Goal: Task Accomplishment & Management: Manage account settings

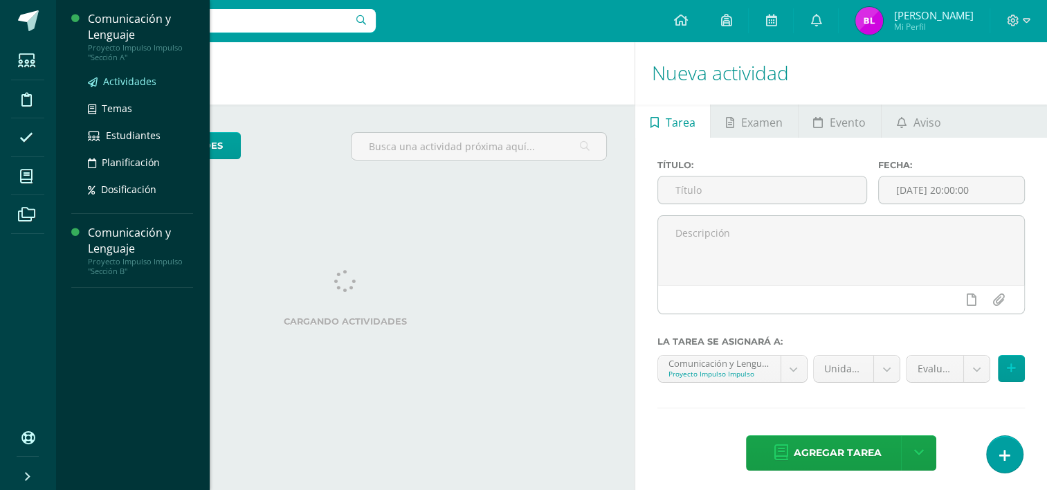
click at [119, 80] on span "Actividades" at bounding box center [129, 81] width 53 height 13
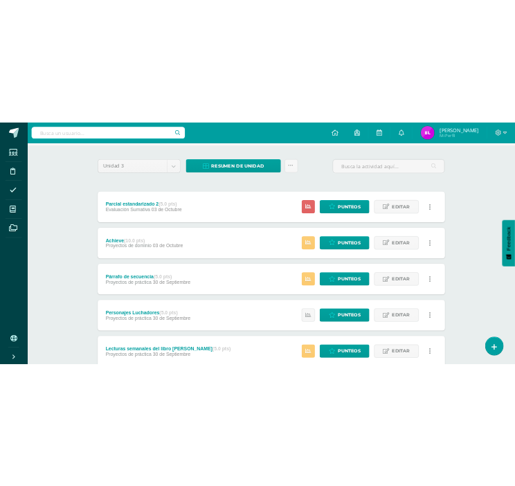
scroll to position [90, 0]
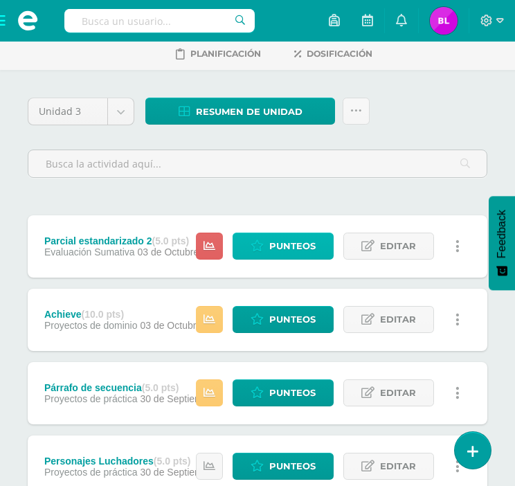
click at [277, 240] on span "Punteos" at bounding box center [292, 246] width 46 height 26
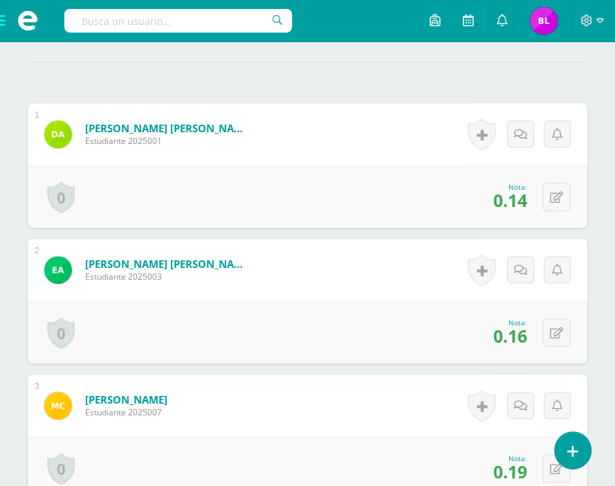
scroll to position [402, 0]
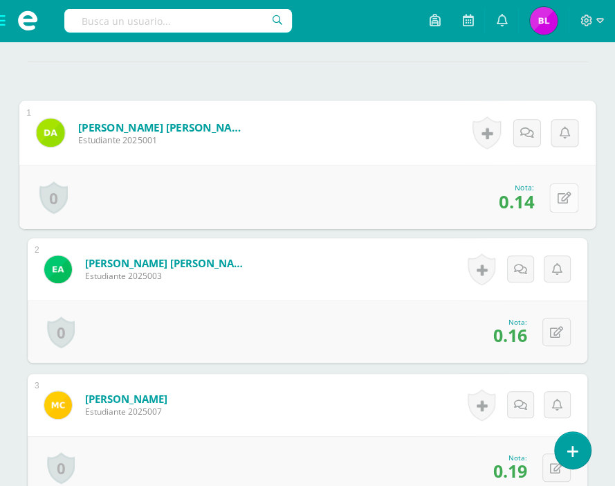
click at [561, 204] on icon at bounding box center [565, 198] width 14 height 12
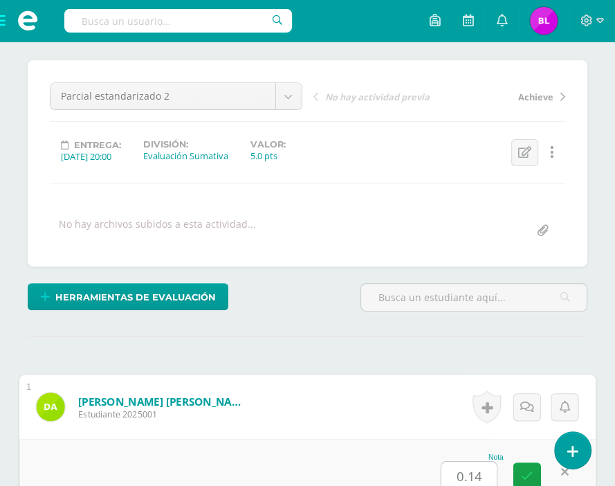
scroll to position [313, 0]
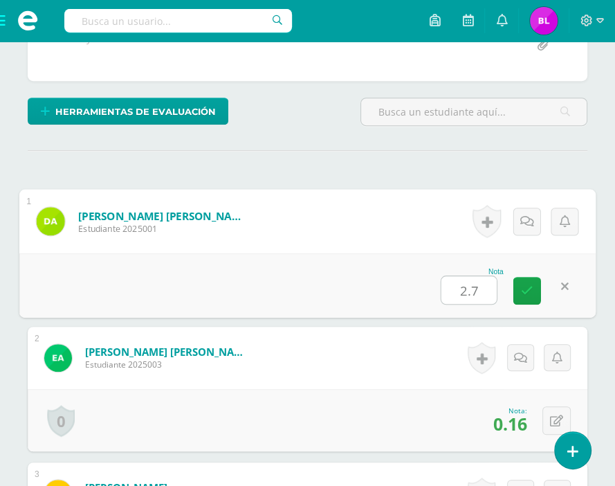
type input "2.75"
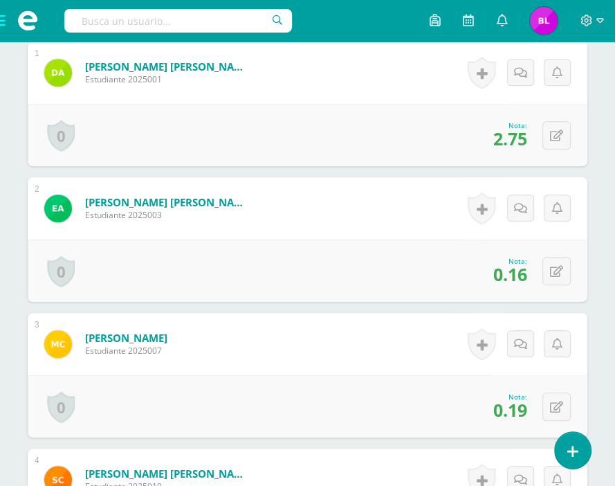
scroll to position [464, 0]
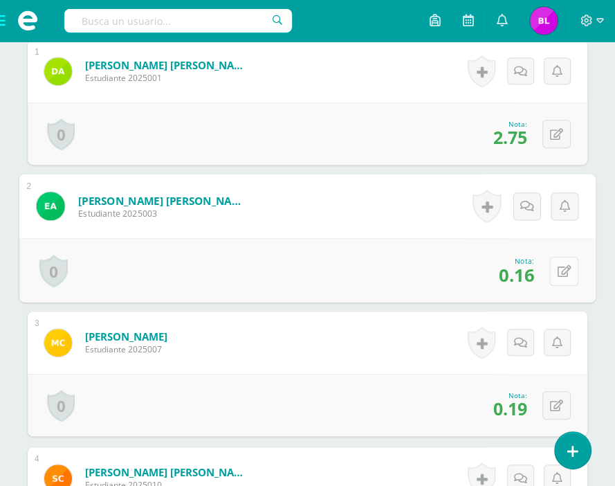
click at [558, 277] on icon at bounding box center [565, 271] width 14 height 12
type input "3.25"
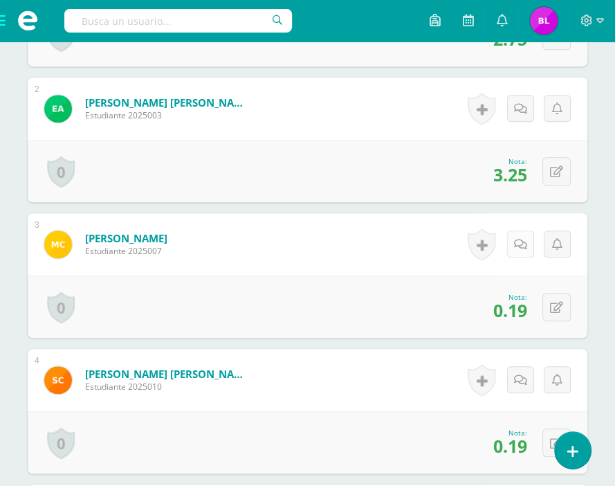
scroll to position [564, 0]
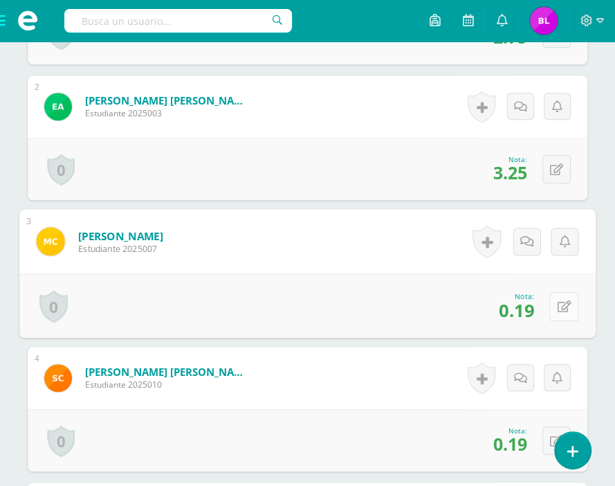
click at [555, 321] on button at bounding box center [564, 305] width 29 height 29
type input "3.75"
click at [523, 316] on icon at bounding box center [527, 311] width 12 height 12
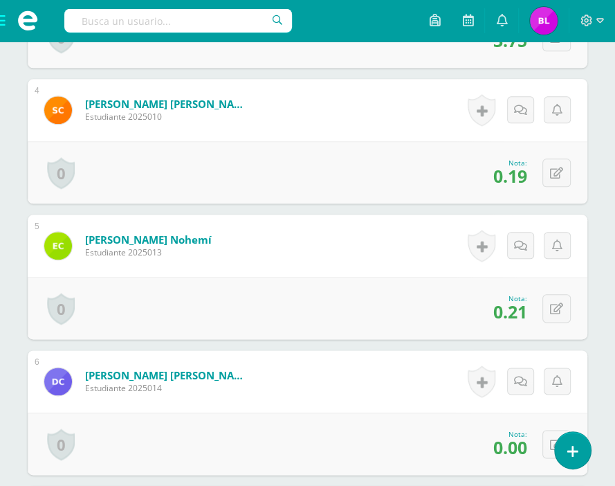
scroll to position [737, 0]
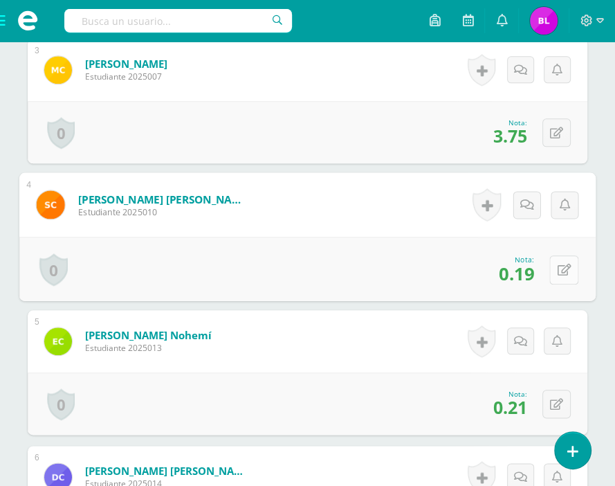
click at [555, 280] on button at bounding box center [564, 269] width 29 height 29
type input "3.75"
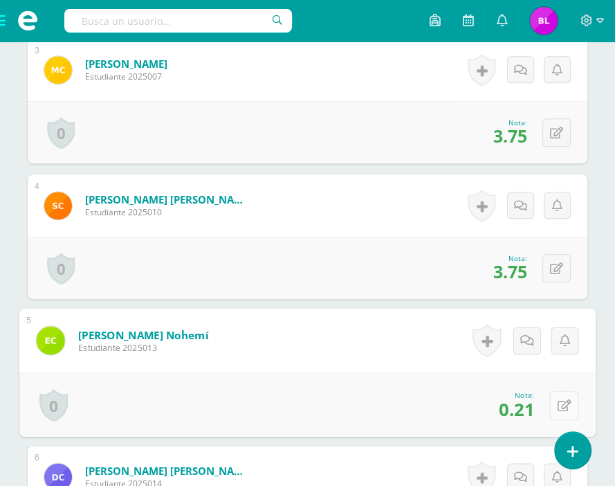
click at [554, 420] on button at bounding box center [564, 404] width 29 height 29
type input "4.25"
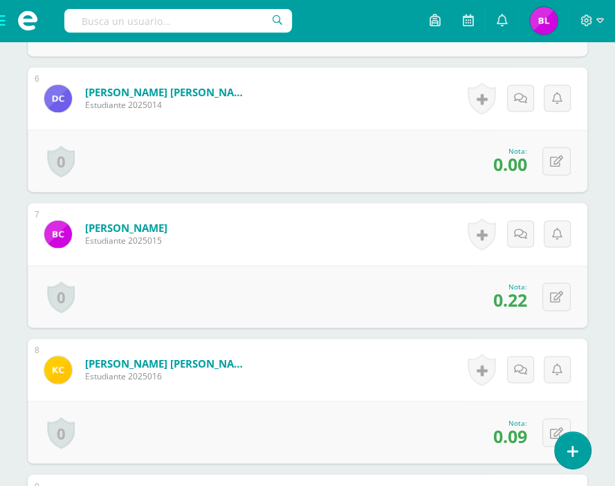
scroll to position [1122, 0]
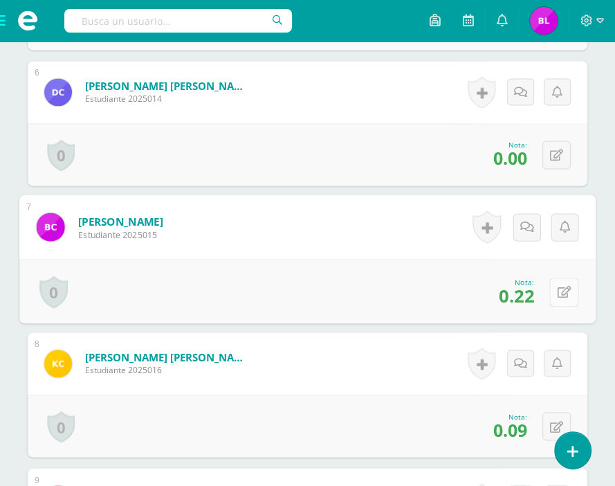
click at [547, 308] on div "0 Logros Logros obtenidos Aún no hay logros agregados Nota: 0.22" at bounding box center [307, 291] width 577 height 64
click at [568, 306] on button at bounding box center [564, 291] width 29 height 29
type input "4.5"
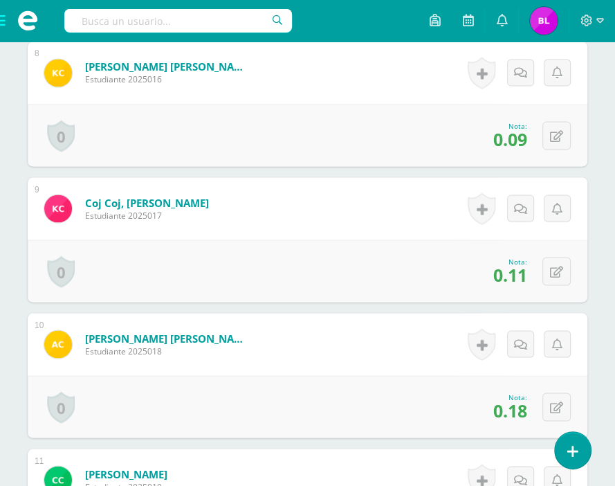
scroll to position [1414, 0]
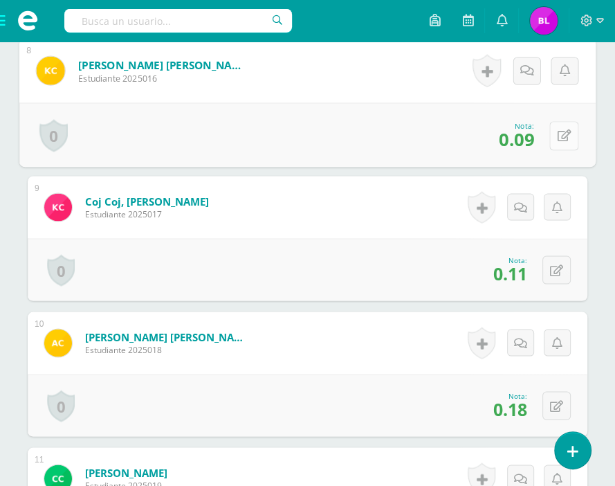
click at [564, 150] on button at bounding box center [564, 134] width 29 height 29
type input "1.75"
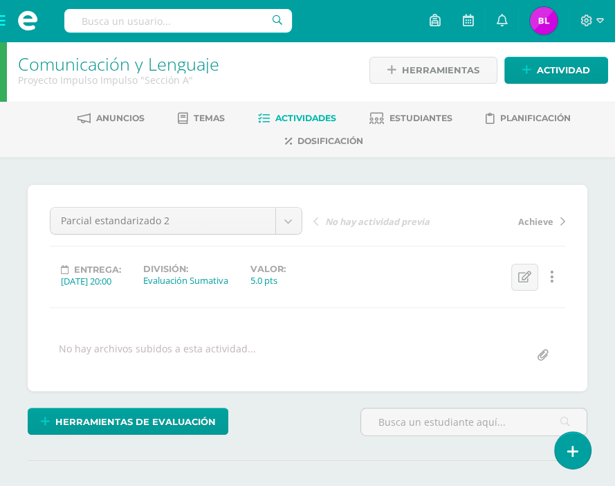
scroll to position [0, 0]
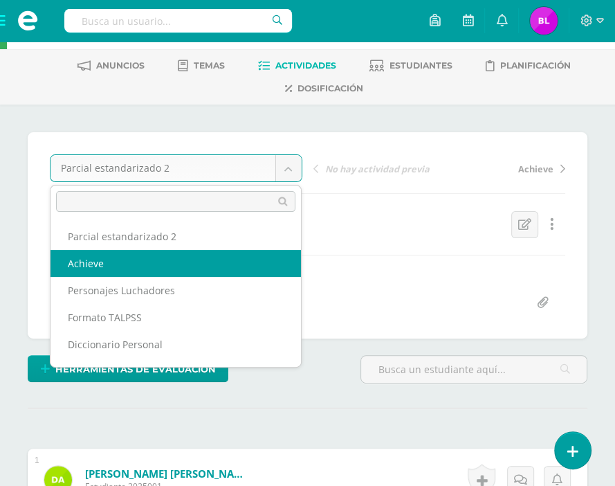
select select "/dashboard/teacher/grade-activity/36926/"
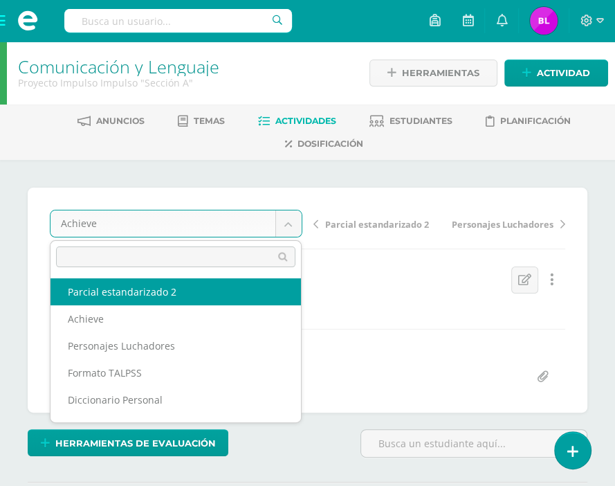
select select "/dashboard/teacher/grade-activity/36929/"
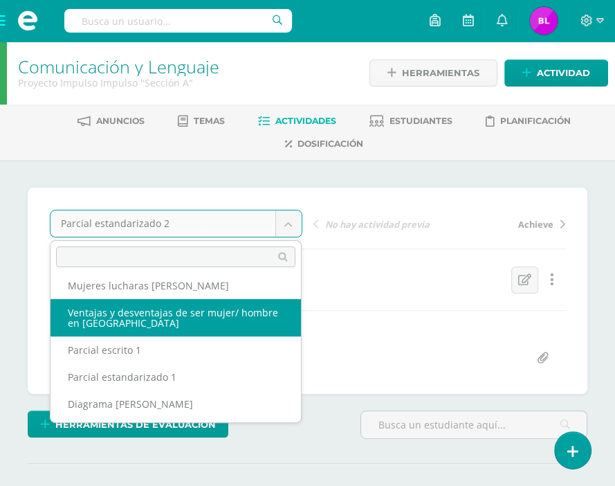
scroll to position [249, 0]
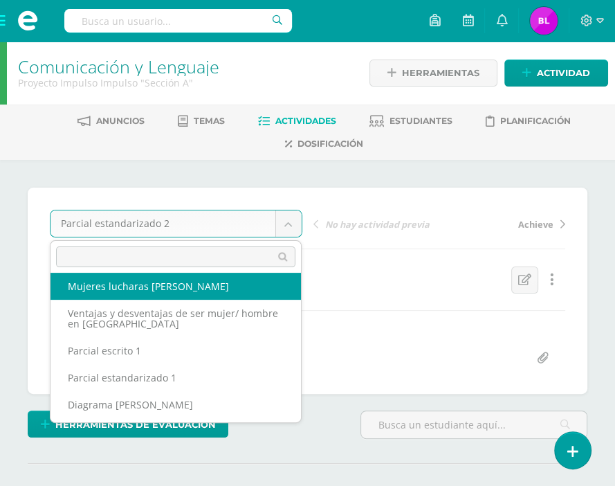
select select "/dashboard/teacher/grade-activity/36932/"
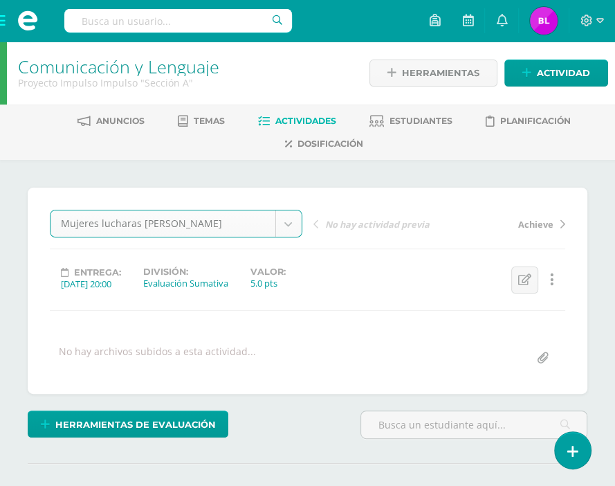
scroll to position [1, 0]
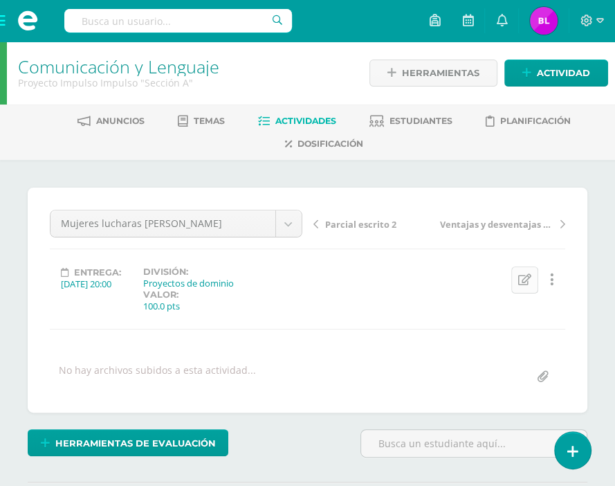
scroll to position [1, 0]
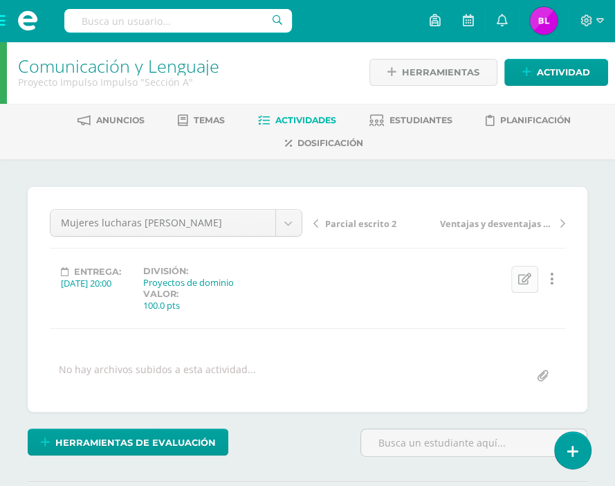
click at [518, 271] on link "Editar" at bounding box center [525, 279] width 27 height 27
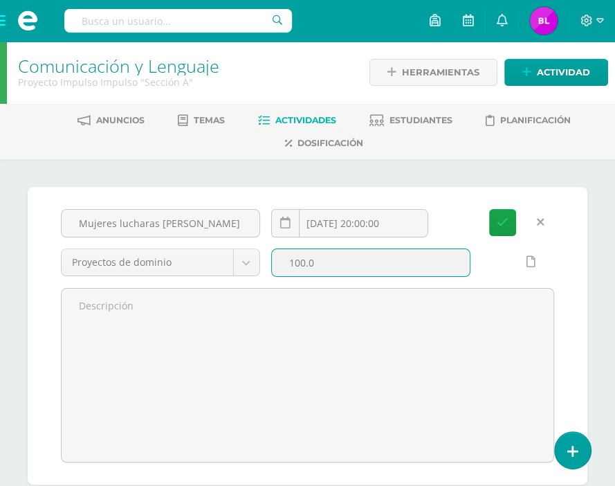
click at [327, 270] on input "100.0" at bounding box center [371, 262] width 198 height 27
type input "1"
type input "0"
type input "5"
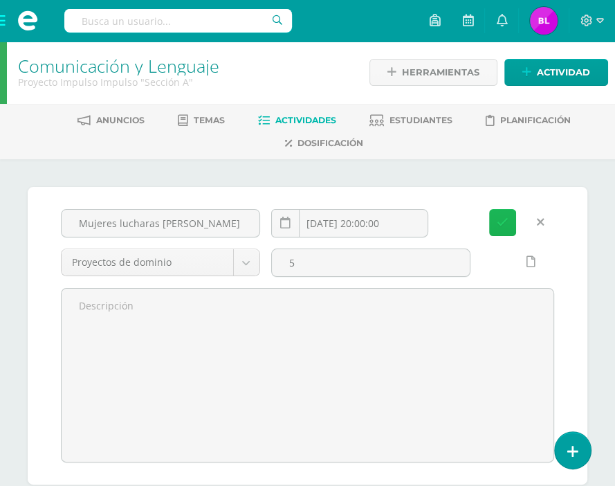
click at [507, 227] on icon "submit" at bounding box center [503, 223] width 12 height 12
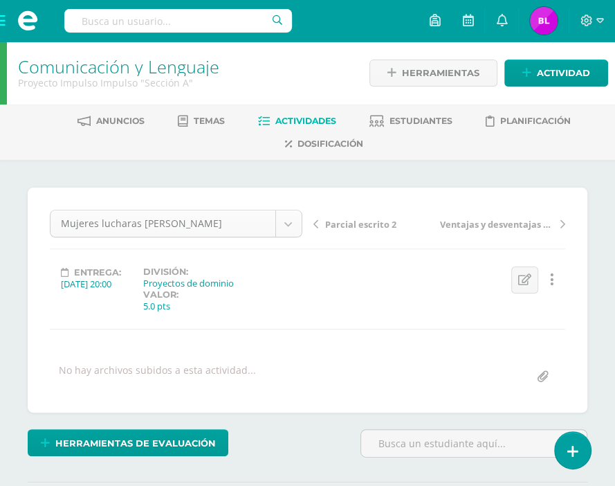
scroll to position [126, 0]
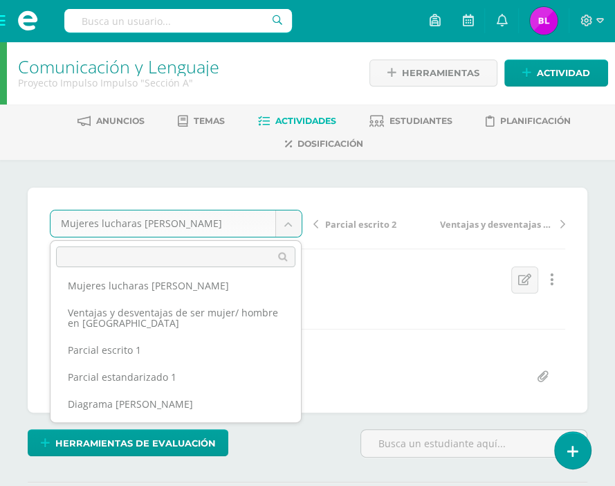
scroll to position [0, 0]
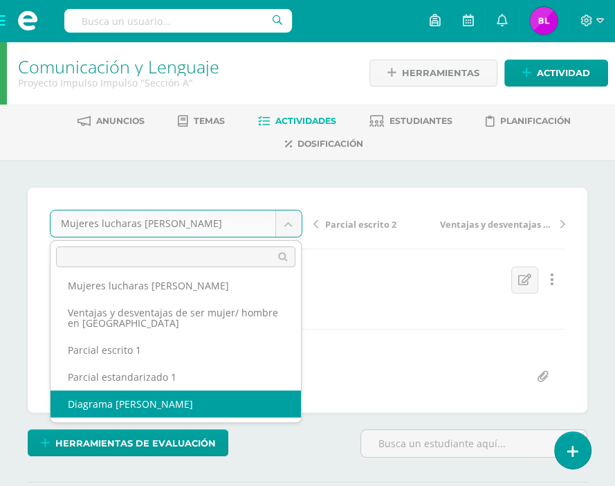
select select "/dashboard/teacher/grade-activity/36931/"
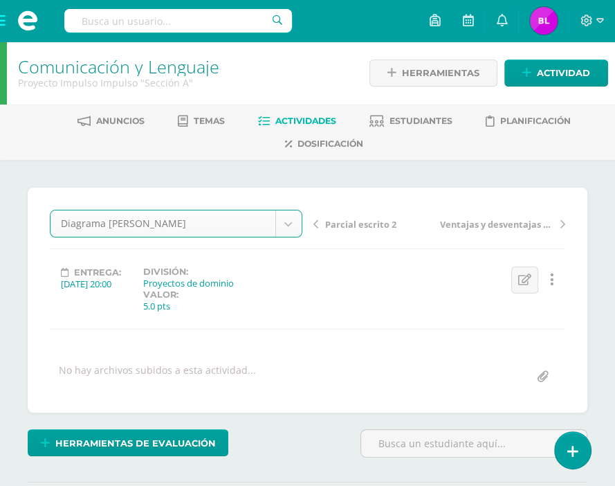
scroll to position [1, 0]
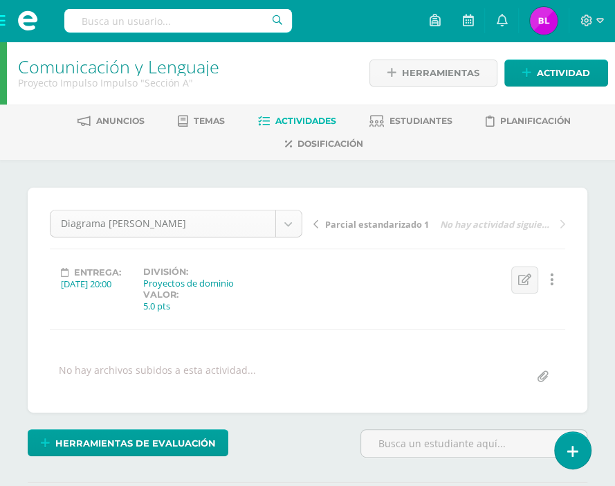
scroll to position [244, 0]
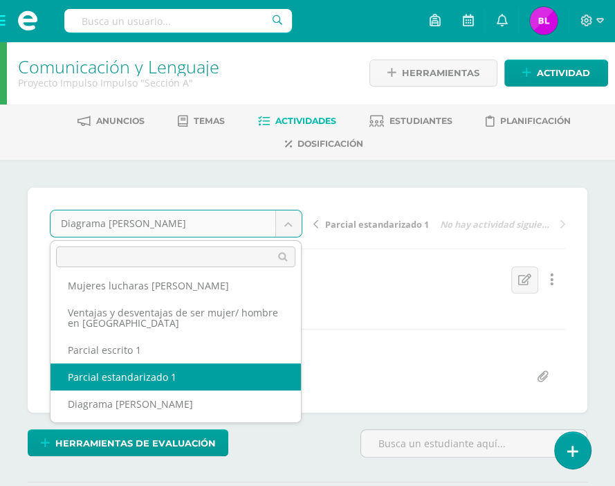
scroll to position [0, 0]
select select "/dashboard/teacher/grade-activity/36927/"
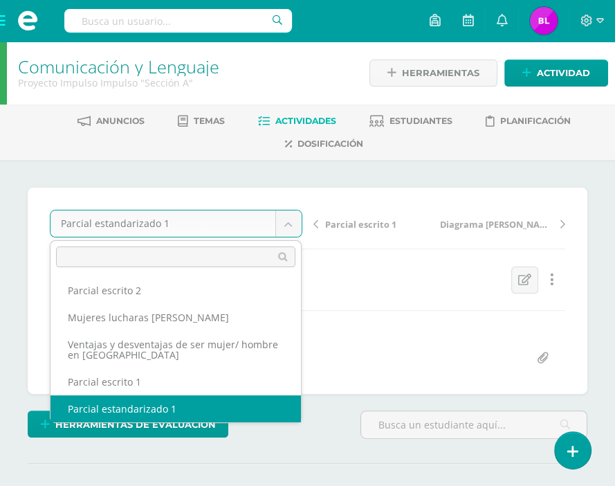
scroll to position [194, 0]
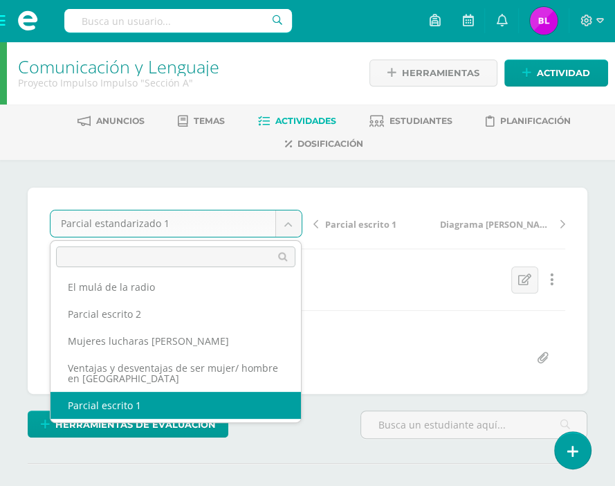
select select "/dashboard/teacher/grade-activity/36928/"
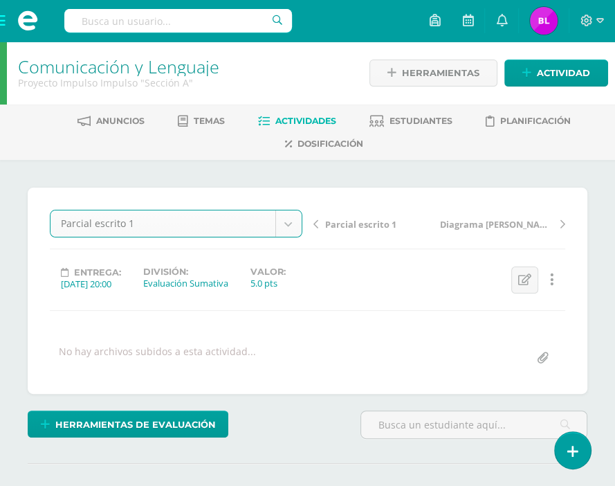
scroll to position [1, 0]
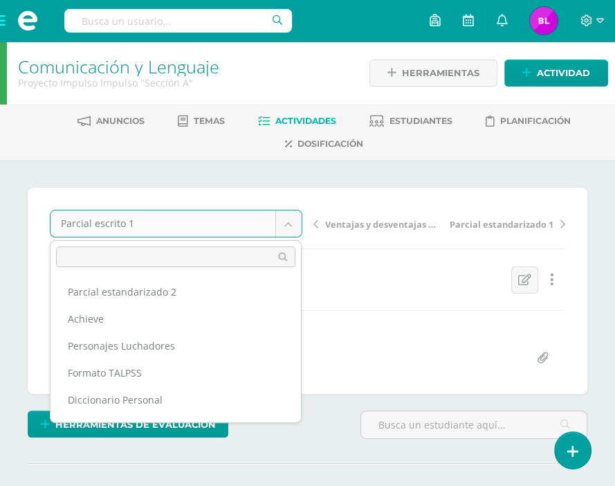
scroll to position [190, 0]
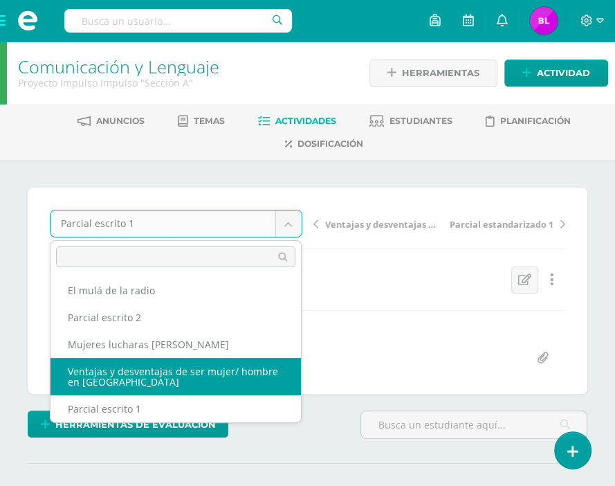
select select "/dashboard/teacher/grade-activity/36866/"
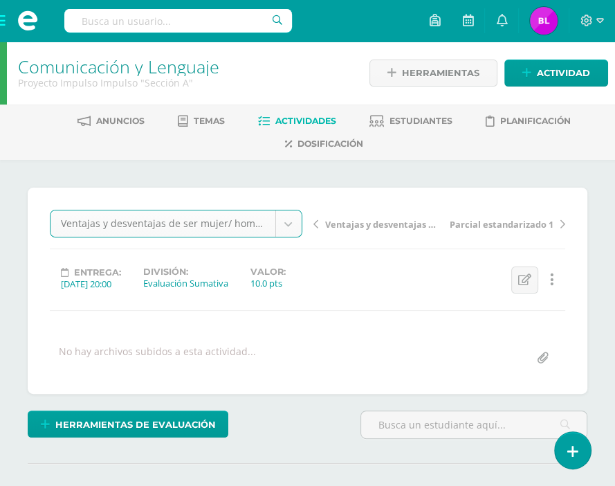
scroll to position [0, 0]
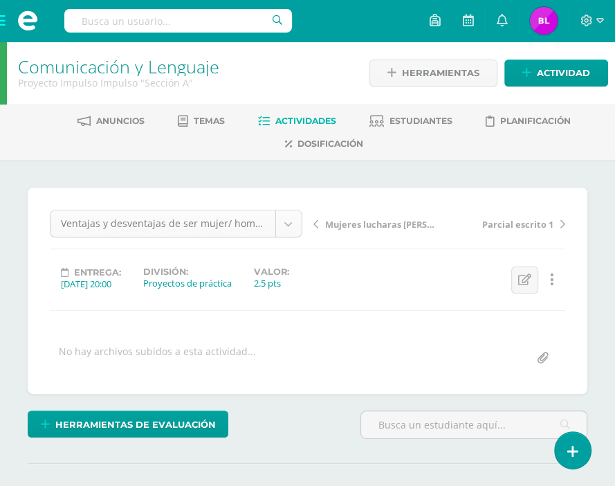
scroll to position [163, 0]
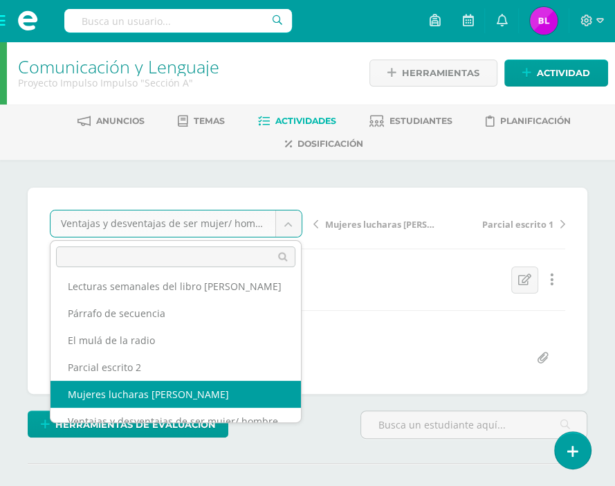
scroll to position [0, 0]
select select "/dashboard/teacher/grade-activity/36932/"
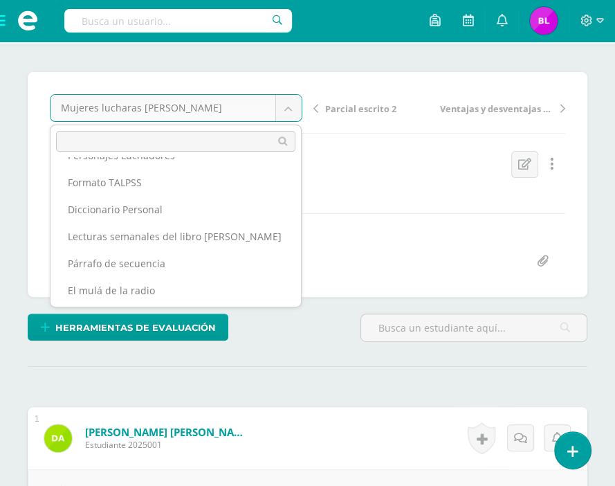
scroll to position [74, 0]
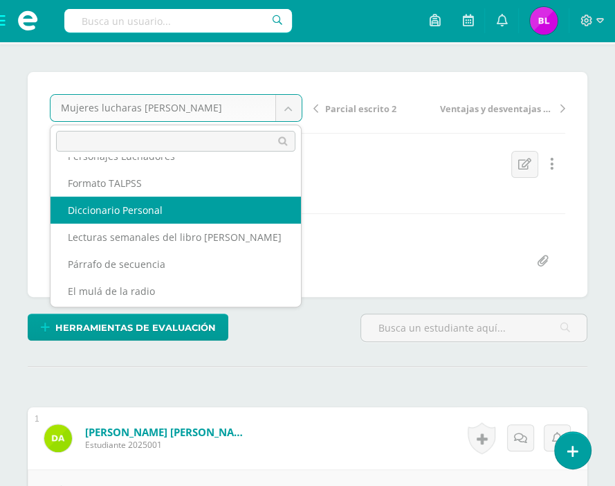
select select "/dashboard/teacher/grade-activity/36884/"
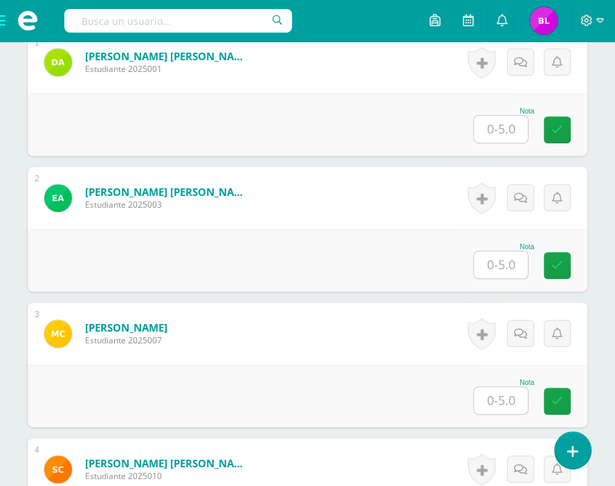
scroll to position [475, 0]
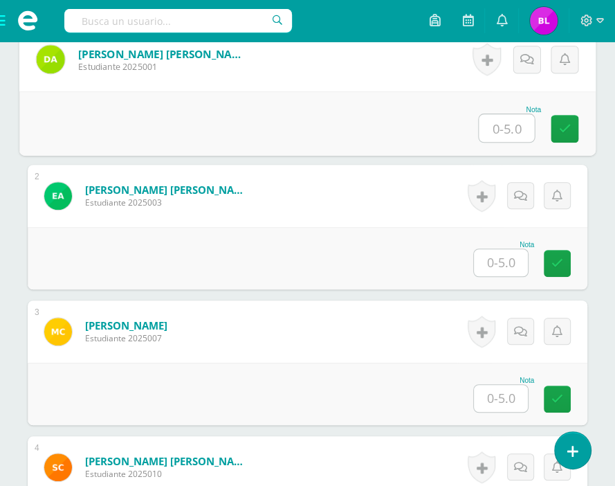
click at [510, 142] on input "text" at bounding box center [506, 128] width 55 height 28
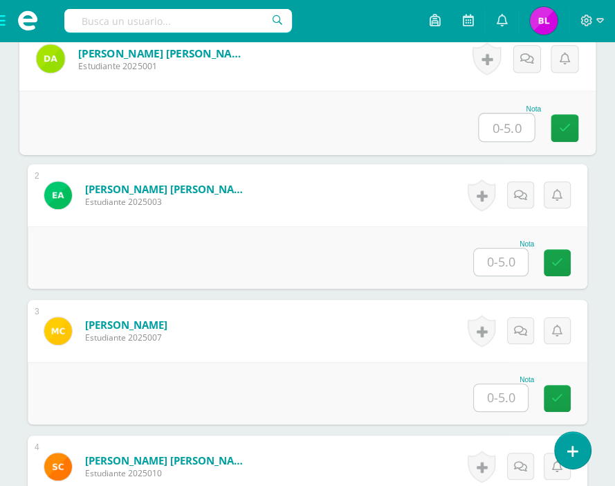
scroll to position [476, 0]
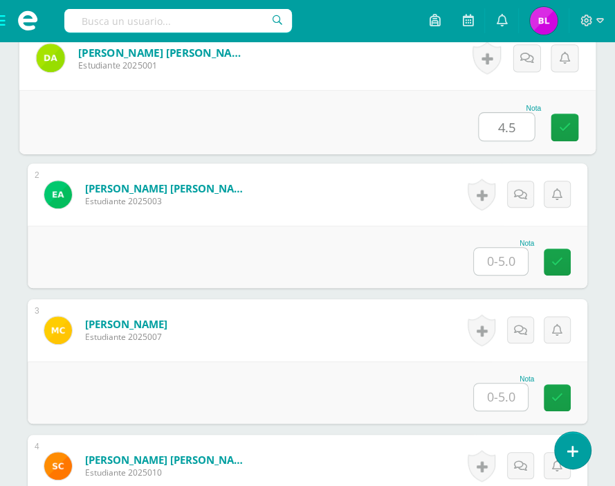
type input "4.5"
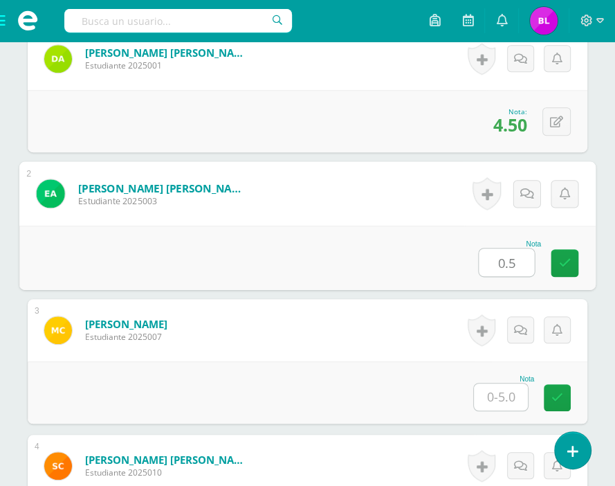
type input "0.5"
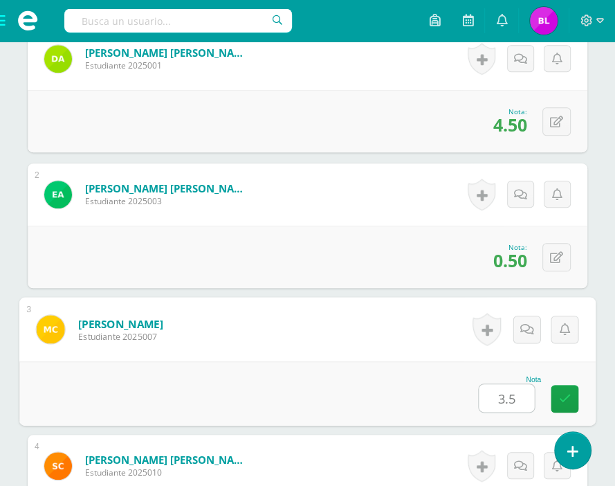
type input "3.5"
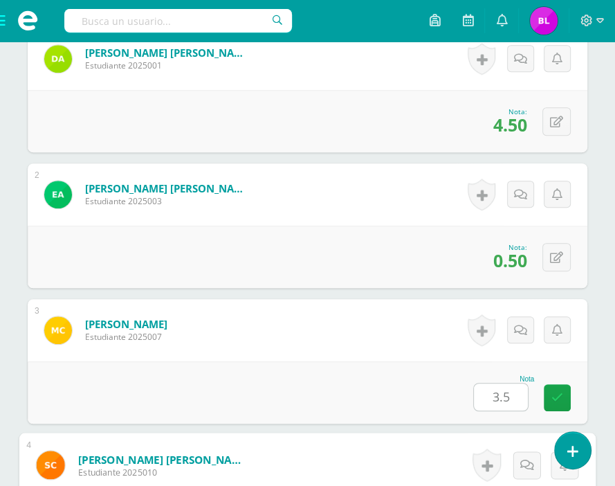
scroll to position [783, 0]
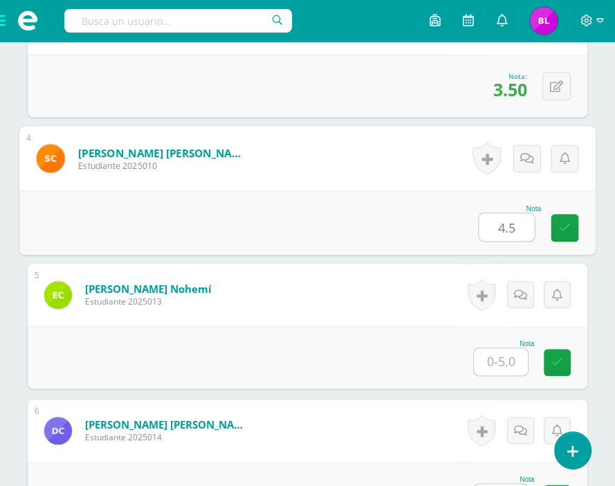
type input "4.5"
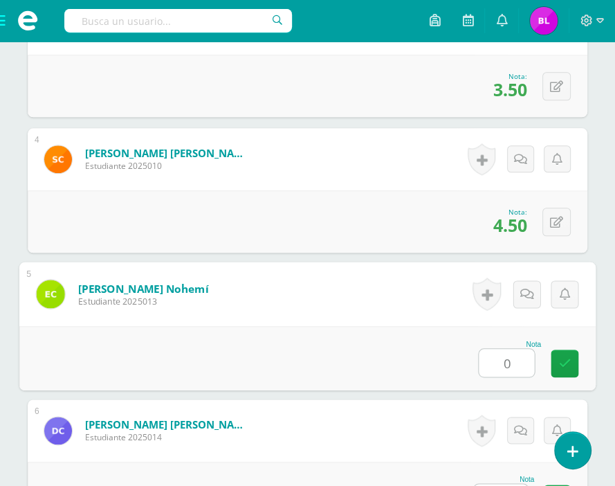
type input "0"
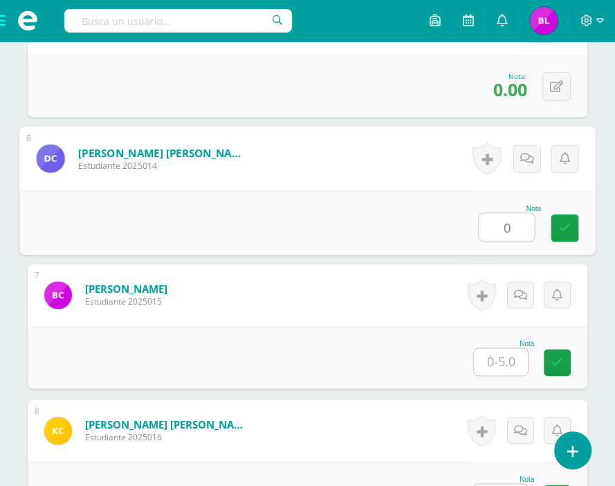
type input "0"
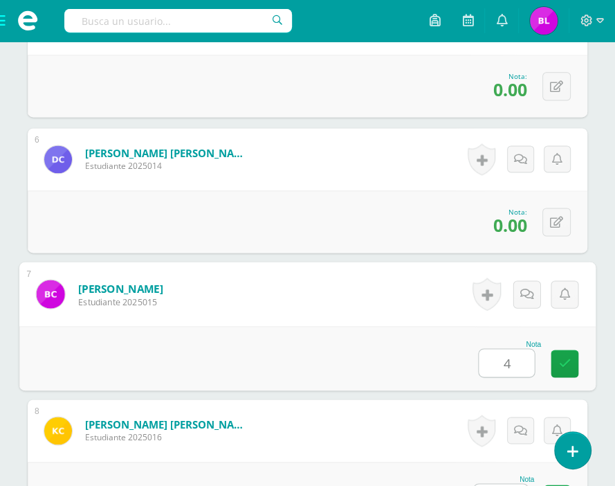
type input "4"
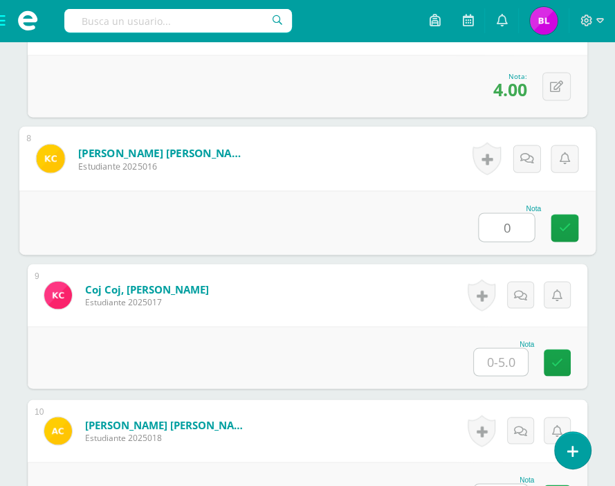
type input "0"
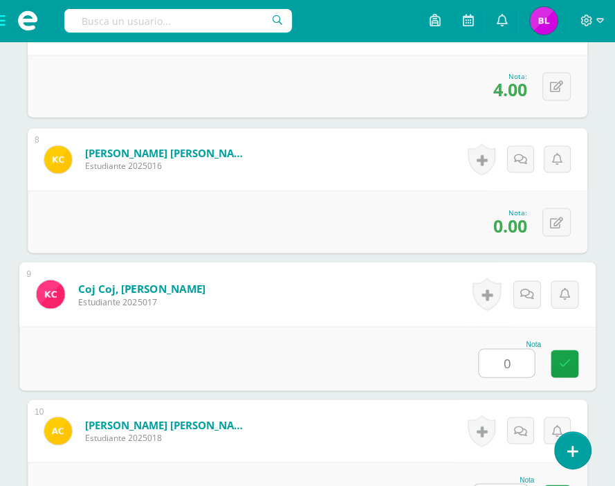
type input "0"
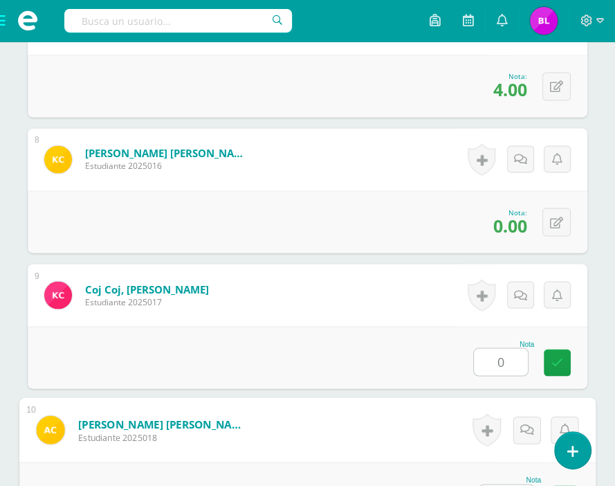
scroll to position [1597, 0]
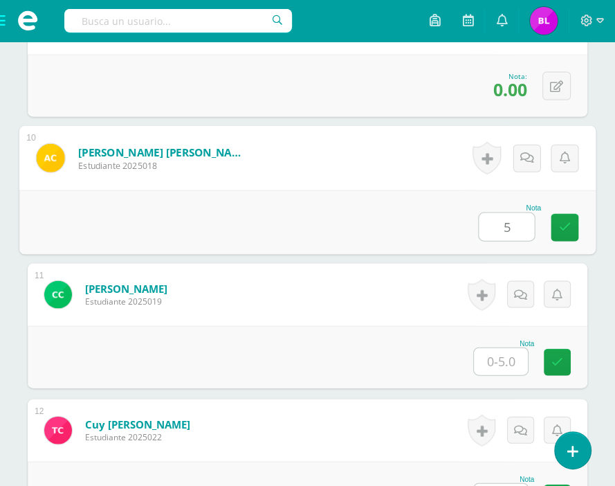
type input "5"
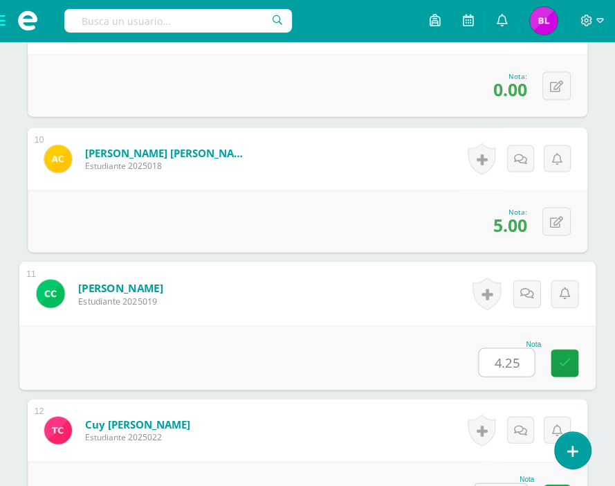
type input "4.25"
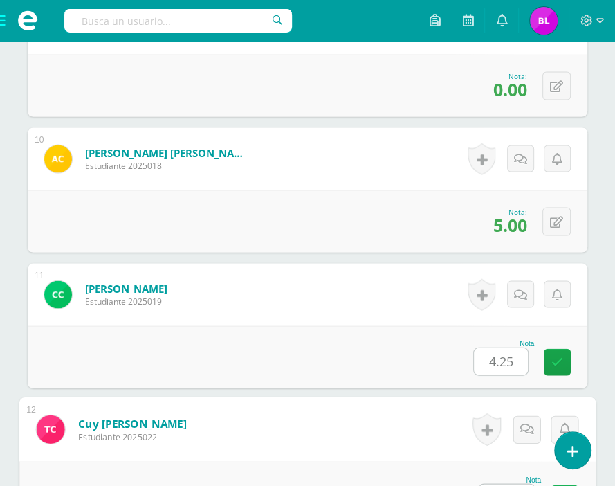
scroll to position [1869, 0]
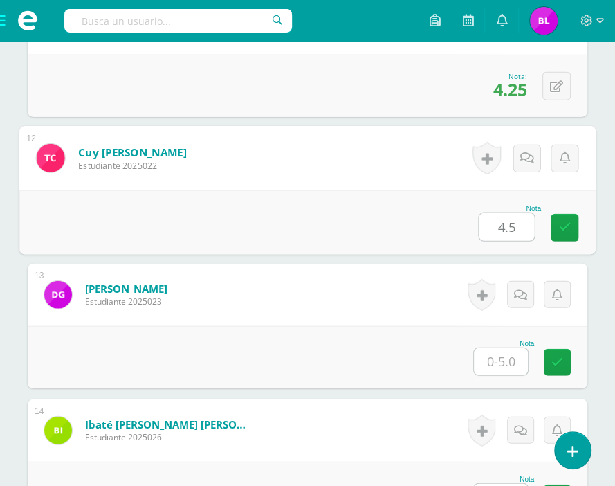
type input "4.5"
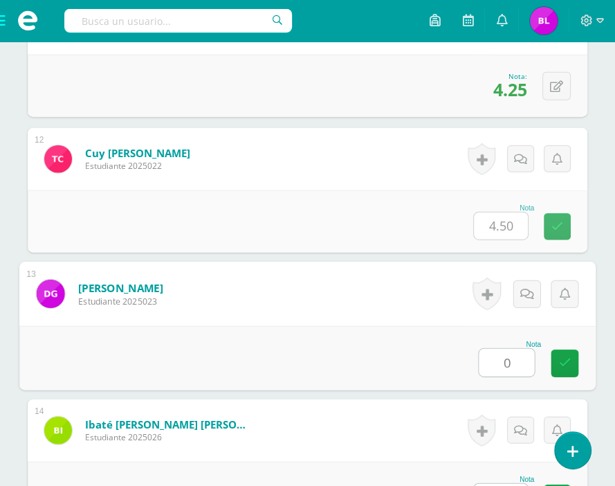
type input "0"
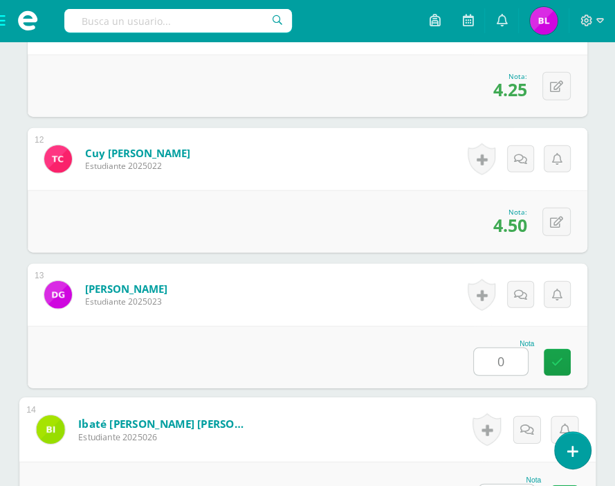
scroll to position [2140, 0]
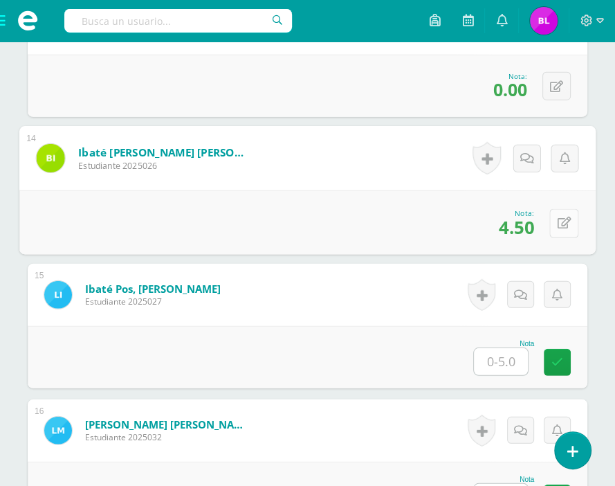
click at [555, 237] on button at bounding box center [564, 222] width 29 height 29
type input "0"
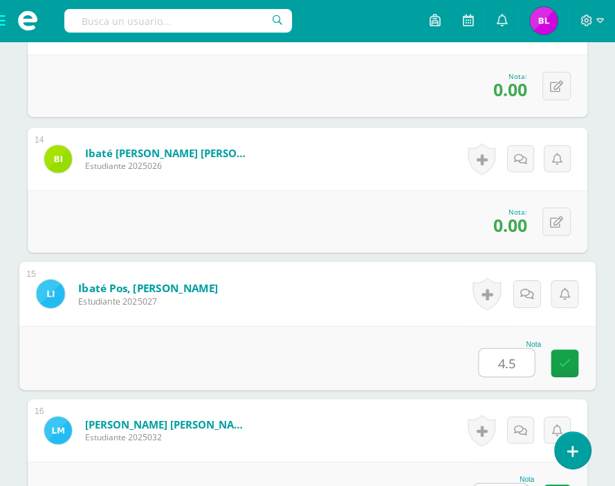
type input "4.5"
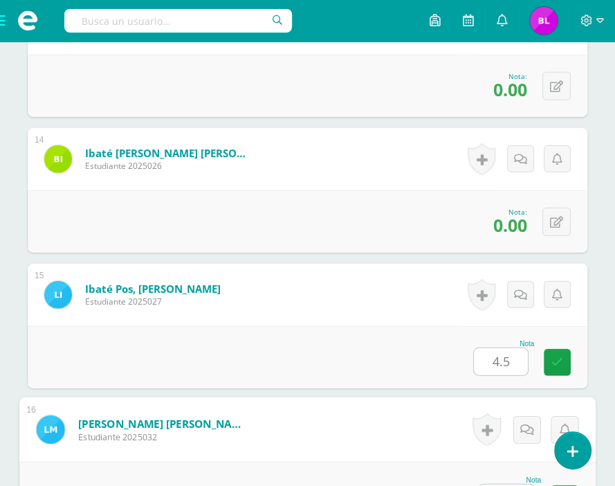
scroll to position [2411, 0]
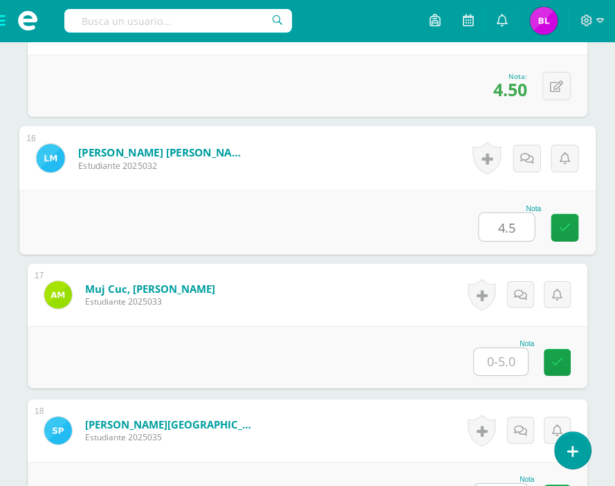
type input "4.5"
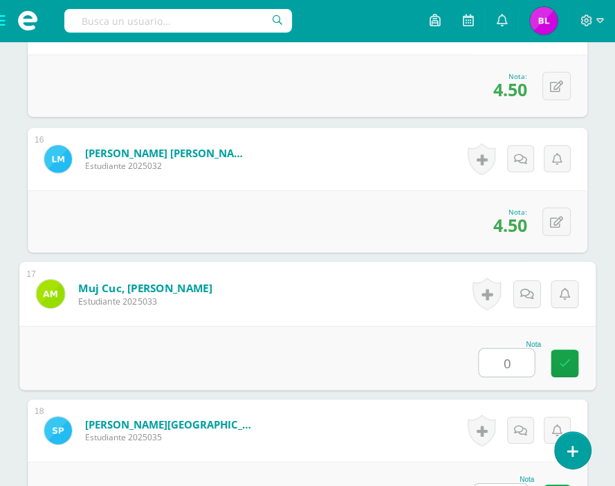
type input "0"
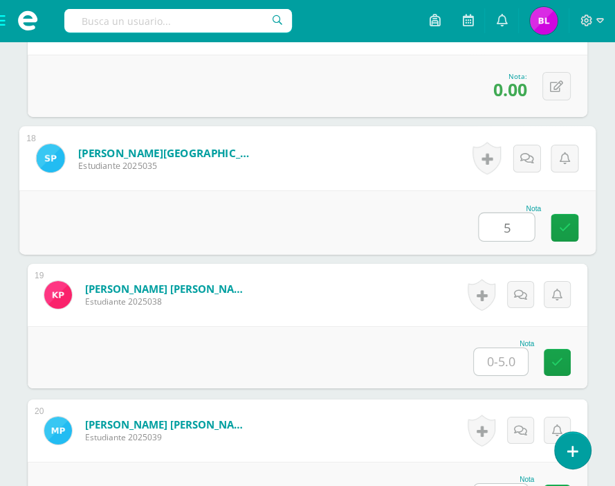
type input "5"
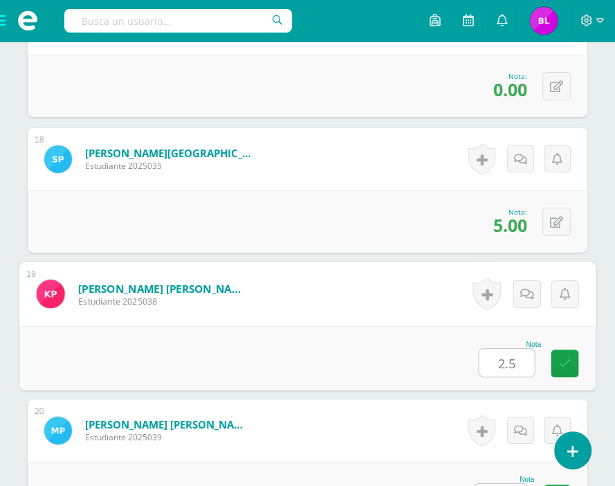
type input "2.5"
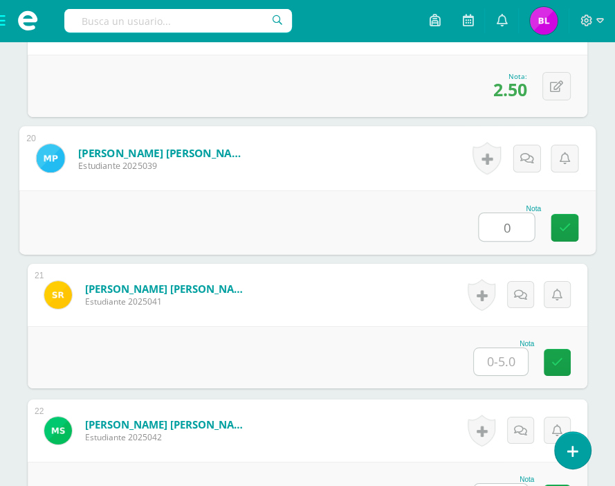
type input "0"
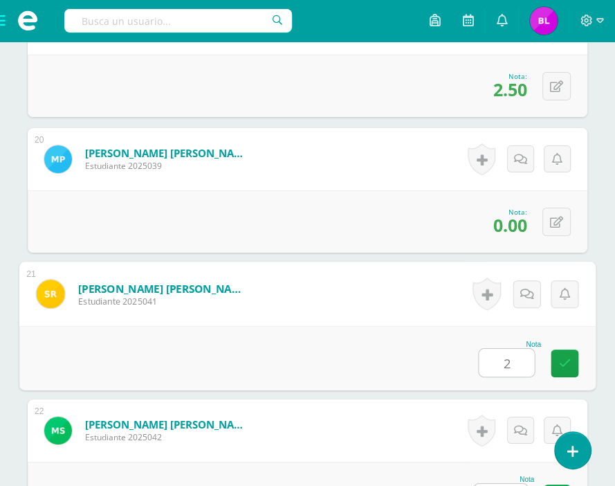
type input "2"
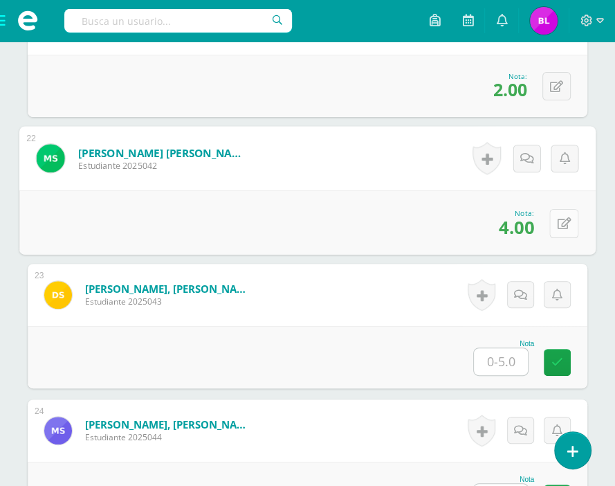
click at [565, 237] on button at bounding box center [564, 222] width 29 height 29
click at [554, 234] on button at bounding box center [564, 222] width 29 height 29
type input "0"
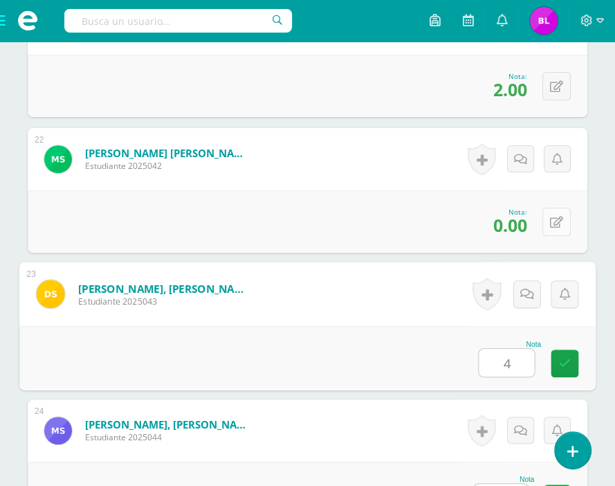
type input "4"
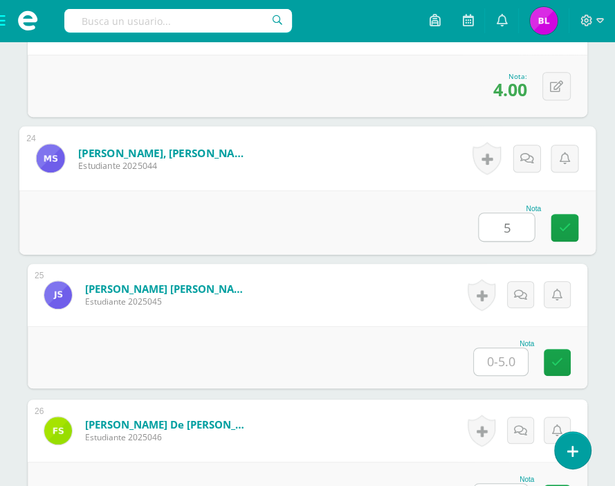
type input "5"
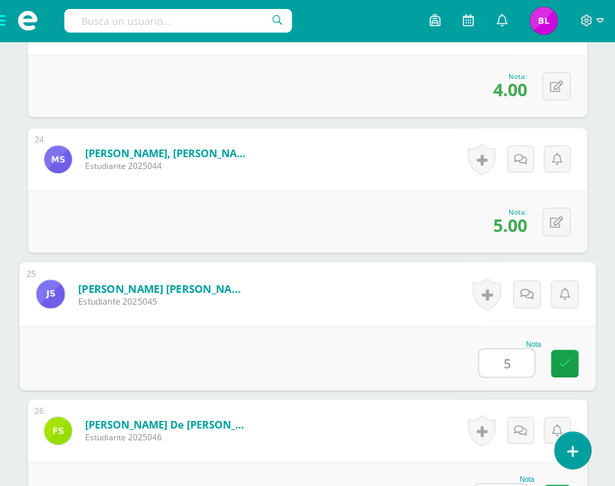
type input "5"
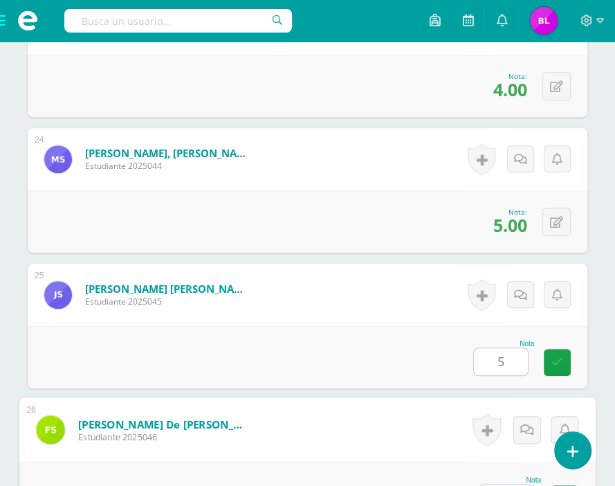
scroll to position [3768, 0]
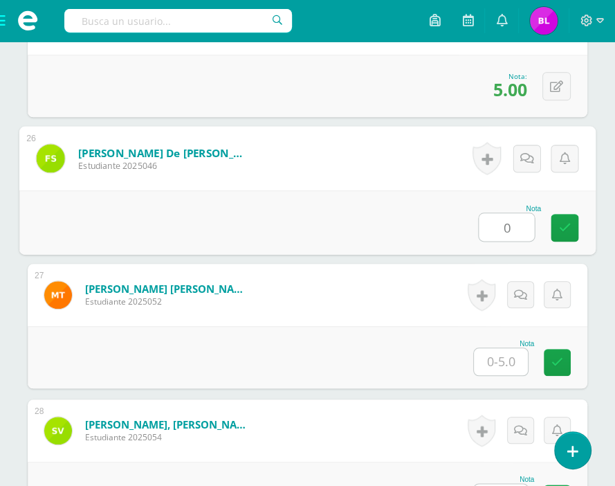
type input "0"
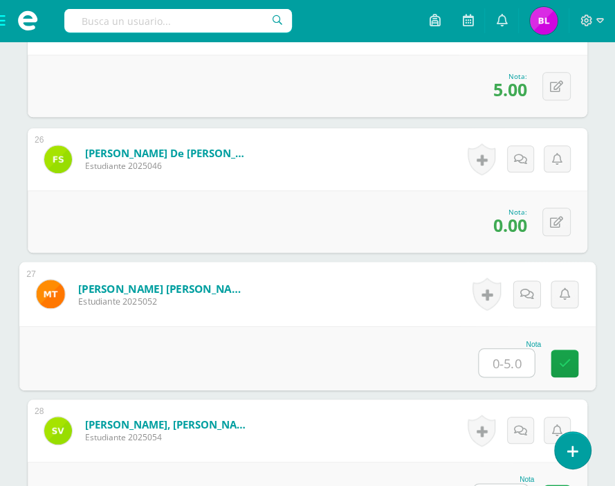
type input "6"
type input "3"
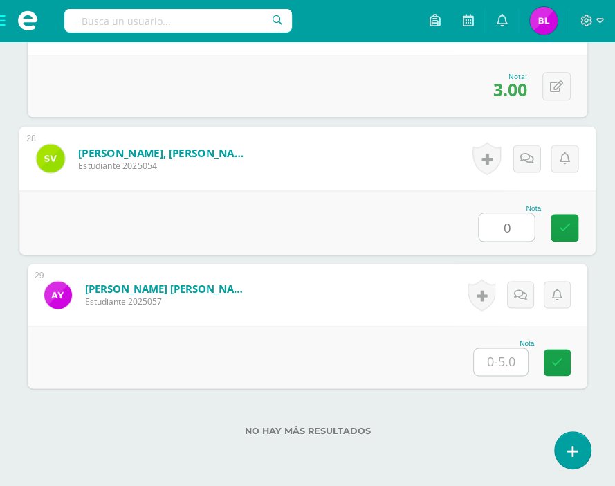
type input "0"
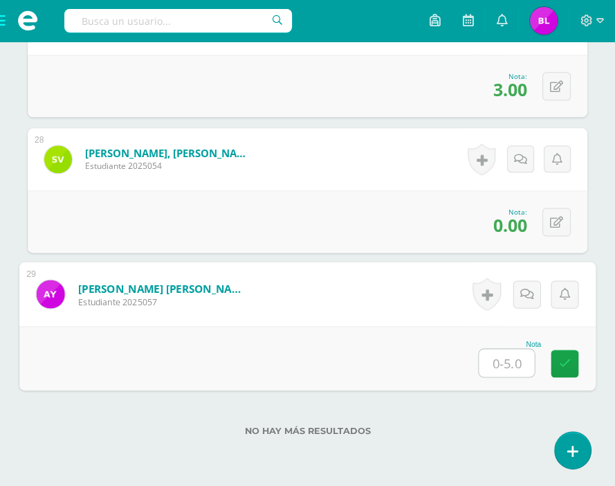
type input "2"
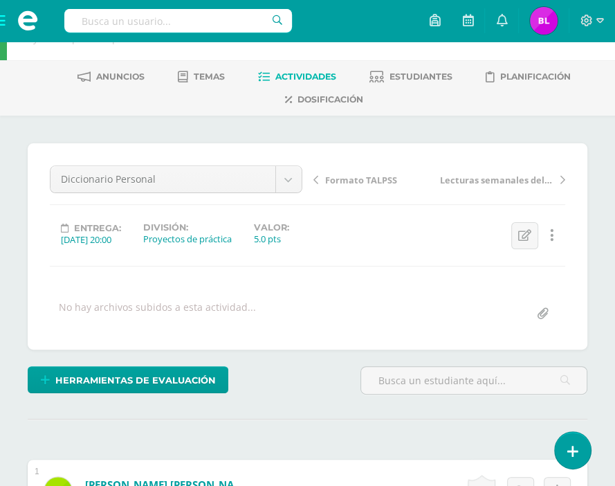
scroll to position [0, 0]
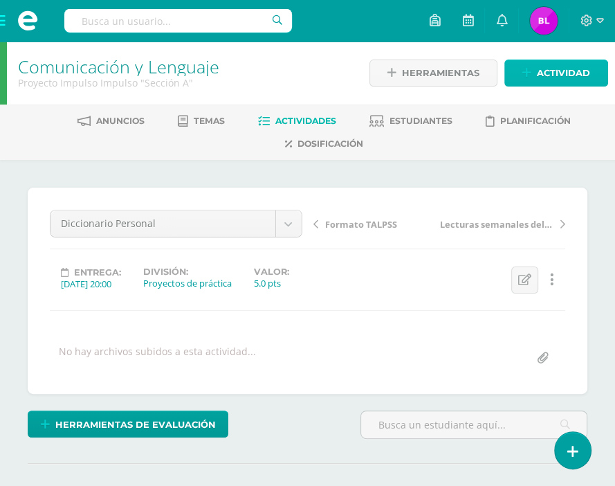
click at [535, 76] on link "Actividad" at bounding box center [557, 73] width 104 height 27
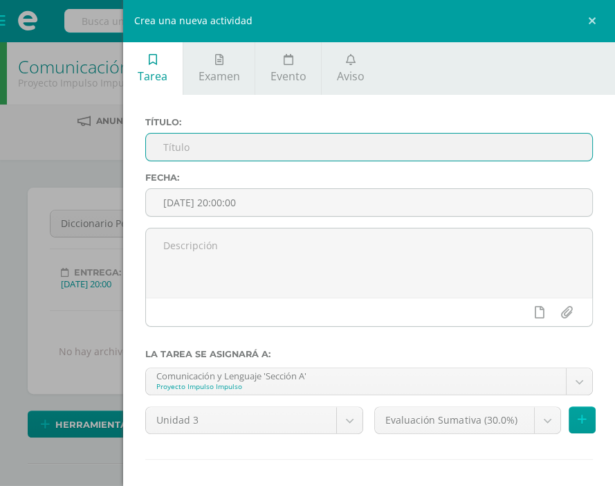
click at [190, 147] on input "text" at bounding box center [369, 147] width 447 height 27
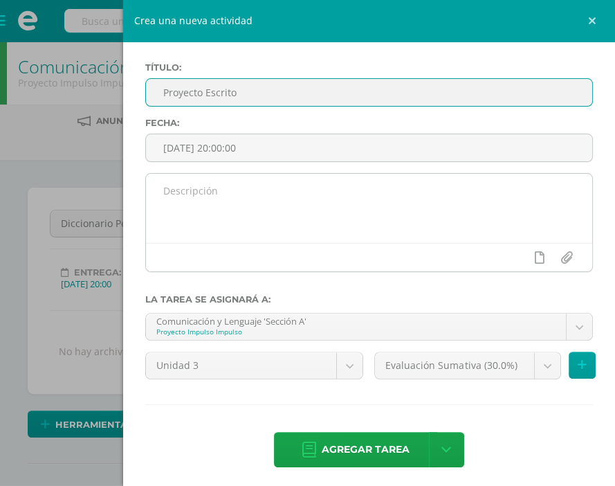
scroll to position [55, 0]
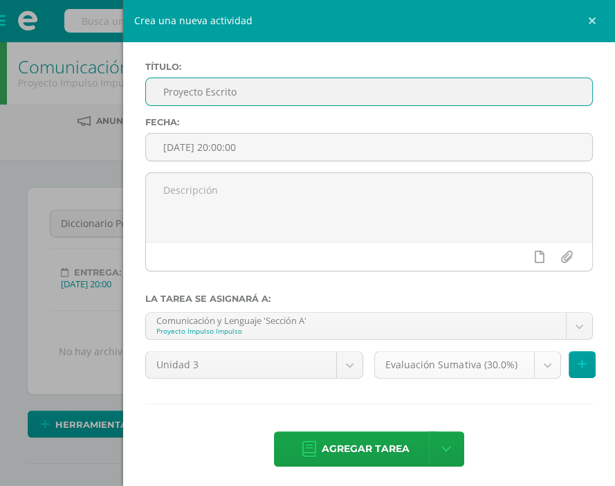
type input "Proyecto Escrito"
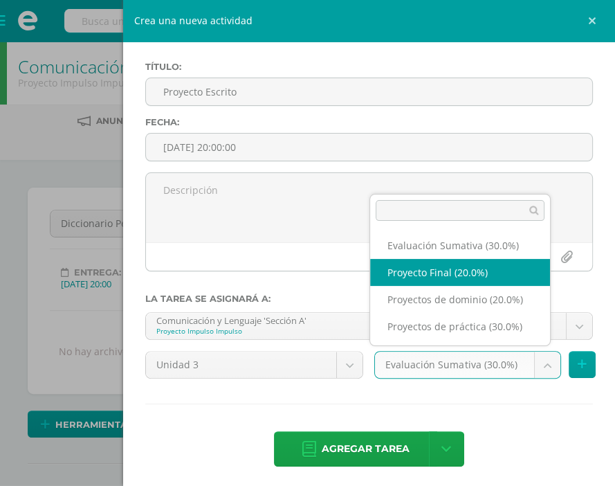
select select "35621"
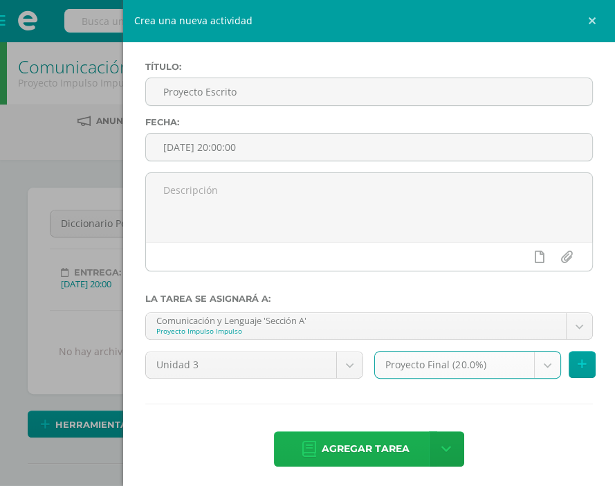
click at [386, 455] on span "Agregar tarea" at bounding box center [366, 449] width 88 height 34
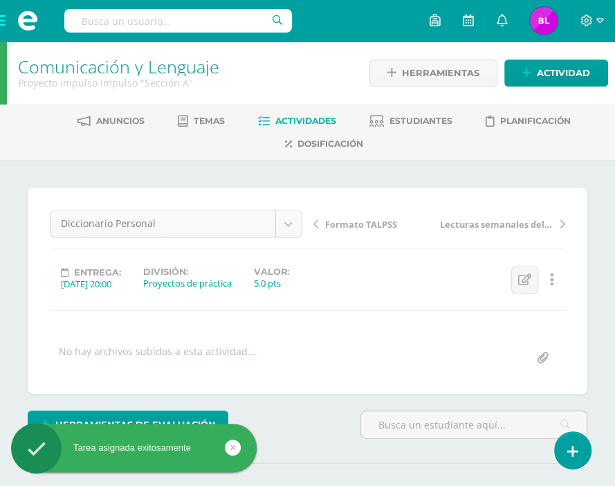
scroll to position [18, 0]
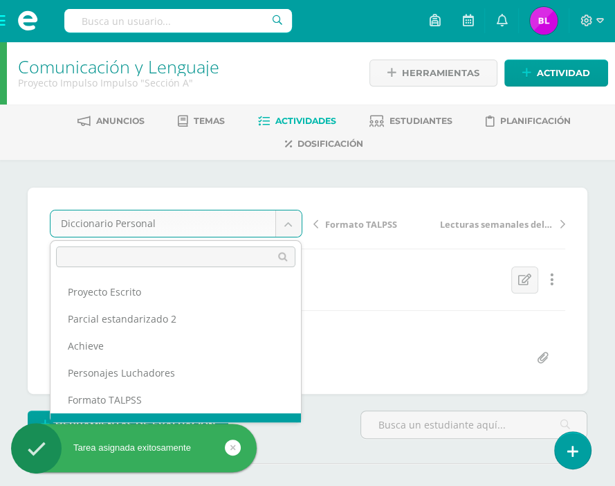
click at [298, 220] on body "Tarea asignada exitosamente Estudiantes Disciplina Asistencia Mis cursos Archiv…" at bounding box center [307, 285] width 615 height 571
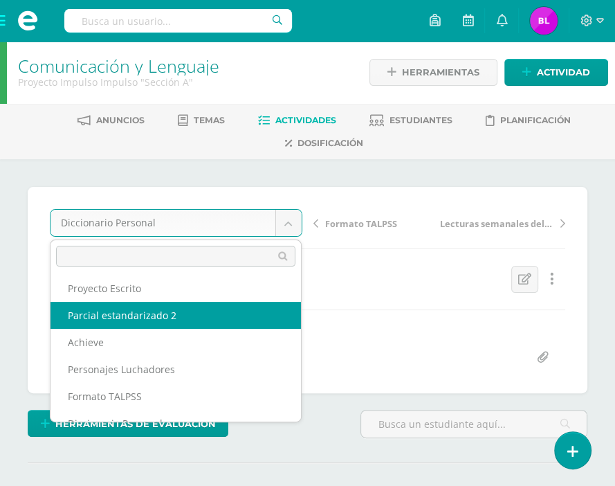
scroll to position [0, 0]
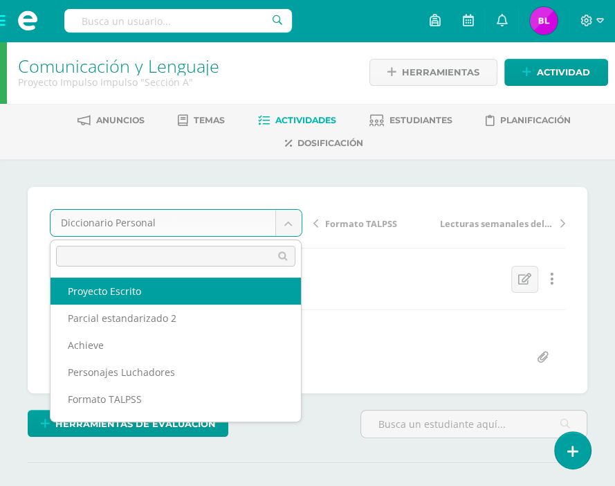
select select "/dashboard/teacher/grade-activity/36933/"
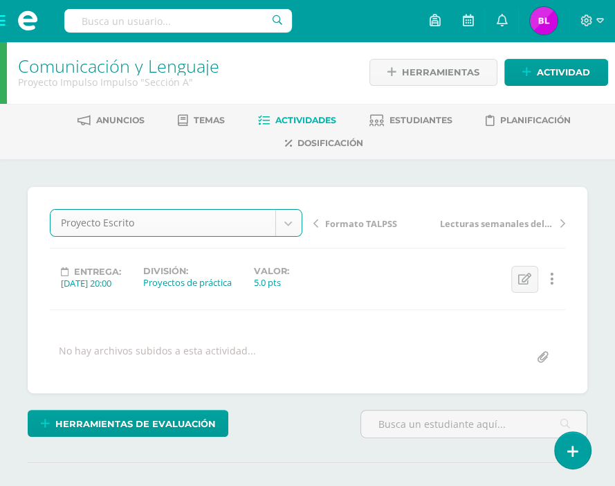
scroll to position [1, 0]
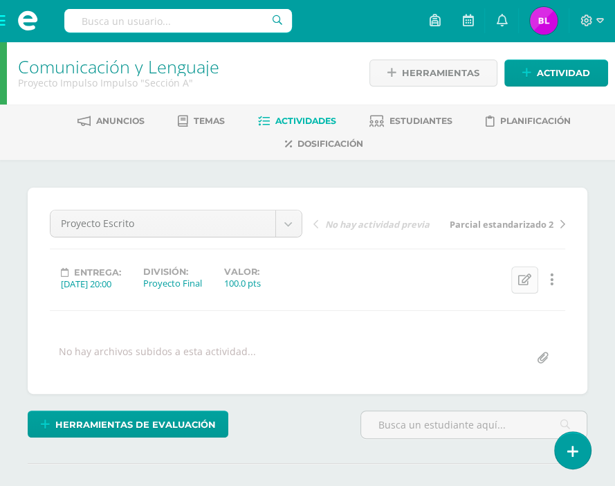
click at [526, 280] on icon at bounding box center [525, 280] width 13 height 12
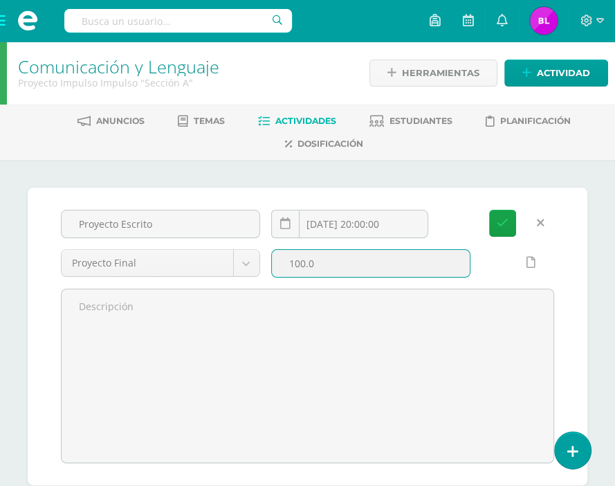
click at [350, 267] on input "100.0" at bounding box center [371, 263] width 198 height 27
type input "15"
click at [489, 210] on button "Guardar" at bounding box center [502, 223] width 27 height 27
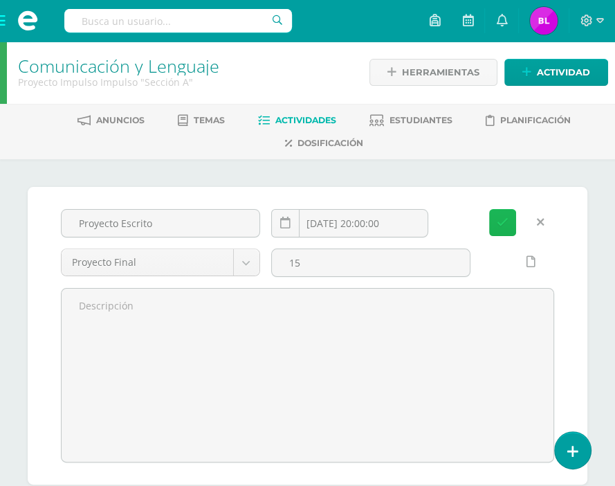
click at [490, 222] on button "Guardar" at bounding box center [502, 222] width 27 height 27
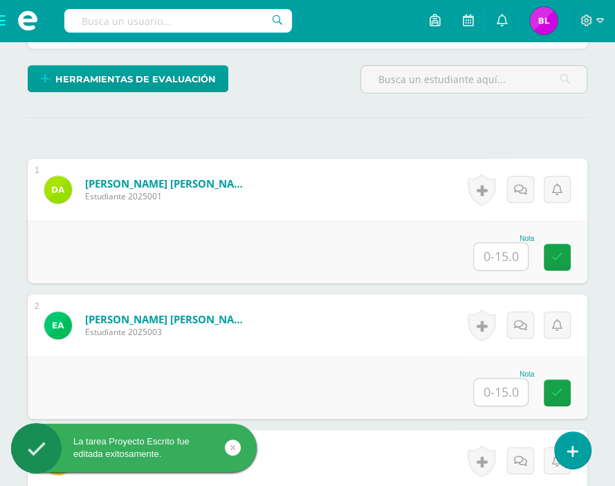
scroll to position [346, 0]
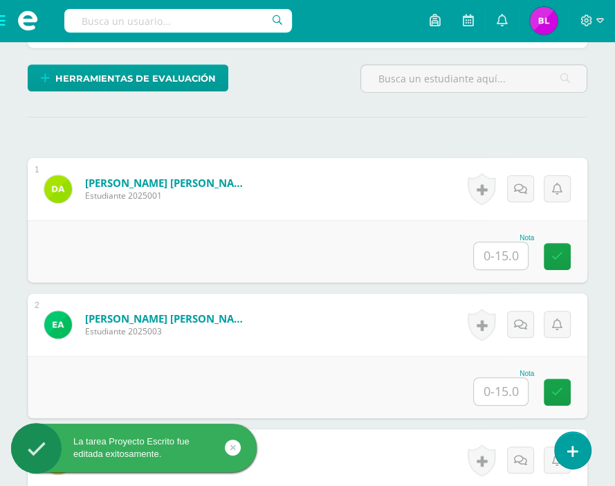
click at [507, 256] on input "text" at bounding box center [501, 255] width 54 height 27
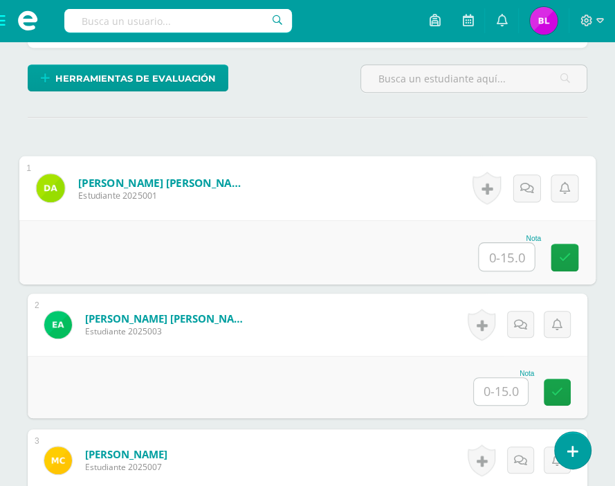
scroll to position [347, 0]
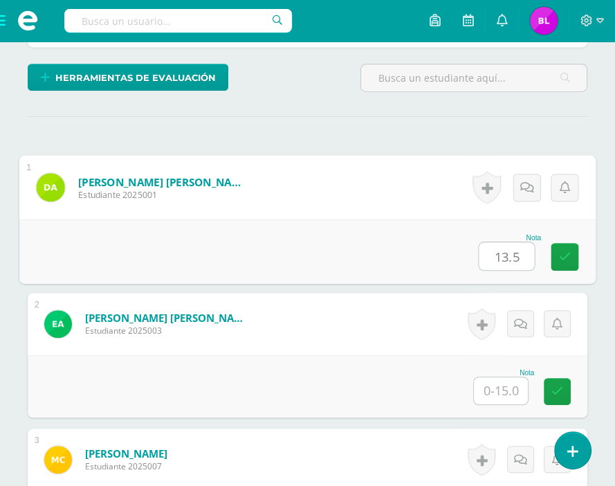
type input "13.5"
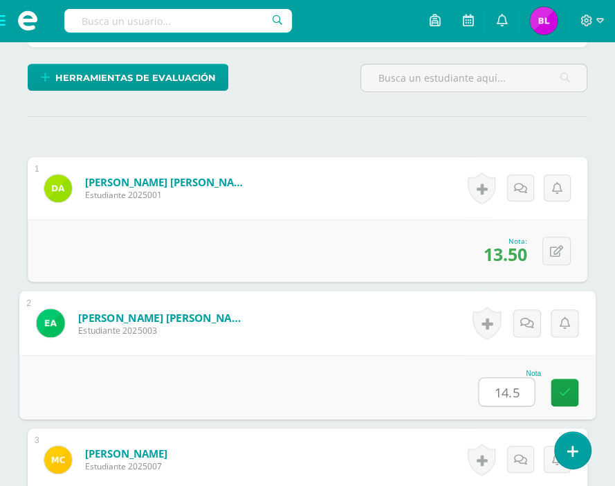
type input "14.5"
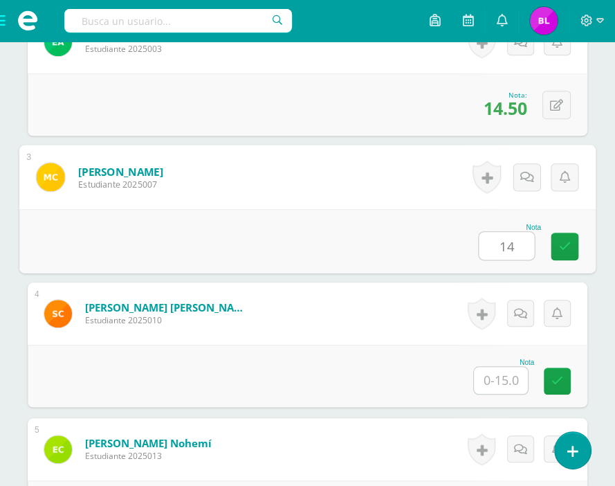
type input "14"
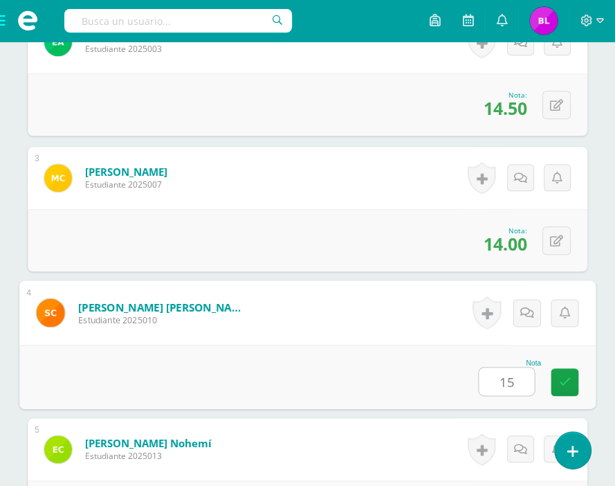
type input "15"
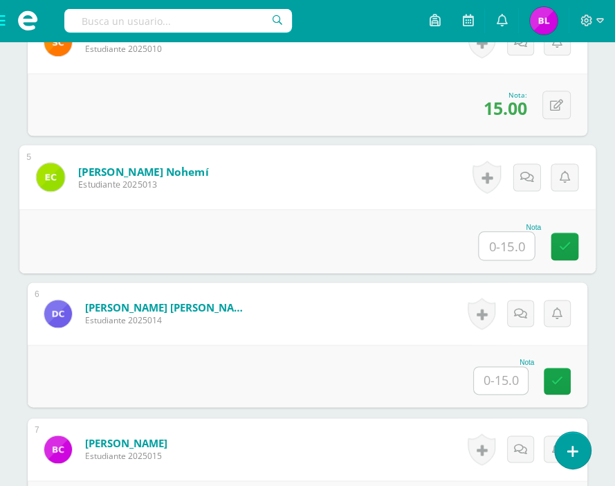
type input "0"
type input "15"
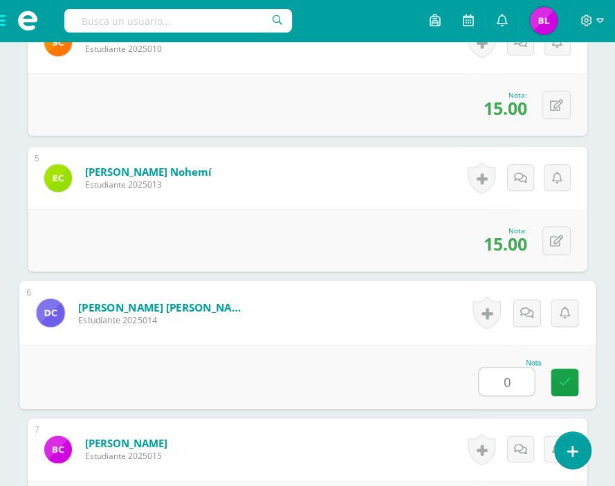
type input "0"
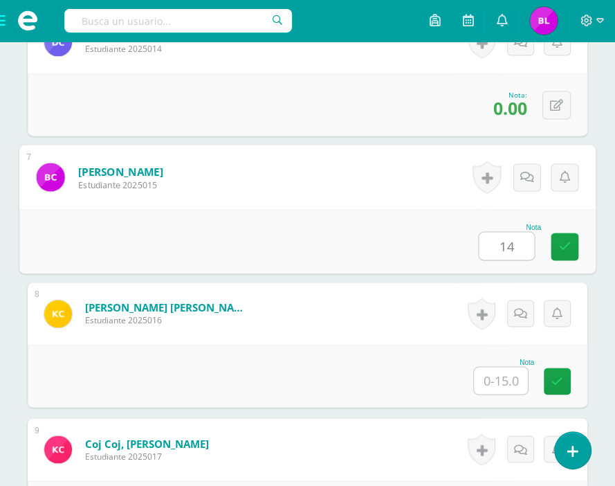
type input "14"
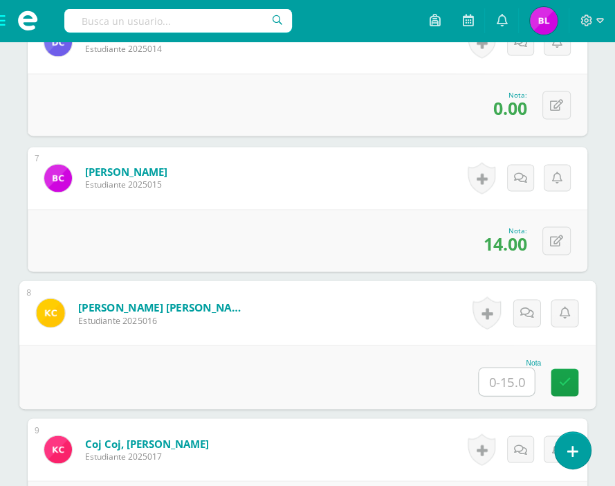
type input "5"
type input "8"
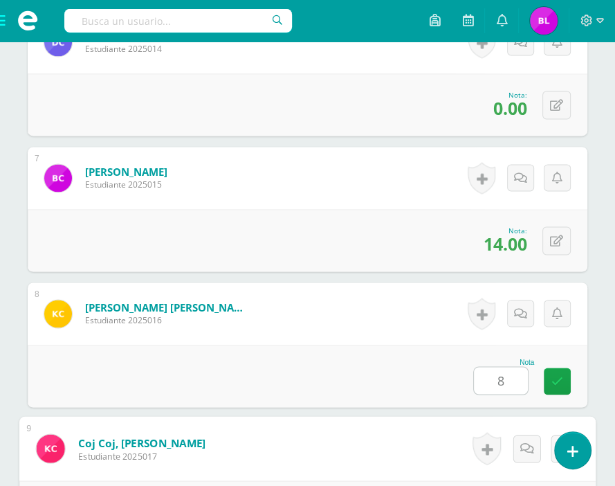
scroll to position [1443, 0]
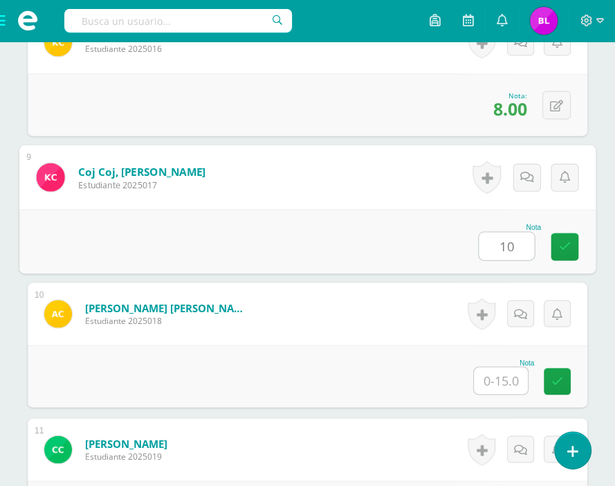
type input "10"
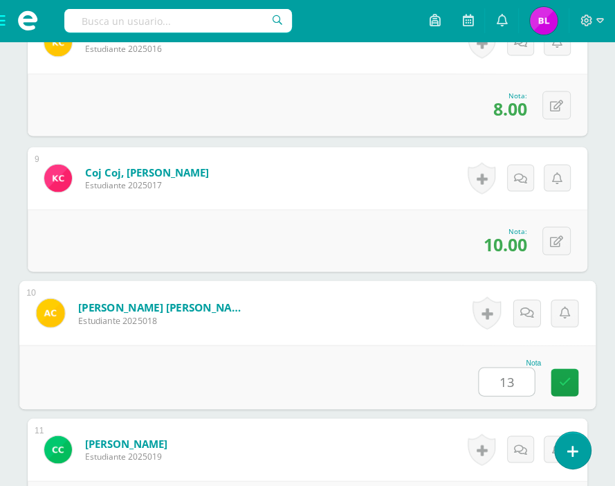
type input "13"
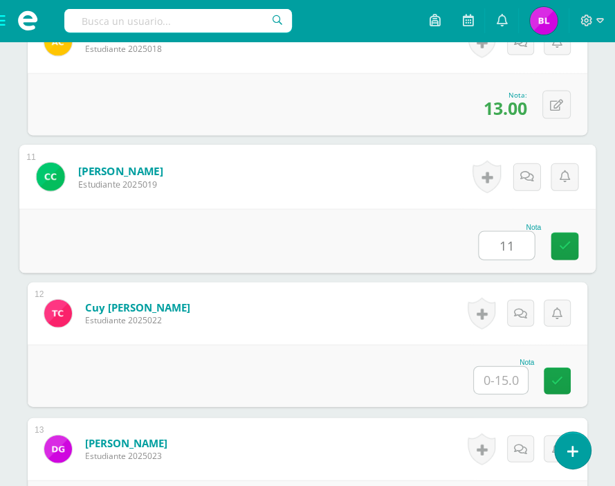
type input "11"
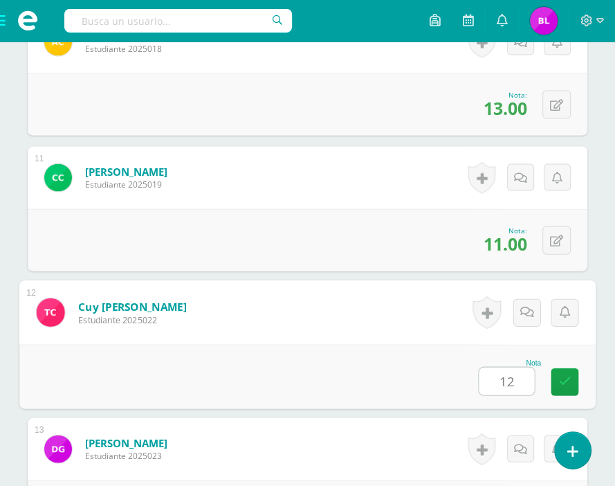
type input "12"
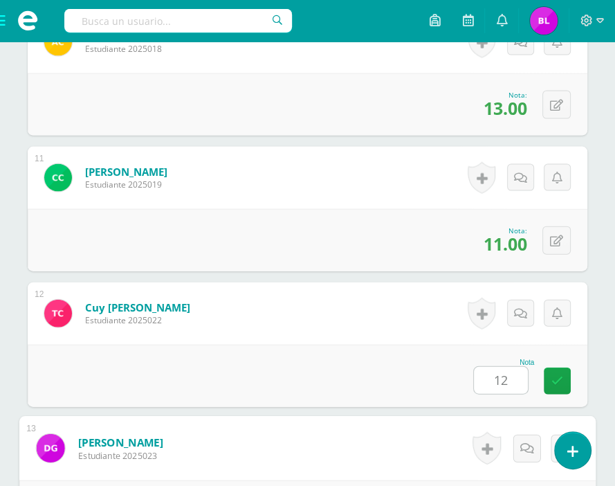
scroll to position [1986, 0]
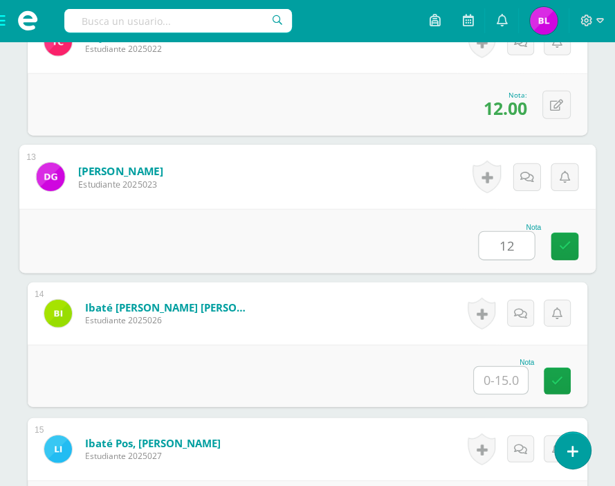
type input "12"
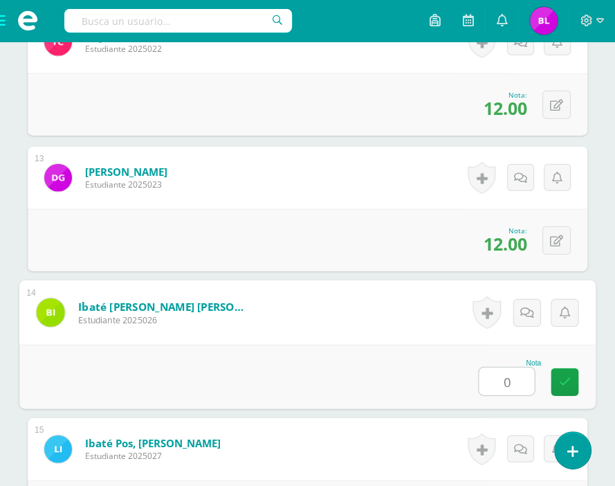
type input "0"
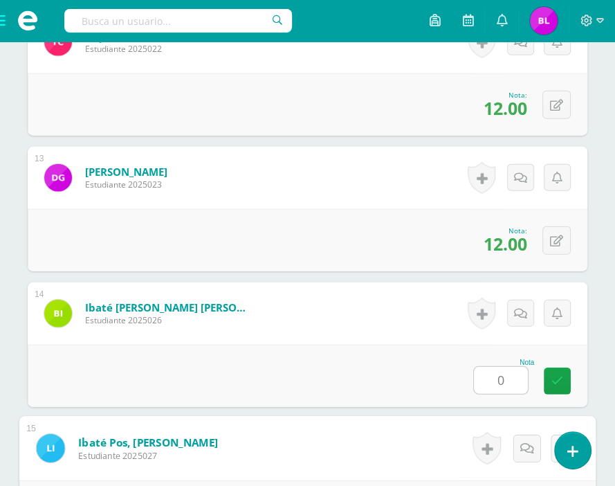
scroll to position [2257, 0]
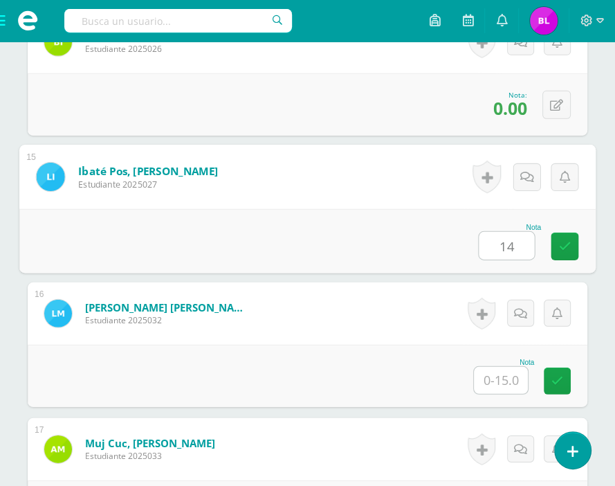
type input "14"
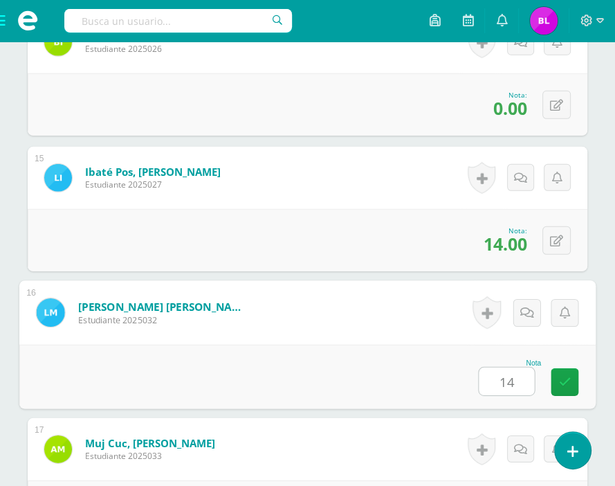
type input "14"
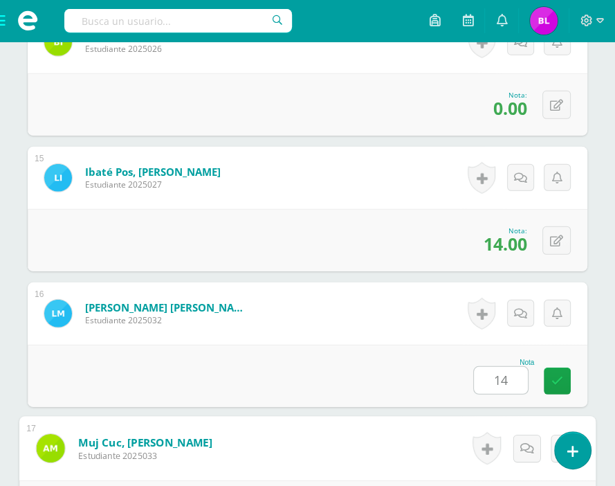
scroll to position [2528, 0]
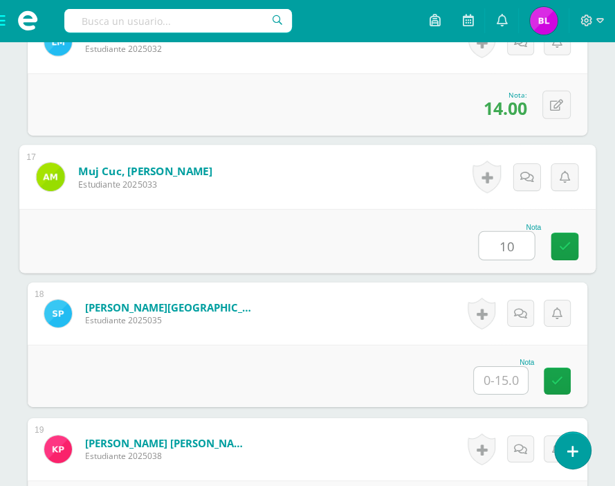
type input "10"
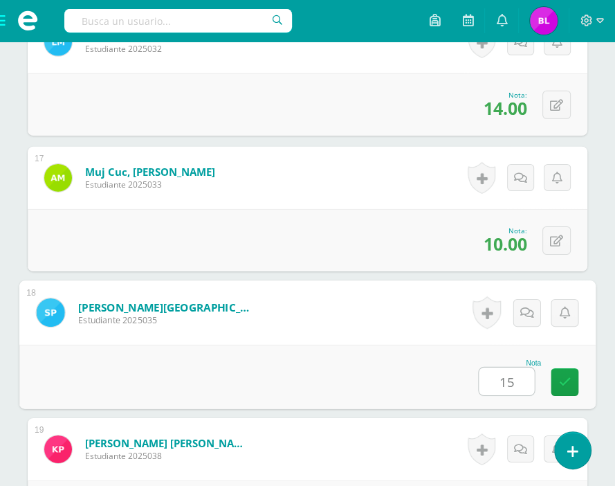
type input "15"
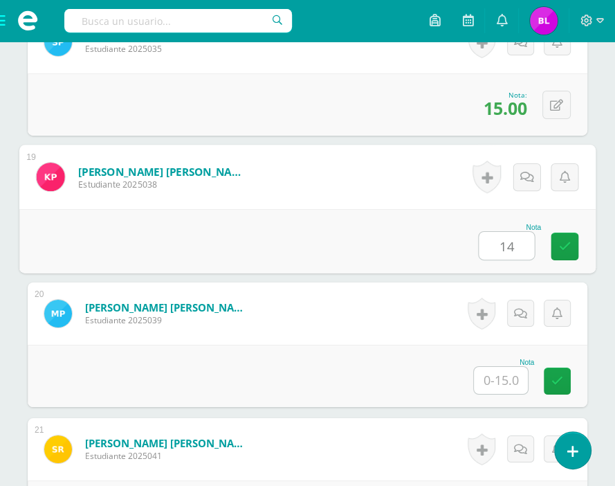
type input "14"
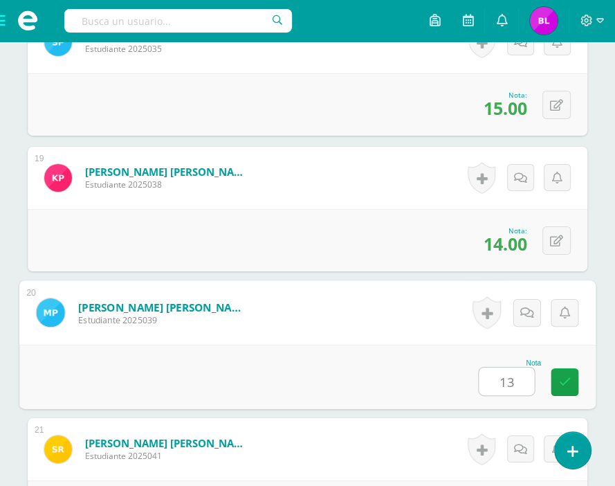
type input "13"
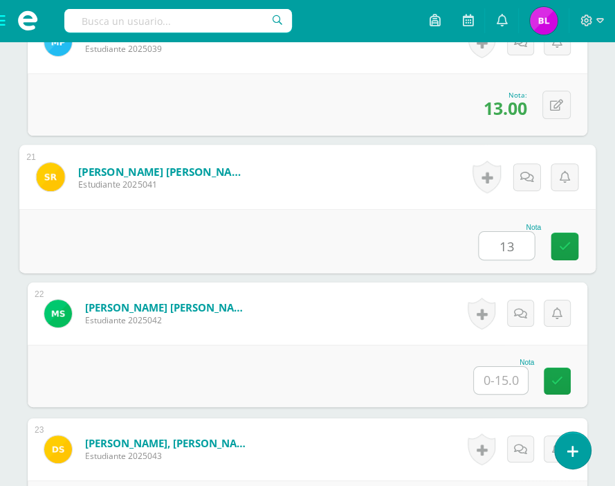
type input "13"
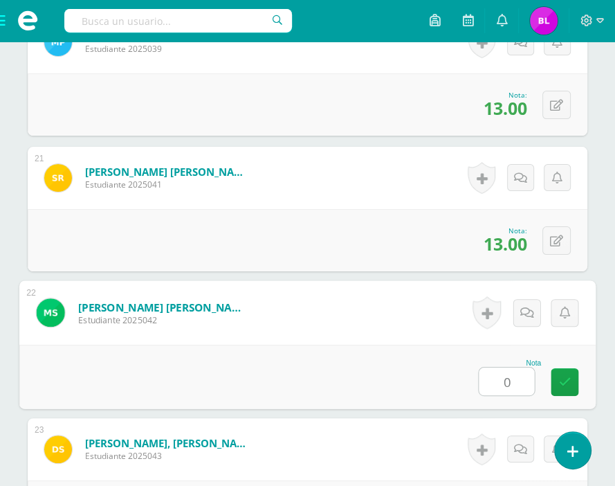
type input "0"
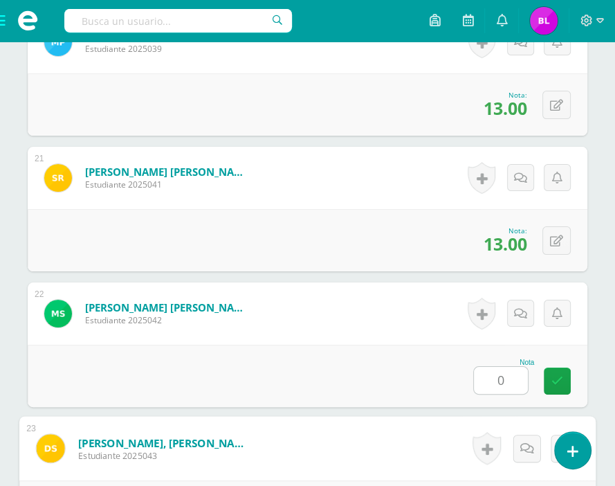
scroll to position [3342, 0]
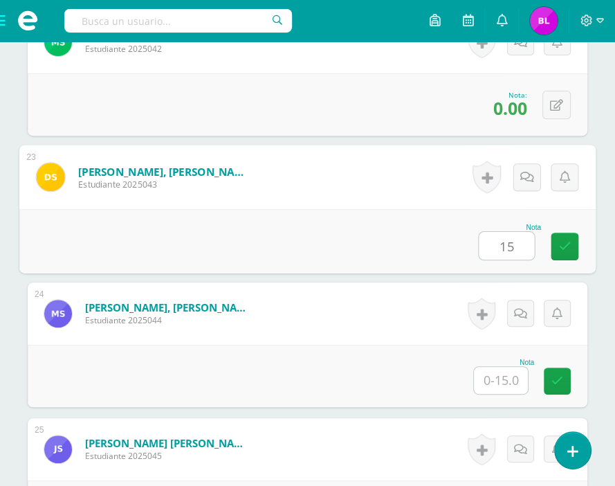
type input "15"
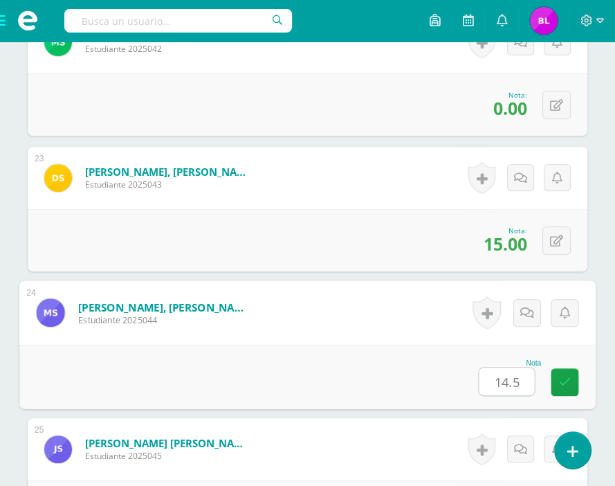
type input "14.5"
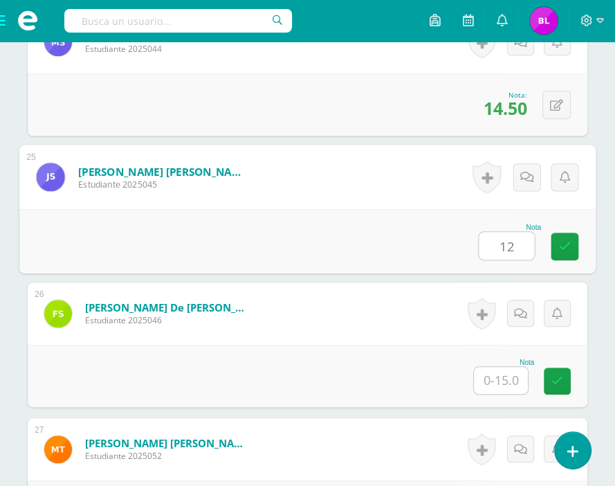
type input "12"
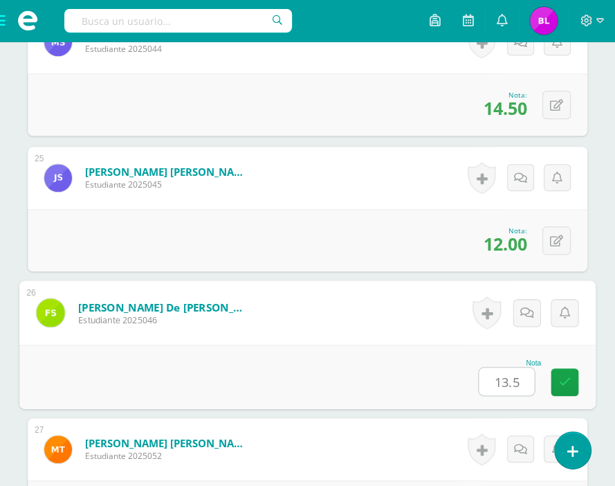
type input "13.5"
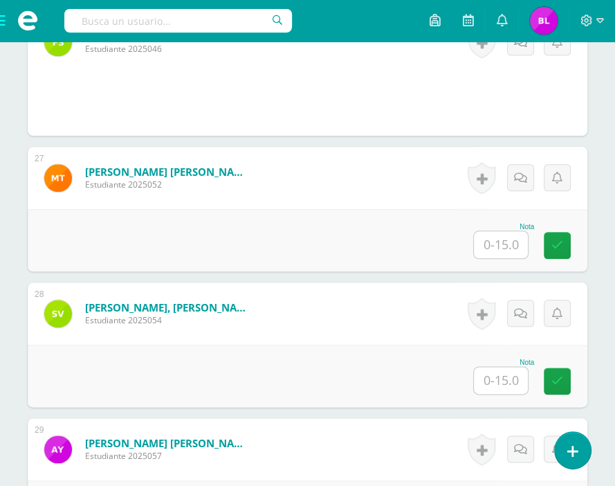
drag, startPoint x: 429, startPoint y: 303, endPoint x: 274, endPoint y: 319, distance: 156.0
click at [274, 319] on form "Vicente Tautiu, Shirley Yessenia Beatriz Estudiante 2025054 Nota 0 Logros N/A" at bounding box center [308, 313] width 560 height 62
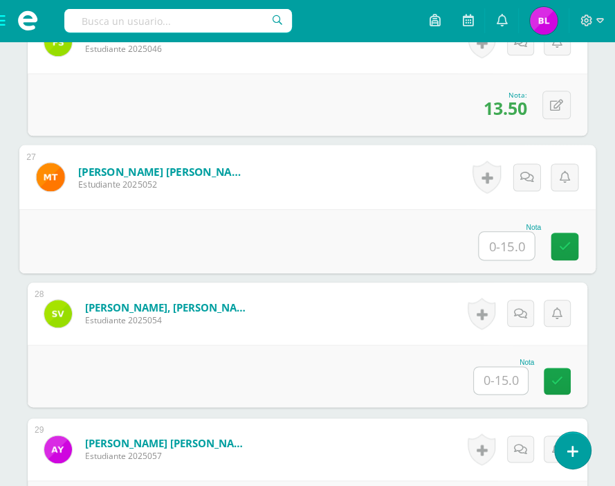
click at [507, 239] on input "text" at bounding box center [506, 246] width 55 height 28
type input "14.5"
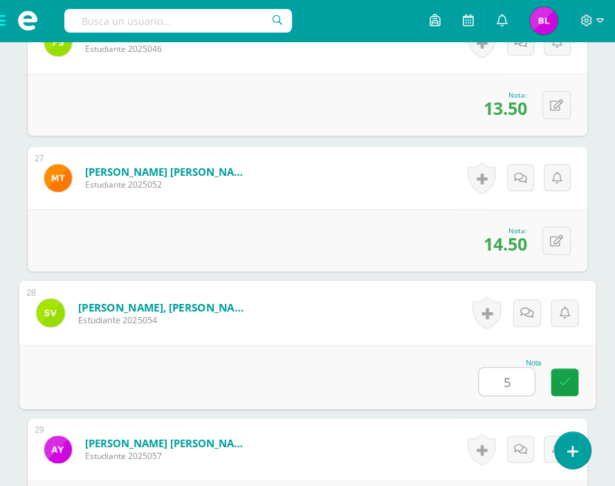
type input "5"
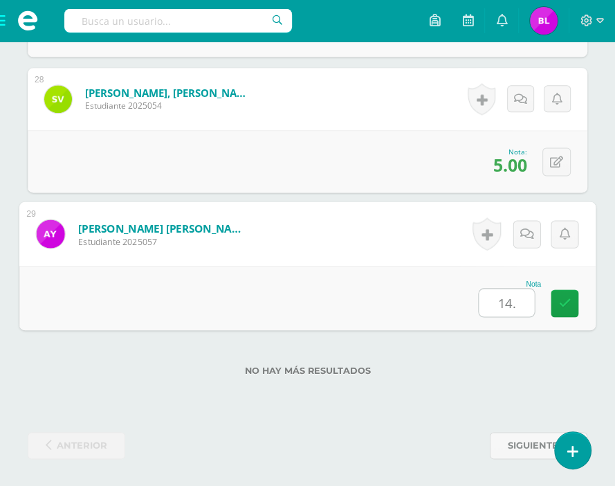
type input "14.5"
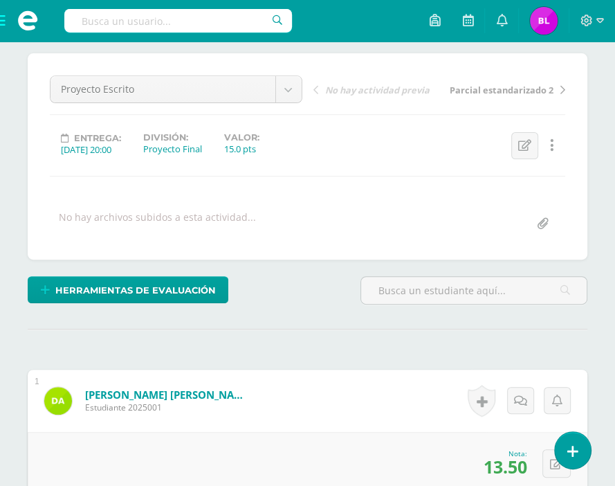
scroll to position [0, 0]
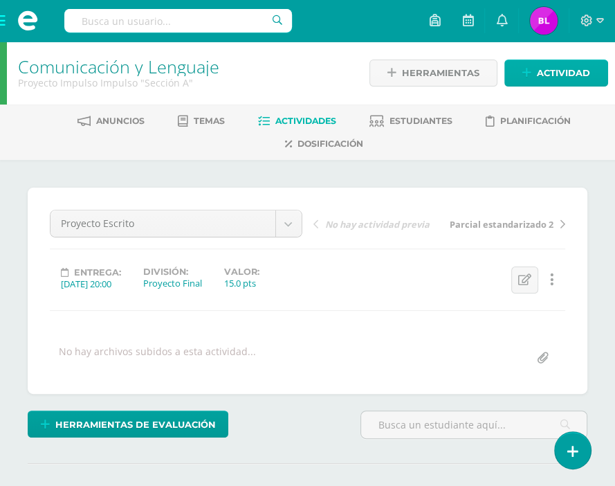
click at [539, 76] on span "Actividad" at bounding box center [563, 73] width 53 height 26
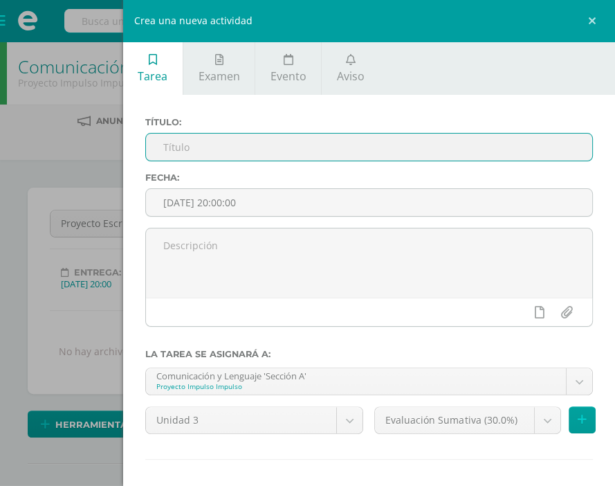
click at [195, 157] on input "text" at bounding box center [369, 147] width 447 height 27
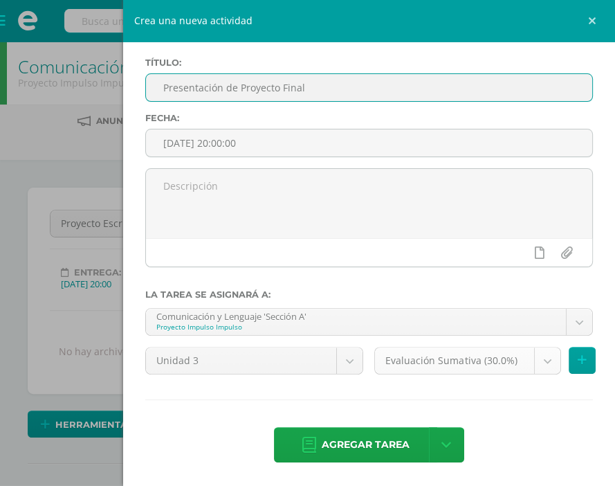
type input "Presentación de Proyecto Final"
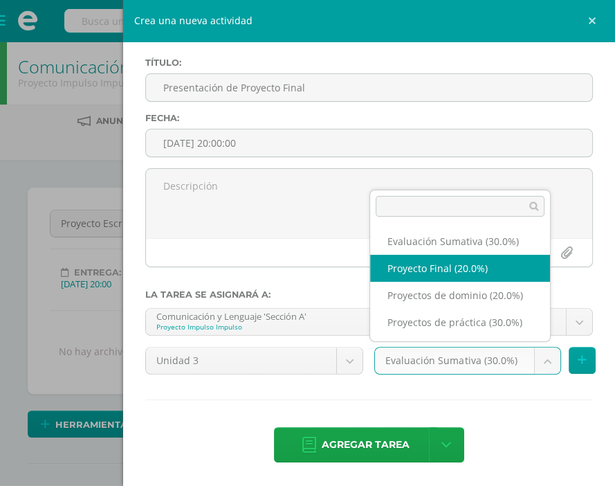
select select "35621"
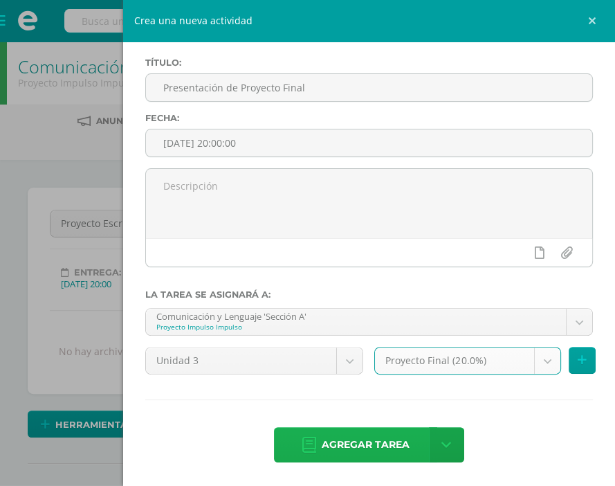
click at [399, 447] on span "Agregar tarea" at bounding box center [366, 445] width 88 height 34
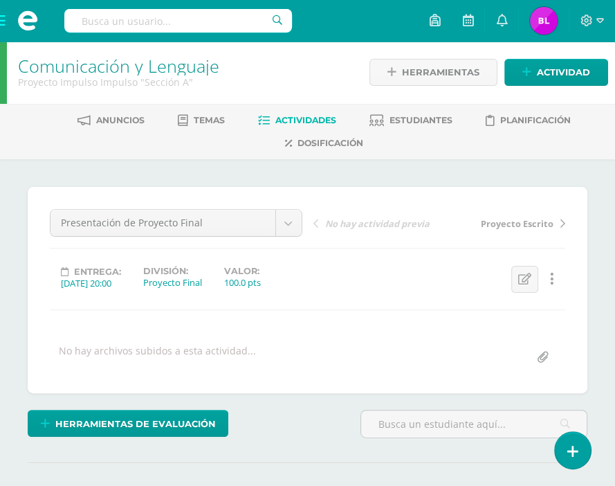
scroll to position [1, 0]
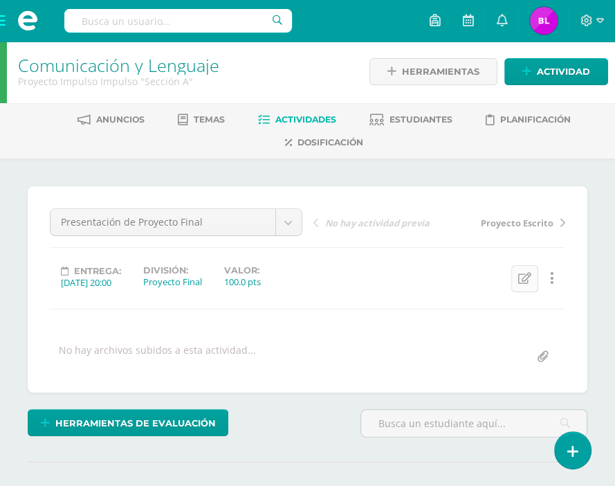
click at [525, 278] on icon at bounding box center [525, 279] width 13 height 12
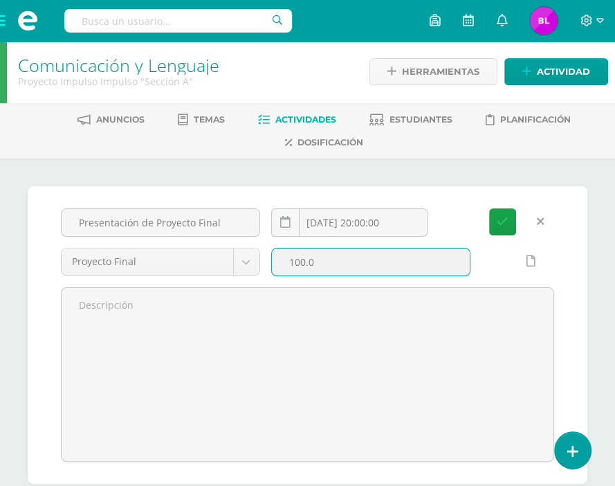
click at [343, 261] on input "100.0" at bounding box center [371, 262] width 198 height 27
type input "1"
type input "5"
click at [489, 208] on button "Guardar" at bounding box center [502, 221] width 27 height 27
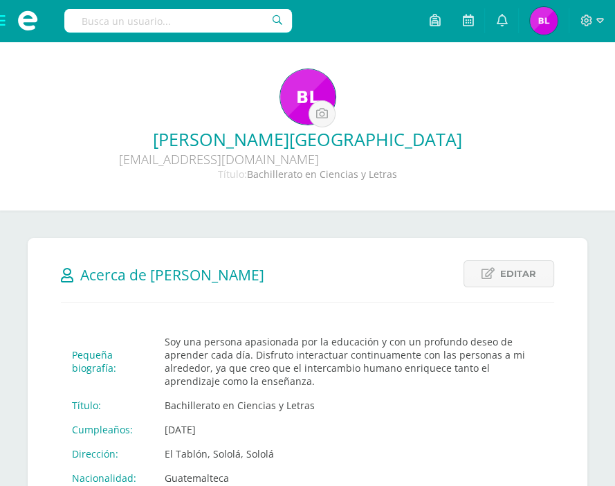
drag, startPoint x: 91, startPoint y: 71, endPoint x: 136, endPoint y: 134, distance: 77.8
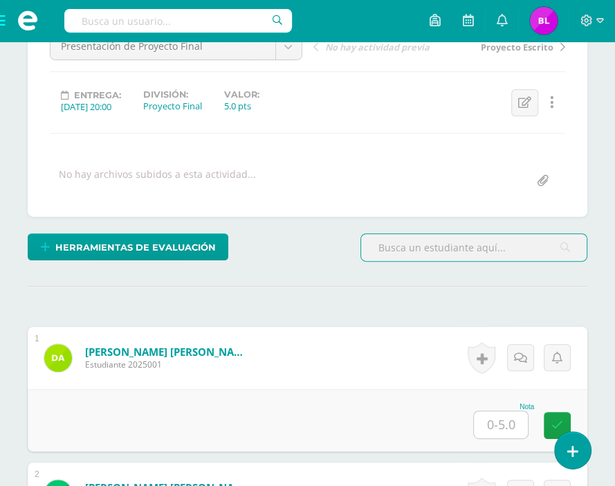
scroll to position [382, 0]
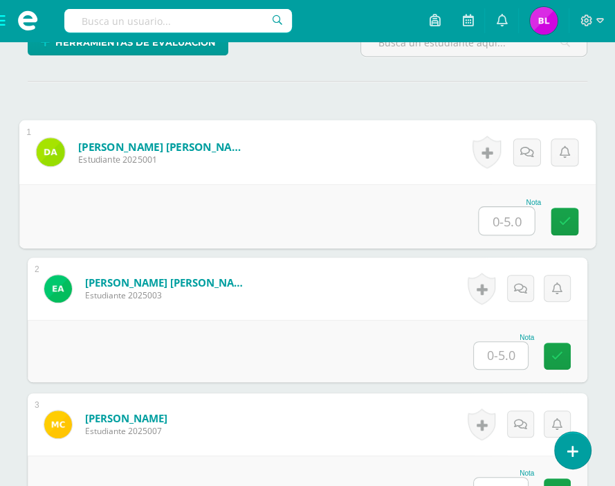
click at [527, 229] on input "text" at bounding box center [506, 221] width 55 height 28
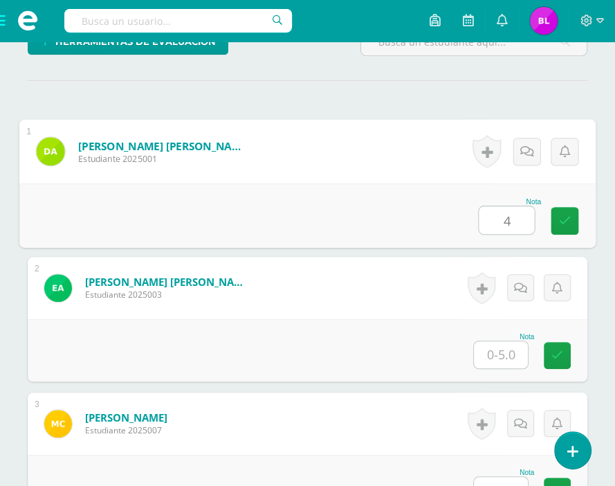
type input "4"
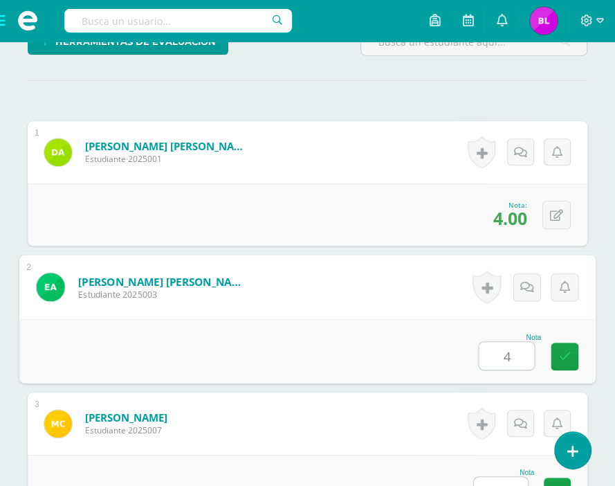
type input "4"
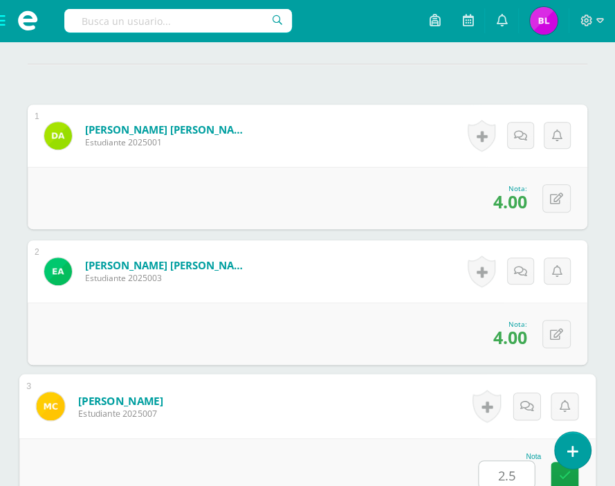
type input "2.5"
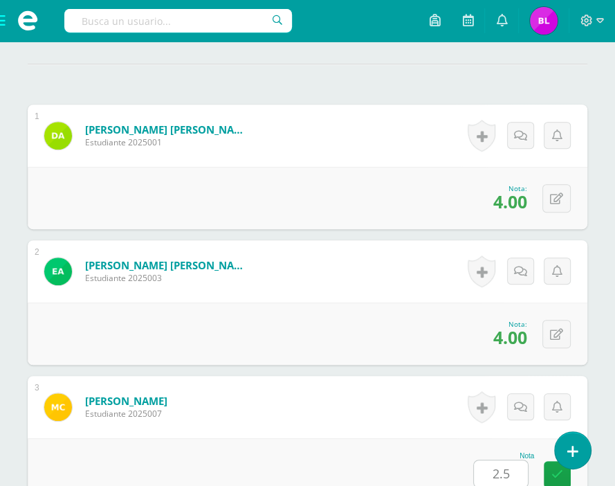
scroll to position [764, 0]
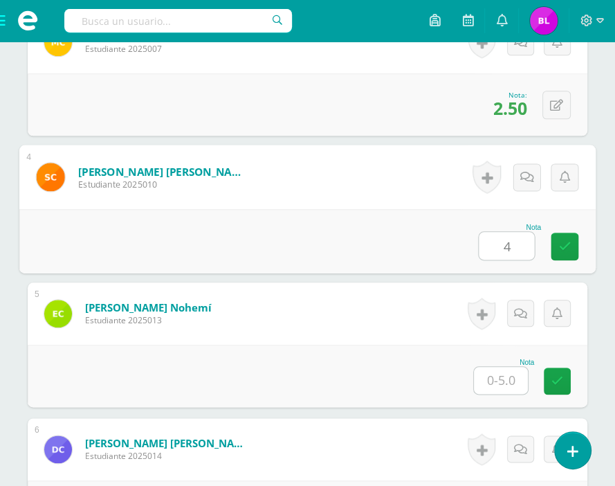
type input "4"
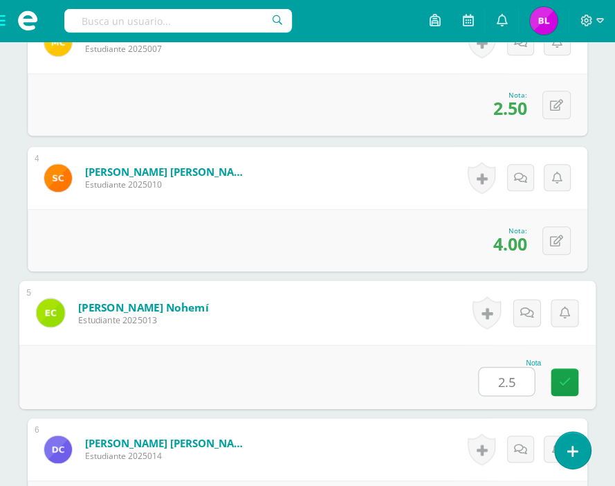
type input "2.5"
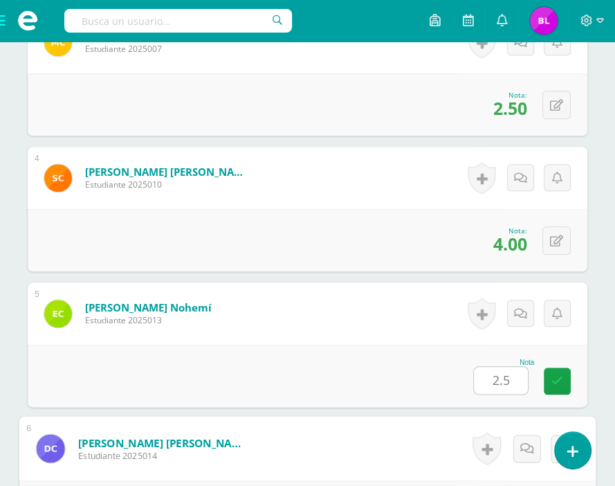
scroll to position [1036, 0]
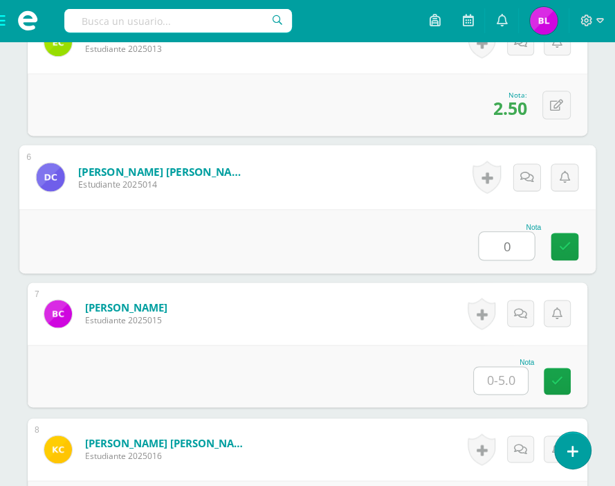
type input "0"
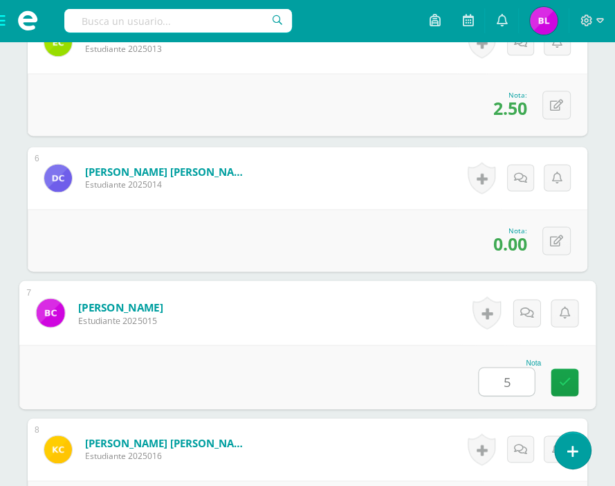
type input "5"
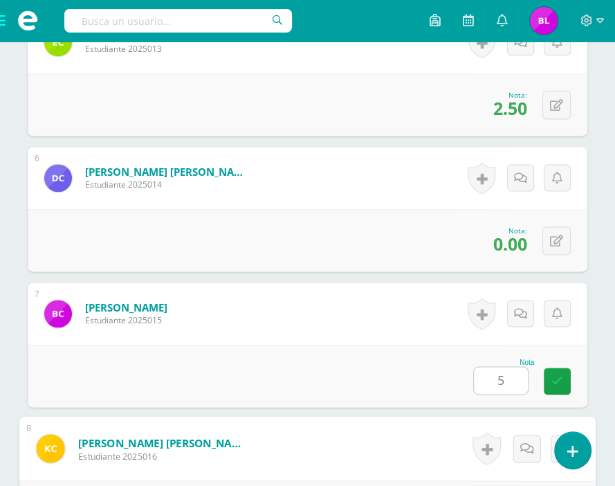
scroll to position [1307, 0]
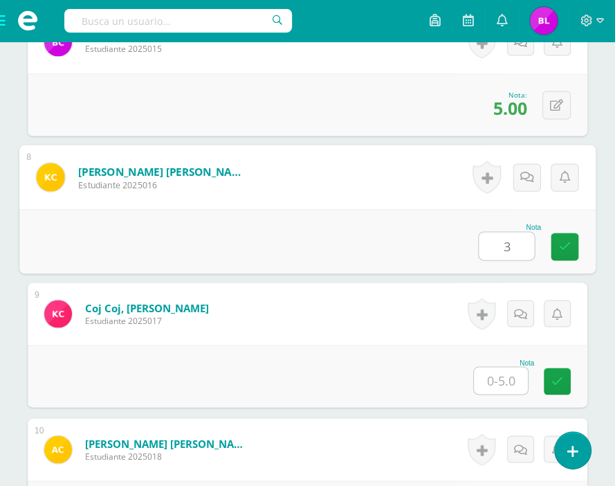
type input "3"
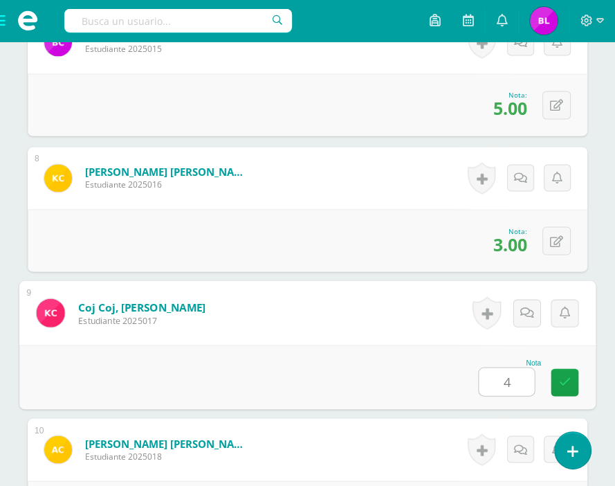
type input "4"
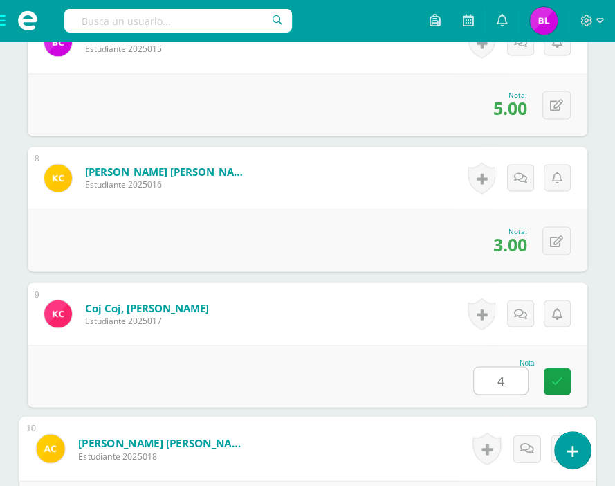
scroll to position [1578, 0]
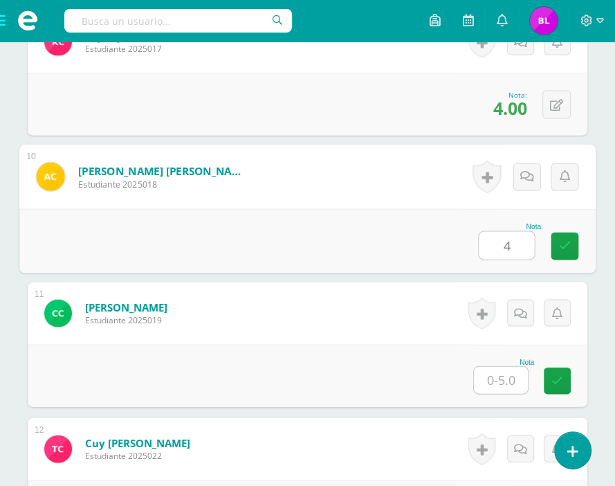
type input "4"
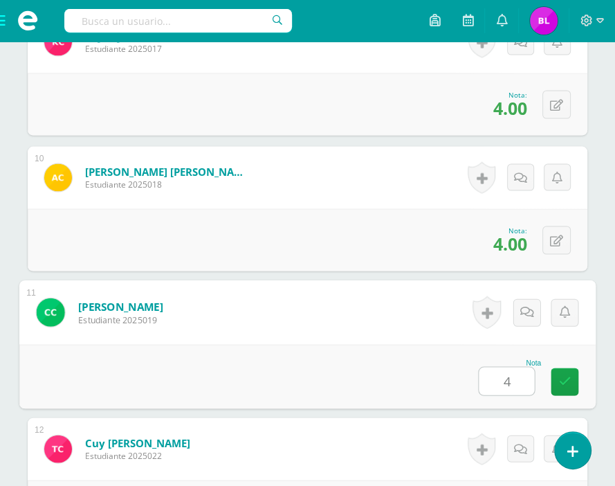
type input "4"
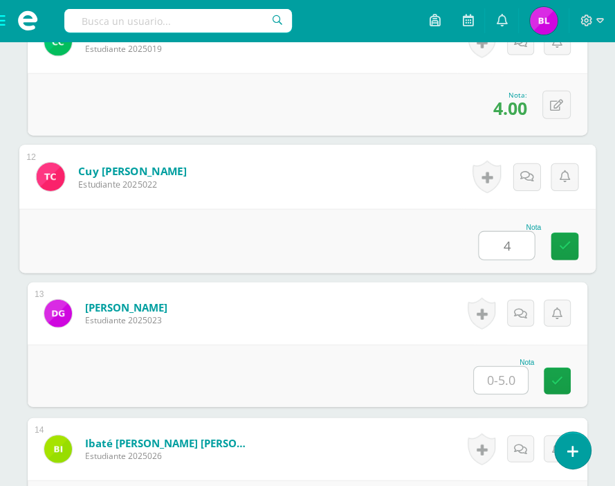
type input "4"
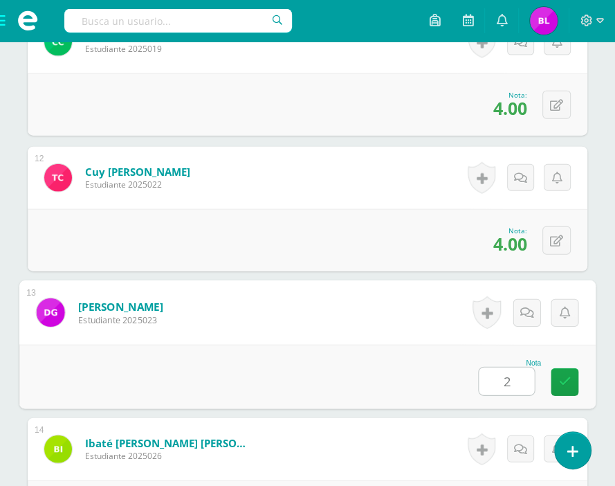
type input "2"
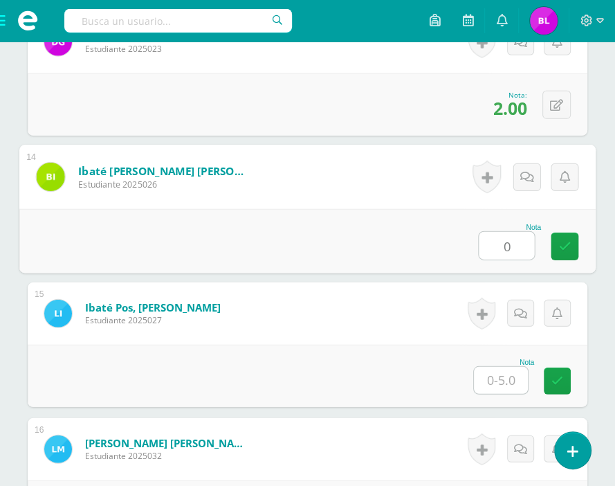
type input "0"
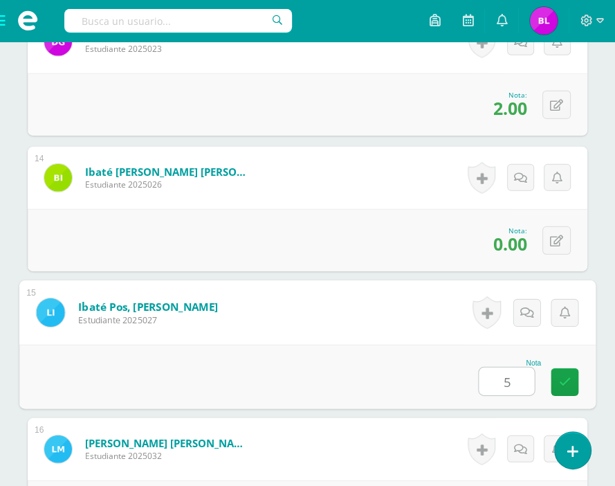
type input "5"
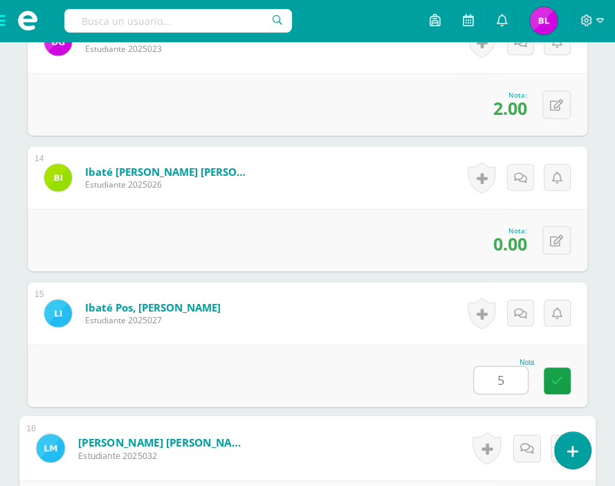
scroll to position [2393, 0]
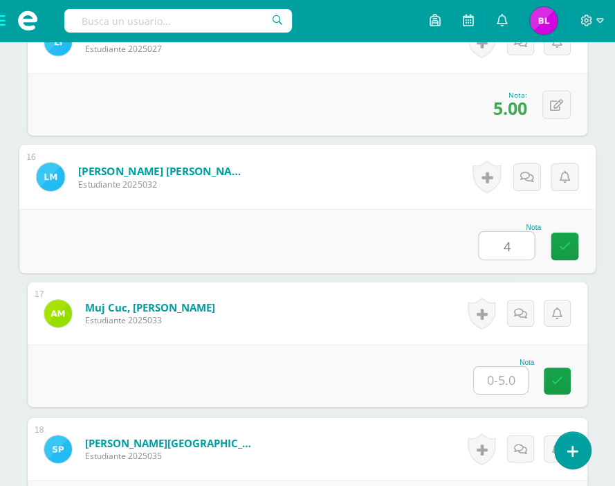
type input "4"
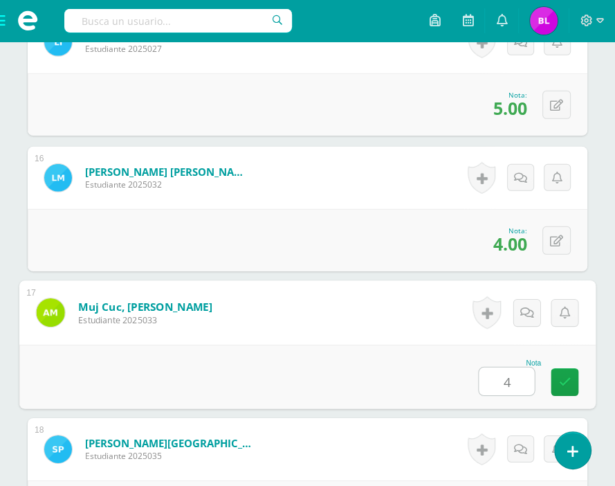
type input "4"
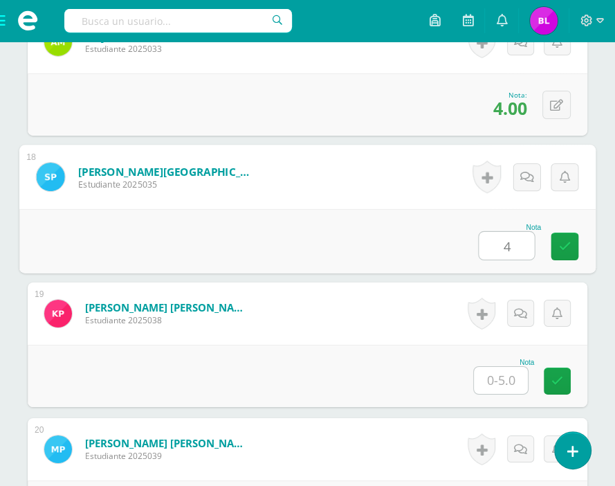
type input "4"
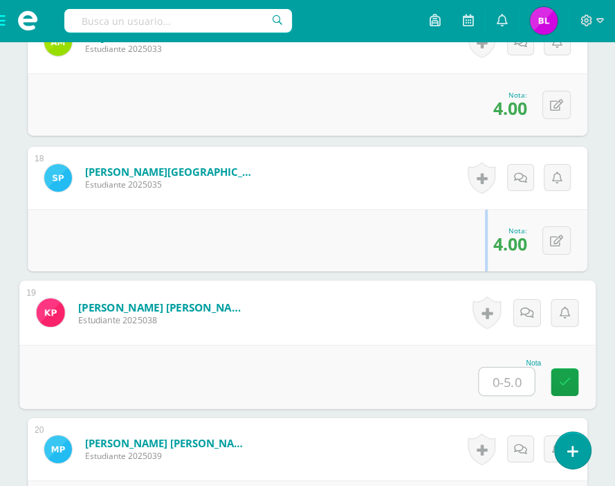
drag, startPoint x: 268, startPoint y: 278, endPoint x: 258, endPoint y: 283, distance: 11.2
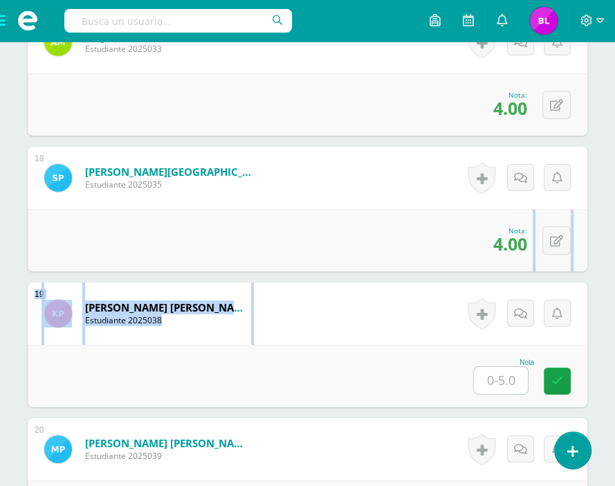
drag, startPoint x: 258, startPoint y: 283, endPoint x: 432, endPoint y: 271, distance: 174.2
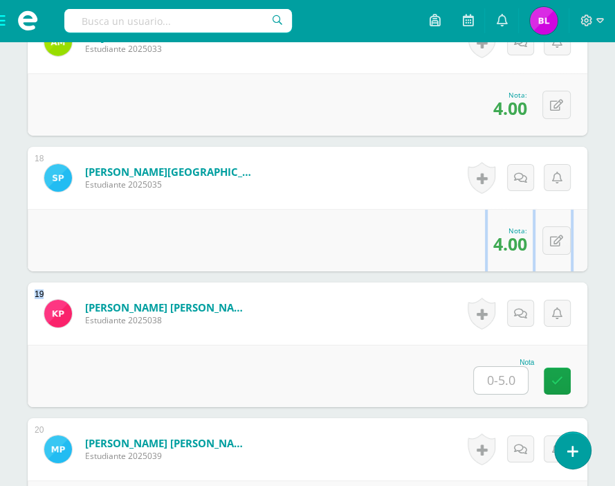
click at [401, 319] on form "Piló Quisquiná, Karla Marisol Estudiante 2025038 Nota 0 Logros" at bounding box center [308, 313] width 560 height 62
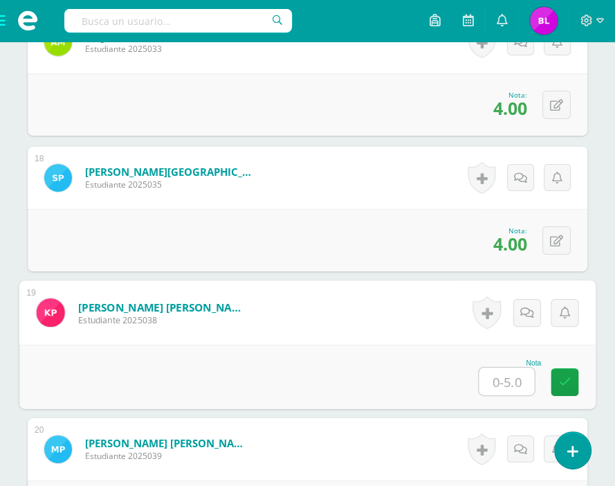
click at [502, 375] on input "text" at bounding box center [506, 382] width 55 height 28
type input "4"
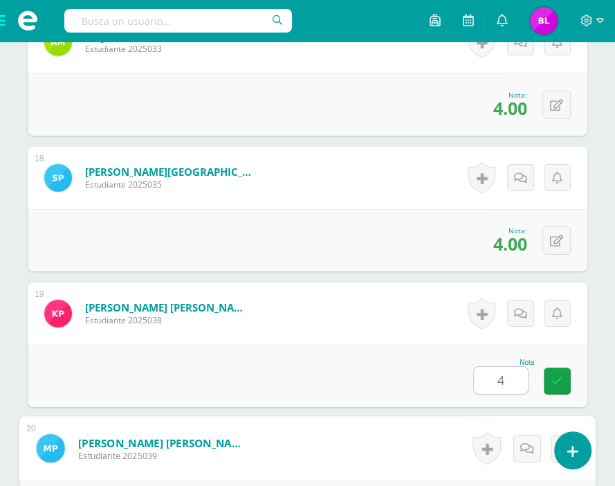
scroll to position [2935, 0]
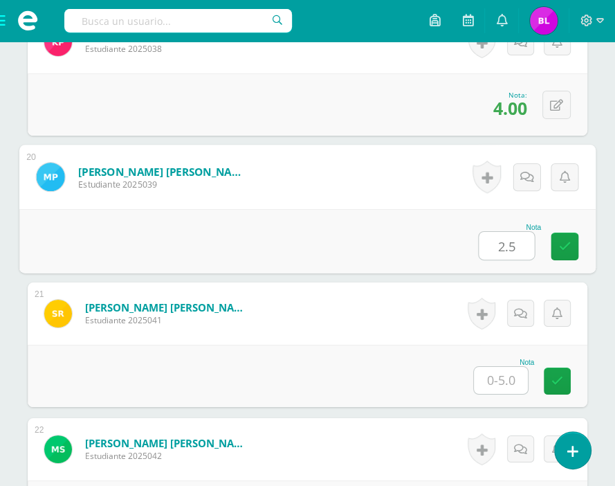
type input "2.5"
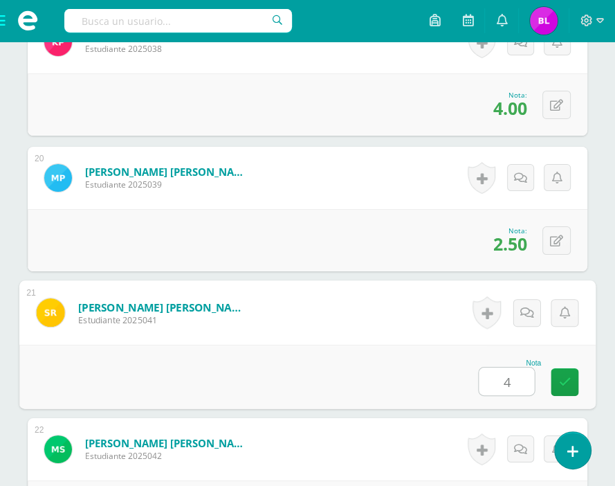
type input "4"
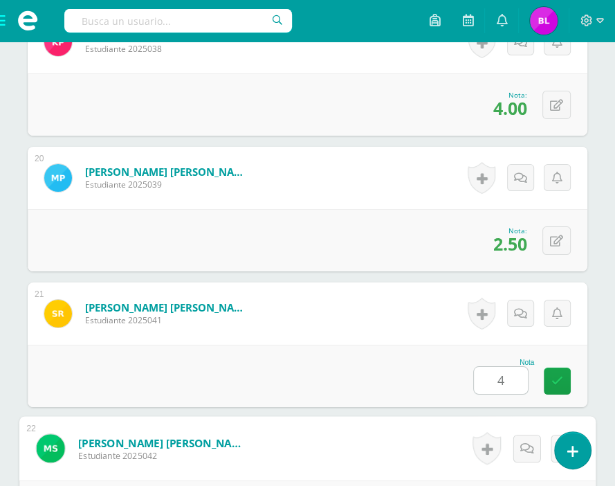
scroll to position [3207, 0]
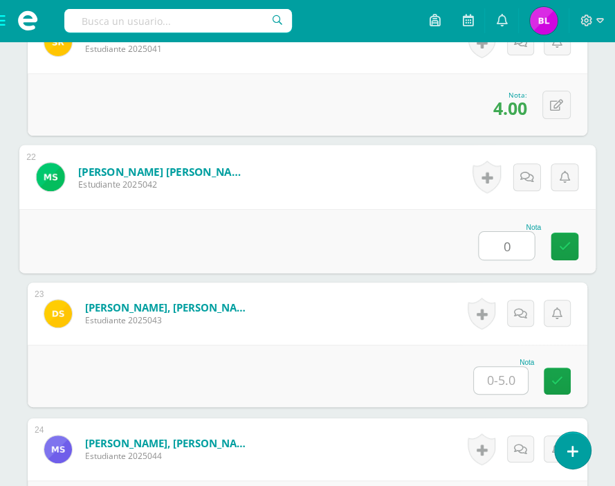
type input "0"
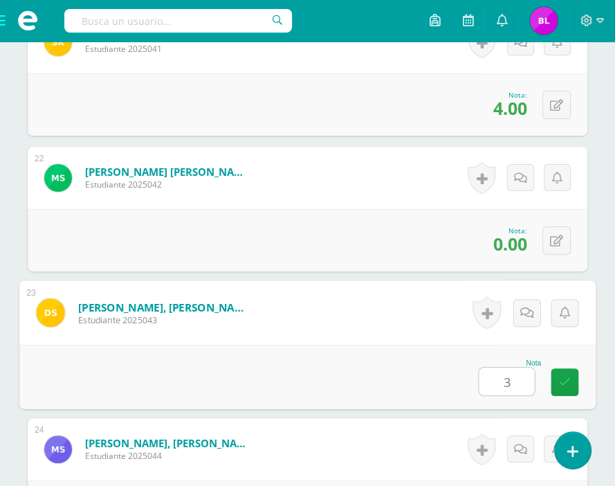
type input "3"
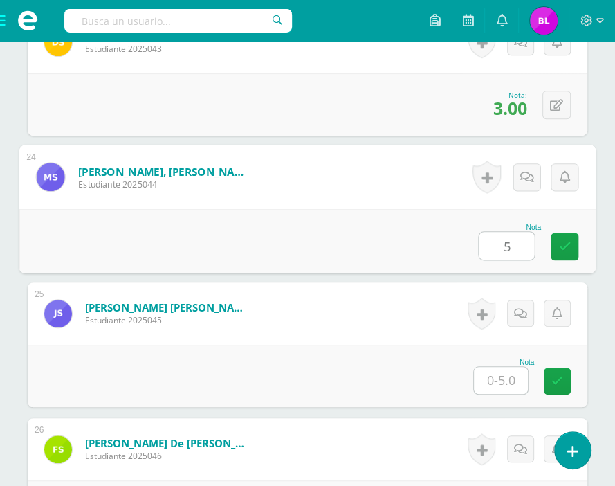
type input "5"
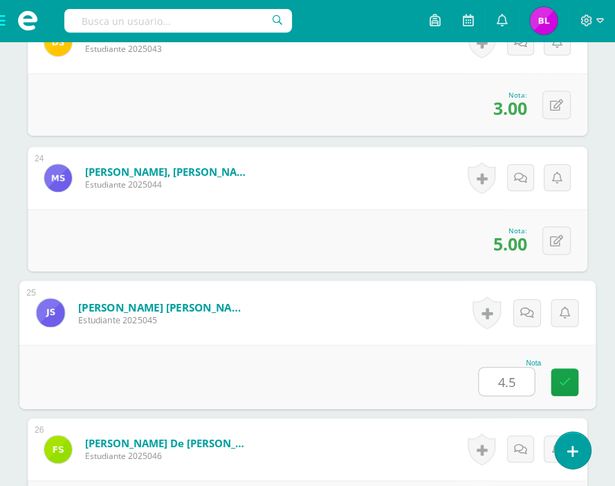
type input "4.5"
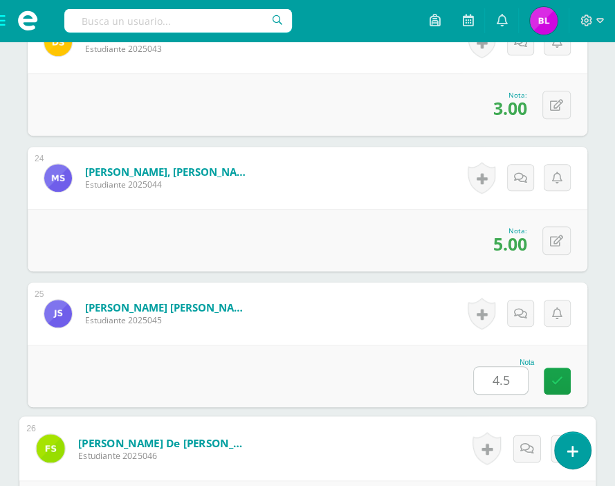
scroll to position [3749, 0]
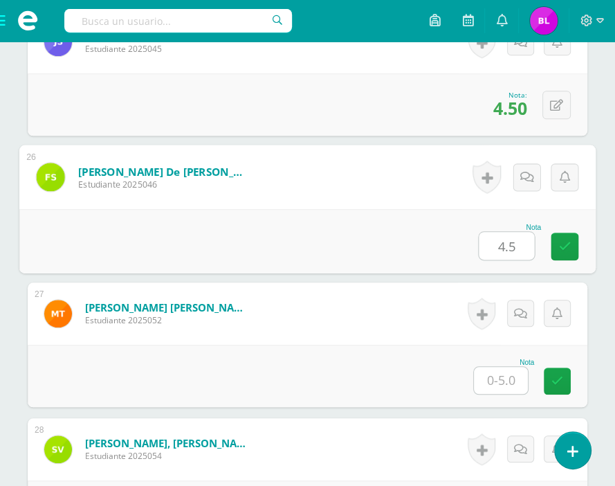
type input "4.5"
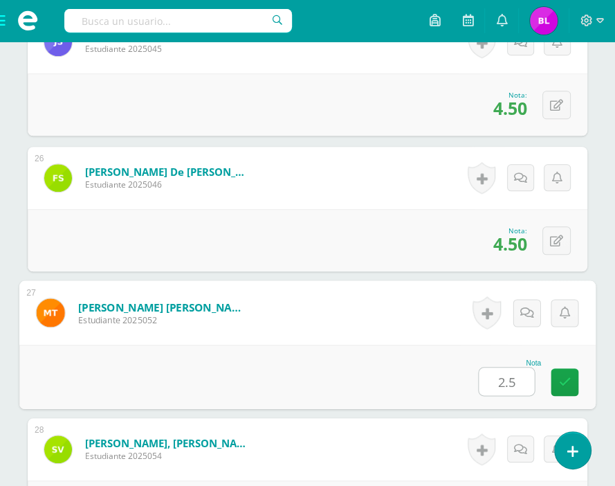
type input "2.5"
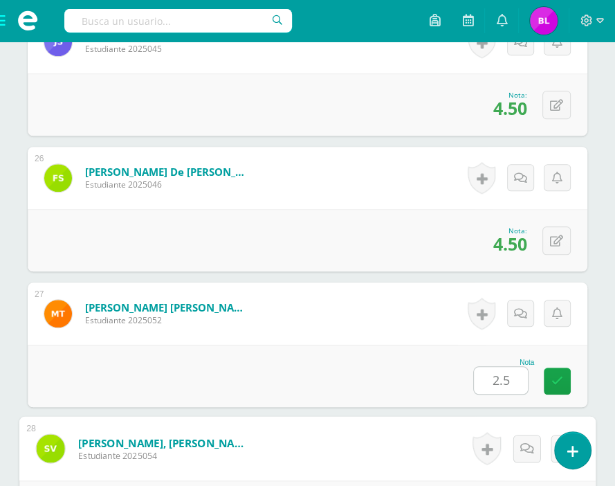
scroll to position [4021, 0]
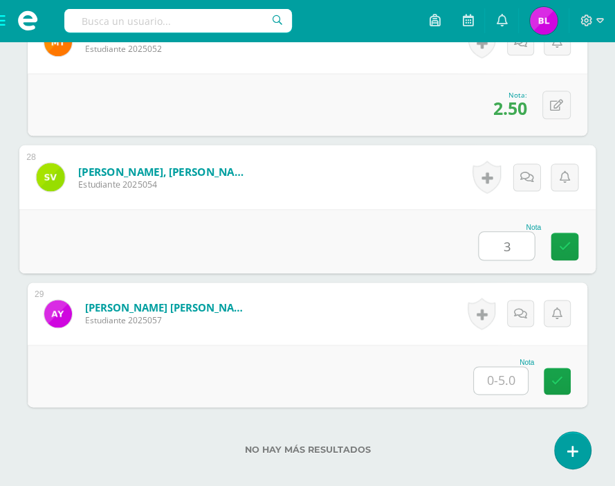
type input "3"
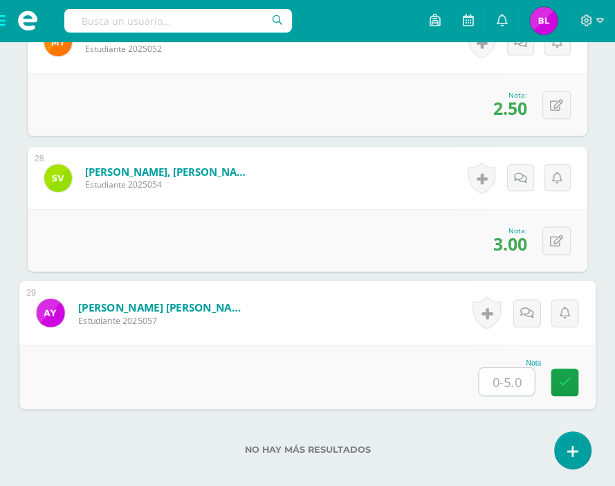
type input "4"
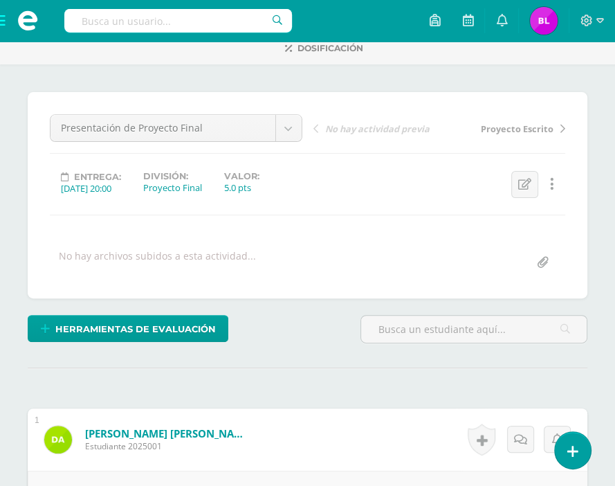
scroll to position [0, 0]
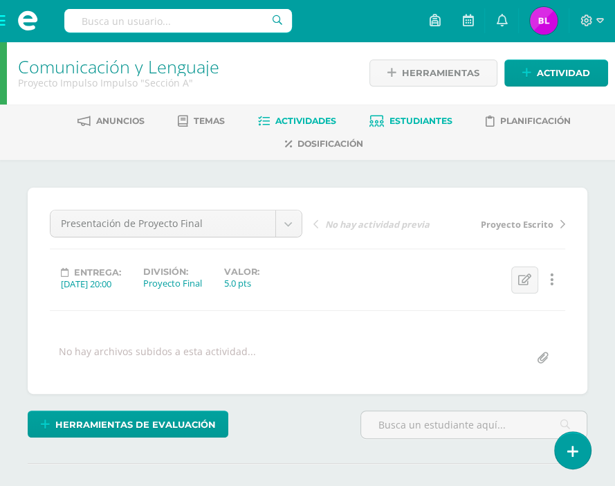
click at [402, 114] on link "Estudiantes" at bounding box center [411, 121] width 83 height 22
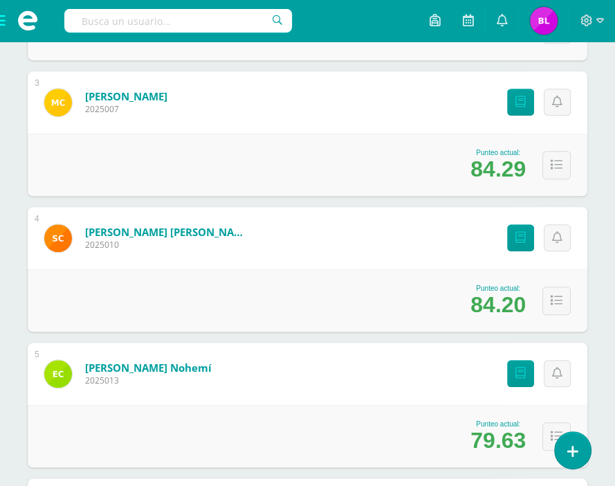
scroll to position [591, 0]
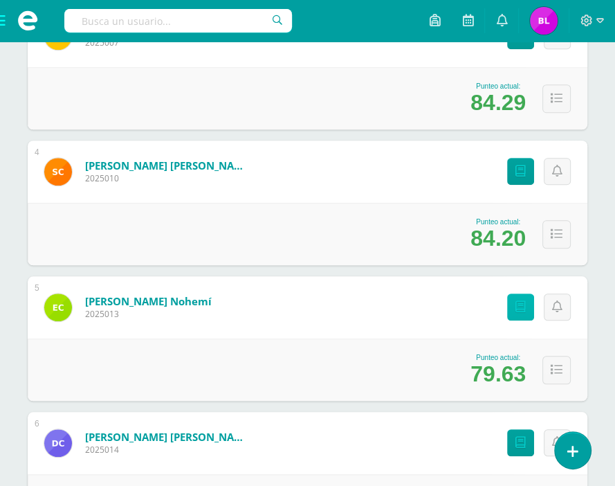
click at [523, 318] on link "Punteos" at bounding box center [520, 307] width 27 height 27
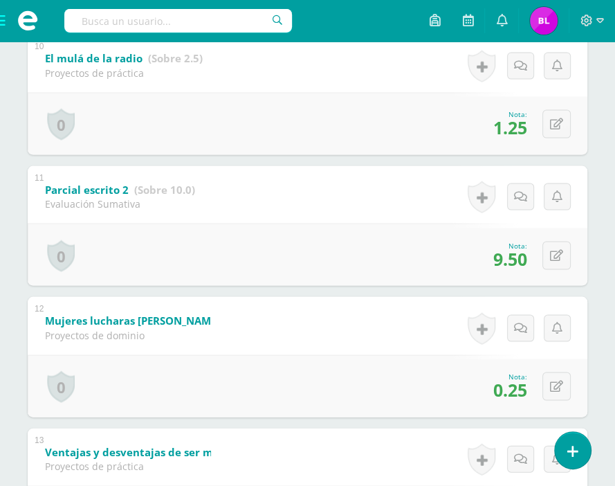
scroll to position [1527, 0]
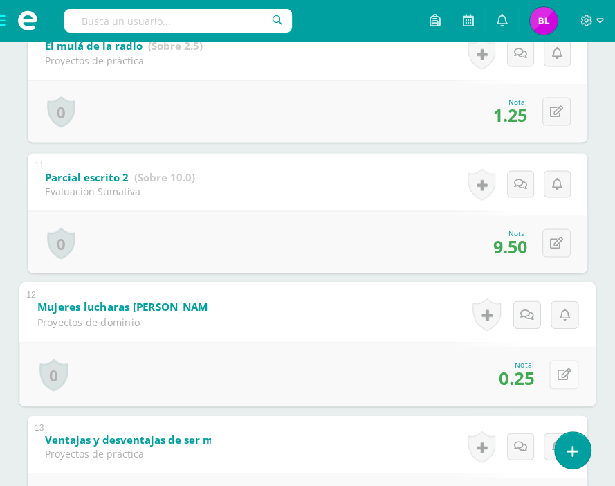
click at [562, 384] on button at bounding box center [564, 374] width 29 height 29
type input "5"
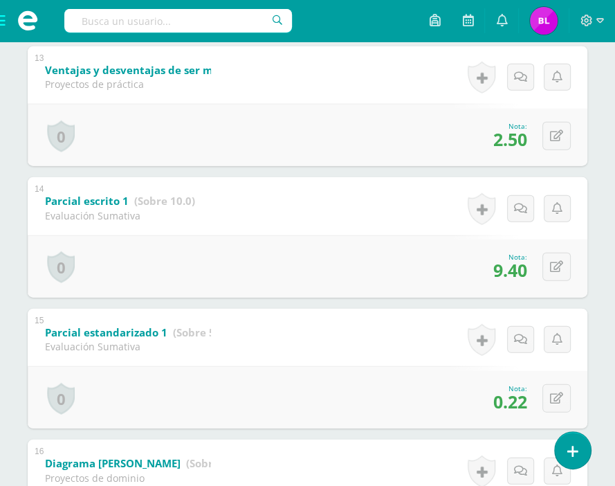
scroll to position [1897, 0]
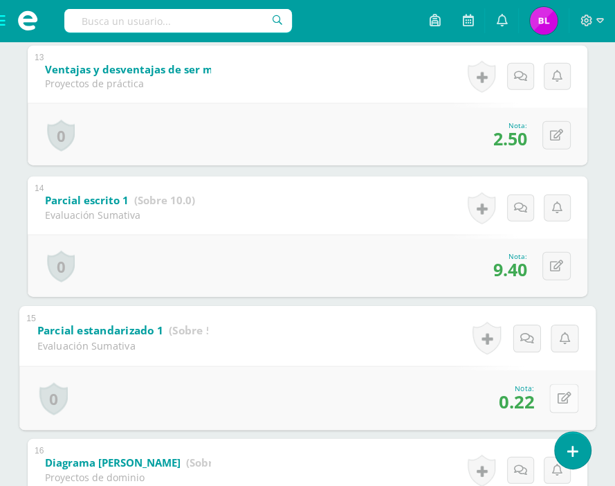
click at [546, 415] on div "0 Logros Logros obtenidos Aún no hay logros agregados Nota: 0.22" at bounding box center [307, 398] width 577 height 64
click at [558, 404] on icon at bounding box center [565, 399] width 14 height 12
type input "4.5"
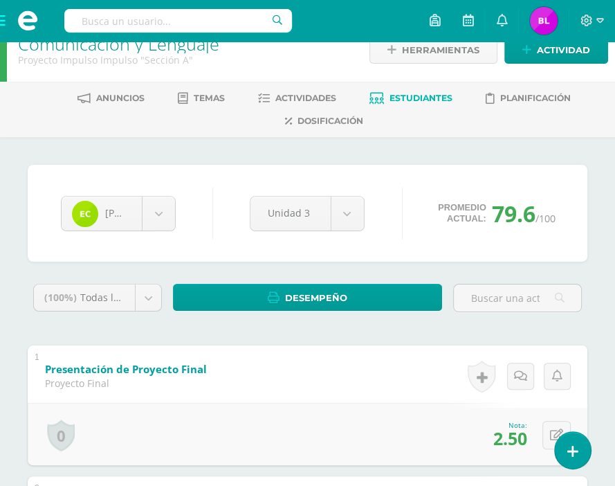
scroll to position [0, 0]
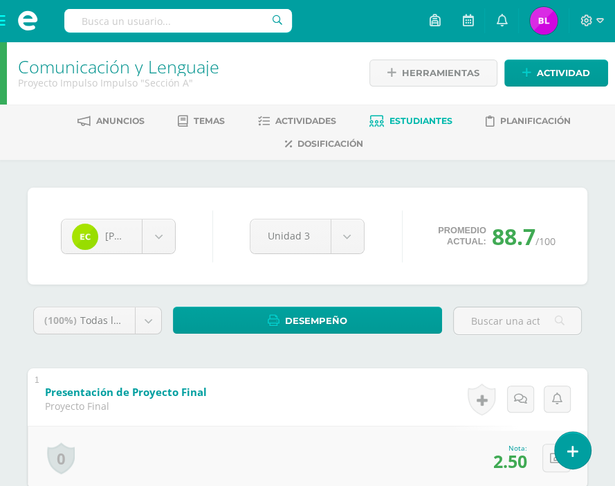
click at [407, 120] on span "Estudiantes" at bounding box center [421, 121] width 63 height 10
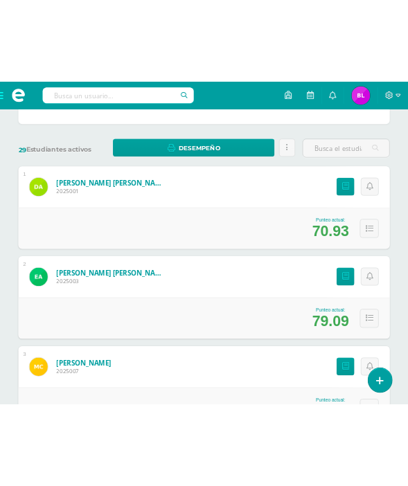
scroll to position [197, 0]
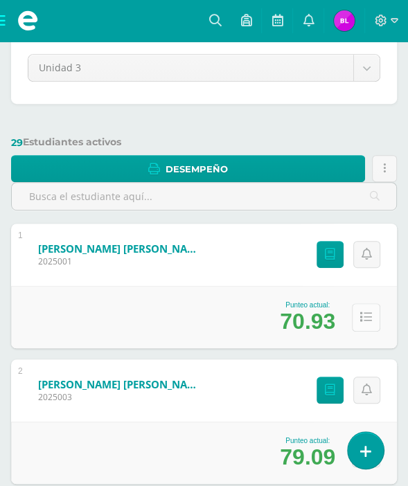
click at [374, 304] on button at bounding box center [366, 317] width 28 height 28
click at [376, 314] on button at bounding box center [366, 317] width 28 height 28
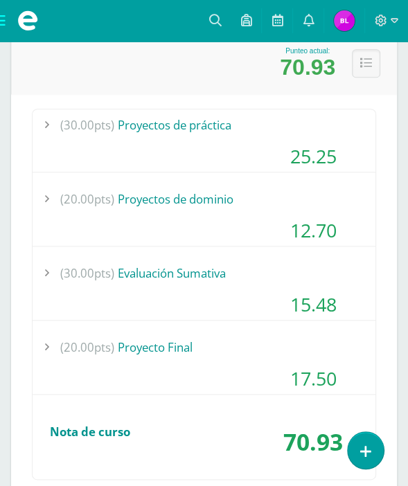
scroll to position [271, 0]
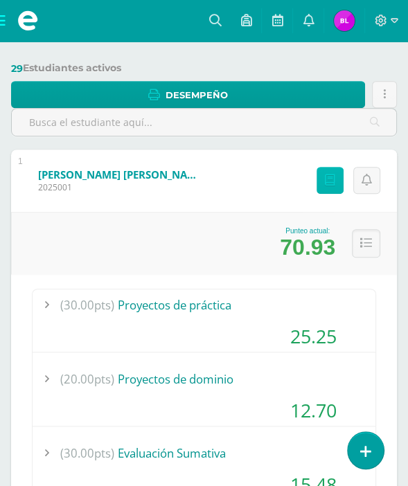
click at [325, 184] on icon at bounding box center [330, 180] width 10 height 12
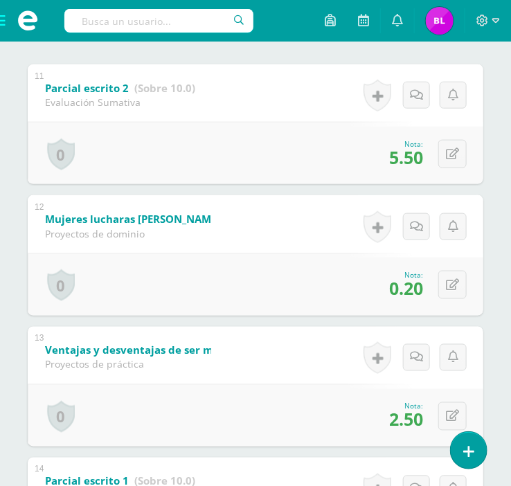
scroll to position [305, 0]
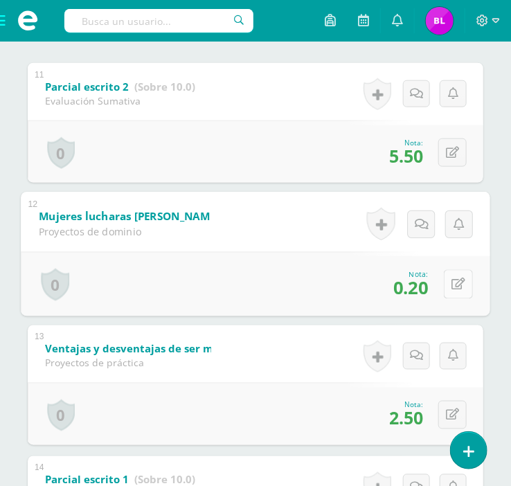
click at [407, 289] on button at bounding box center [458, 284] width 29 height 29
type input "4"
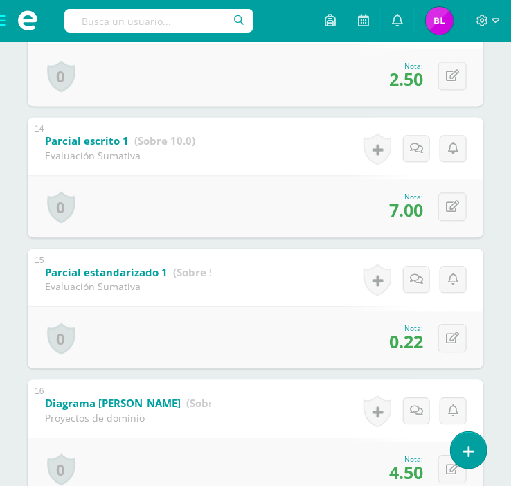
scroll to position [667, 0]
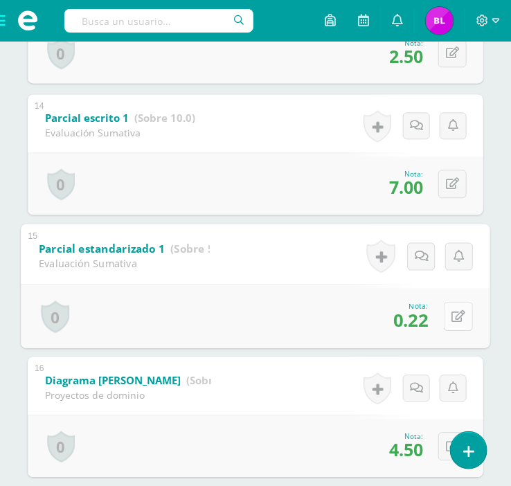
click at [407, 317] on icon at bounding box center [458, 316] width 14 height 12
click at [407, 312] on button at bounding box center [458, 315] width 29 height 29
type input "4.5"
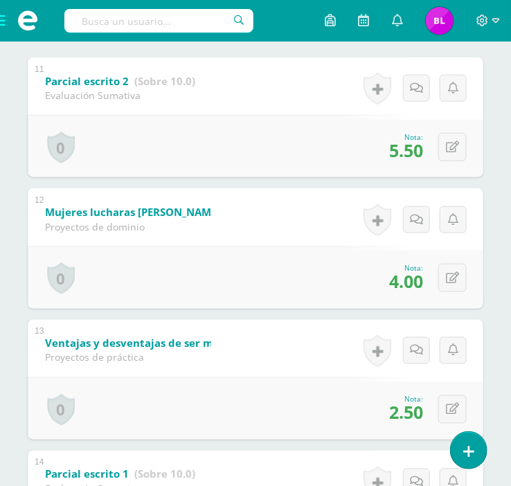
scroll to position [0, 0]
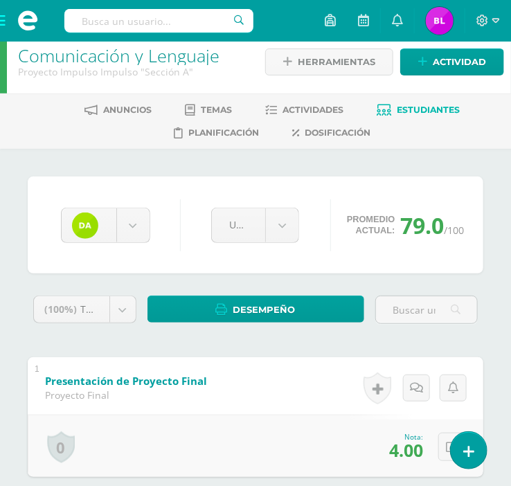
scroll to position [8, 0]
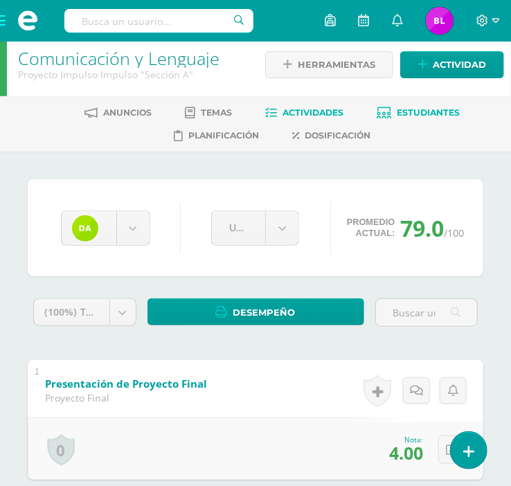
click at [309, 109] on span "Actividades" at bounding box center [312, 112] width 61 height 10
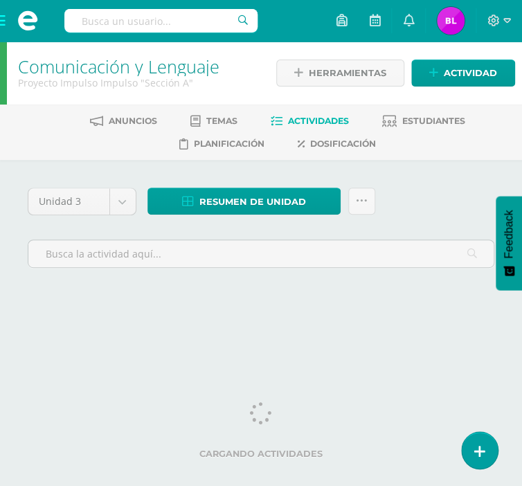
click at [132, 333] on html "Estudiantes Disciplina Asistencia Mis cursos Archivos Soporte Ayuda Reportar un…" at bounding box center [261, 166] width 522 height 333
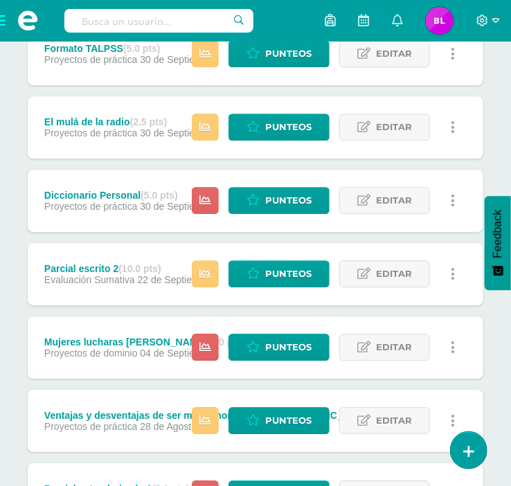
scroll to position [797, 0]
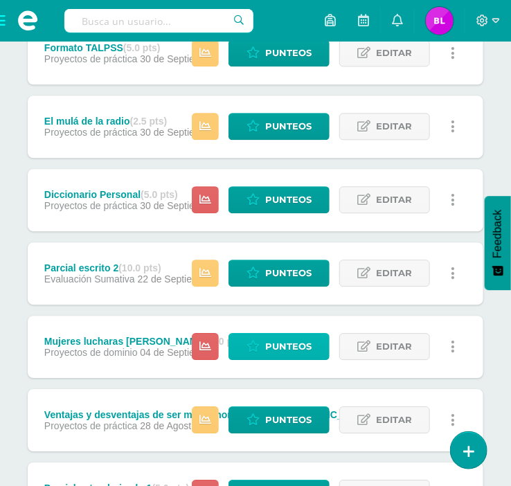
click at [271, 346] on span "Punteos" at bounding box center [288, 347] width 46 height 26
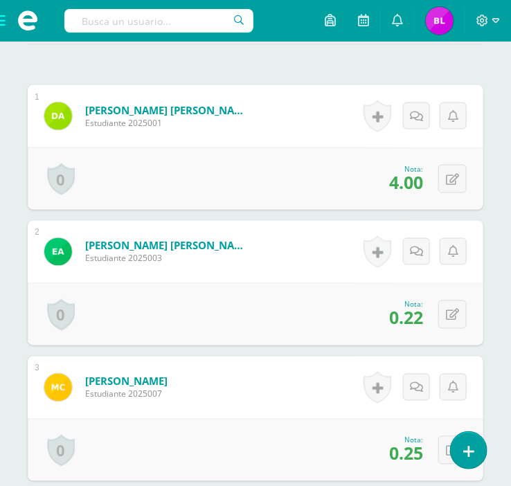
scroll to position [441, 0]
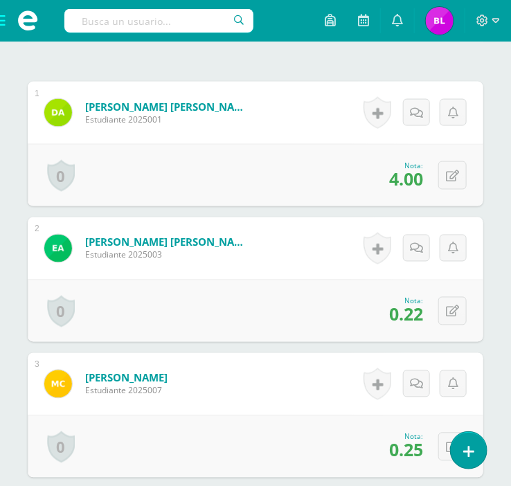
click at [413, 311] on span "0.22" at bounding box center [406, 315] width 34 height 24
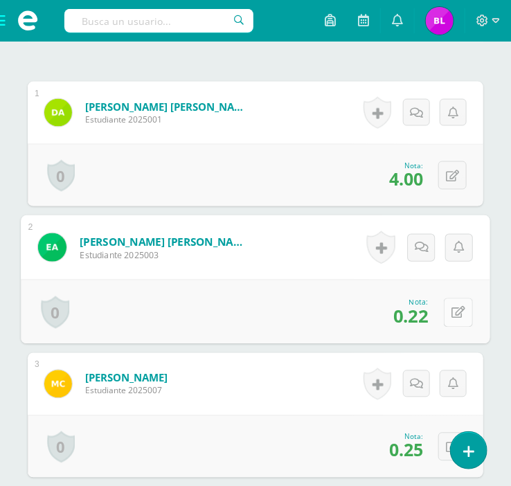
click at [444, 311] on button at bounding box center [458, 312] width 29 height 29
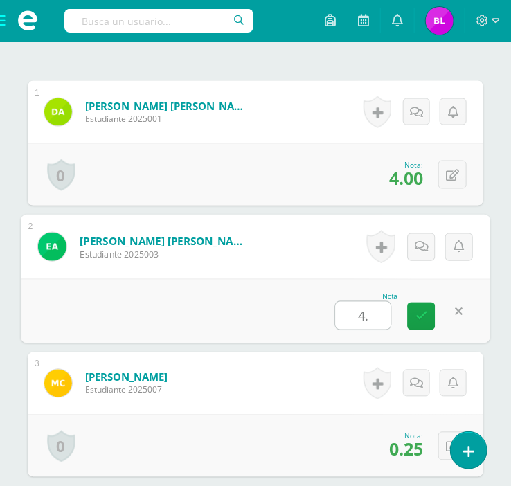
type input "4.5"
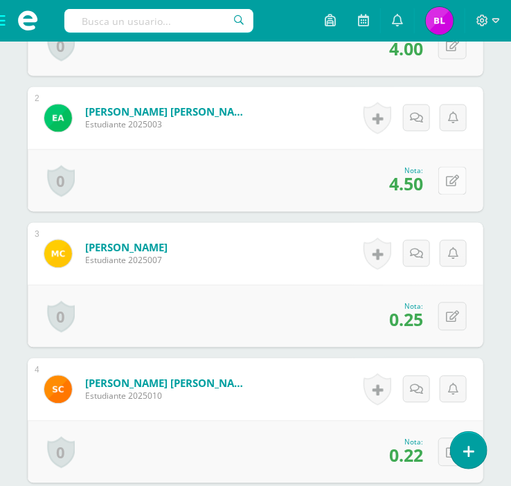
scroll to position [573, 0]
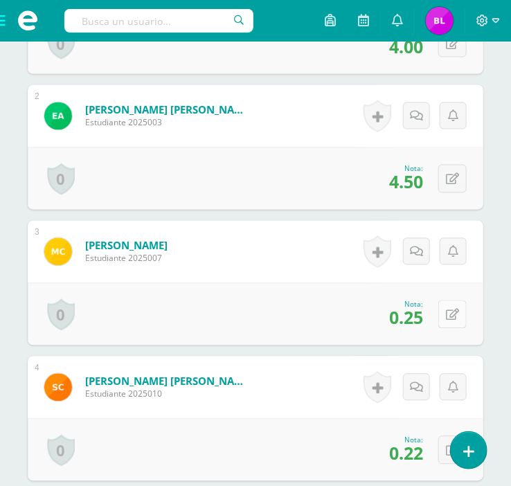
click at [452, 307] on button at bounding box center [452, 314] width 28 height 28
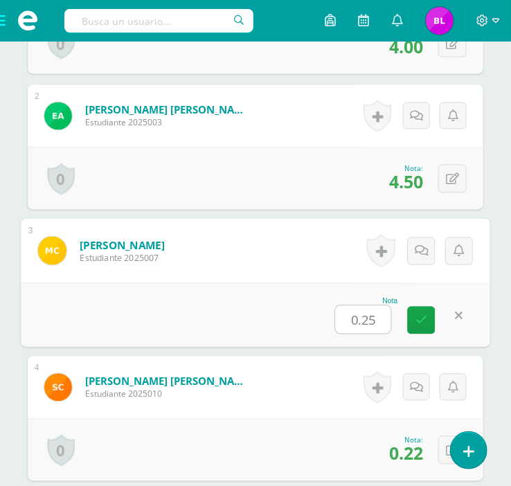
type input "5"
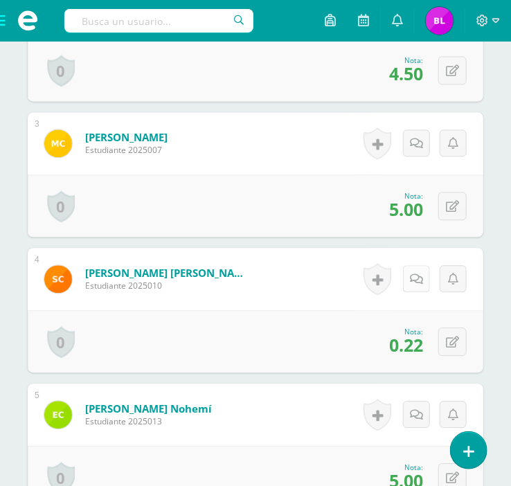
scroll to position [684, 0]
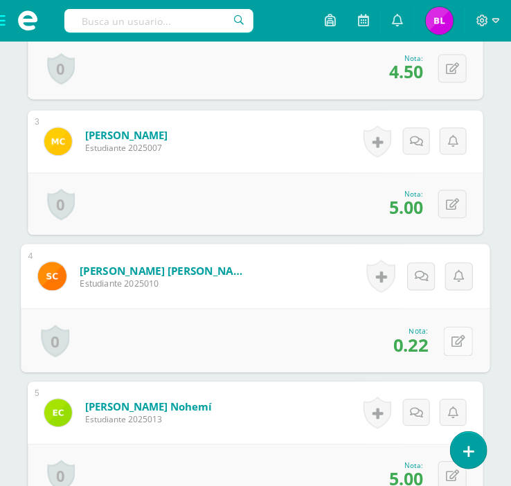
click at [459, 346] on button at bounding box center [458, 340] width 29 height 29
type input "4.5"
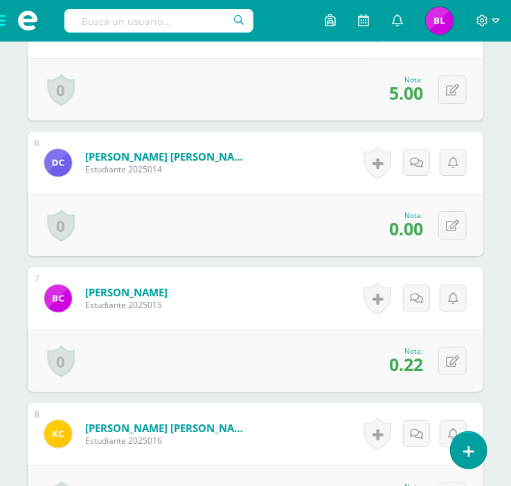
scroll to position [1070, 0]
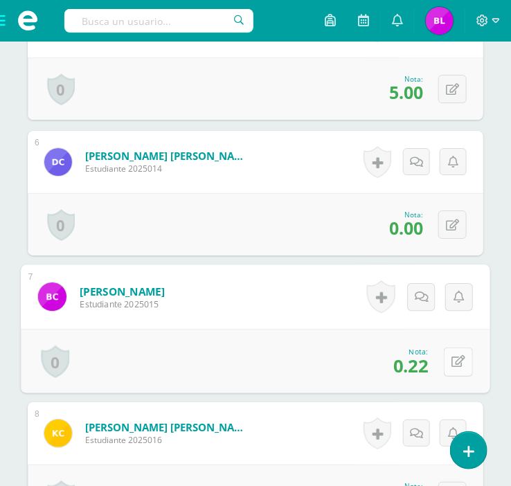
click at [449, 361] on button at bounding box center [458, 361] width 29 height 29
type input "4.5"
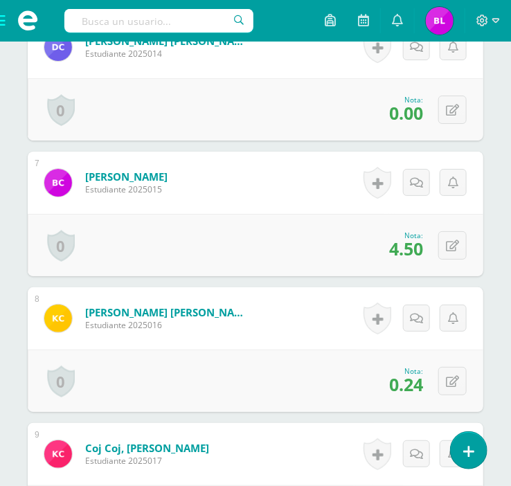
scroll to position [1188, 0]
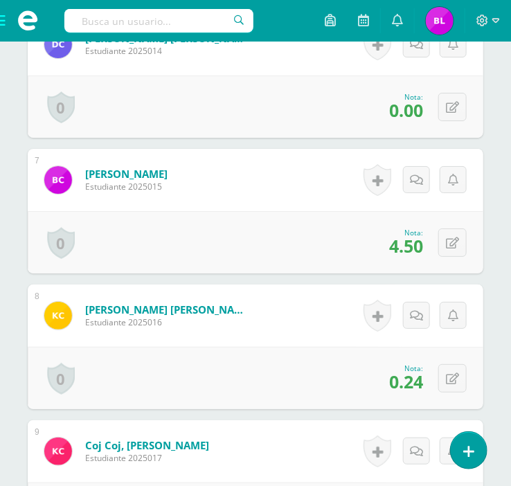
click at [409, 384] on span "0.24" at bounding box center [406, 382] width 34 height 24
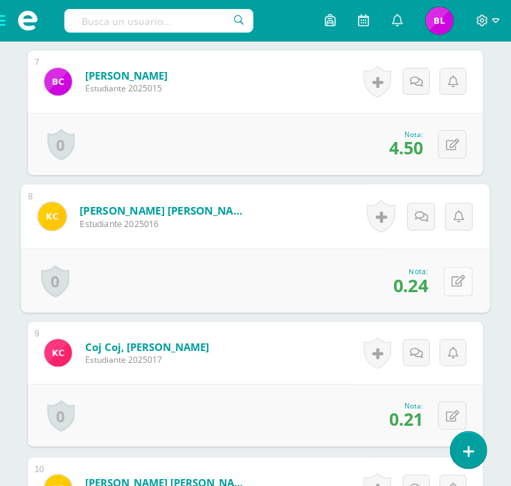
click at [461, 283] on button at bounding box center [458, 281] width 29 height 29
type input "4.75"
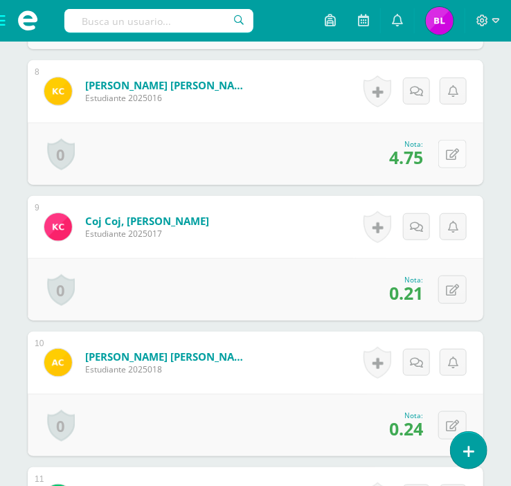
scroll to position [1418, 0]
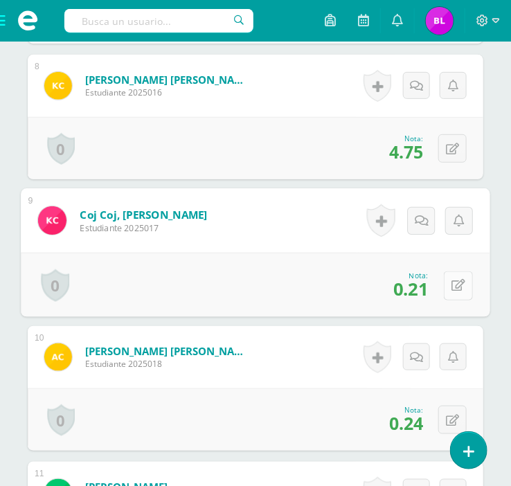
click at [453, 283] on icon at bounding box center [458, 286] width 14 height 12
type input "4.25"
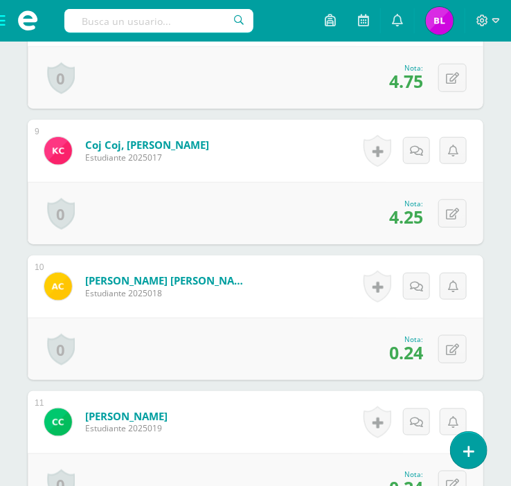
scroll to position [1506, 0]
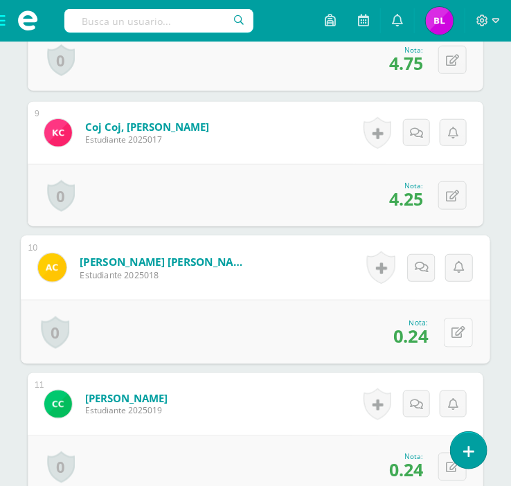
click at [451, 336] on button at bounding box center [458, 332] width 29 height 29
type input "4.75"
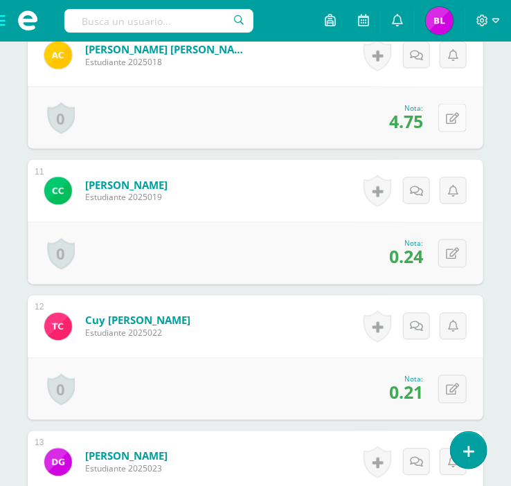
scroll to position [1727, 0]
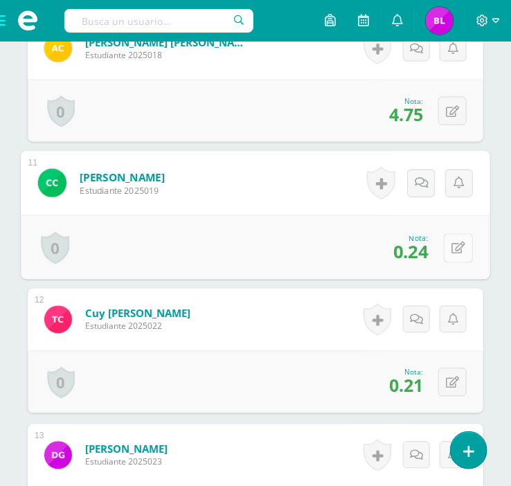
click at [451, 237] on button at bounding box center [458, 247] width 29 height 29
type input "7"
type input "4.75"
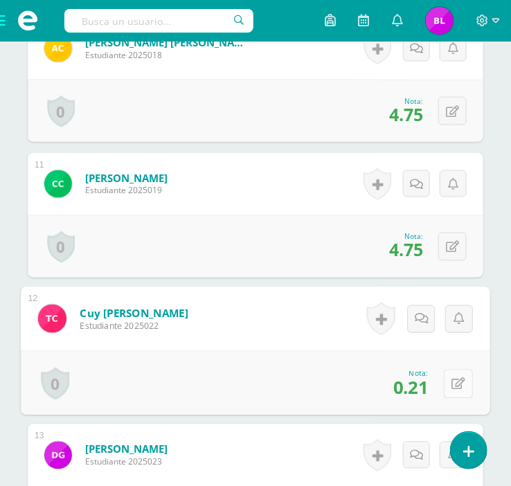
click at [454, 383] on icon at bounding box center [458, 384] width 14 height 12
type input "4.25"
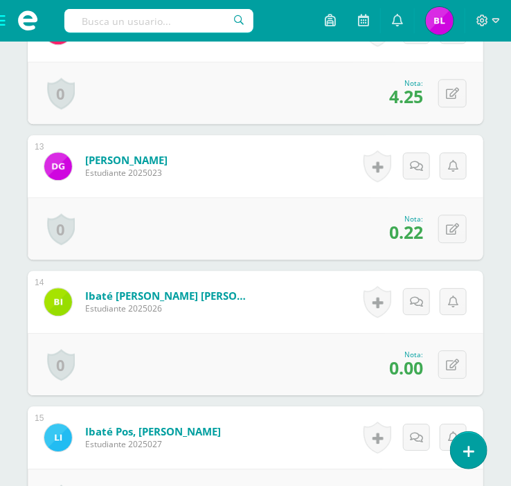
scroll to position [2017, 0]
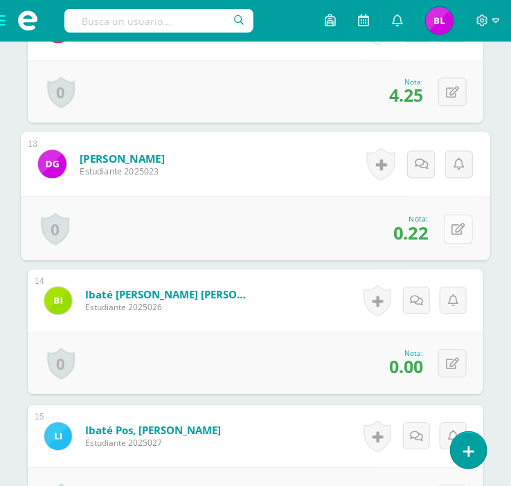
click at [457, 225] on icon at bounding box center [458, 229] width 14 height 12
type input "4.5"
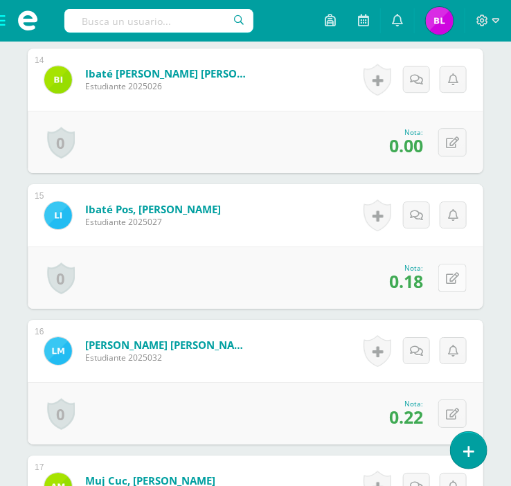
scroll to position [2239, 0]
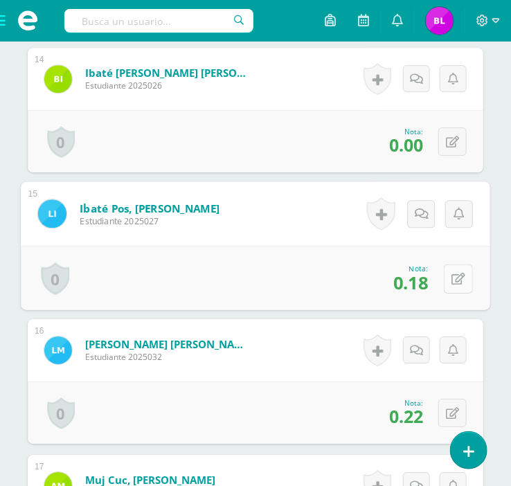
click at [458, 277] on icon at bounding box center [458, 279] width 14 height 12
type input "3.5"
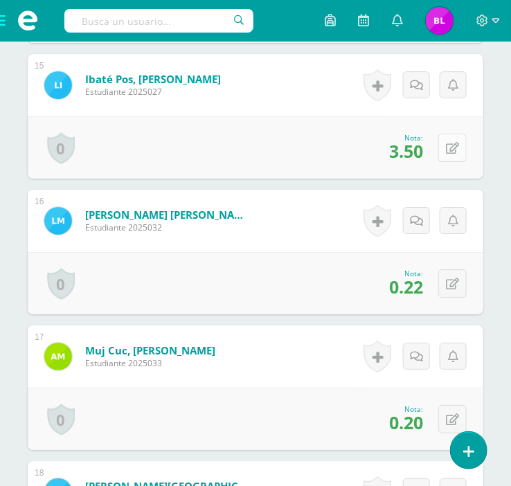
scroll to position [2369, 0]
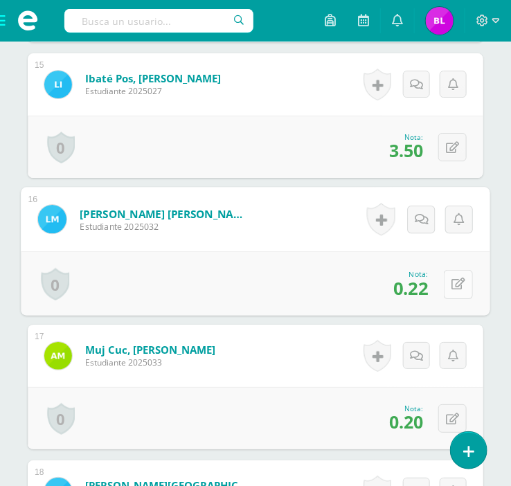
click at [449, 282] on button at bounding box center [458, 283] width 29 height 29
type input "4.5"
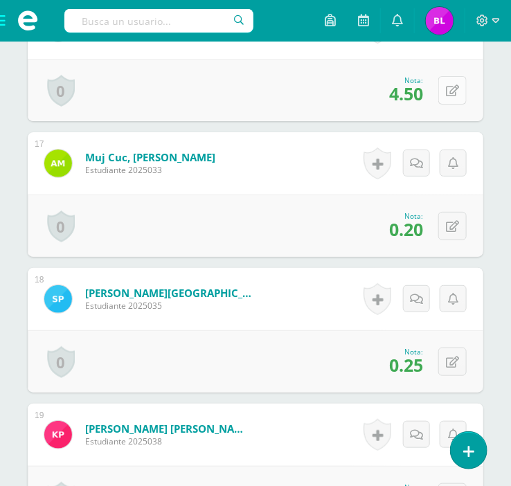
scroll to position [2562, 0]
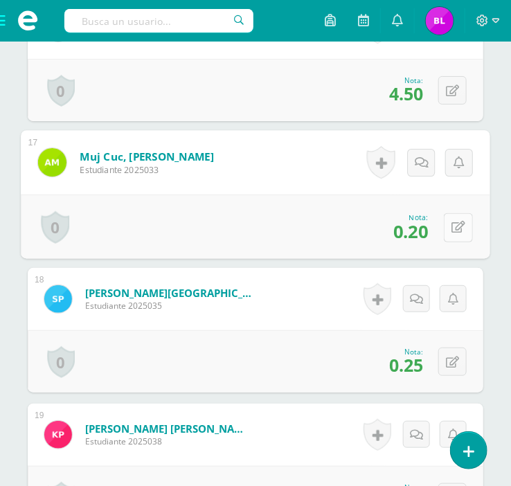
click at [456, 213] on button at bounding box center [458, 227] width 29 height 29
type input "4"
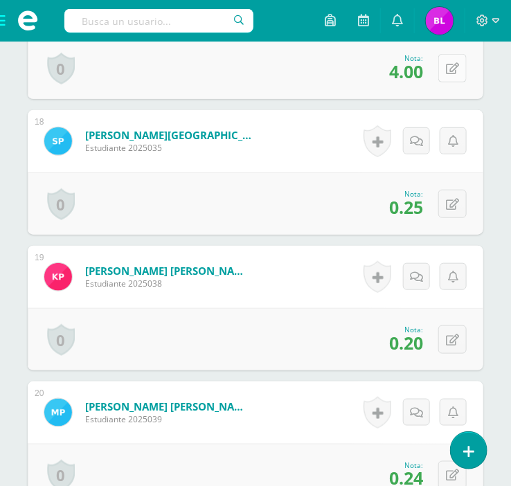
scroll to position [2722, 0]
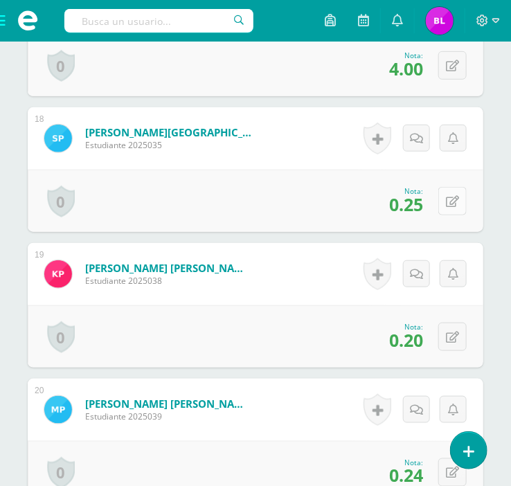
click at [456, 202] on icon at bounding box center [452, 202] width 13 height 12
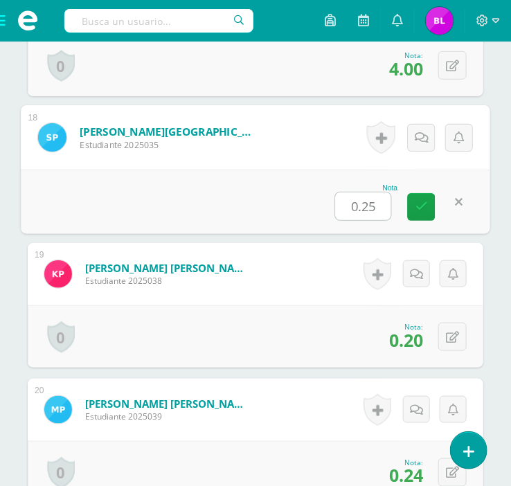
type input "5"
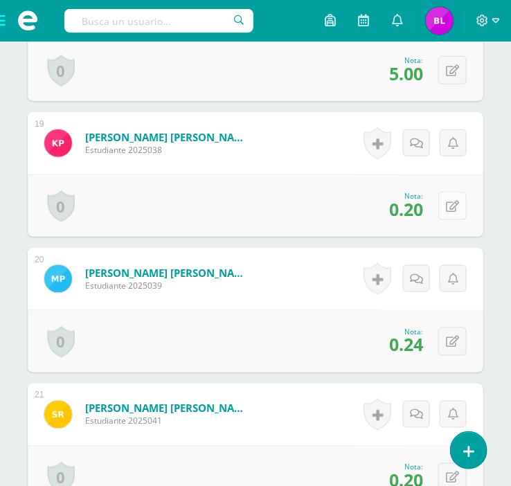
scroll to position [2852, 0]
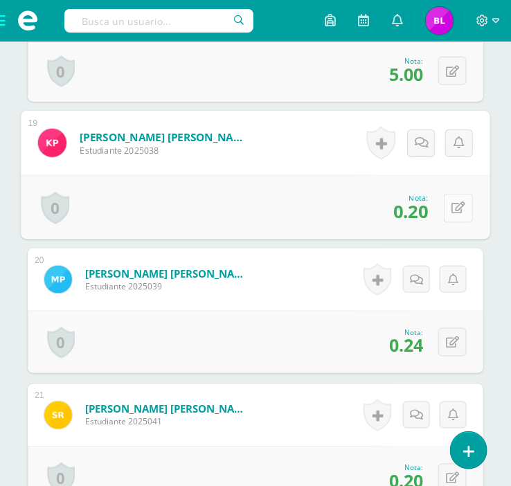
click at [456, 209] on icon at bounding box center [458, 208] width 14 height 12
type input "4"
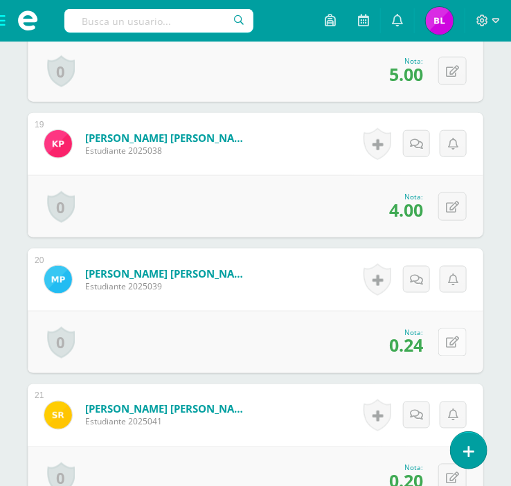
click at [451, 343] on icon at bounding box center [452, 343] width 13 height 12
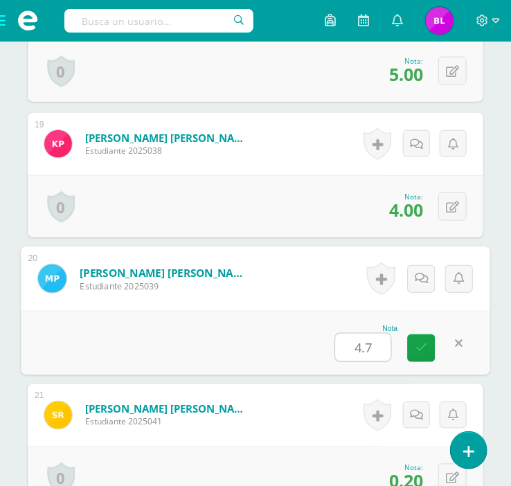
type input "4.75"
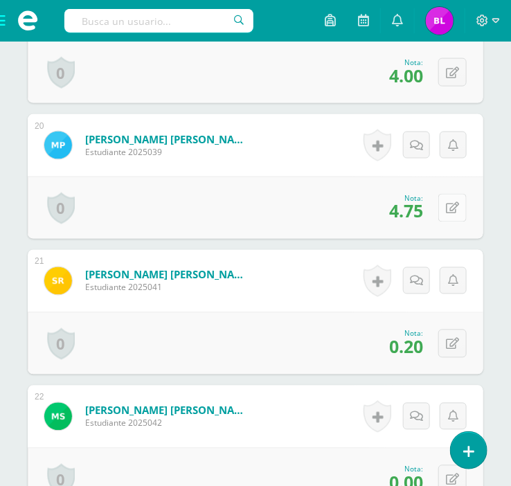
scroll to position [2988, 0]
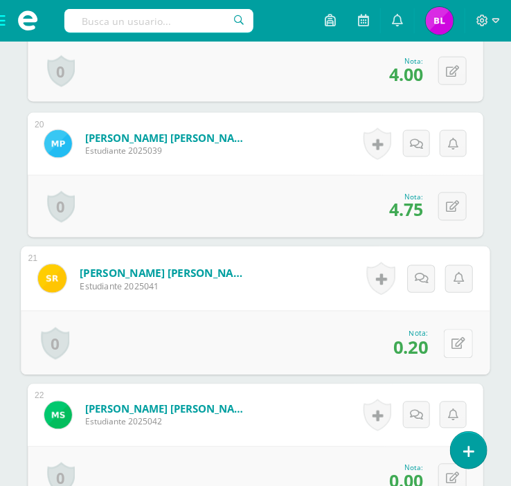
click at [451, 344] on icon at bounding box center [458, 344] width 14 height 12
type input "4"
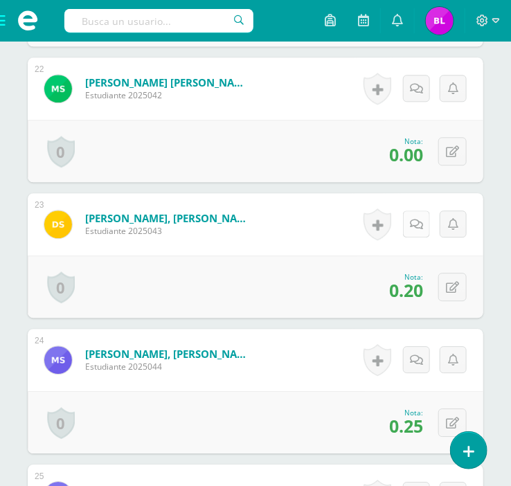
scroll to position [3316, 0]
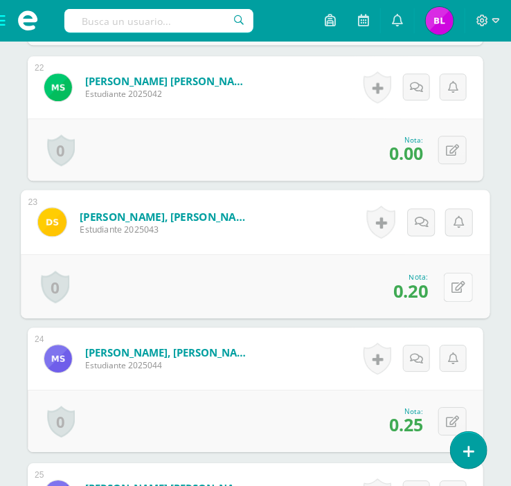
click at [451, 285] on icon at bounding box center [458, 287] width 14 height 12
type input "4"
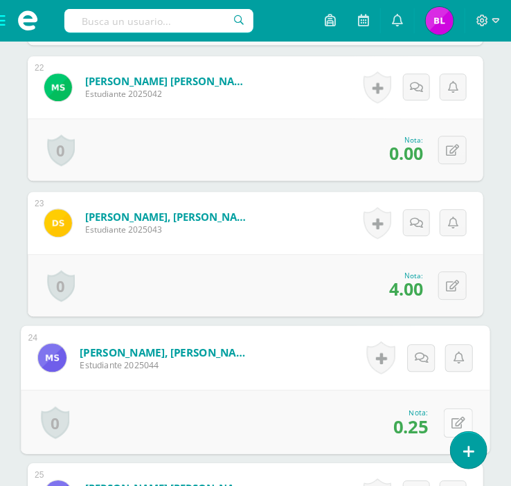
click at [447, 413] on button at bounding box center [458, 422] width 29 height 29
type input "5"
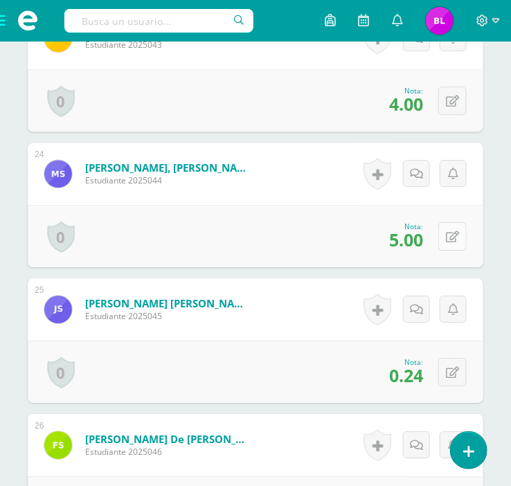
scroll to position [3502, 0]
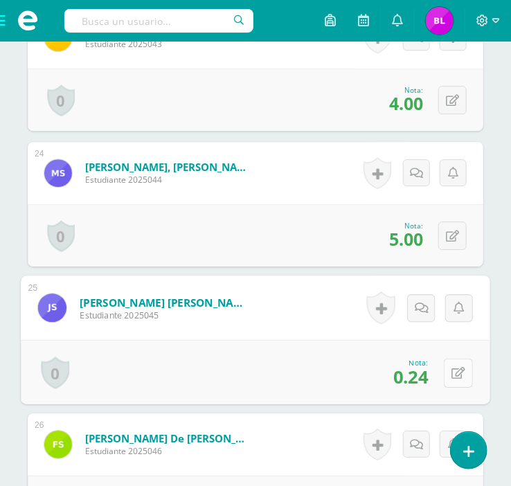
click at [458, 375] on icon at bounding box center [458, 373] width 14 height 12
type input "4.75"
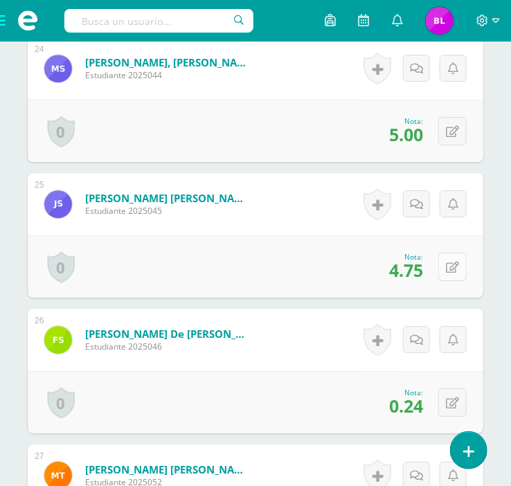
scroll to position [3607, 0]
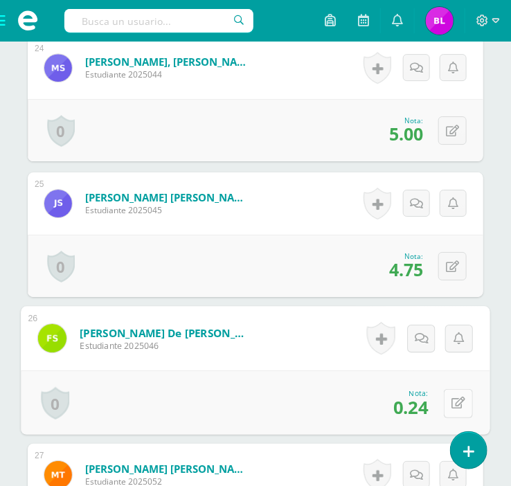
click at [451, 409] on button at bounding box center [458, 402] width 29 height 29
type input "7"
type input "4.75"
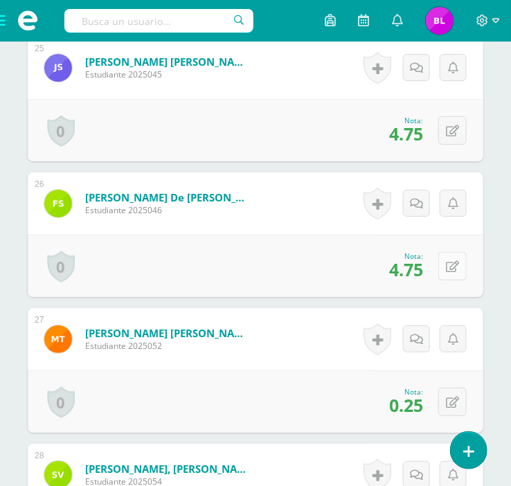
scroll to position [3748, 0]
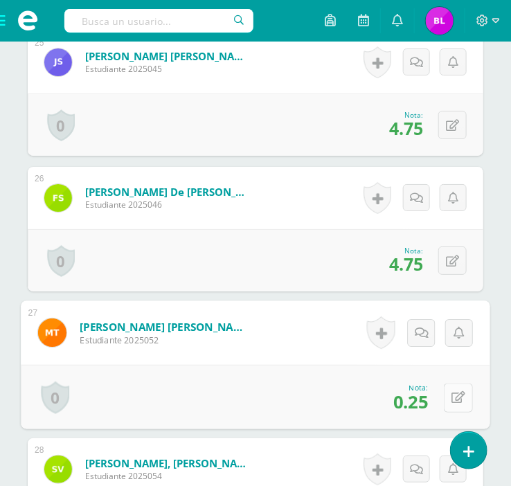
click at [453, 399] on icon at bounding box center [458, 398] width 14 height 12
type input "5"
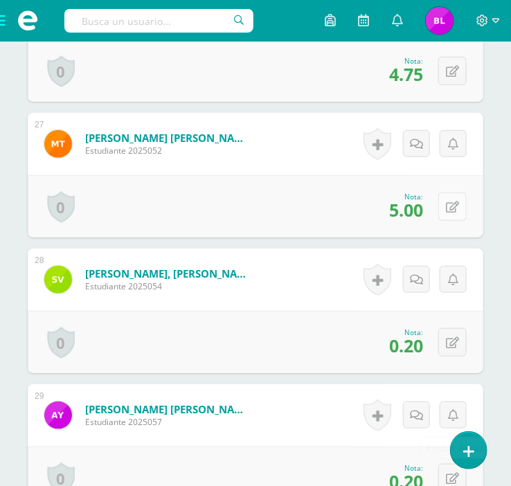
scroll to position [3939, 0]
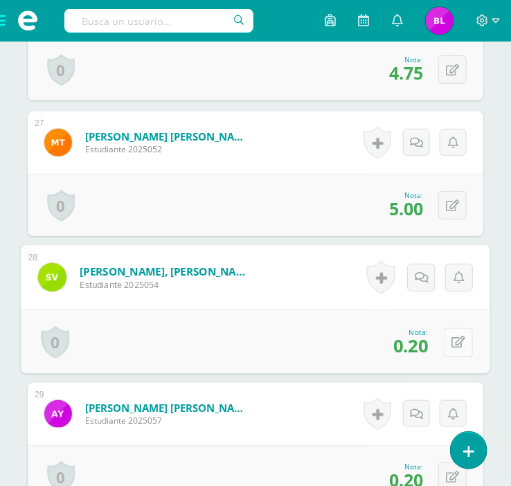
click at [451, 341] on button at bounding box center [458, 341] width 29 height 29
type input "4"
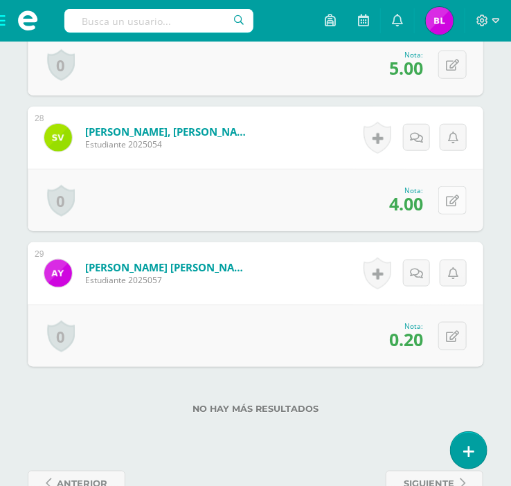
scroll to position [4090, 0]
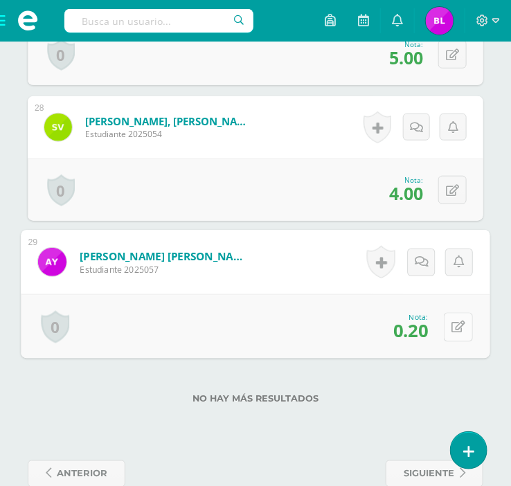
click at [460, 325] on button at bounding box center [458, 326] width 29 height 29
type input "4"
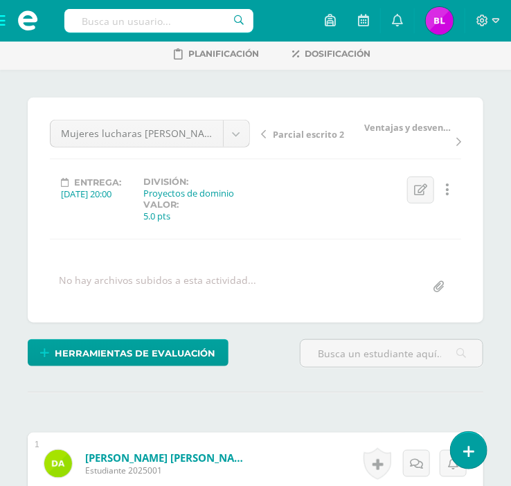
scroll to position [0, 0]
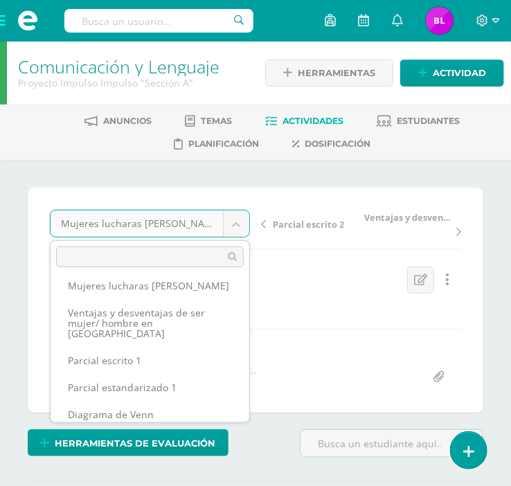
scroll to position [1, 0]
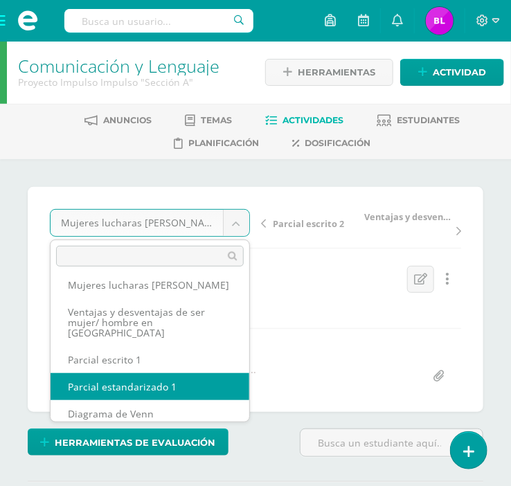
select select "/dashboard/teacher/grade-activity/36927/"
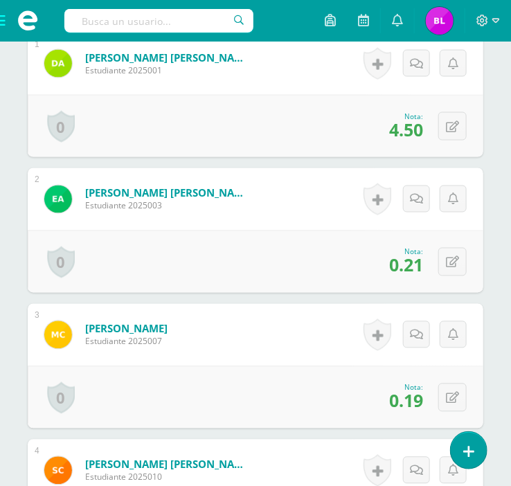
scroll to position [491, 0]
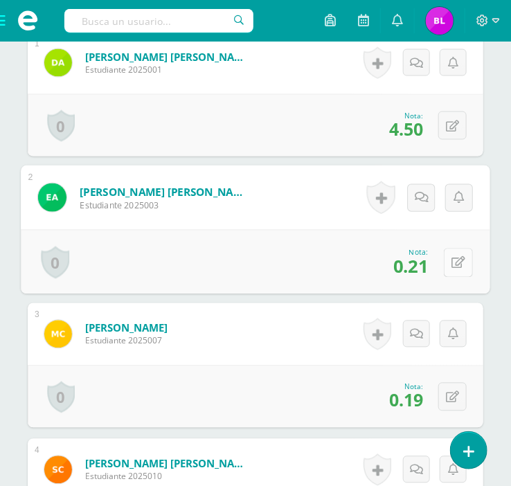
click at [462, 261] on button at bounding box center [458, 262] width 29 height 29
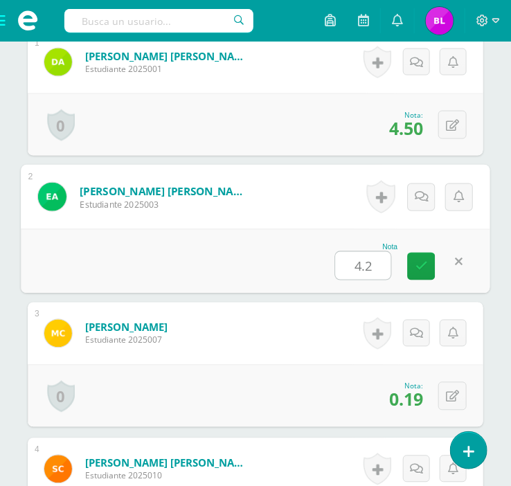
type input "4.25"
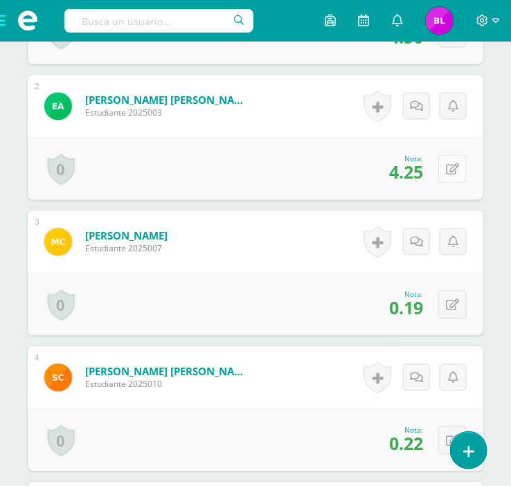
scroll to position [584, 0]
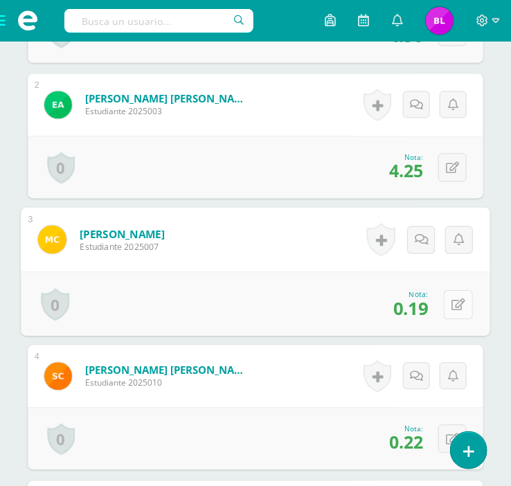
click at [456, 290] on button at bounding box center [458, 304] width 29 height 29
type input "3.75"
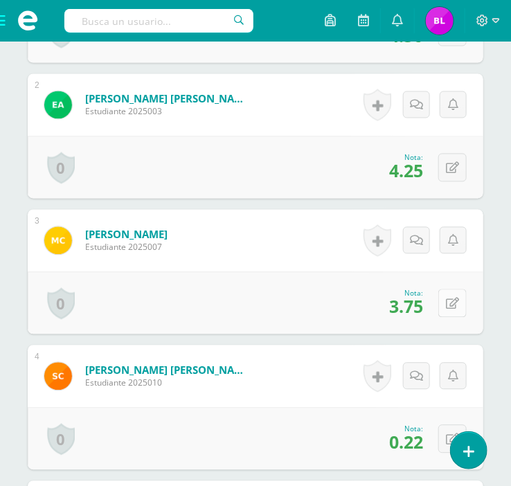
scroll to position [748, 0]
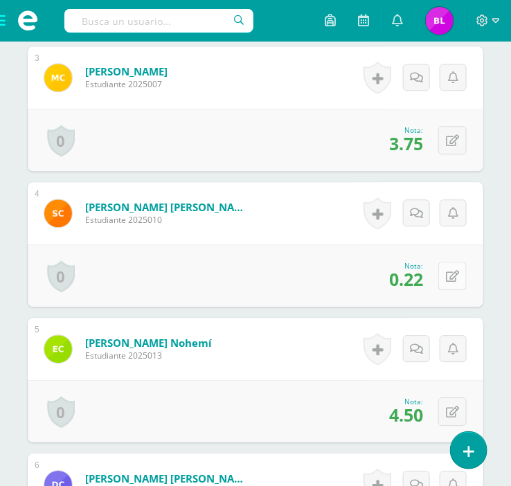
click at [456, 277] on icon at bounding box center [452, 277] width 13 height 12
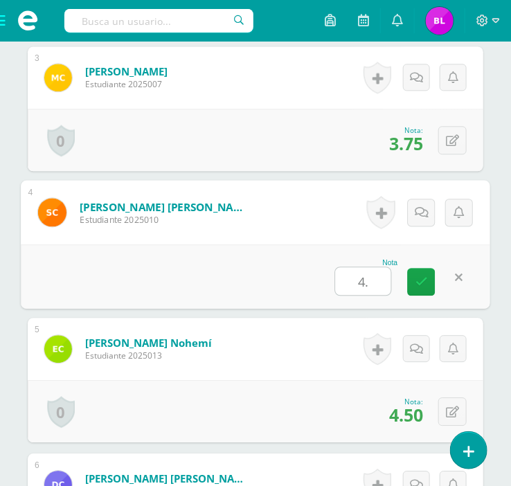
type input "4.5"
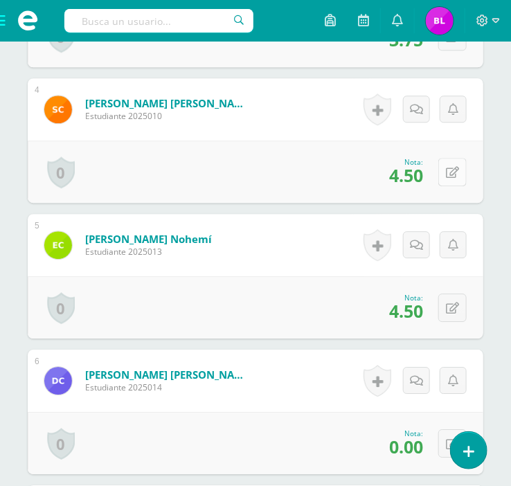
scroll to position [854, 0]
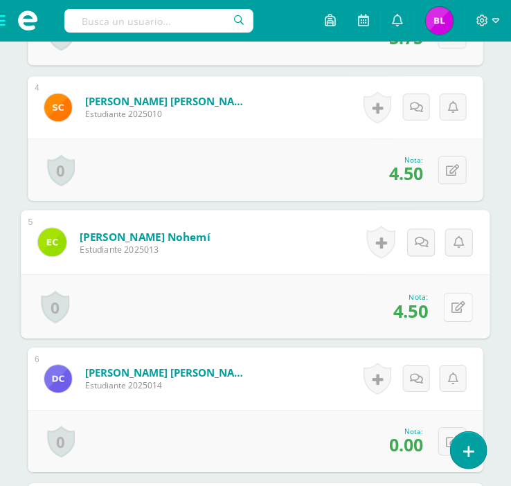
click at [458, 306] on icon at bounding box center [458, 307] width 14 height 12
click at [424, 314] on icon at bounding box center [421, 311] width 12 height 12
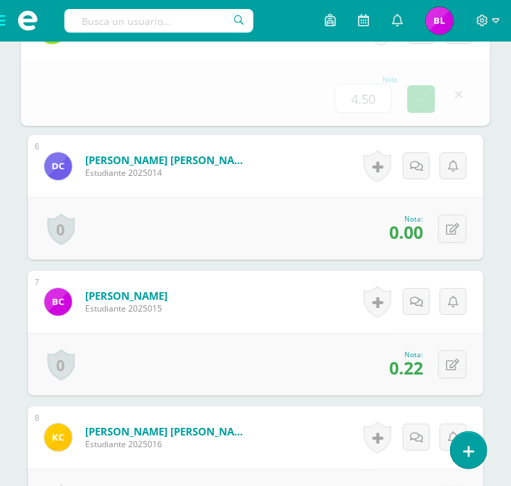
scroll to position [1069, 0]
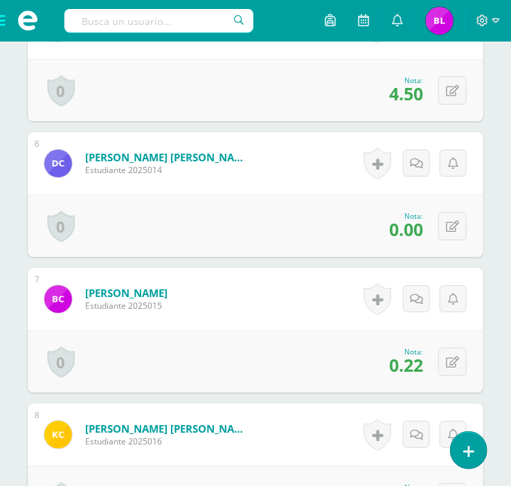
click at [415, 240] on div "0 Logros Logros obtenidos Aún no hay logros agregados Nota: 0.00" at bounding box center [256, 226] width 456 height 62
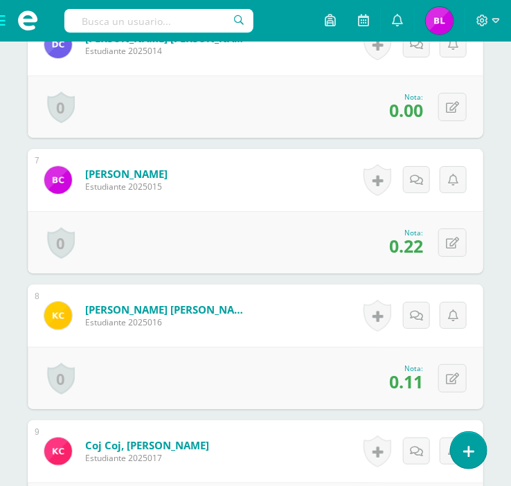
scroll to position [1189, 0]
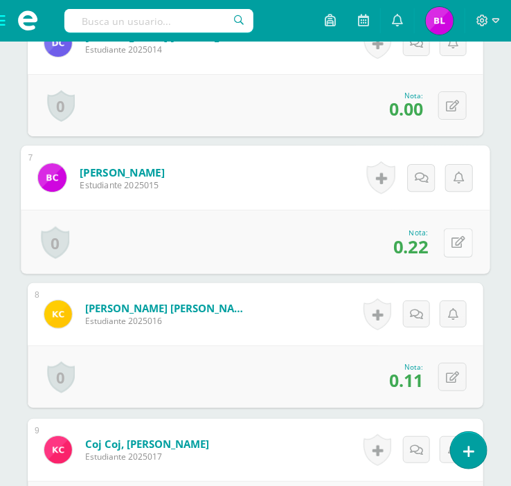
click at [449, 245] on button at bounding box center [458, 242] width 29 height 29
type input "4.5"
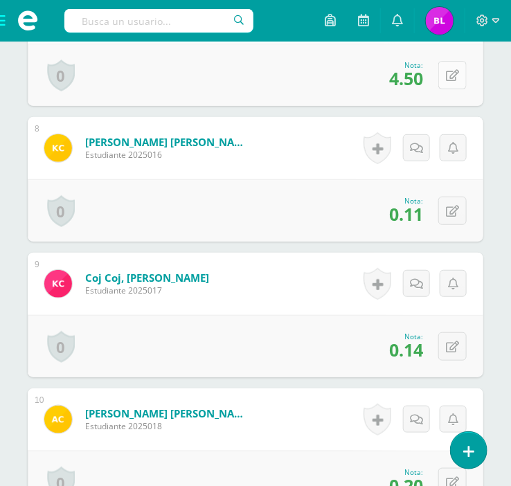
scroll to position [1470, 0]
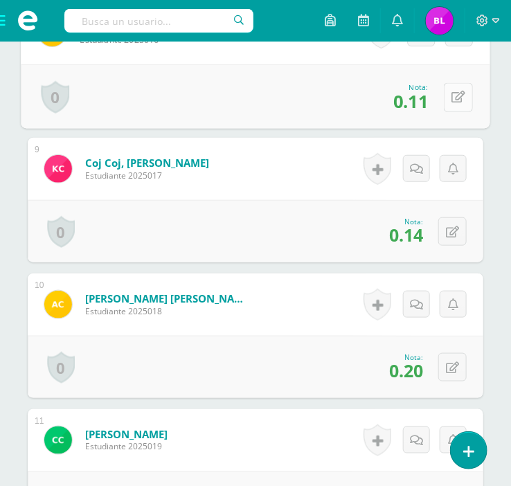
click at [454, 102] on button at bounding box center [458, 96] width 29 height 29
type input "."
type input "2.25"
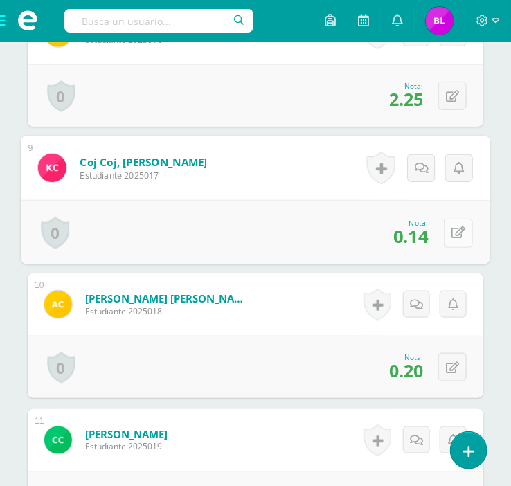
click at [454, 227] on icon at bounding box center [458, 233] width 14 height 12
type input "2.75"
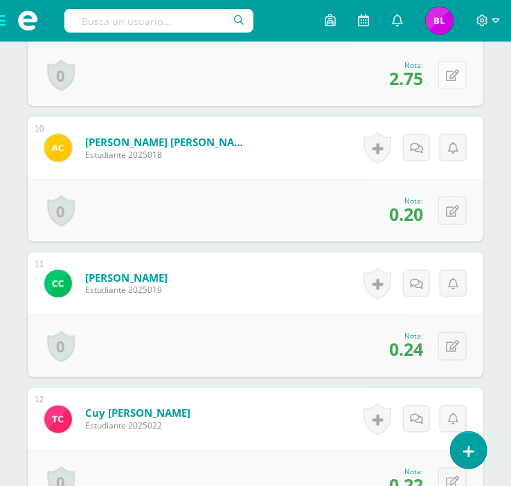
scroll to position [1628, 0]
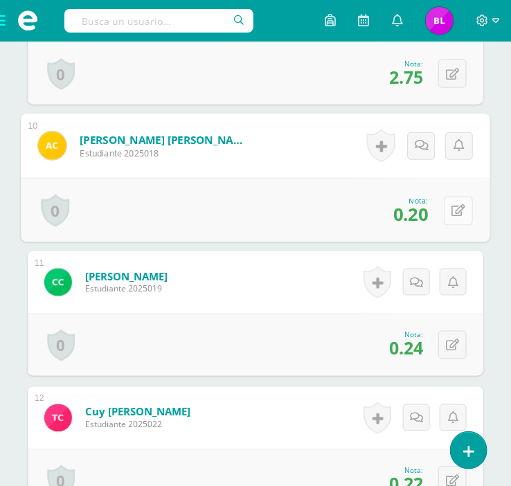
click at [460, 203] on button at bounding box center [458, 210] width 29 height 29
type input "4"
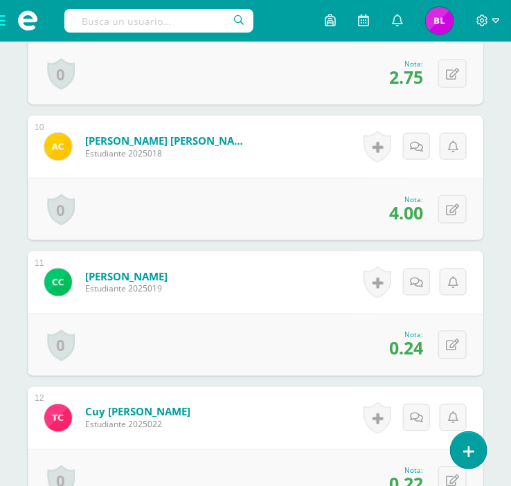
scroll to position [1745, 0]
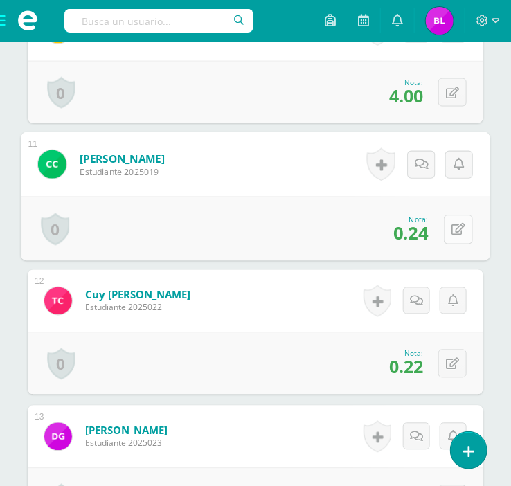
click at [460, 225] on button at bounding box center [458, 229] width 29 height 29
type input "4.75"
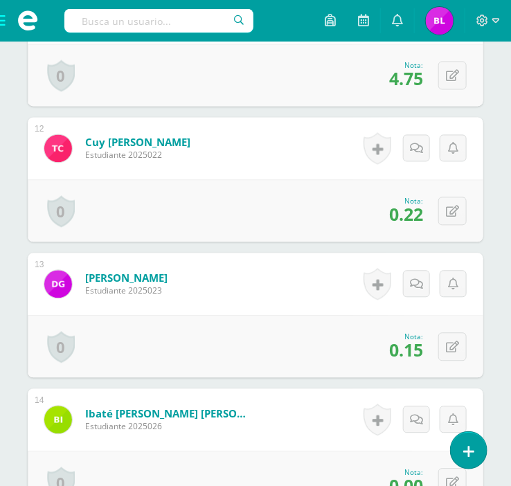
scroll to position [1898, 0]
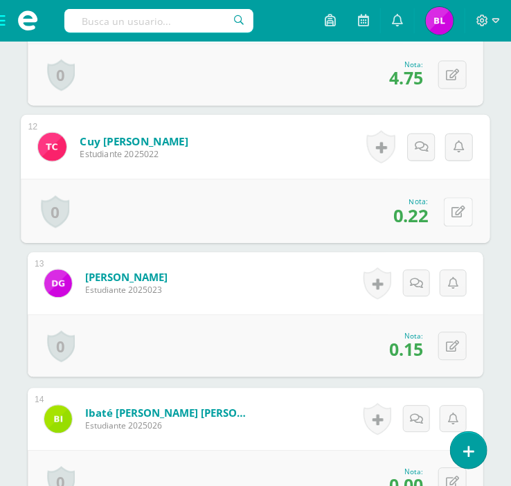
click at [449, 220] on button at bounding box center [458, 211] width 29 height 29
type input "4.5"
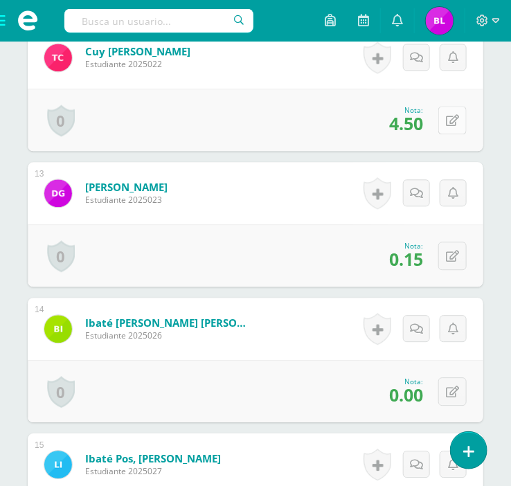
scroll to position [1991, 0]
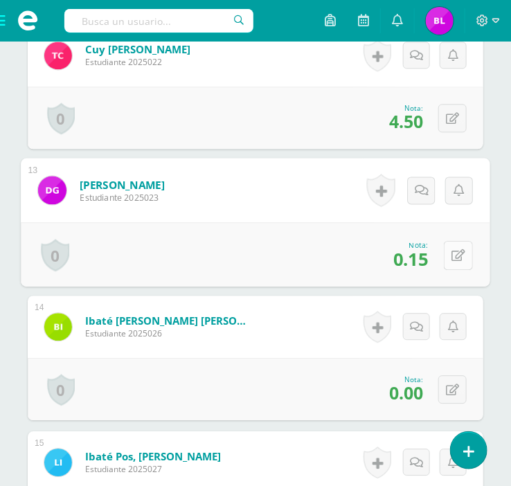
click at [454, 253] on icon at bounding box center [458, 255] width 14 height 12
type input "3"
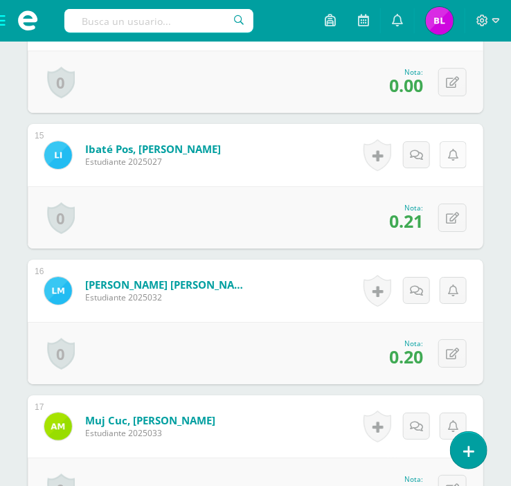
scroll to position [2304, 0]
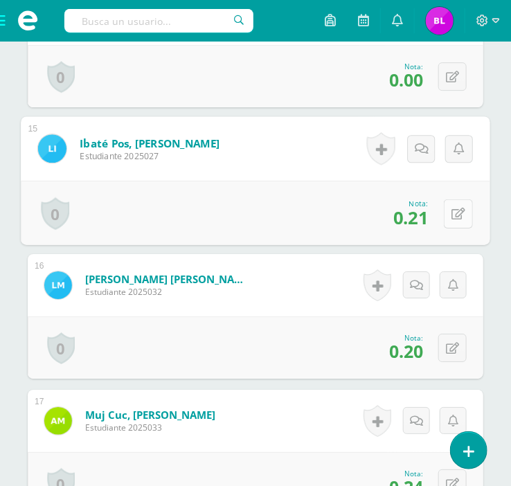
click at [457, 202] on button at bounding box center [458, 213] width 29 height 29
type input "4.25"
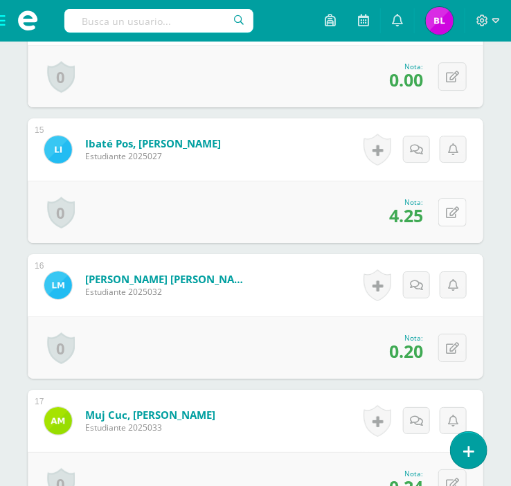
scroll to position [2442, 0]
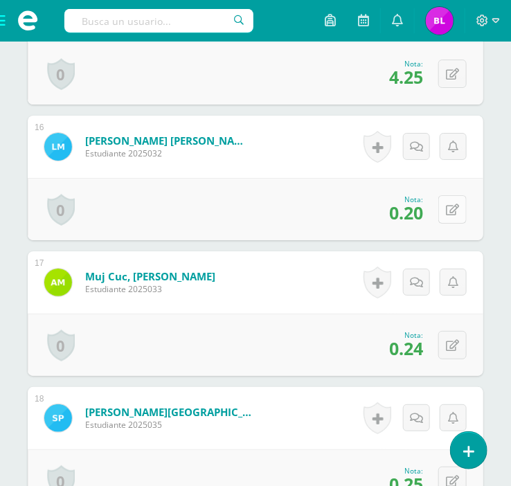
click at [457, 208] on icon at bounding box center [452, 210] width 13 height 12
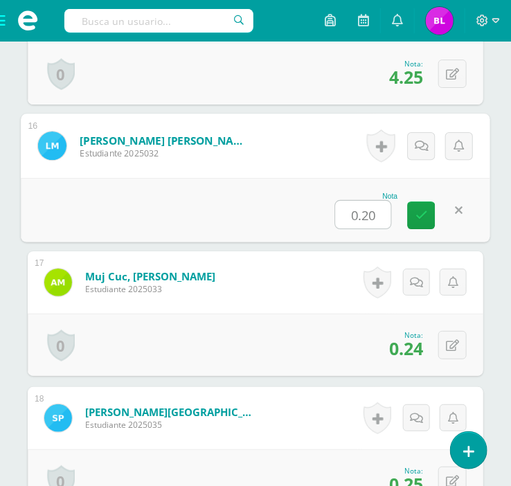
type input "4"
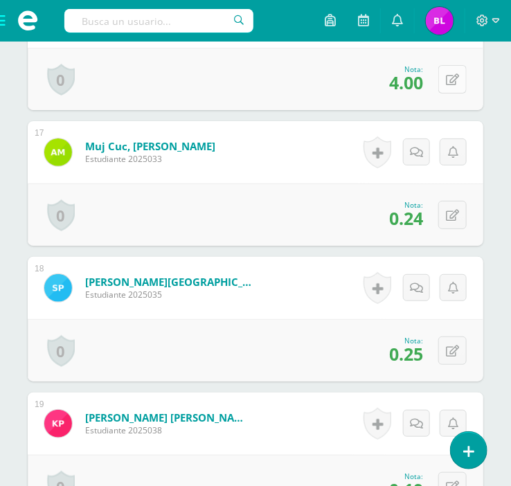
scroll to position [2589, 0]
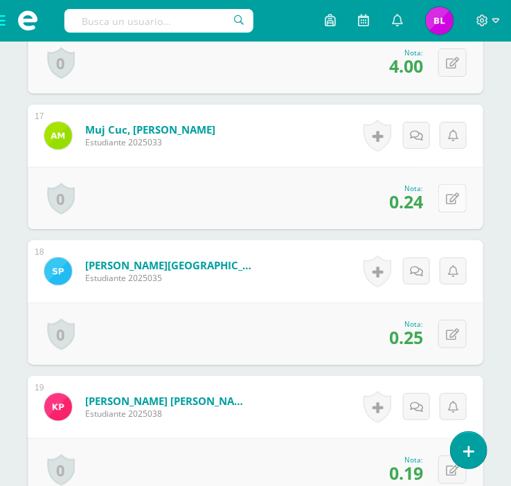
click at [458, 204] on button at bounding box center [452, 198] width 28 height 28
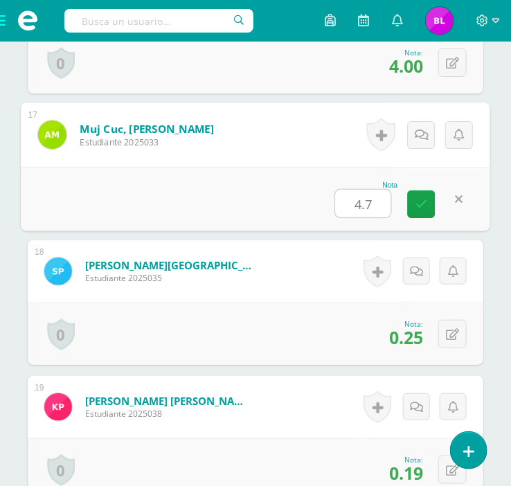
type input "4.75"
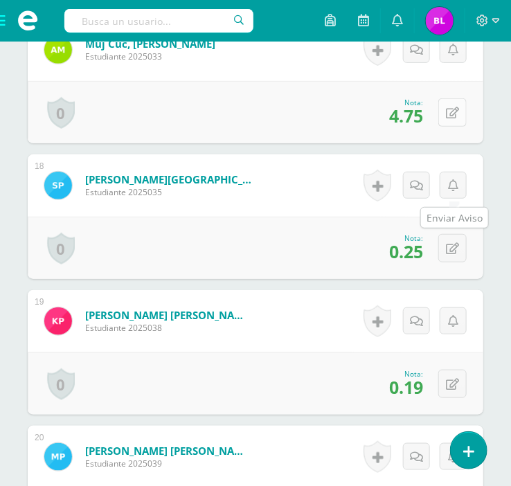
scroll to position [2679, 0]
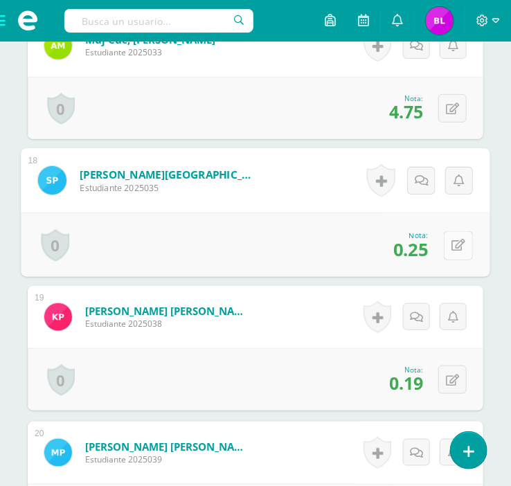
click at [462, 246] on button at bounding box center [458, 245] width 29 height 29
type input "5"
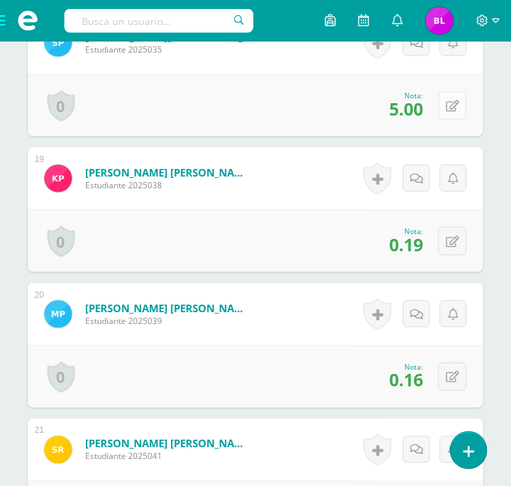
scroll to position [2820, 0]
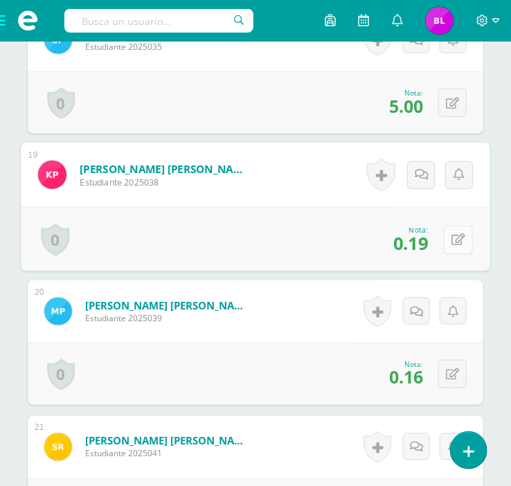
click at [455, 240] on icon at bounding box center [458, 240] width 14 height 12
type input "3.75"
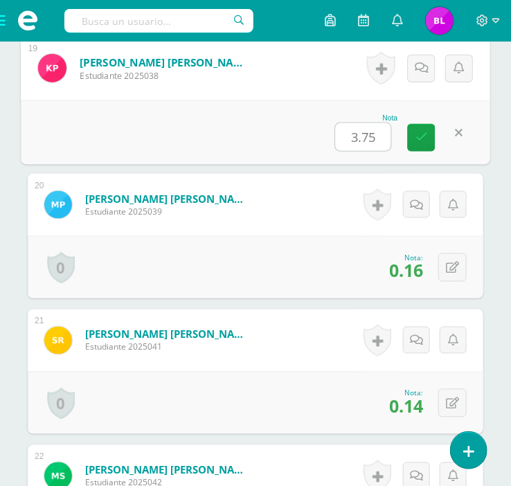
scroll to position [2964, 0]
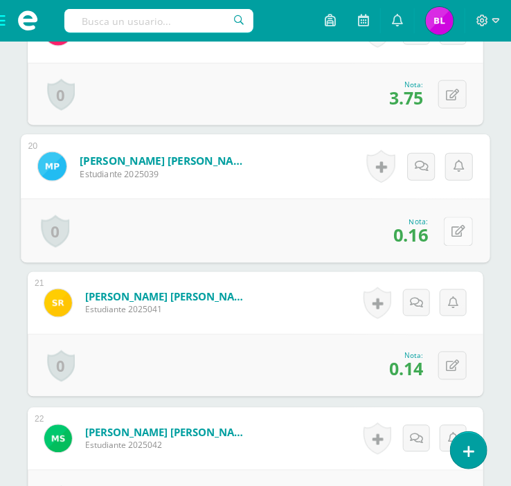
click at [465, 229] on button at bounding box center [458, 231] width 29 height 29
type input "3.25"
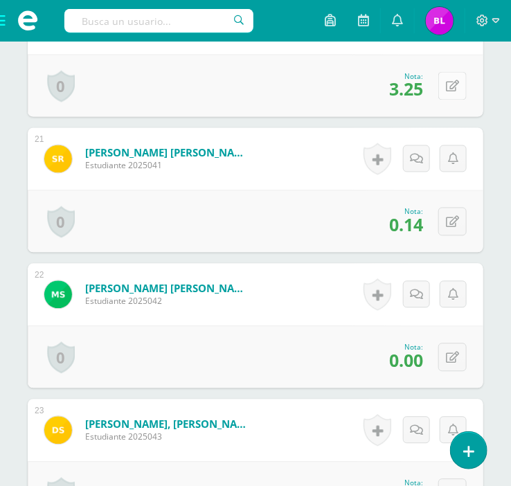
scroll to position [3110, 0]
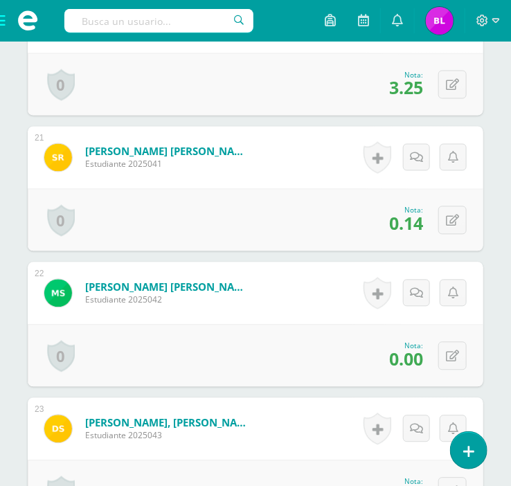
click at [436, 209] on div "0 Logros Logros obtenidos Aún no hay logros agregados Nota: 0.14" at bounding box center [256, 220] width 456 height 62
click at [447, 215] on button at bounding box center [452, 220] width 28 height 28
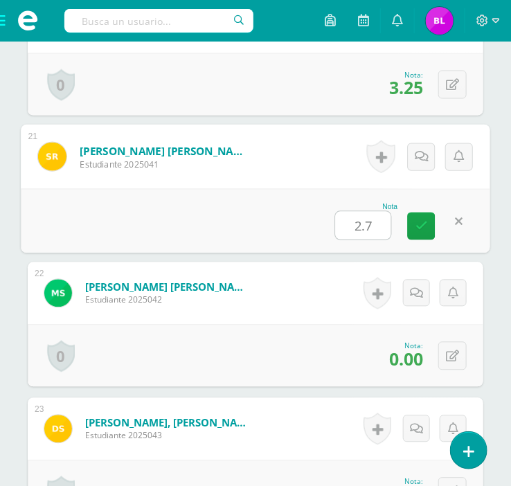
type input "2.75"
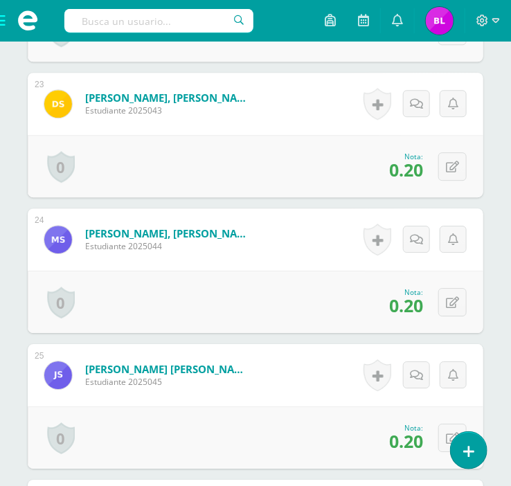
scroll to position [3437, 0]
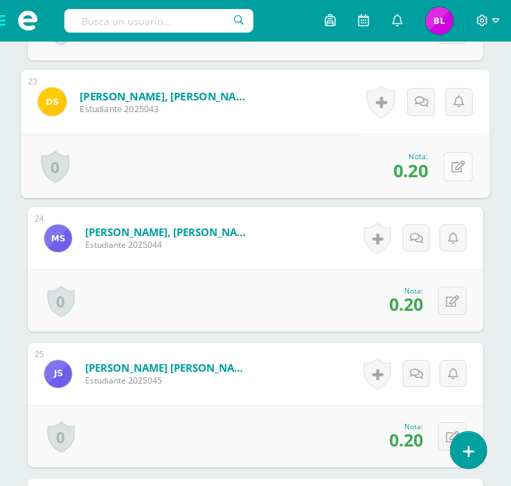
click at [447, 164] on button at bounding box center [458, 166] width 29 height 29
type input "4"
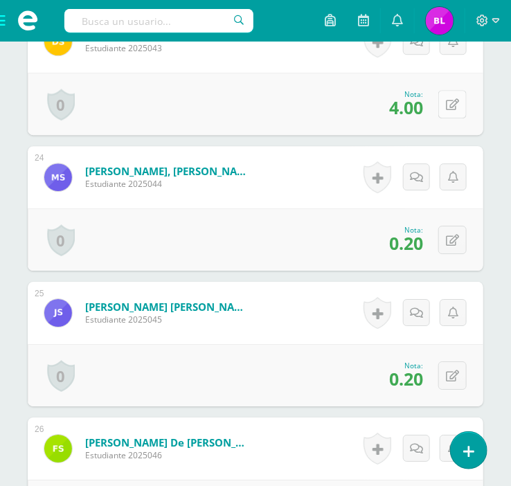
scroll to position [3500, 0]
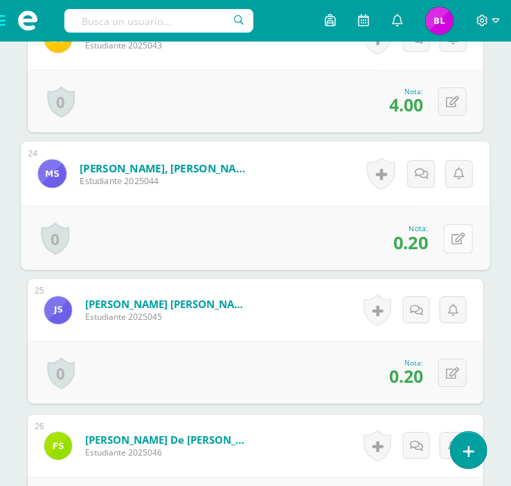
click at [460, 237] on button at bounding box center [458, 238] width 29 height 29
type input "4"
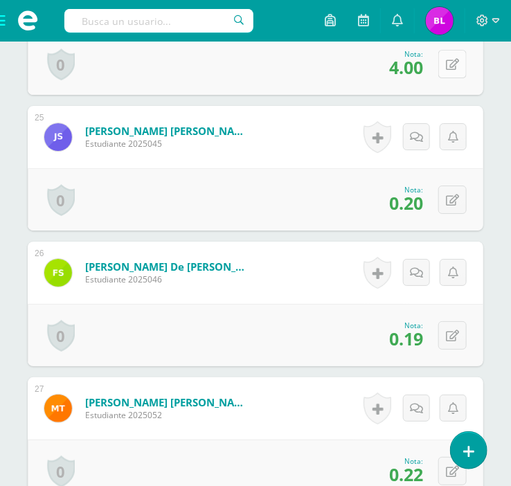
scroll to position [3675, 0]
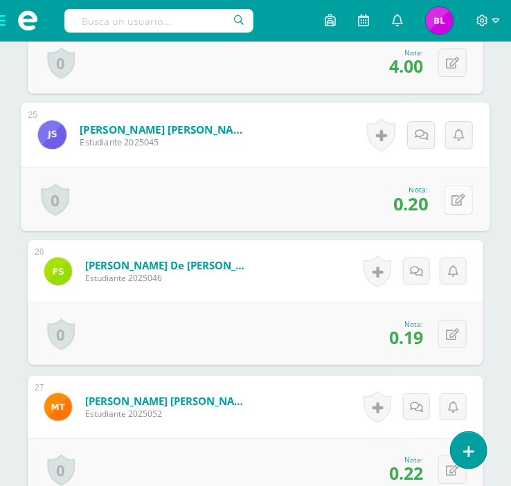
click at [450, 207] on button at bounding box center [458, 199] width 29 height 29
type input "4"
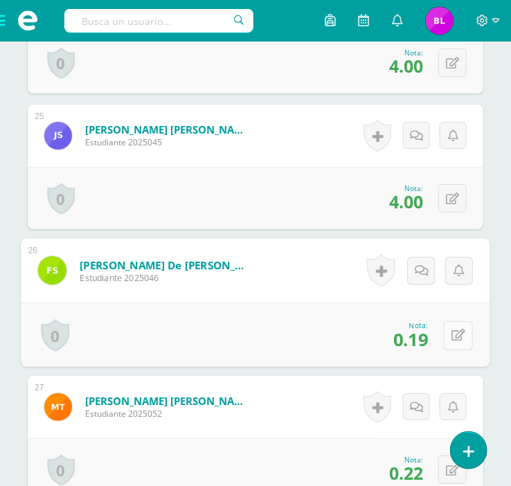
click at [453, 334] on icon at bounding box center [458, 336] width 14 height 12
type input "3.75"
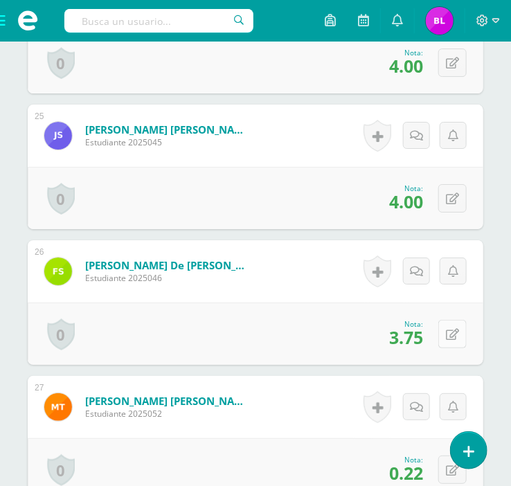
scroll to position [3795, 0]
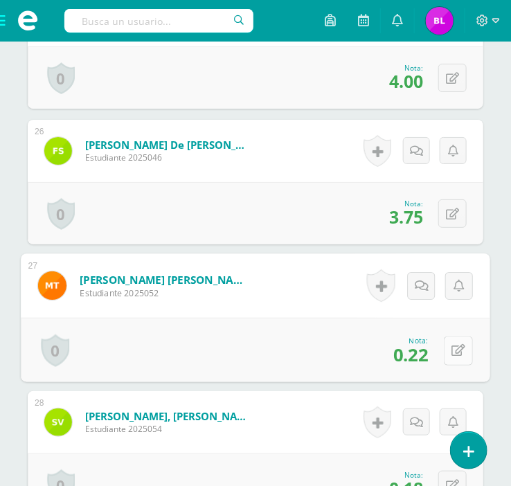
click at [456, 345] on icon at bounding box center [458, 351] width 14 height 12
type input "4.5"
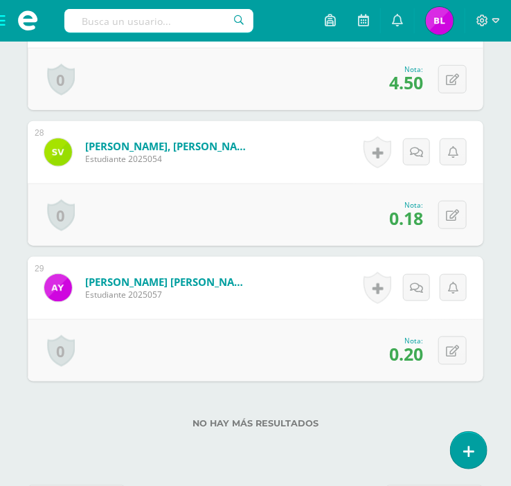
scroll to position [4068, 0]
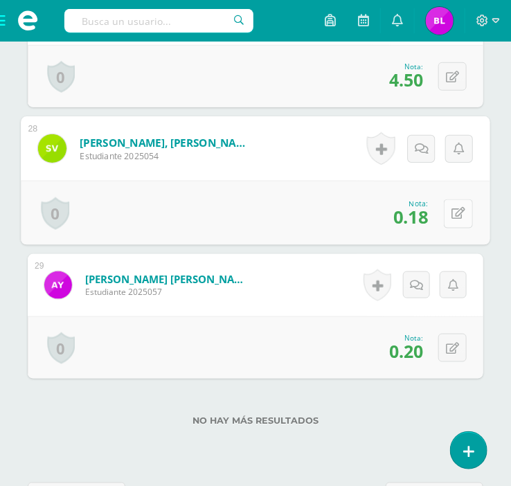
click at [453, 215] on icon at bounding box center [458, 214] width 14 height 12
type input "3.5"
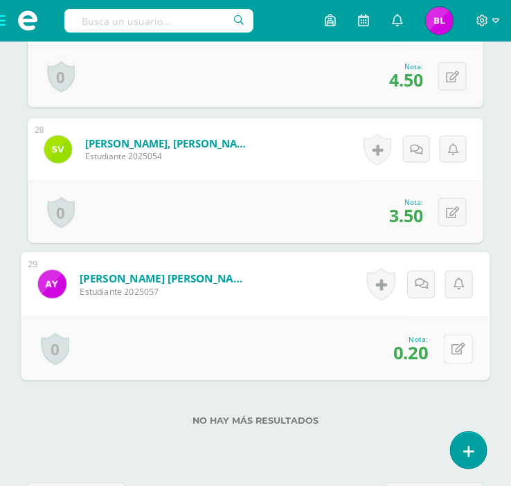
click at [457, 347] on icon at bounding box center [458, 349] width 14 height 12
type input "4"
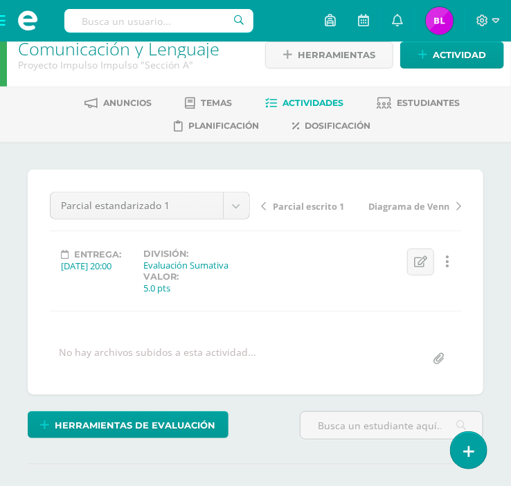
scroll to position [0, 0]
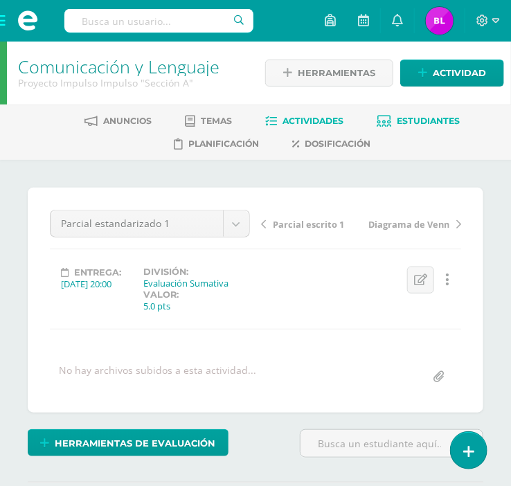
click at [410, 116] on span "Estudiantes" at bounding box center [428, 121] width 63 height 10
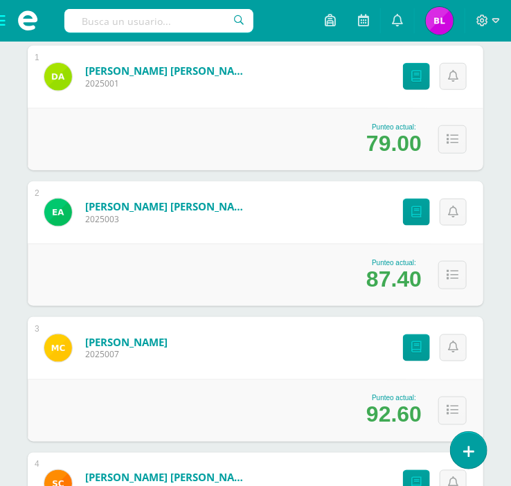
scroll to position [291, 0]
click at [459, 280] on button at bounding box center [452, 275] width 28 height 28
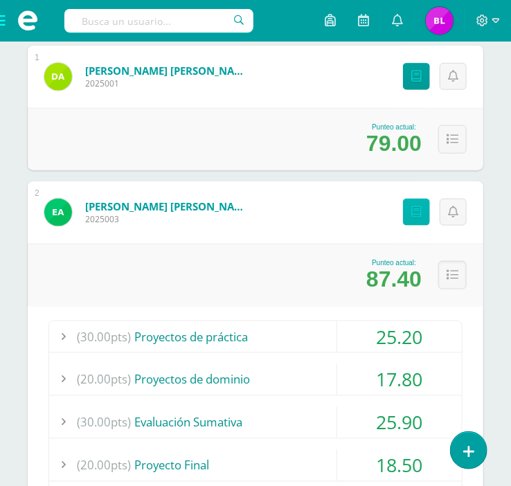
click at [421, 210] on icon at bounding box center [416, 212] width 10 height 12
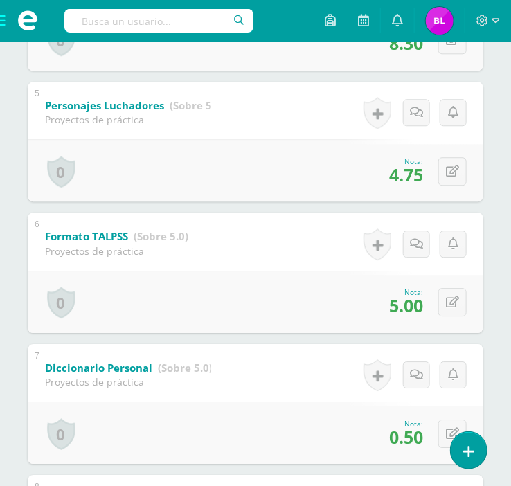
scroll to position [804, 0]
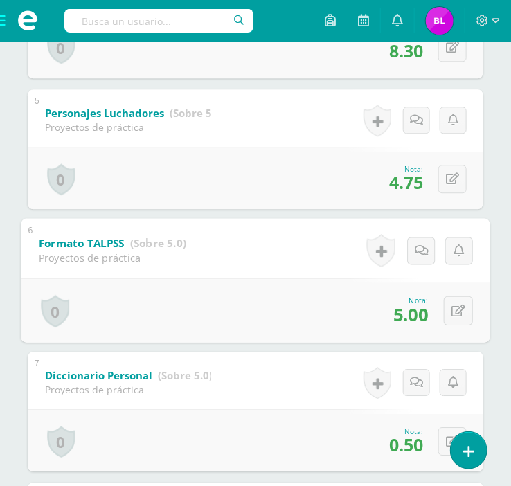
click at [73, 318] on div "0 [GEOGRAPHIC_DATA] Logros obtenidos Aún no hay logros agregados Nota: 5.00" at bounding box center [255, 310] width 469 height 64
click at [460, 314] on icon at bounding box center [458, 311] width 14 height 12
type input "4.5"
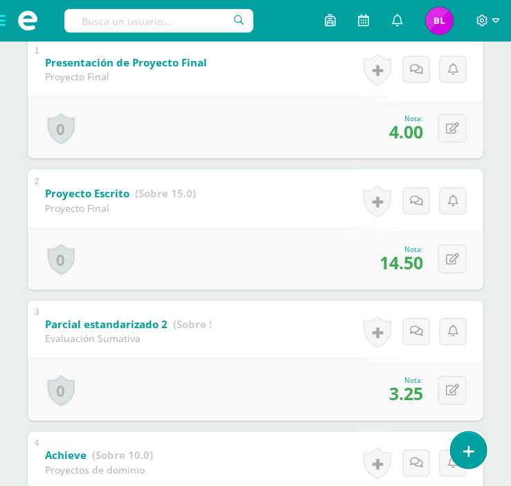
scroll to position [0, 0]
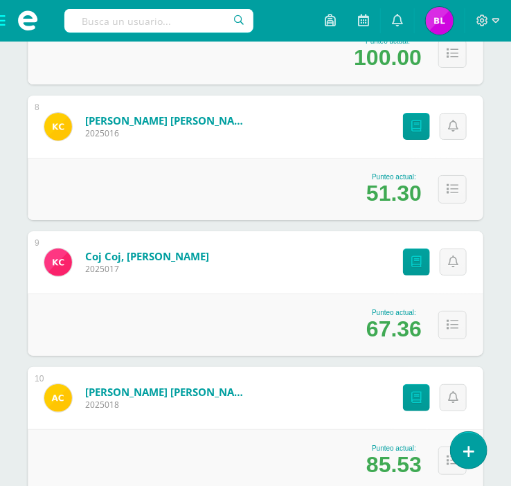
scroll to position [1235, 0]
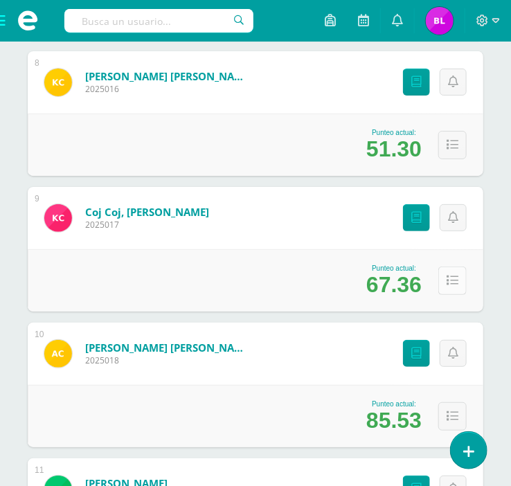
click at [458, 283] on icon at bounding box center [453, 281] width 12 height 12
click at [418, 230] on div "Punteos" at bounding box center [432, 218] width 101 height 62
click at [417, 225] on link "Punteos" at bounding box center [416, 217] width 27 height 27
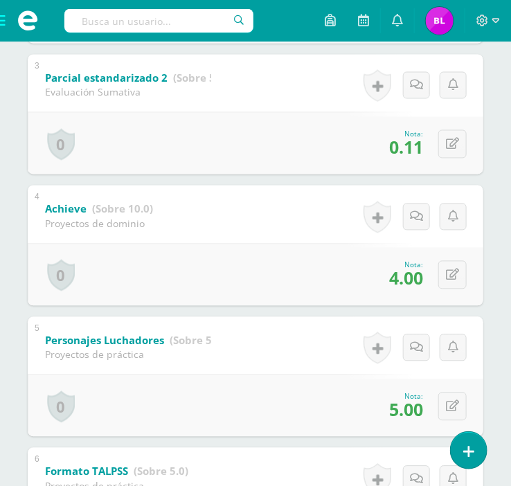
scroll to position [577, 0]
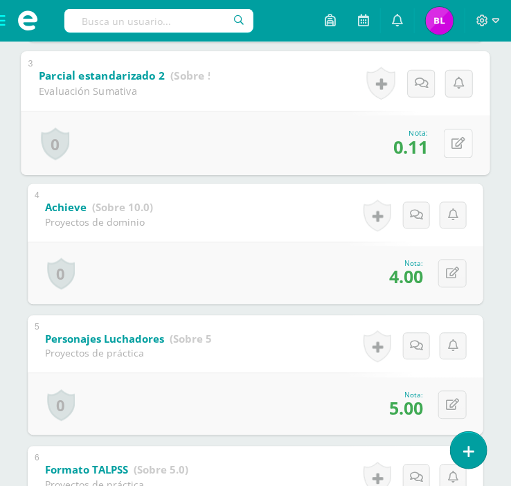
click at [460, 141] on button at bounding box center [458, 143] width 29 height 29
type input "2.25"
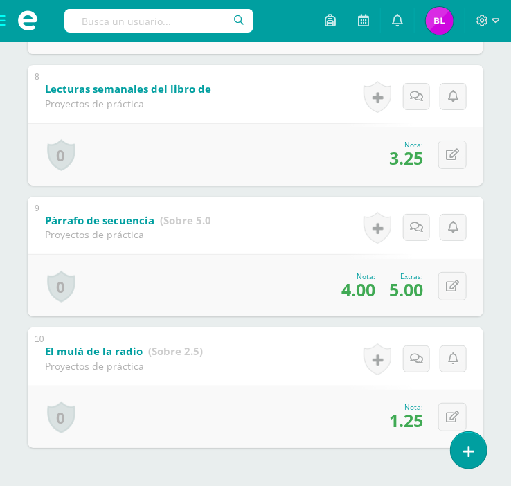
scroll to position [1339, 0]
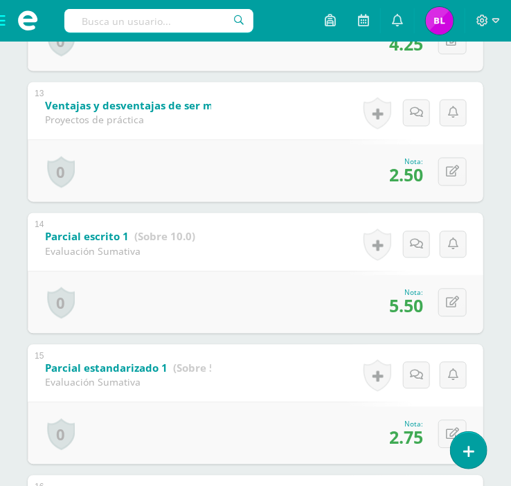
scroll to position [2069, 0]
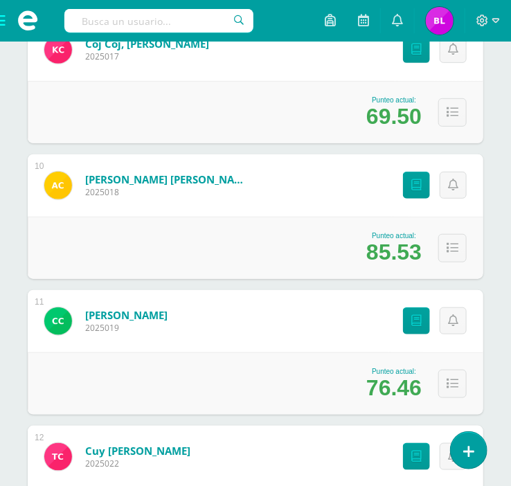
scroll to position [1407, 0]
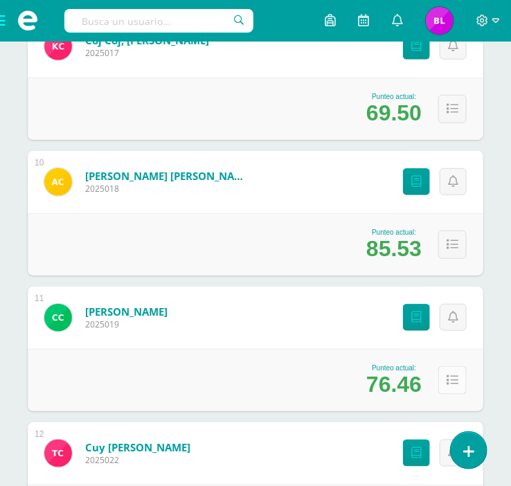
click at [459, 377] on button at bounding box center [452, 380] width 28 height 28
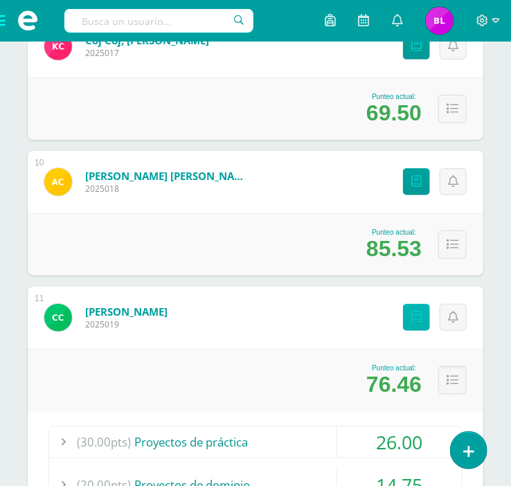
click at [421, 306] on link "Punteos" at bounding box center [416, 317] width 27 height 27
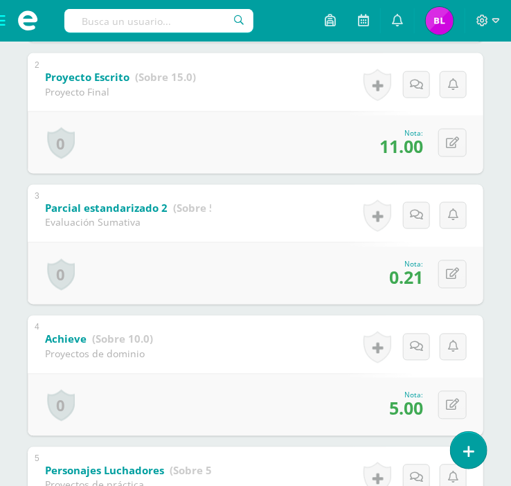
scroll to position [460, 0]
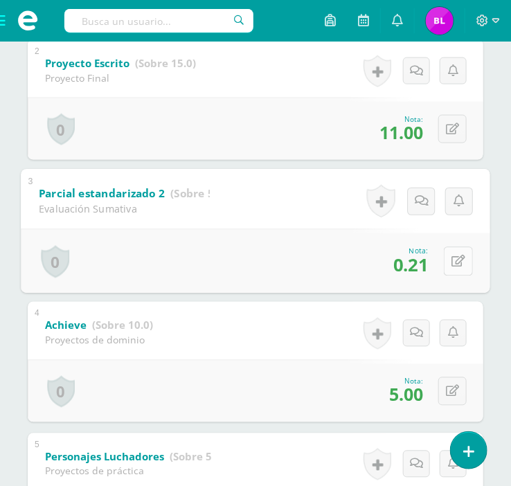
click at [456, 262] on icon at bounding box center [458, 261] width 14 height 12
type input "4.25"
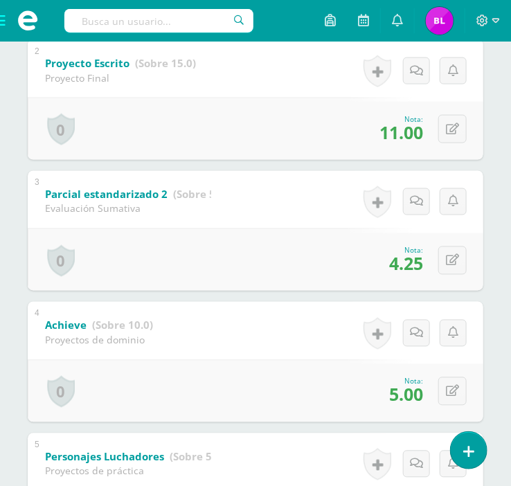
scroll to position [0, 0]
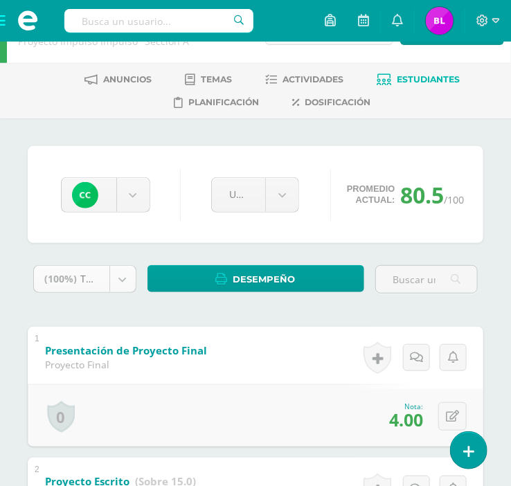
scroll to position [111, 0]
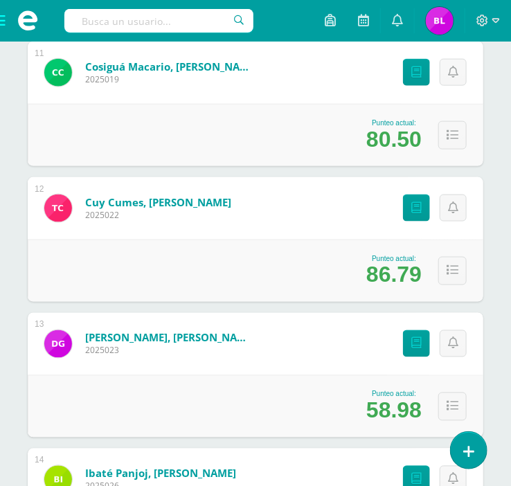
scroll to position [1650, 0]
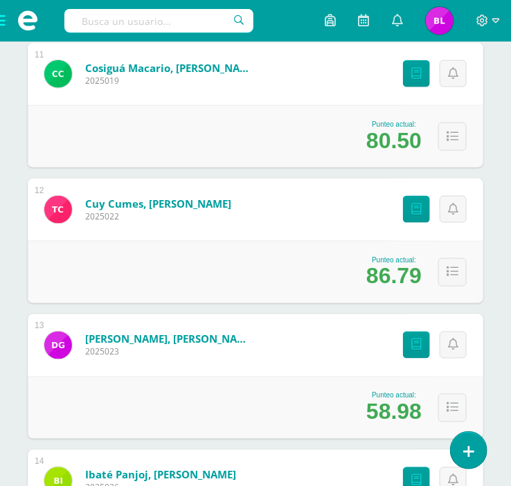
click at [6, 26] on span at bounding box center [27, 21] width 55 height 42
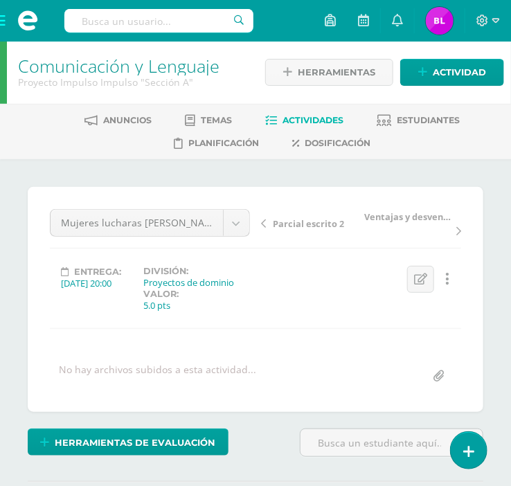
click at [8, 27] on span at bounding box center [27, 21] width 55 height 42
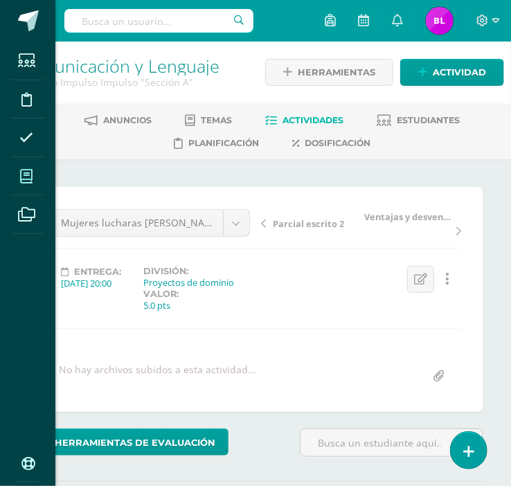
click at [19, 181] on span at bounding box center [26, 176] width 31 height 31
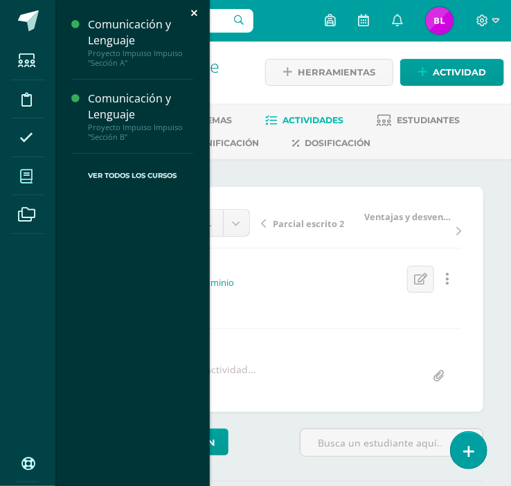
scroll to position [1, 0]
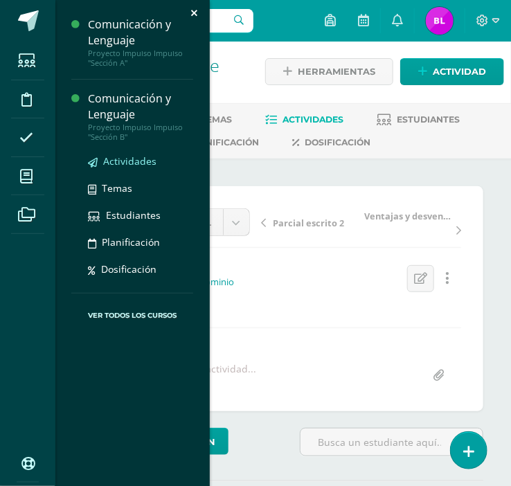
click at [114, 163] on span "Actividades" at bounding box center [129, 160] width 53 height 13
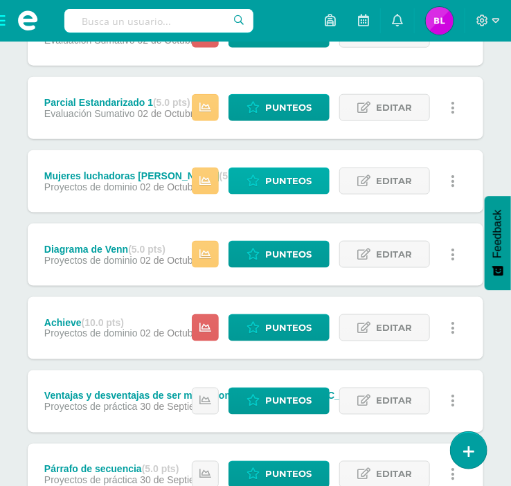
scroll to position [301, 0]
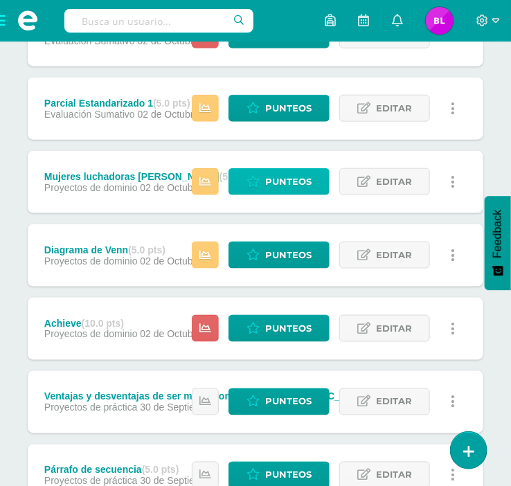
click at [289, 191] on span "Punteos" at bounding box center [288, 182] width 46 height 26
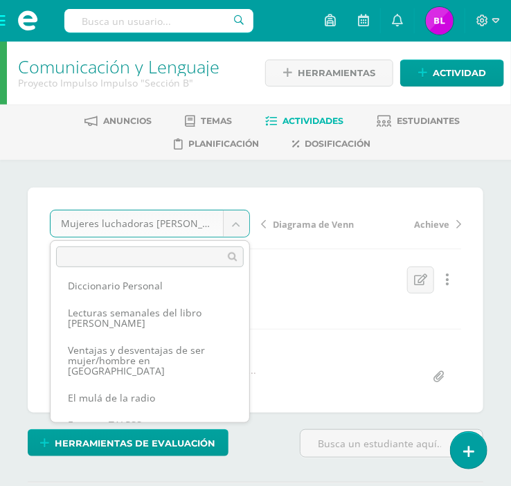
scroll to position [1, 0]
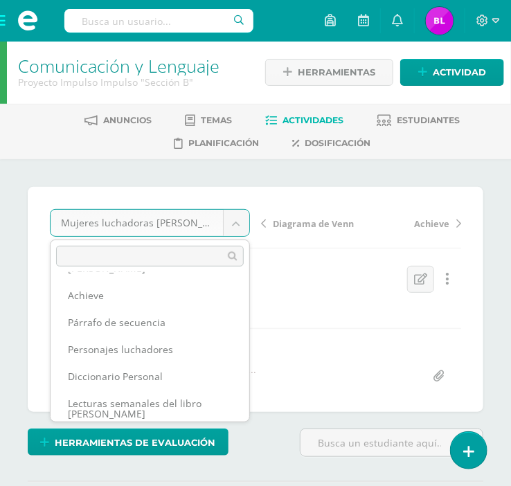
scroll to position [133, 0]
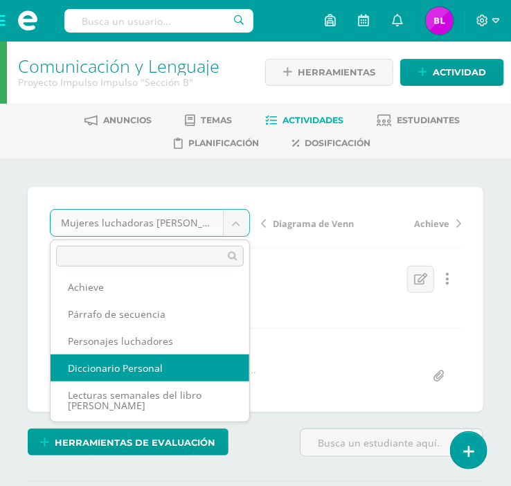
select select "/dashboard/teacher/grade-activity/36891/"
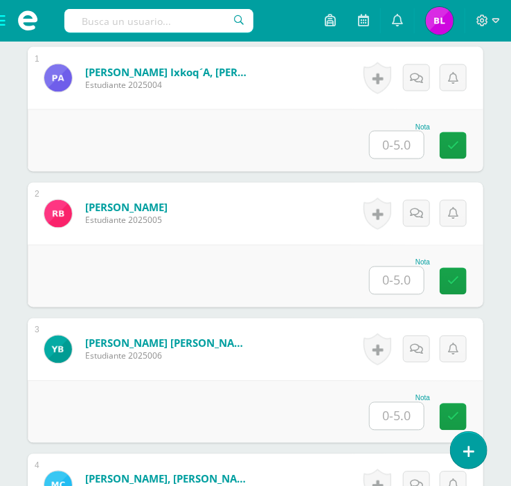
scroll to position [476, 0]
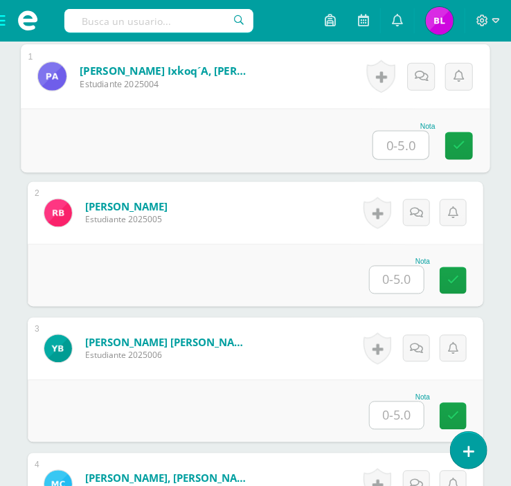
click at [395, 145] on input "text" at bounding box center [400, 146] width 55 height 28
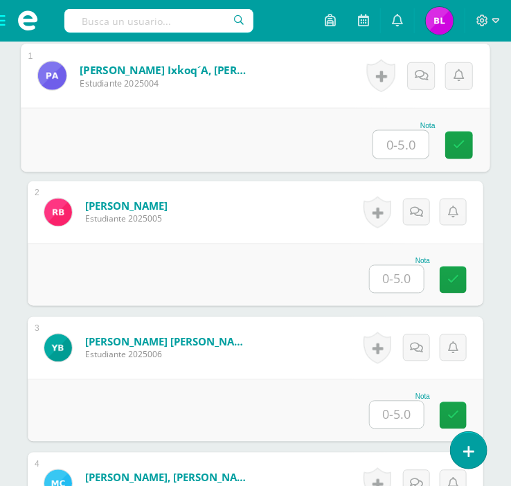
click at [395, 132] on input "text" at bounding box center [400, 145] width 55 height 28
type input "5"
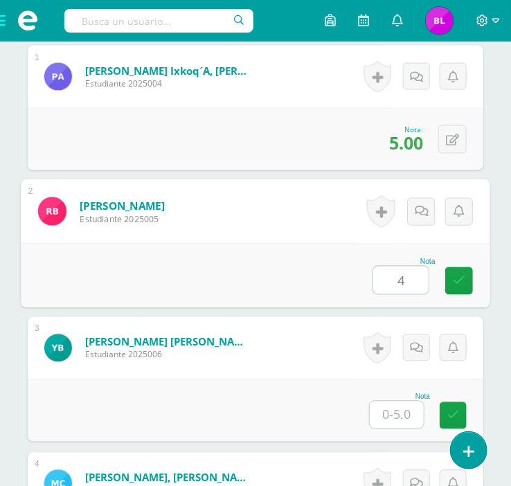
type input "4"
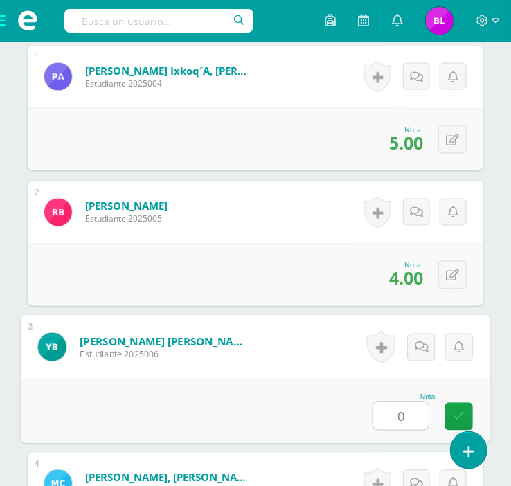
type input "0"
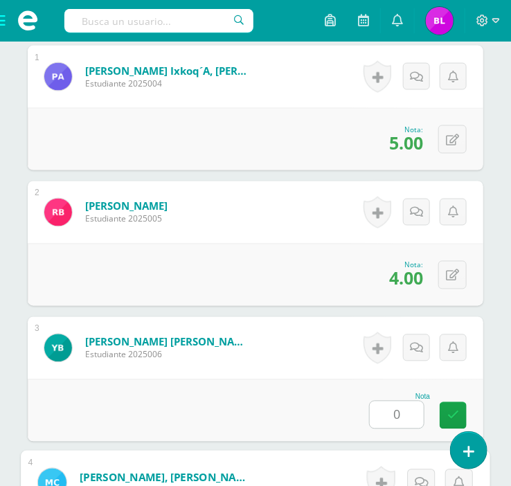
scroll to position [784, 0]
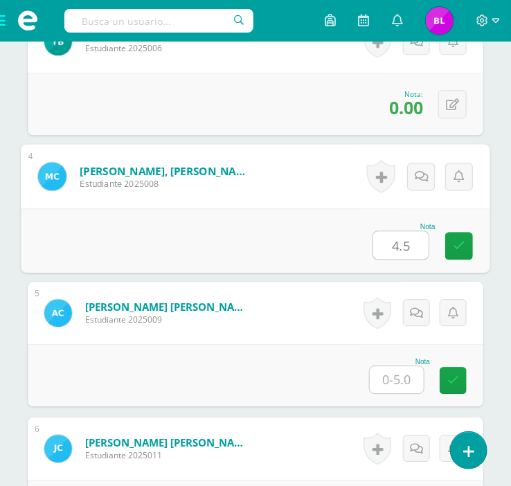
type input "4.5"
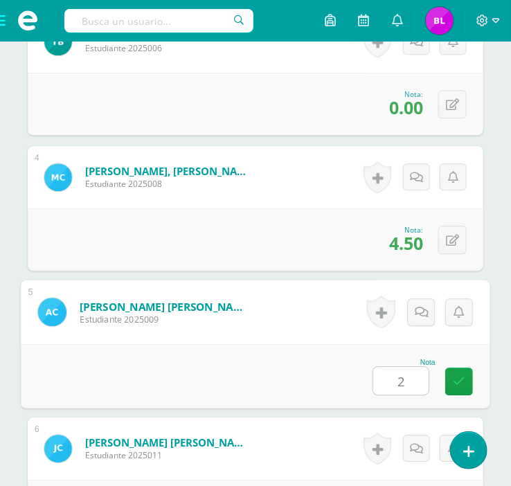
type input "2"
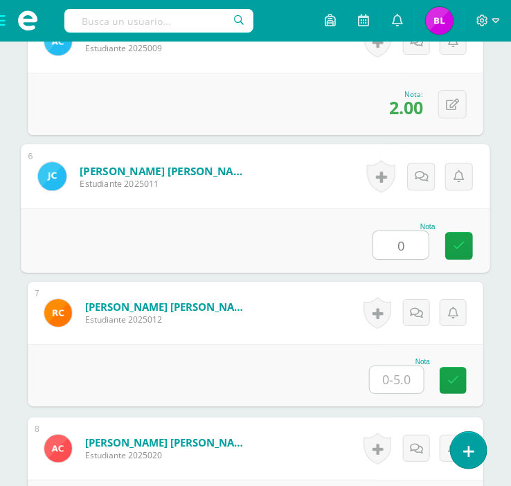
type input "0"
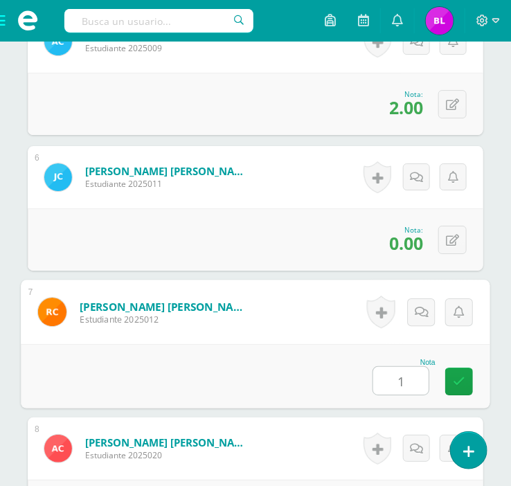
type input "1"
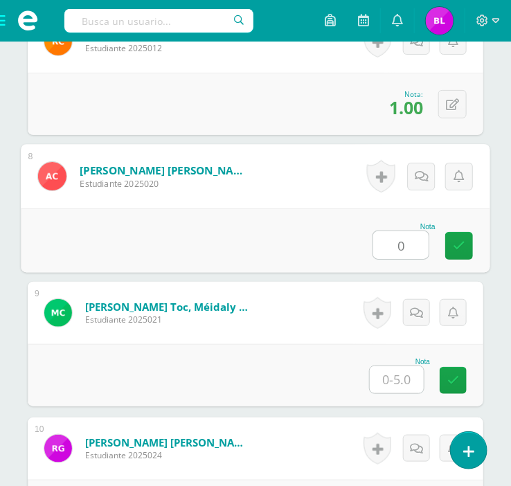
type input "0"
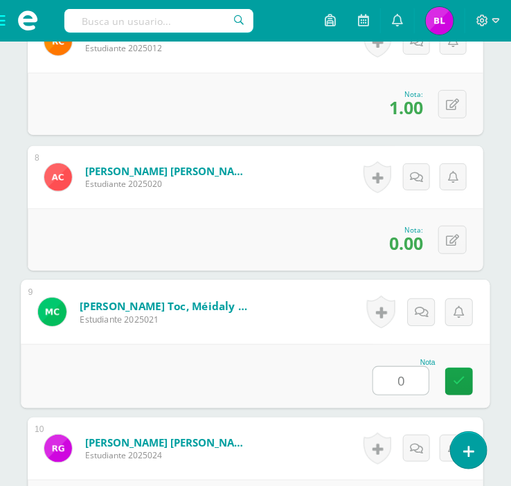
type input "0"
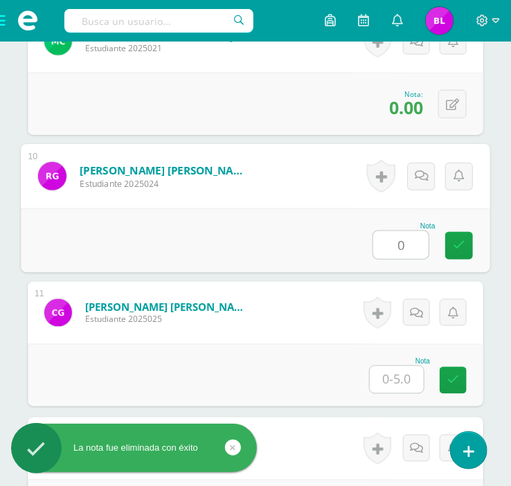
type input "0"
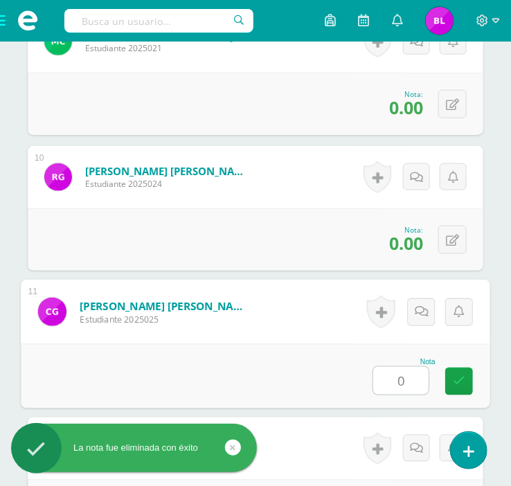
type input "0"
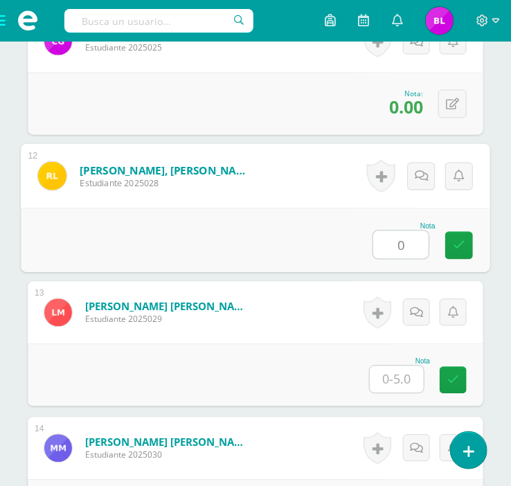
type input "0"
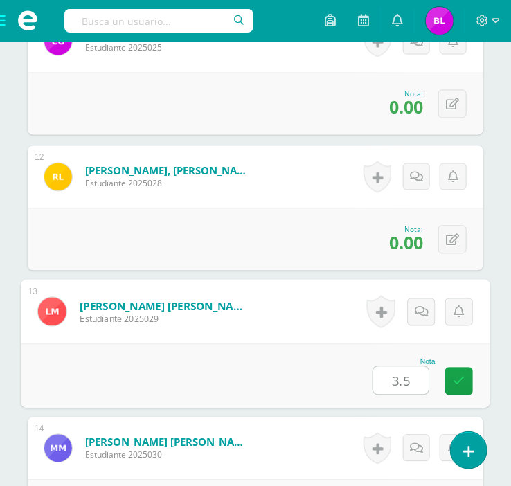
type input "3.5"
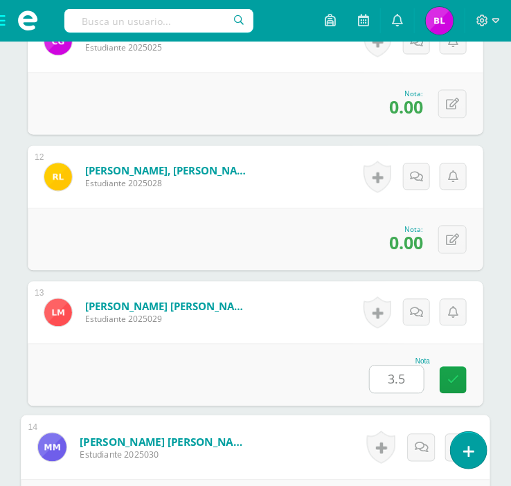
scroll to position [2141, 0]
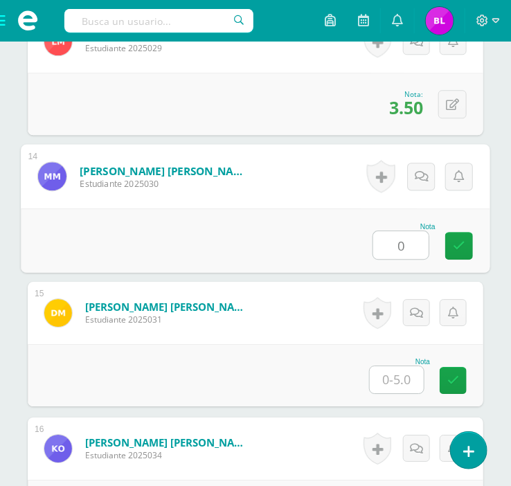
type input "0"
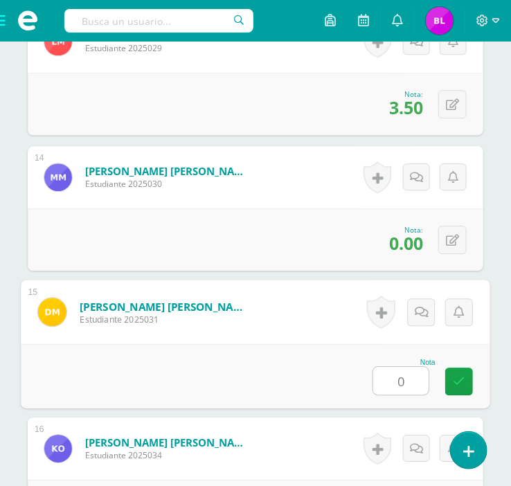
type input "0"
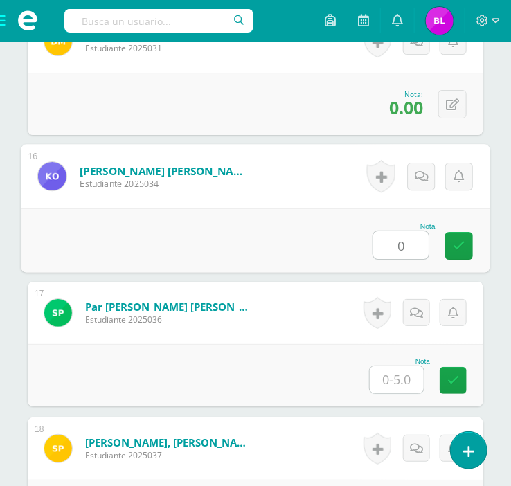
type input "0"
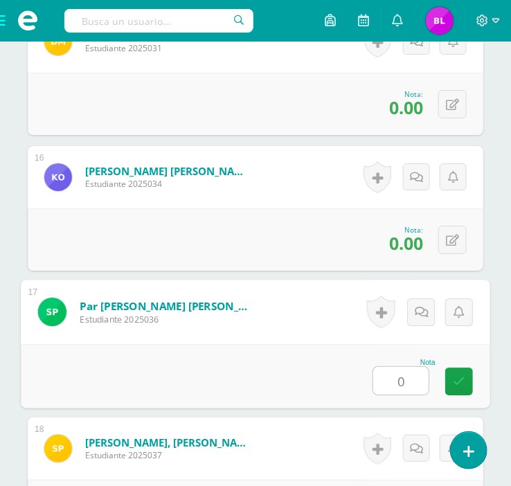
type input "0"
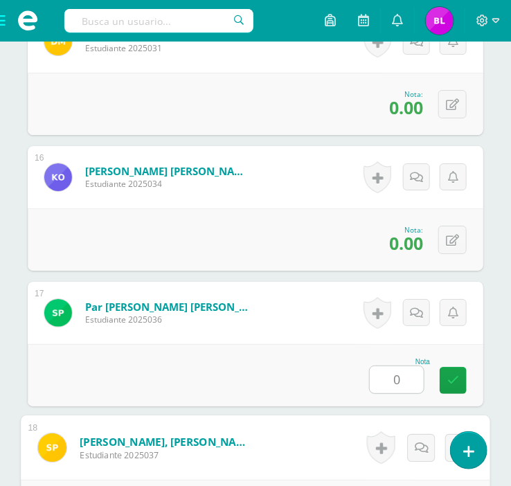
scroll to position [2683, 0]
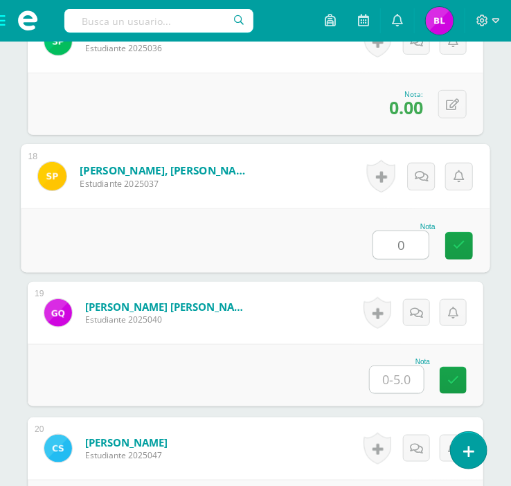
type input "0"
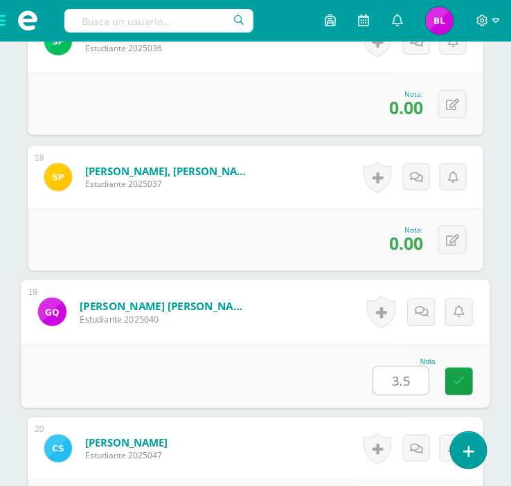
type input "3.5"
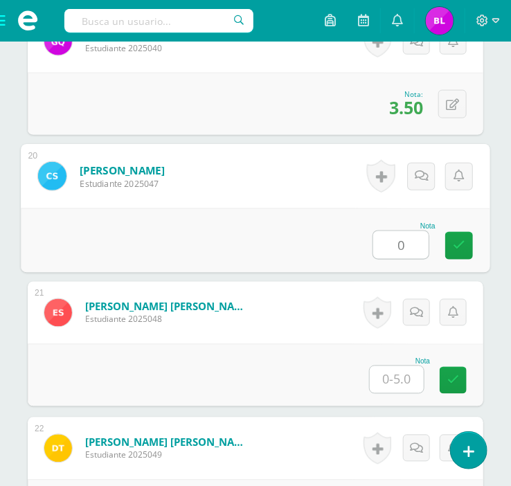
type input "0"
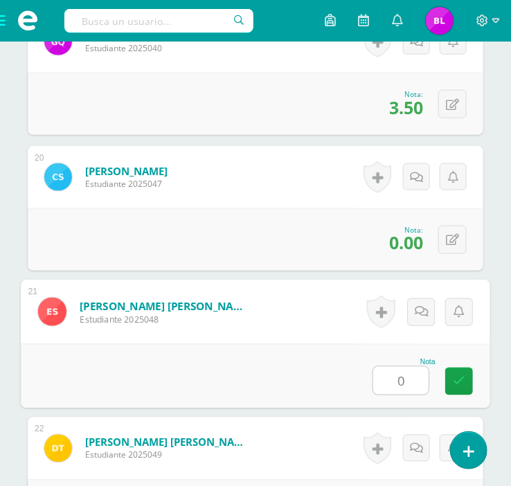
type input "0"
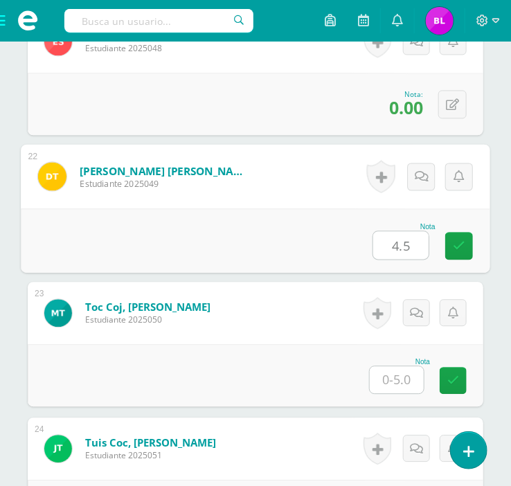
type input "4.5"
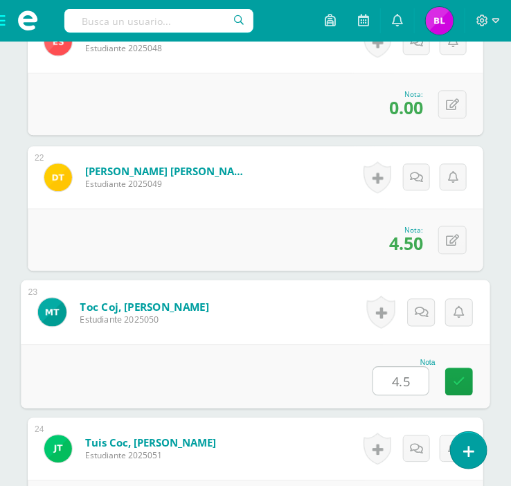
type input "4.5"
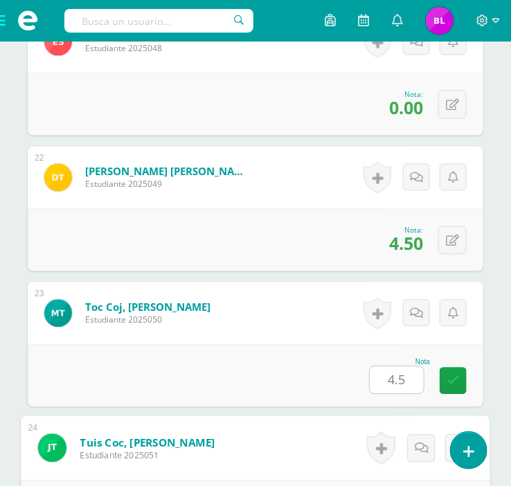
scroll to position [3497, 0]
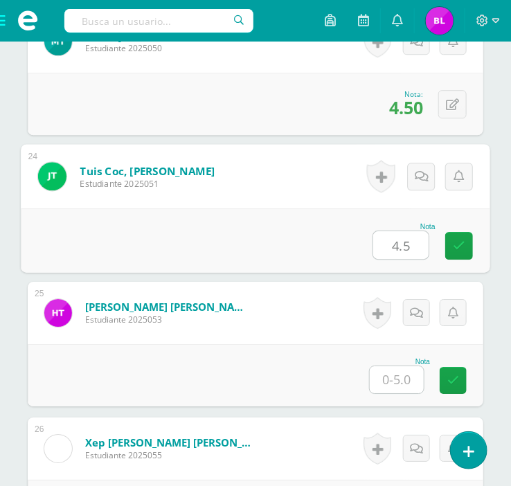
type input "4.5"
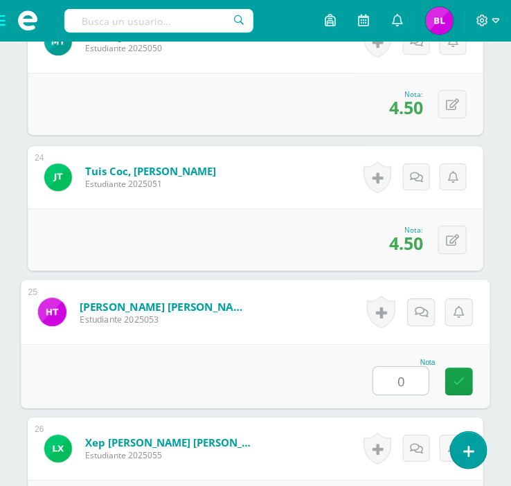
type input "0"
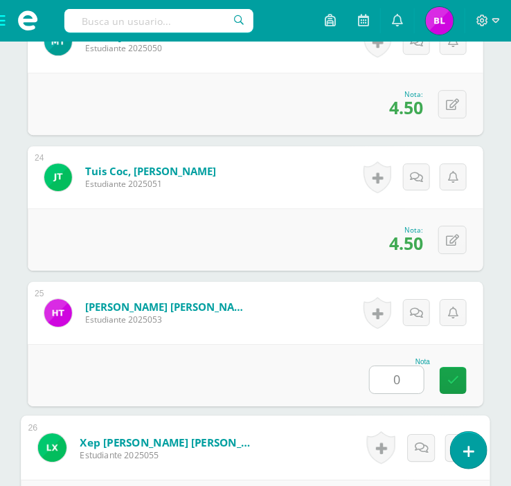
scroll to position [3769, 0]
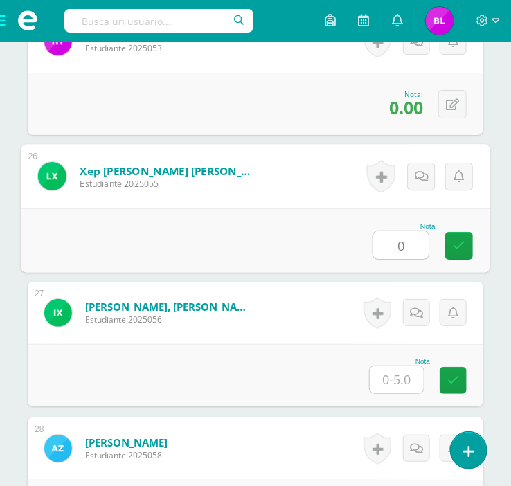
type input "0"
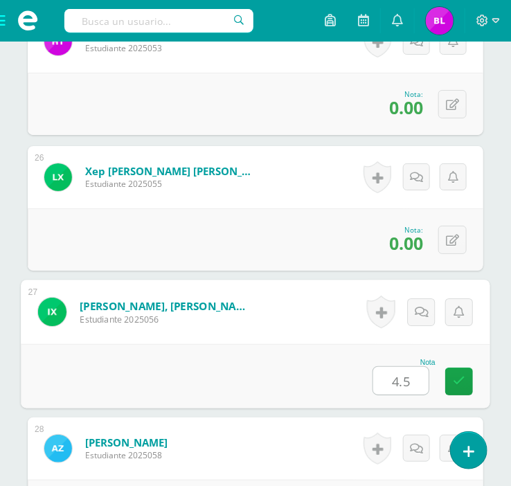
type input "4.5"
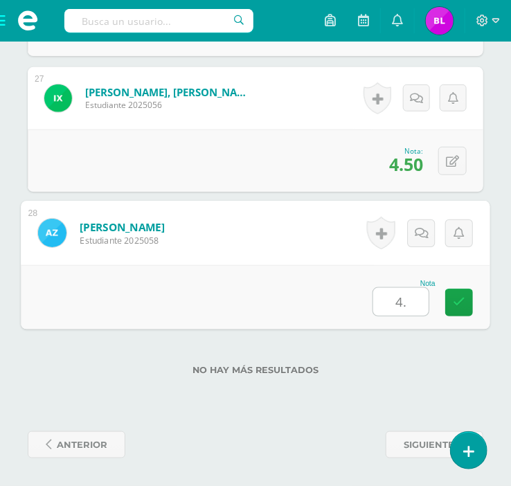
type input "4.5"
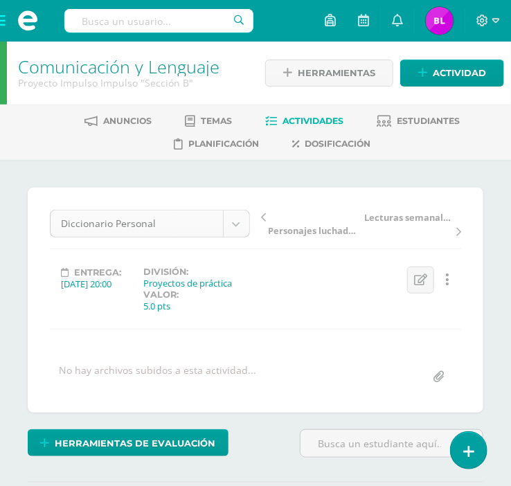
scroll to position [82, 0]
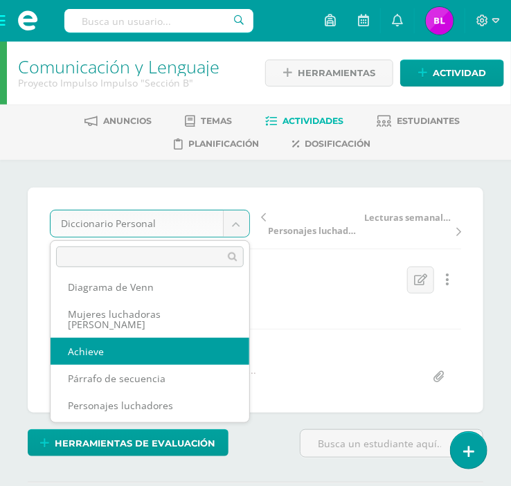
scroll to position [216, 0]
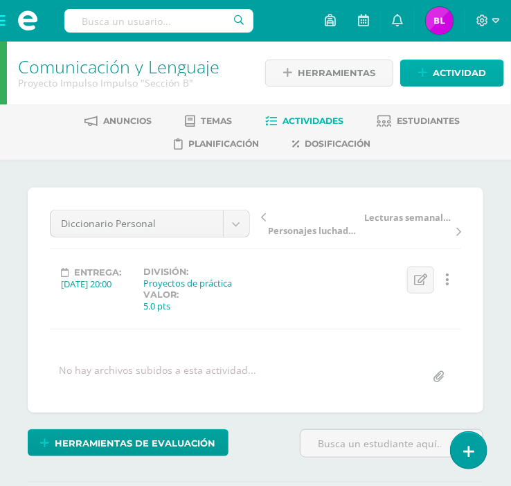
click at [414, 79] on link "Actividad" at bounding box center [452, 73] width 104 height 27
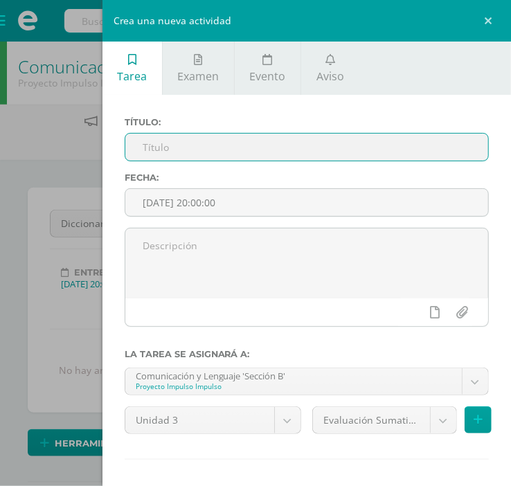
click at [285, 151] on input "text" at bounding box center [306, 147] width 363 height 27
type input "´"
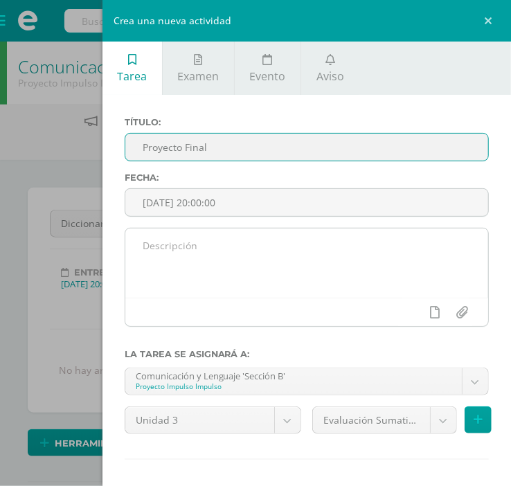
scroll to position [60, 0]
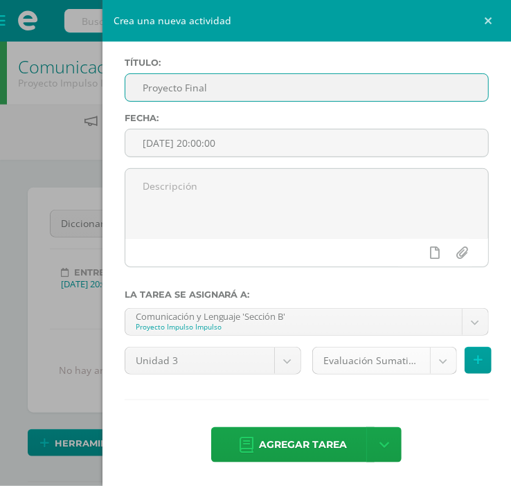
type input "Proyecto Final"
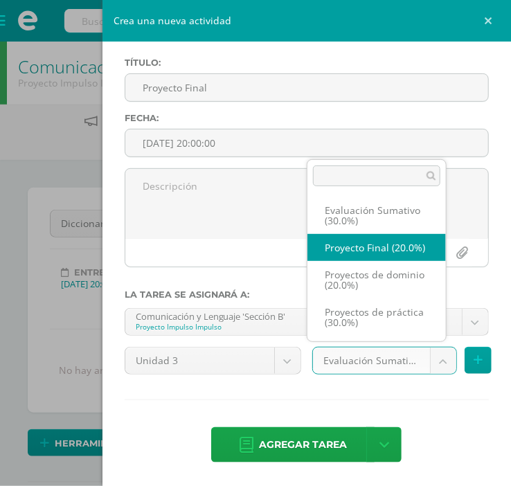
select select "35625"
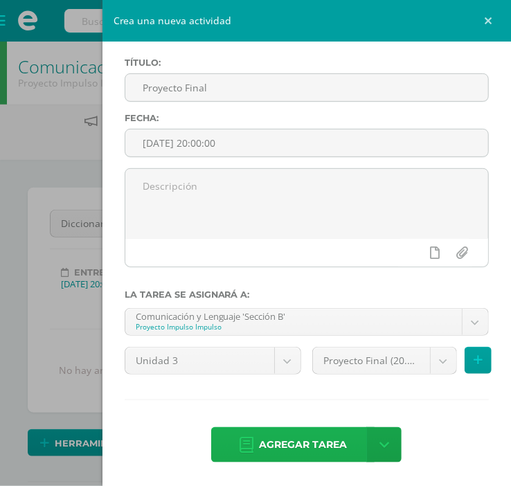
click at [334, 451] on span "Agregar tarea" at bounding box center [303, 445] width 88 height 34
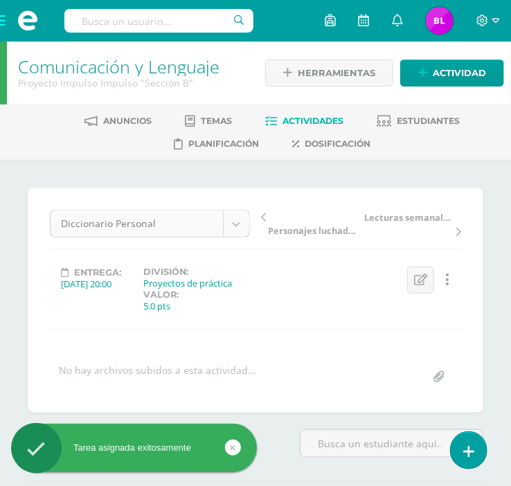
scroll to position [109, 0]
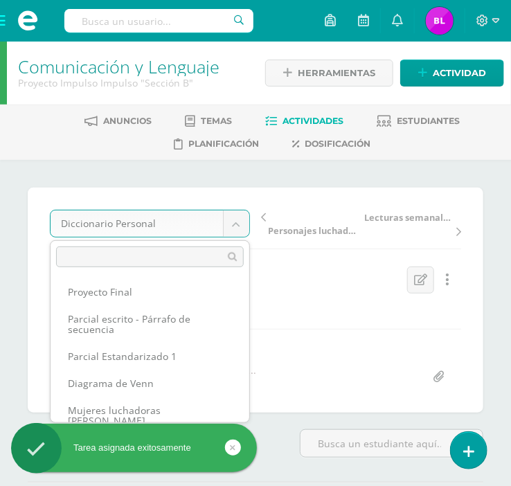
click at [231, 232] on body "Tarea asignada exitosamente Estudiantes Disciplina Asistencia Mis cursos Archiv…" at bounding box center [255, 295] width 511 height 590
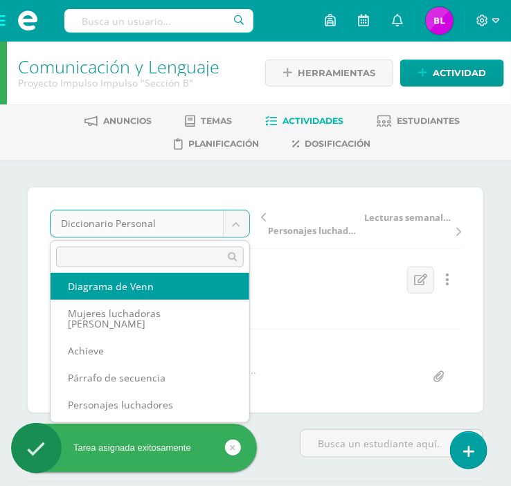
scroll to position [0, 0]
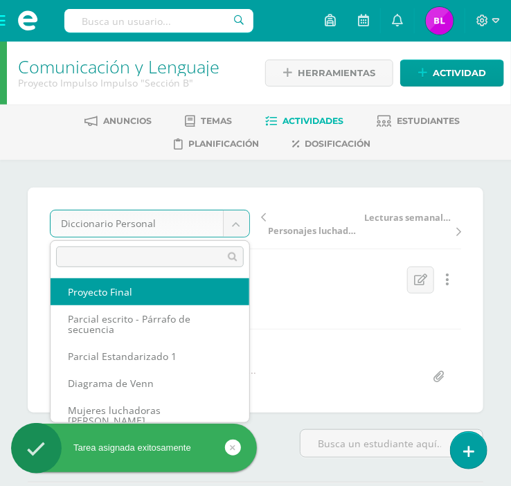
select select "/dashboard/teacher/grade-activity/36935/"
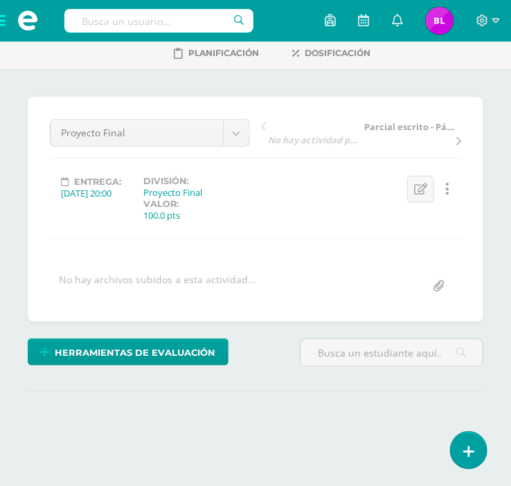
scroll to position [94, 0]
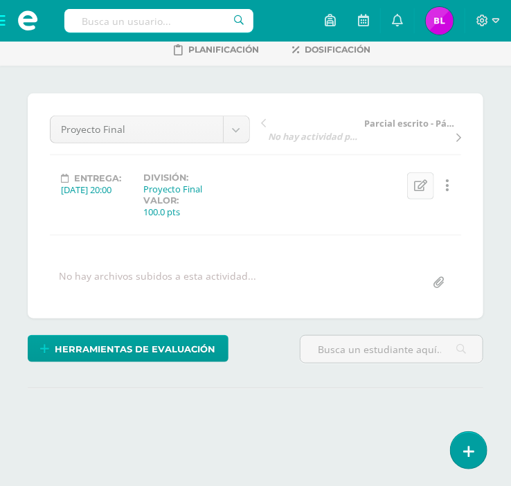
click at [424, 182] on icon at bounding box center [420, 186] width 13 height 12
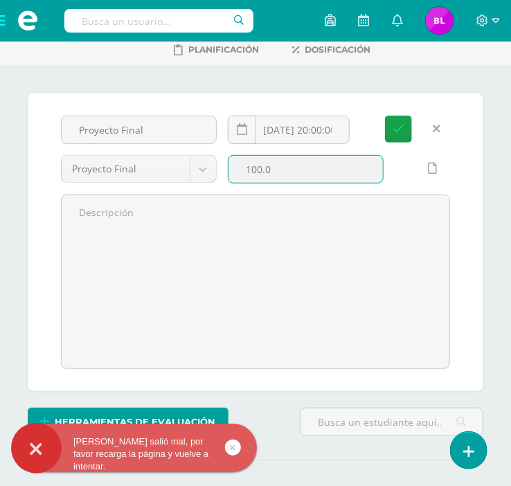
click at [278, 177] on input "100.0" at bounding box center [305, 169] width 154 height 27
type input "2"
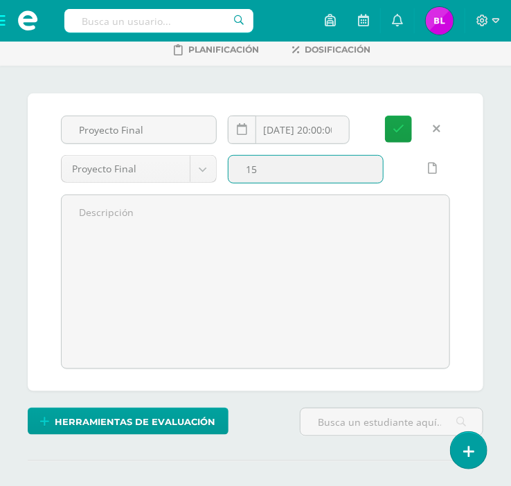
type input "15"
click at [385, 116] on button "Guardar" at bounding box center [398, 129] width 27 height 27
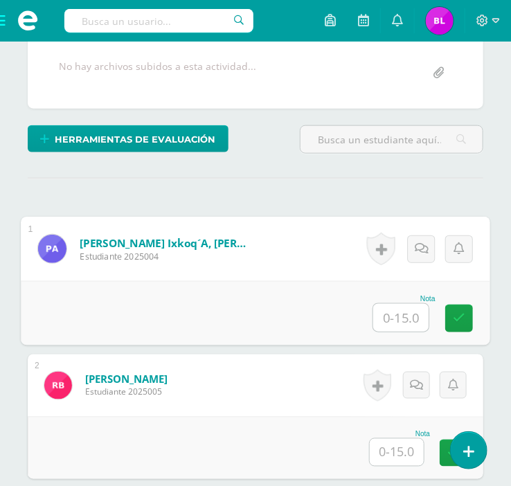
click at [404, 325] on input "text" at bounding box center [400, 318] width 55 height 28
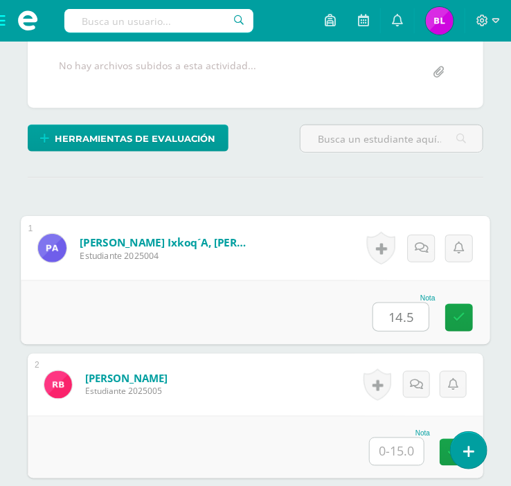
type input "14.5"
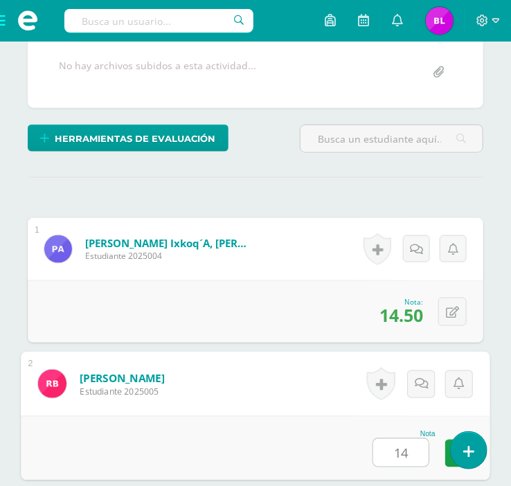
type input "14"
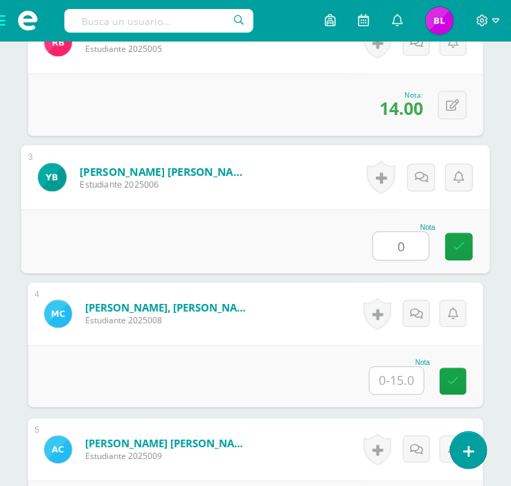
type input "0"
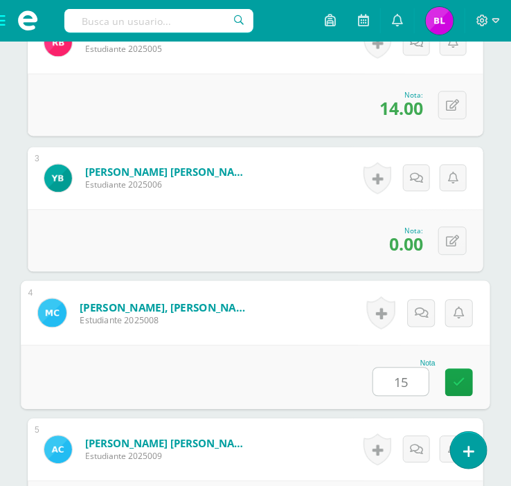
type input "15"
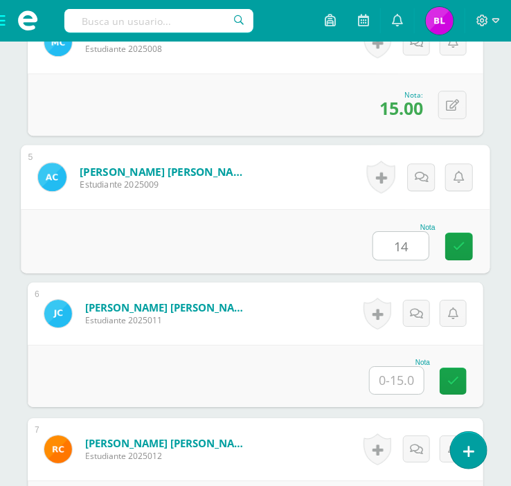
type input "14"
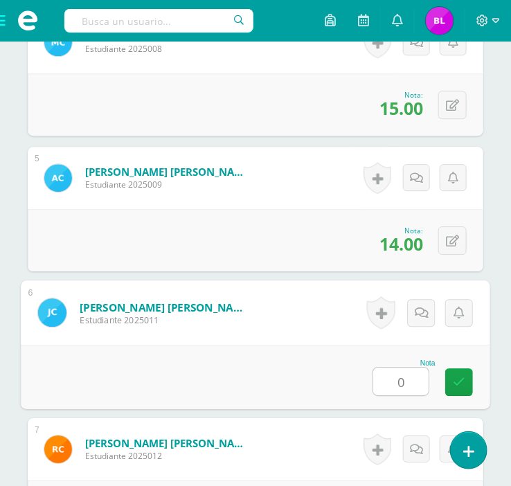
type input "0"
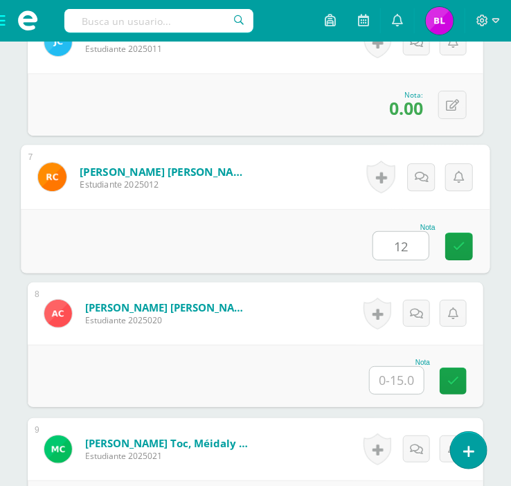
type input "12"
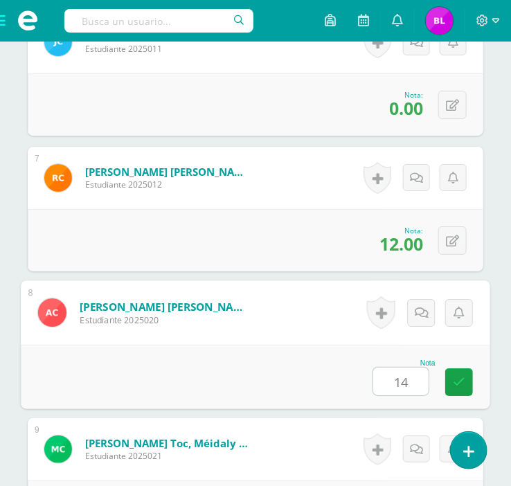
type input "14"
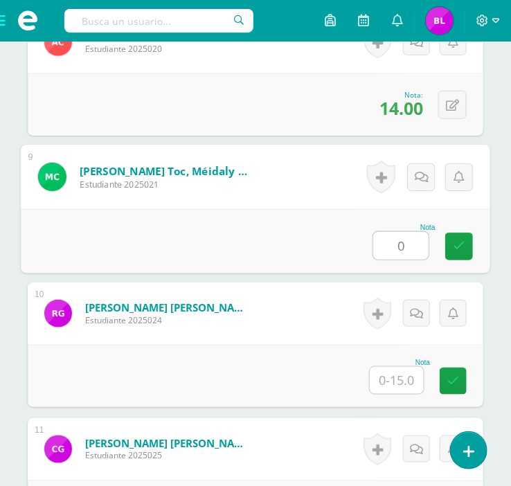
type input "0"
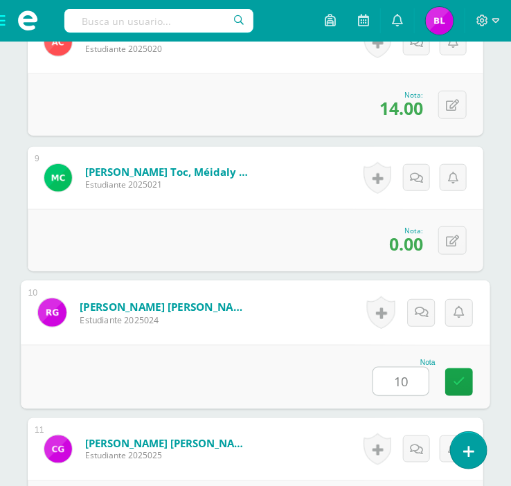
type input "10"
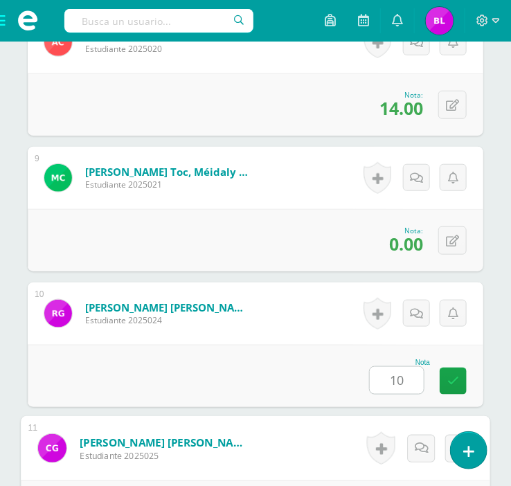
scroll to position [1733, 0]
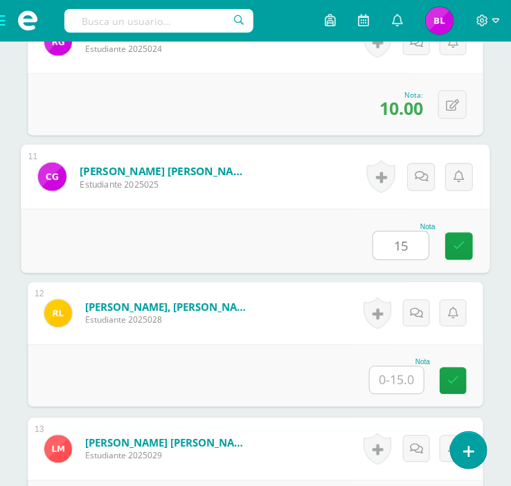
type input "15"
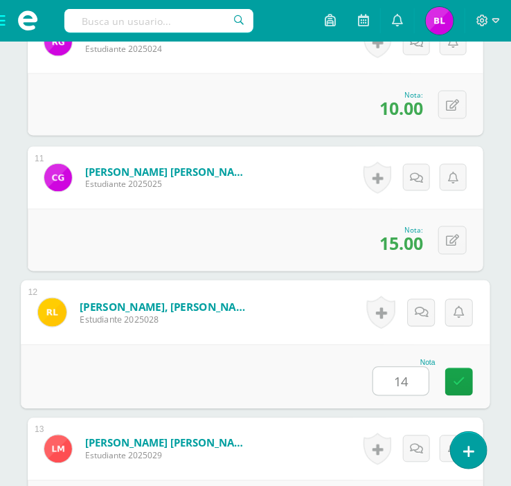
type input "14"
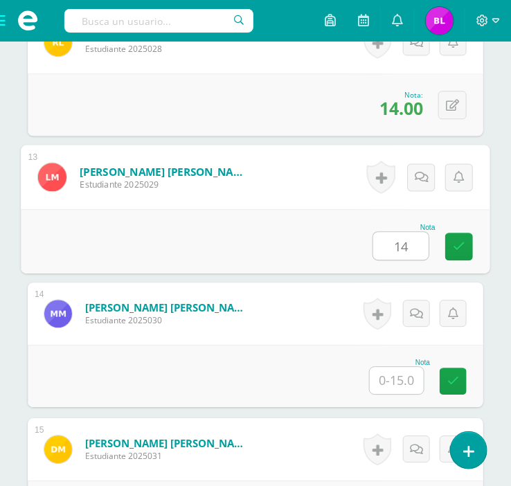
type input "14"
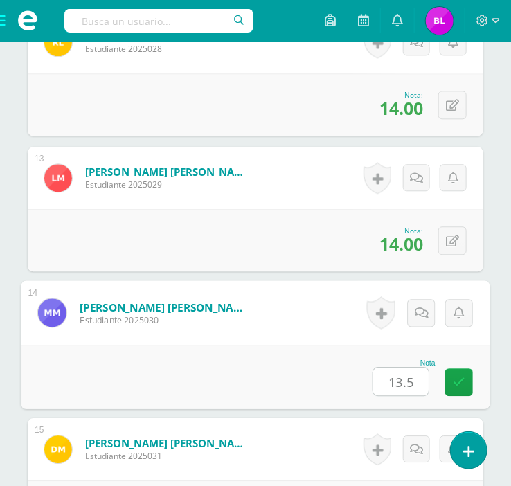
type input "13.5"
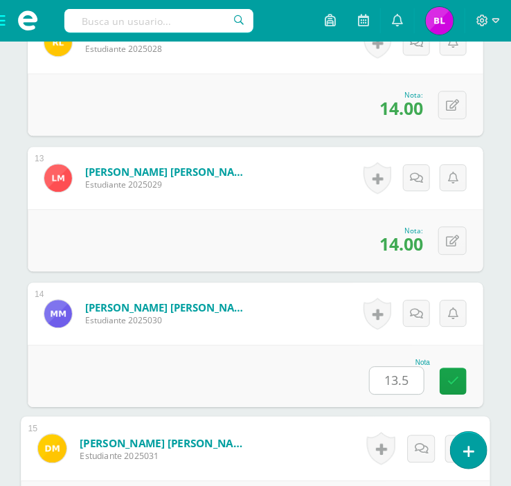
scroll to position [2276, 0]
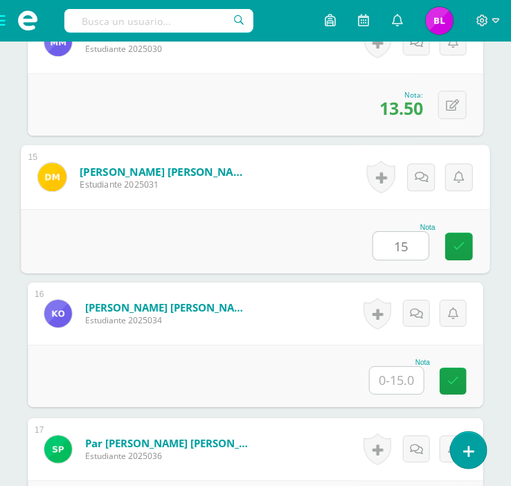
type input "15"
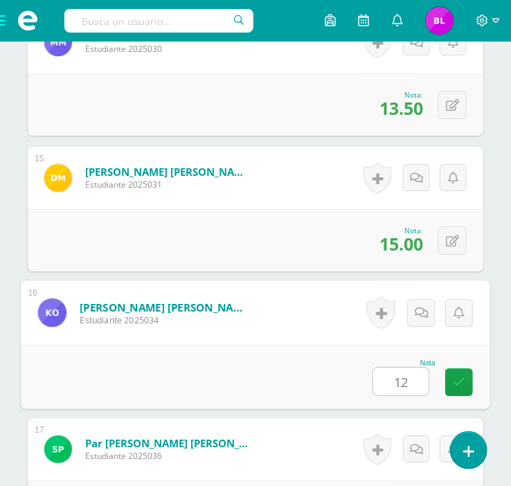
type input "12"
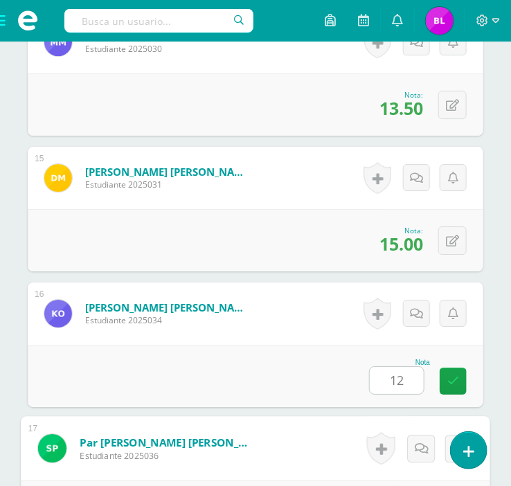
scroll to position [2547, 0]
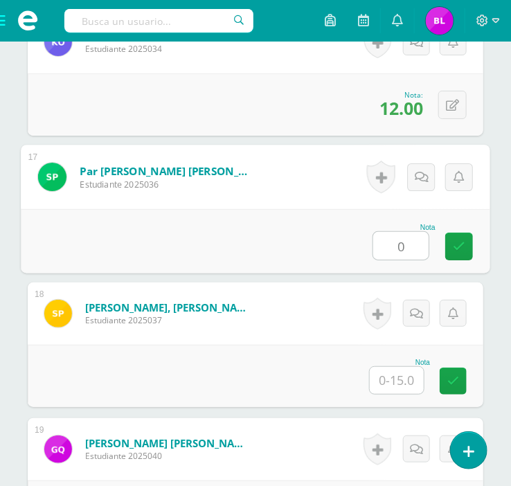
type input "0"
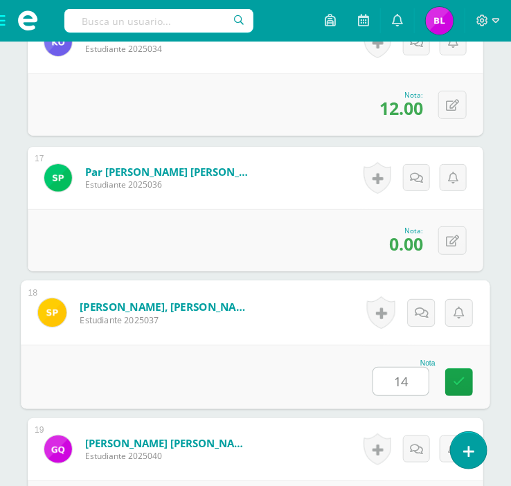
type input "14"
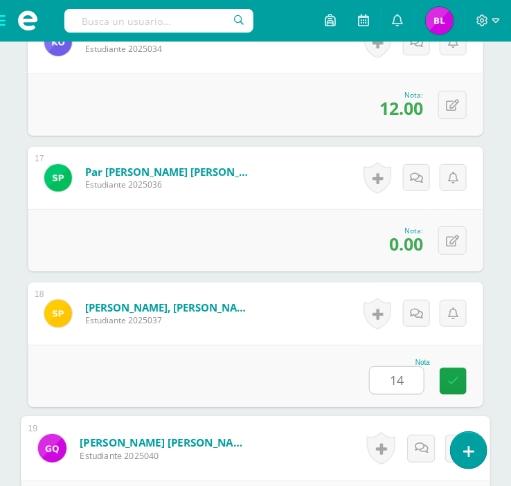
scroll to position [2818, 0]
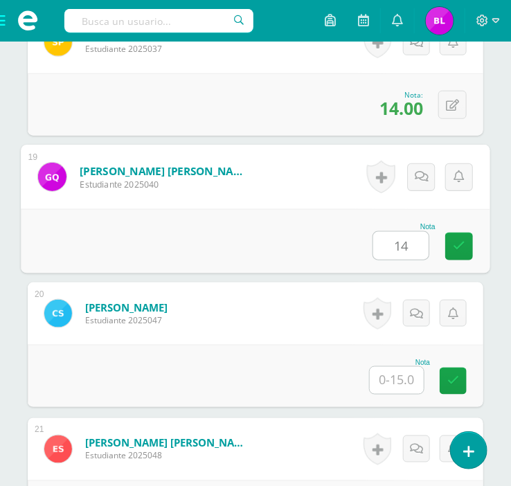
type input "14"
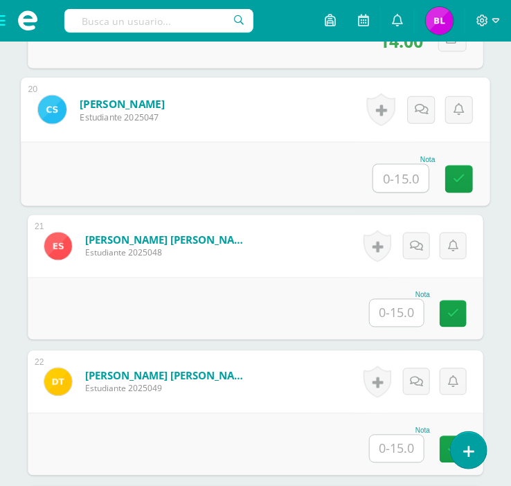
scroll to position [3025, 0]
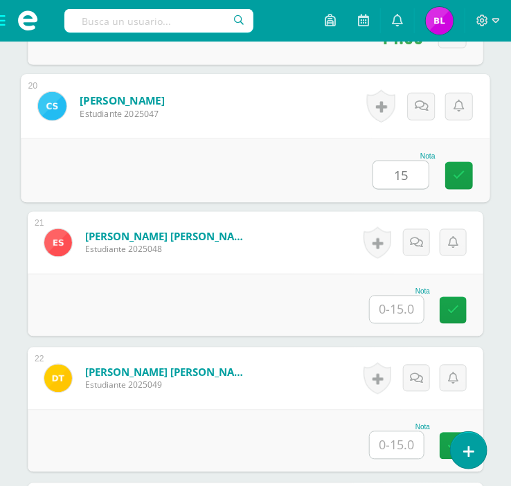
type input "15"
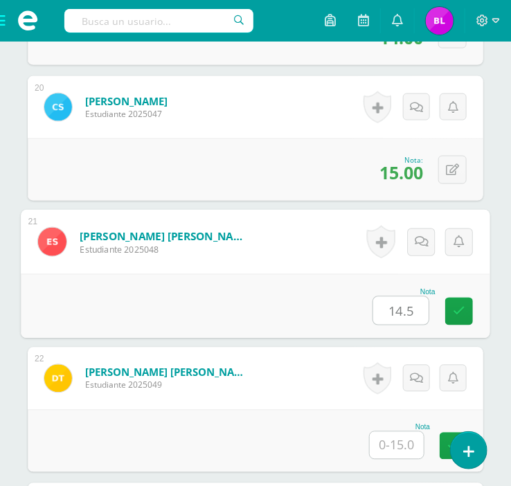
type input "14.5"
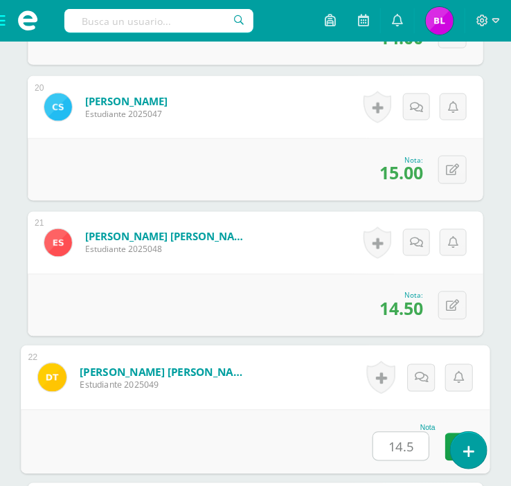
type input "14.5"
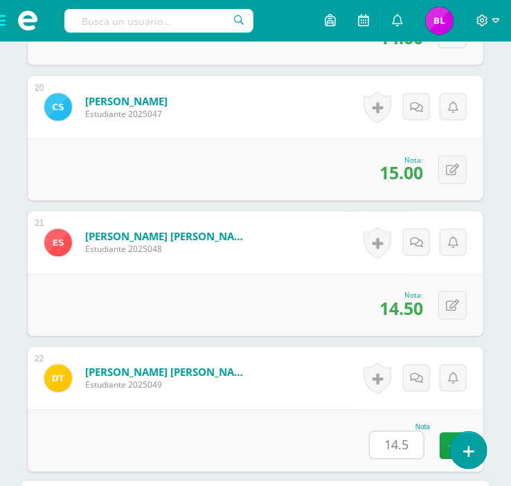
scroll to position [3361, 0]
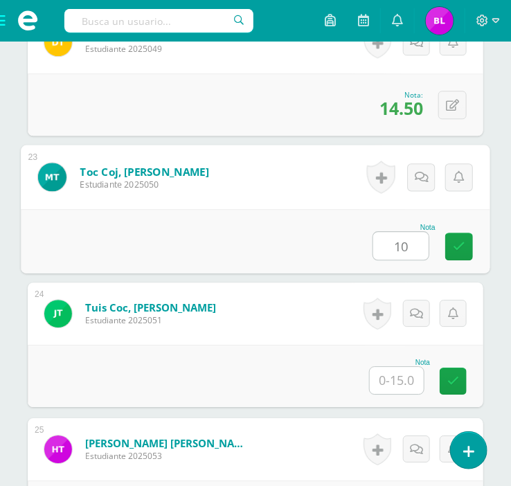
type input "10"
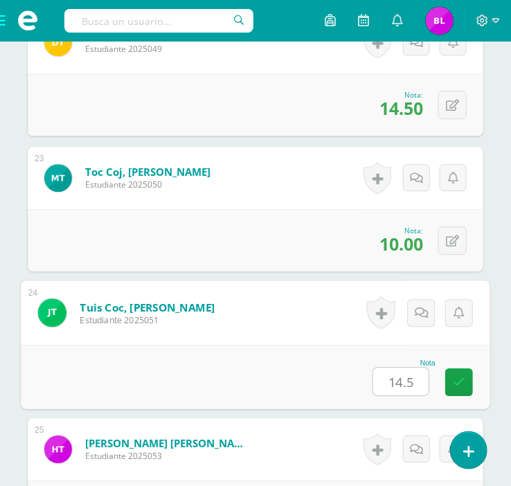
type input "14.5"
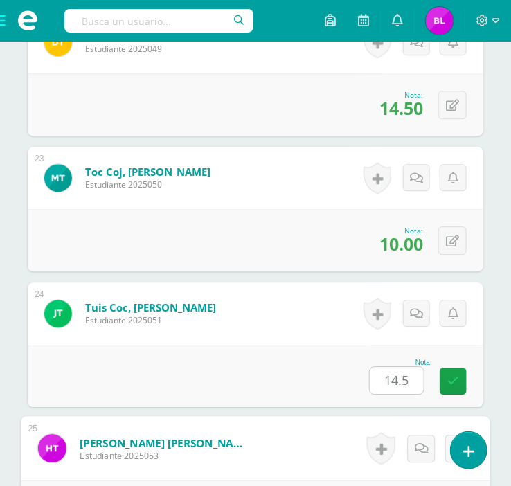
scroll to position [3632, 0]
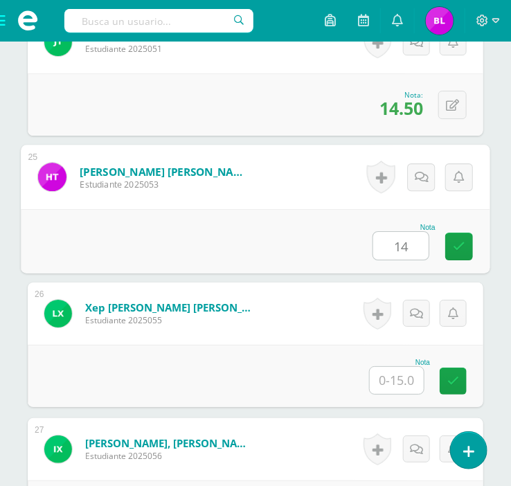
type input "14"
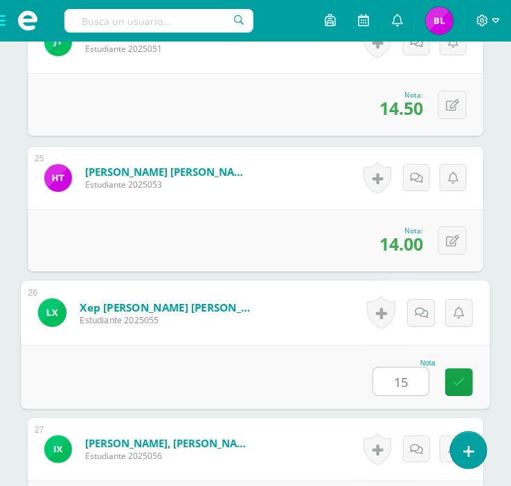
type input "15"
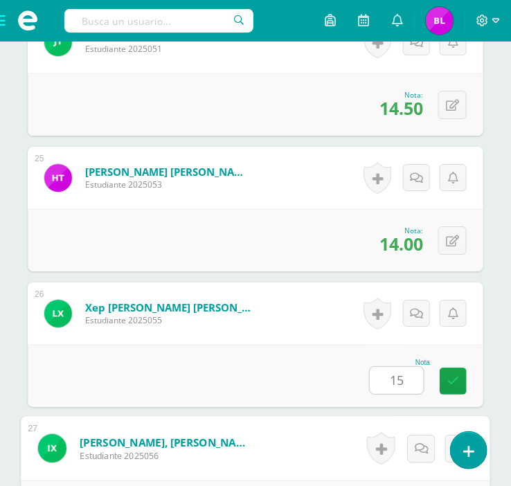
scroll to position [3904, 0]
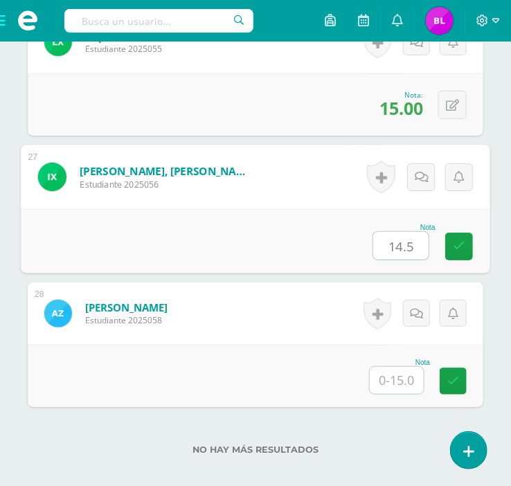
type input "14.5"
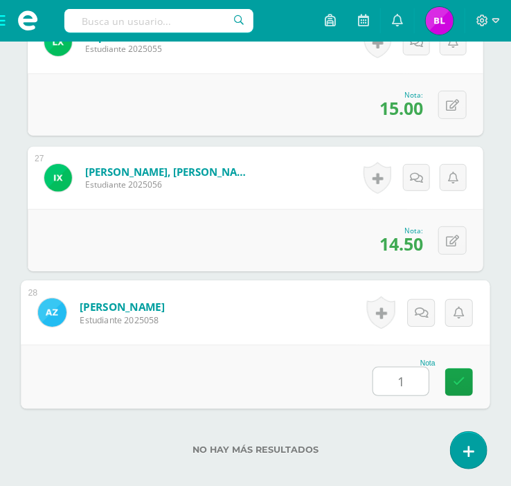
type input "15"
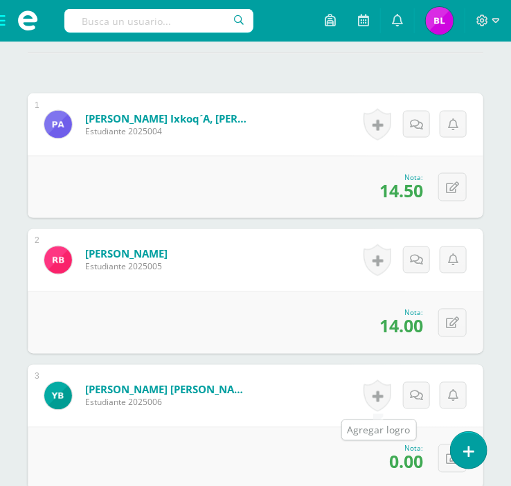
scroll to position [0, 0]
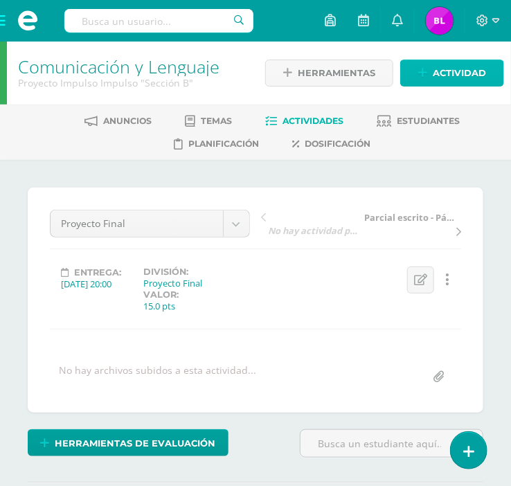
click at [440, 70] on span "Actividad" at bounding box center [459, 73] width 53 height 26
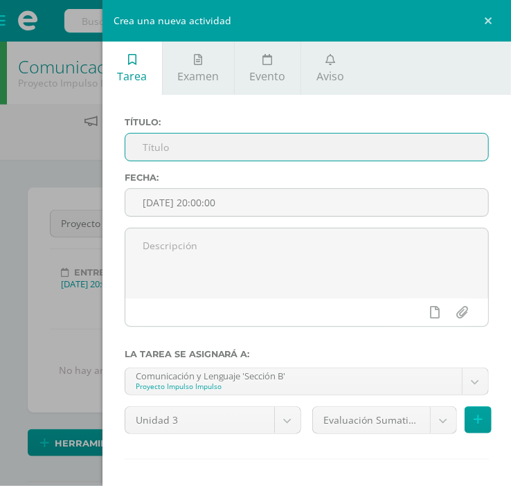
click at [335, 146] on input "text" at bounding box center [306, 147] width 363 height 27
type input "Presentación de Proyecto"
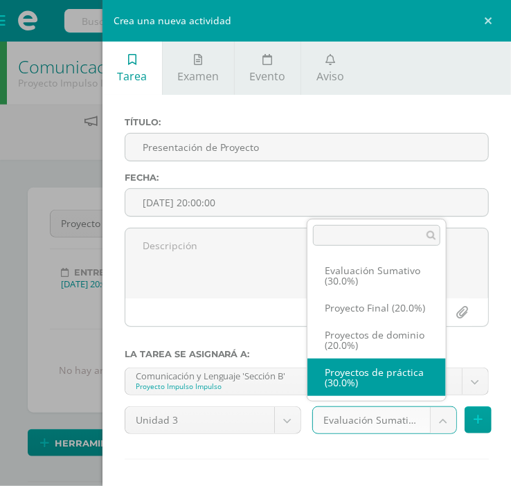
scroll to position [6, 0]
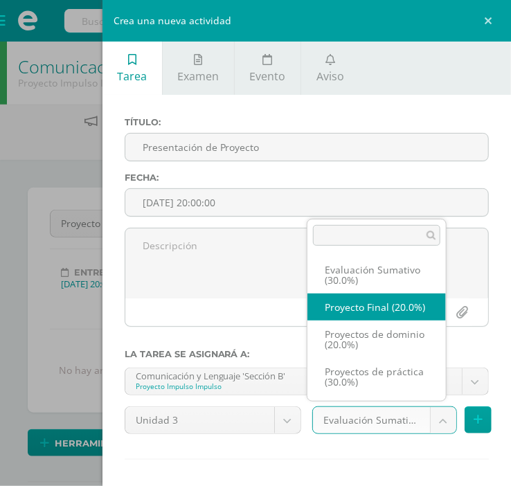
select select "35625"
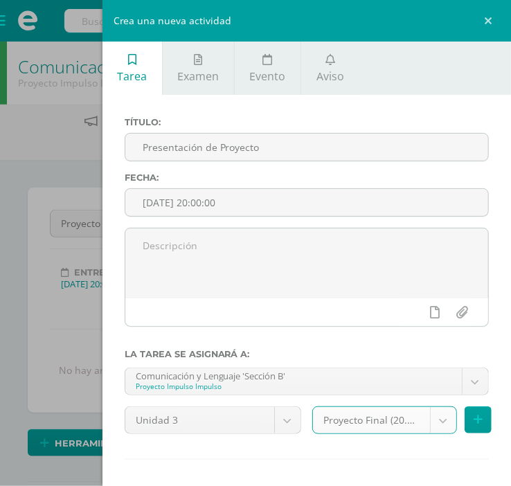
scroll to position [60, 0]
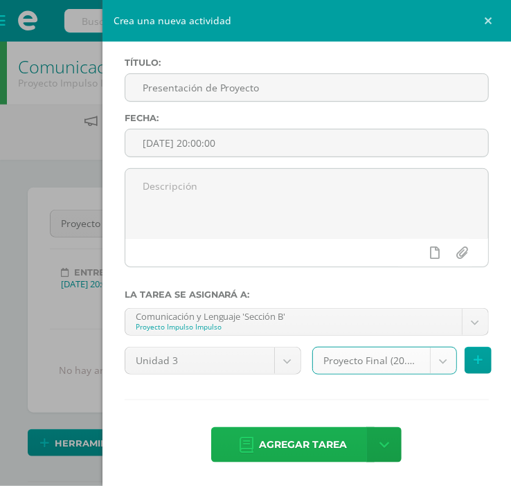
click at [305, 449] on span "Agregar tarea" at bounding box center [303, 445] width 88 height 34
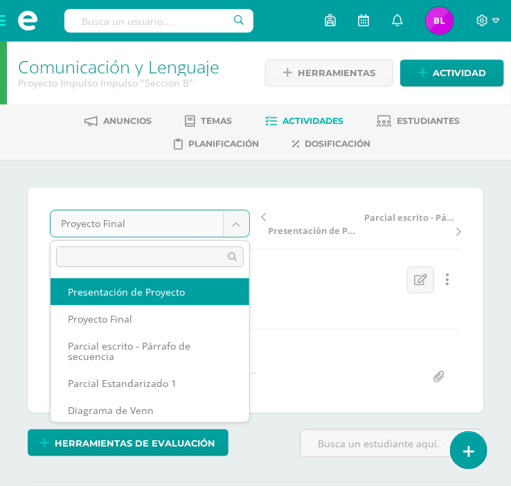
select select "/dashboard/teacher/grade-activity/36936/"
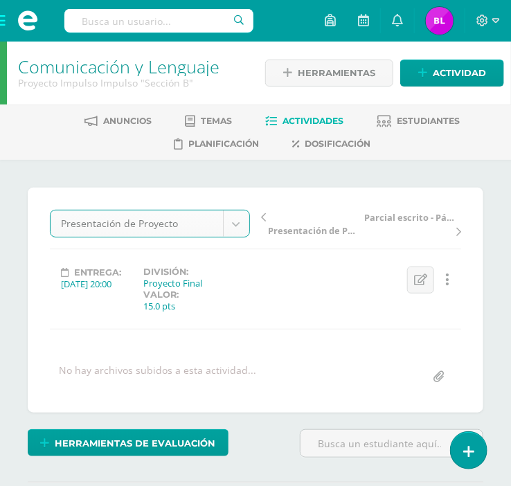
scroll to position [1, 0]
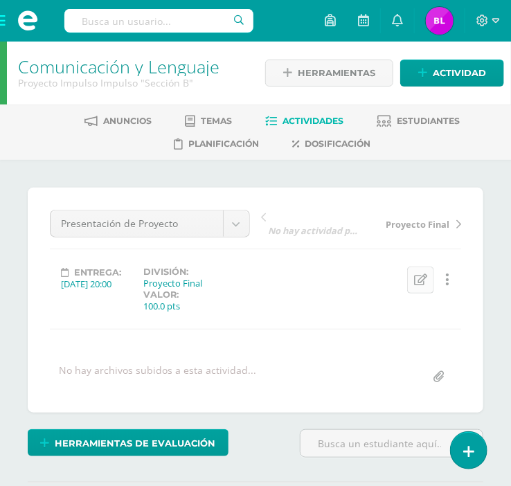
click at [419, 278] on icon at bounding box center [420, 280] width 13 height 12
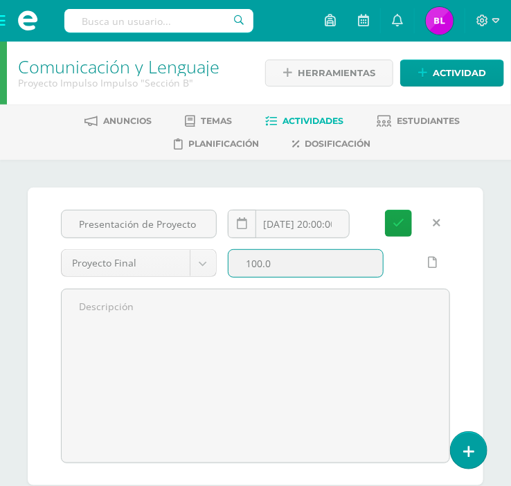
click at [335, 266] on input "100.0" at bounding box center [305, 263] width 154 height 27
type input "1"
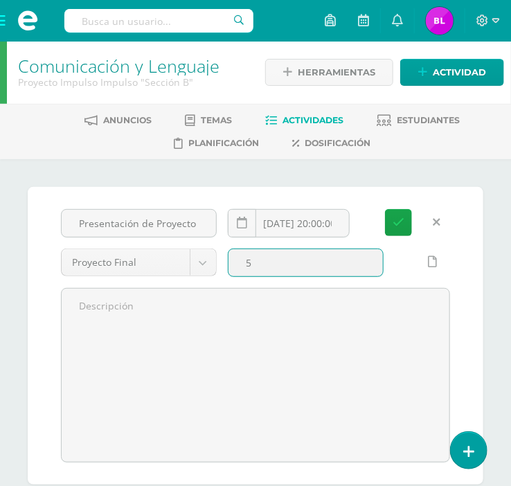
type input "5"
click at [385, 209] on button "Guardar" at bounding box center [398, 222] width 27 height 27
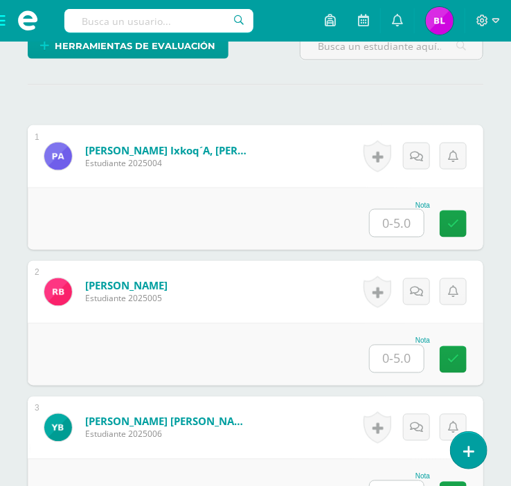
scroll to position [537, 0]
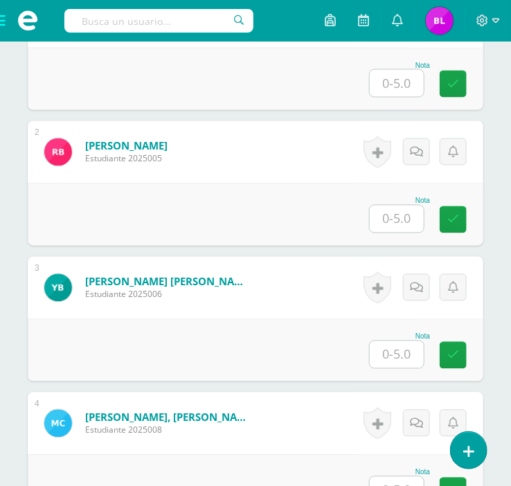
click at [402, 82] on input "text" at bounding box center [397, 83] width 54 height 27
type input "4.5"
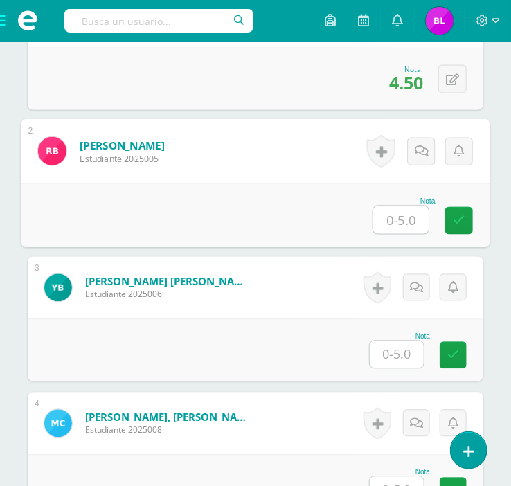
scroll to position [538, 0]
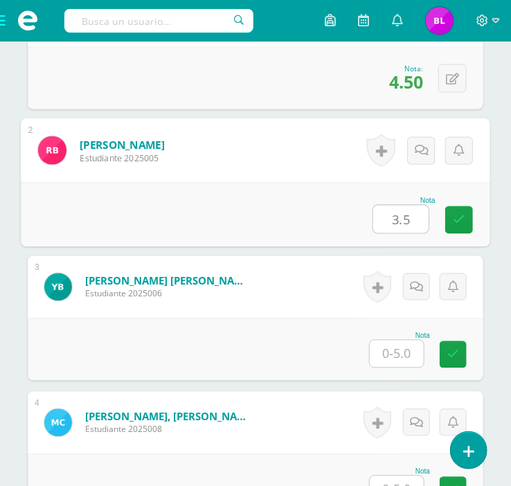
type input "3.5"
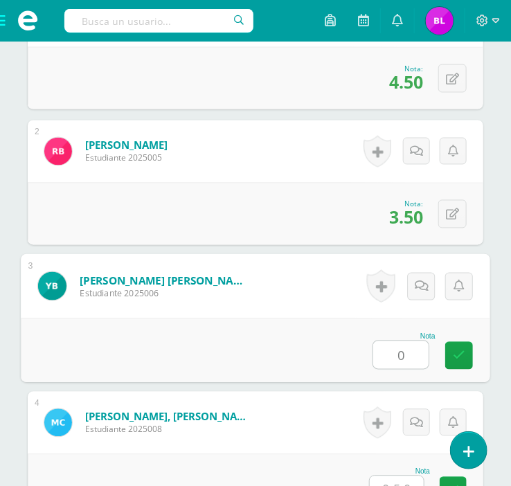
type input "0"
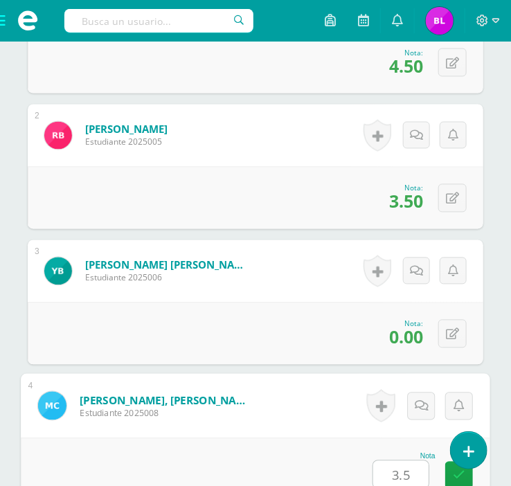
type input "3.5"
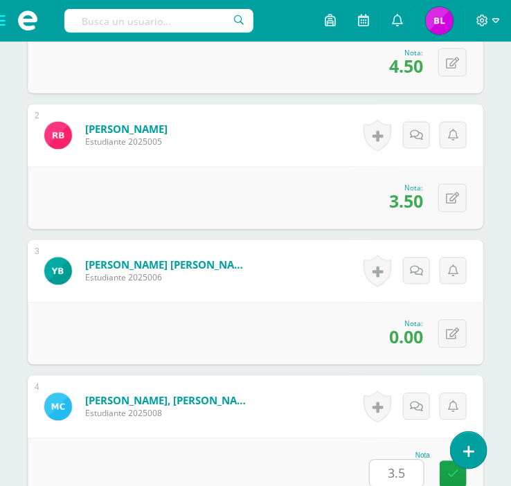
scroll to position [919, 0]
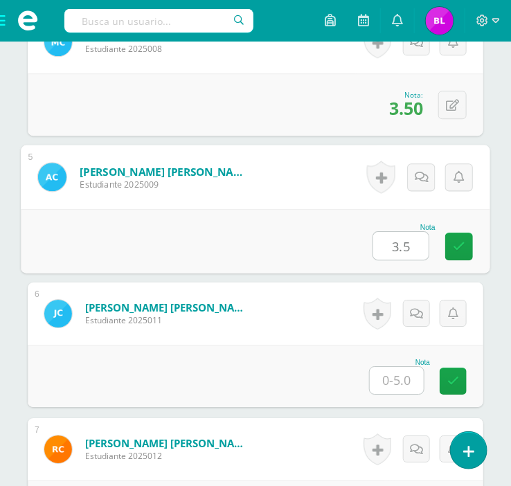
type input "3.5"
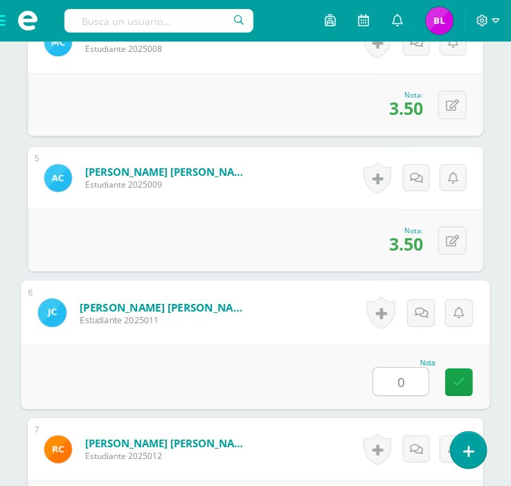
type input "0"
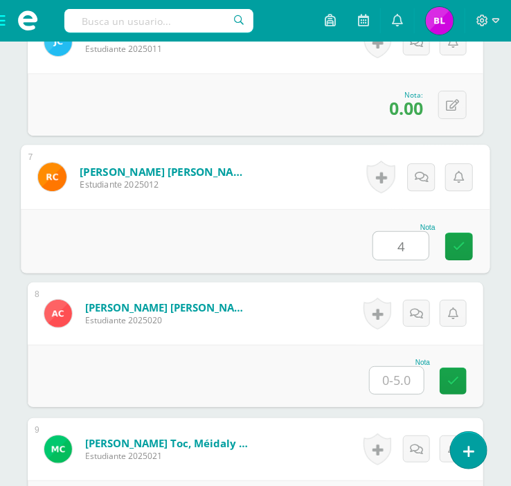
type input "4"
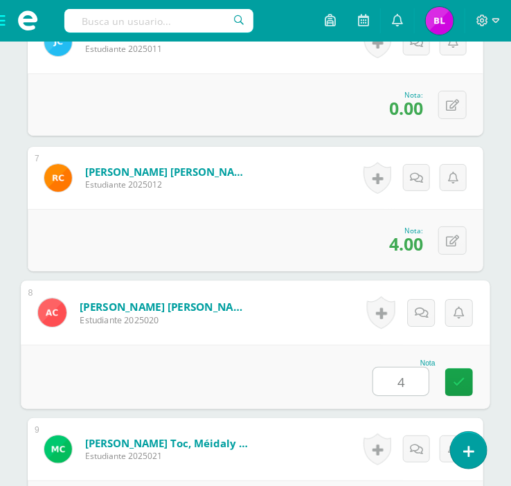
type input "4"
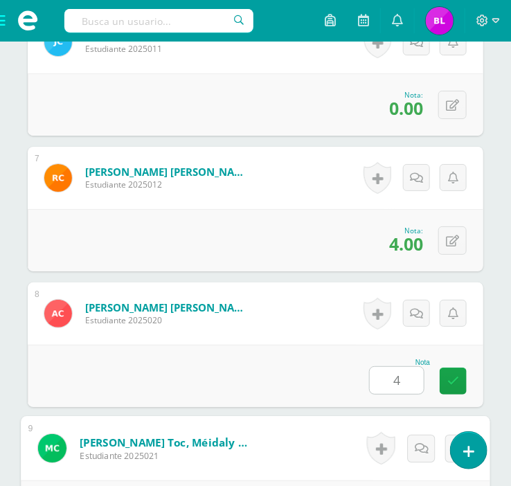
scroll to position [1461, 0]
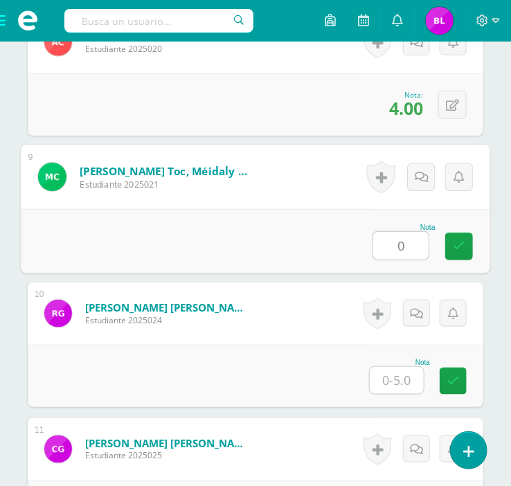
type input "0"
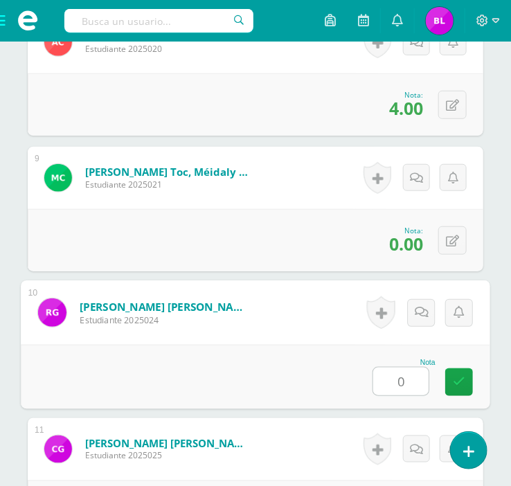
type input "0"
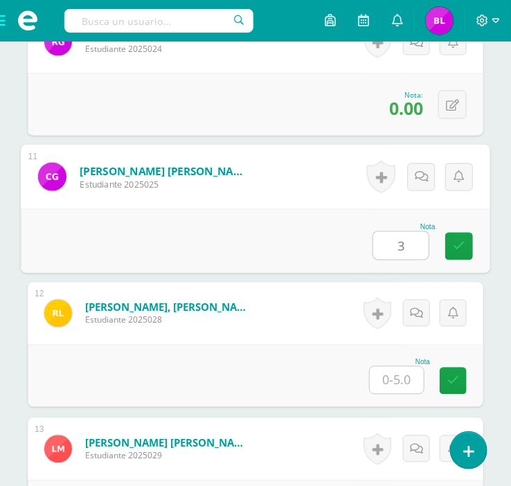
type input "3"
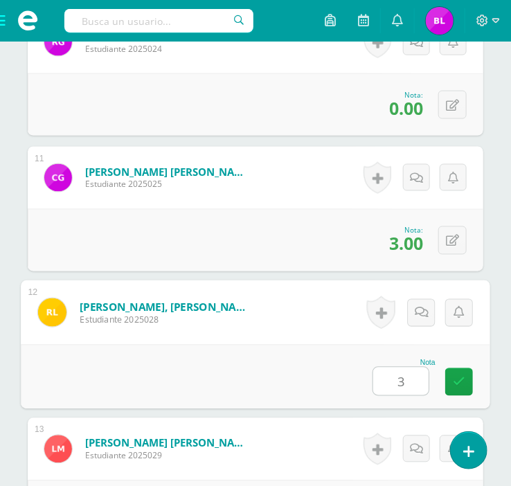
type input "3"
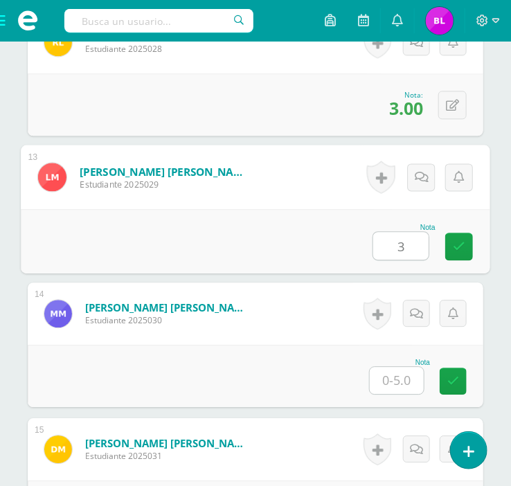
type input "3"
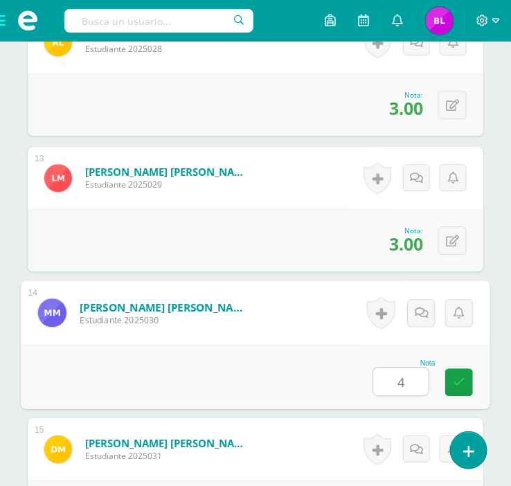
type input "4"
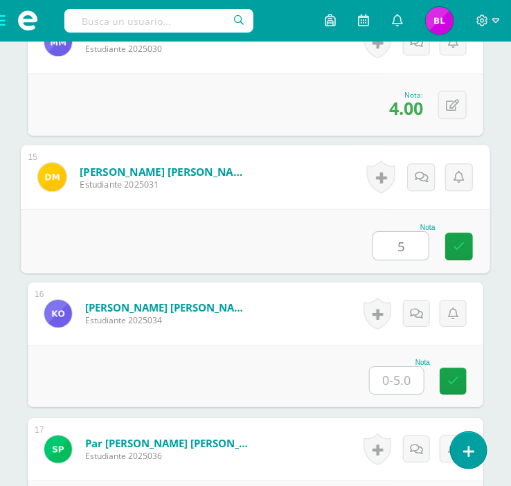
type input "5"
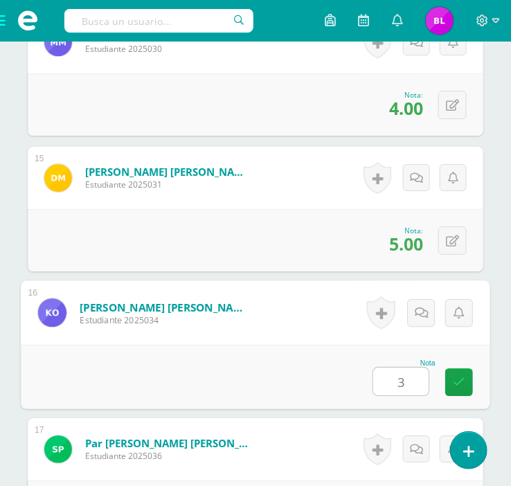
type input "3"
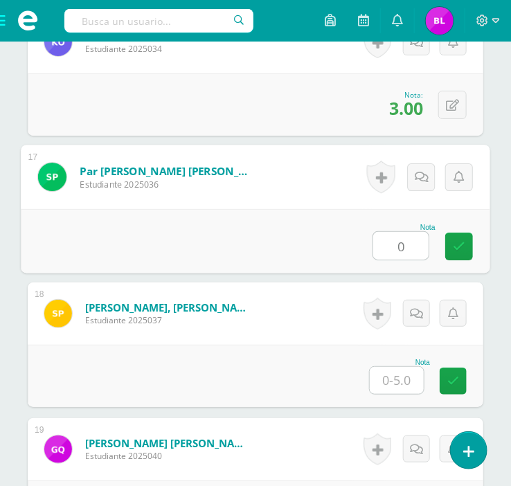
type input "0"
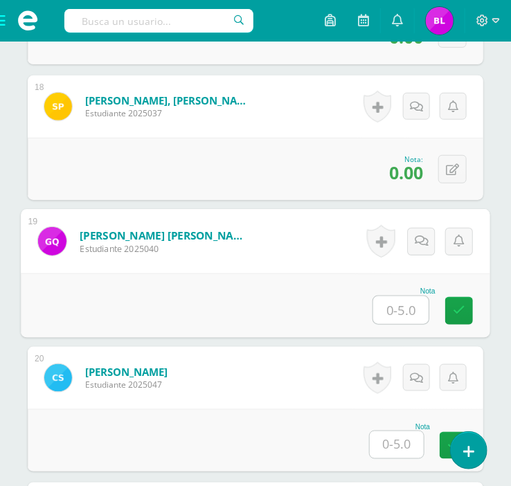
scroll to position [2753, 0]
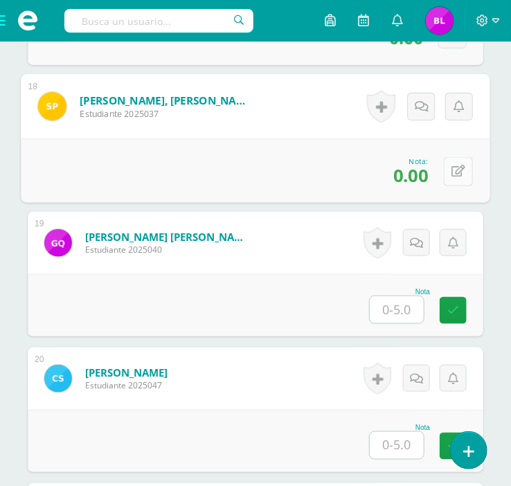
click at [463, 173] on button at bounding box center [458, 170] width 29 height 29
type input "2"
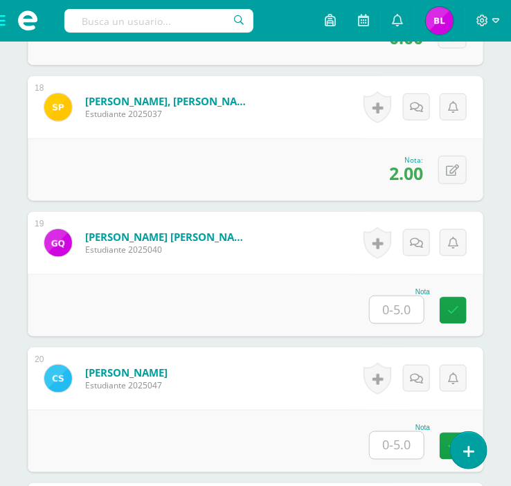
click at [390, 301] on input "text" at bounding box center [397, 309] width 54 height 27
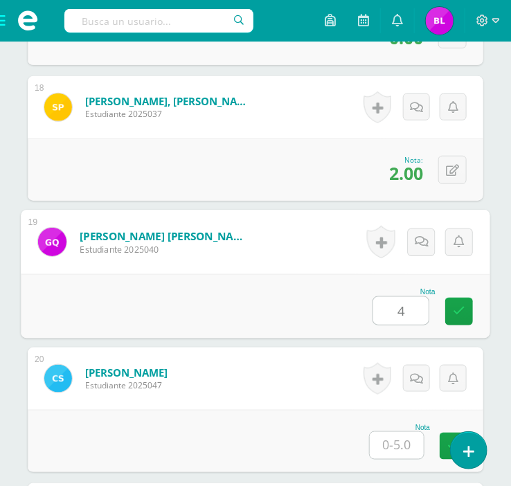
type input "4"
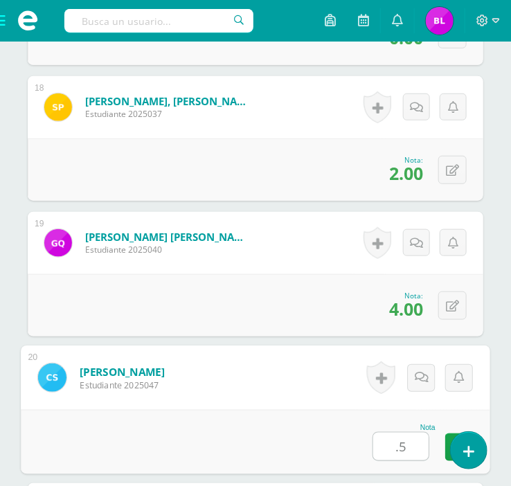
type input "."
type input "2.5"
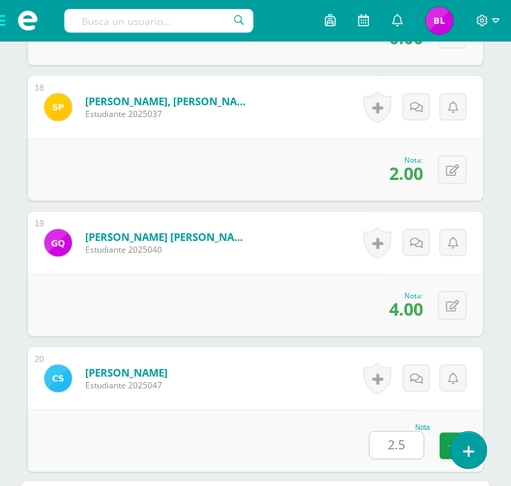
scroll to position [3090, 0]
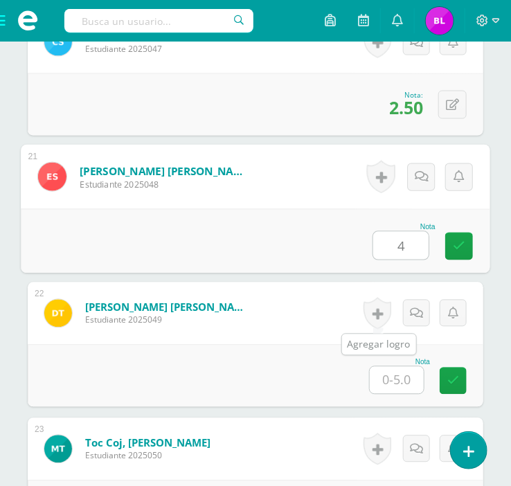
type input "4"
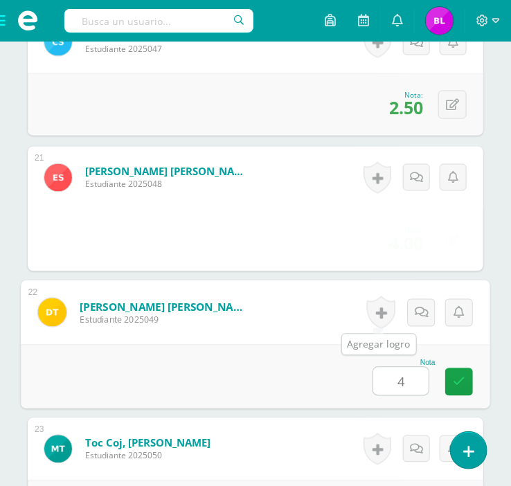
type input "4"
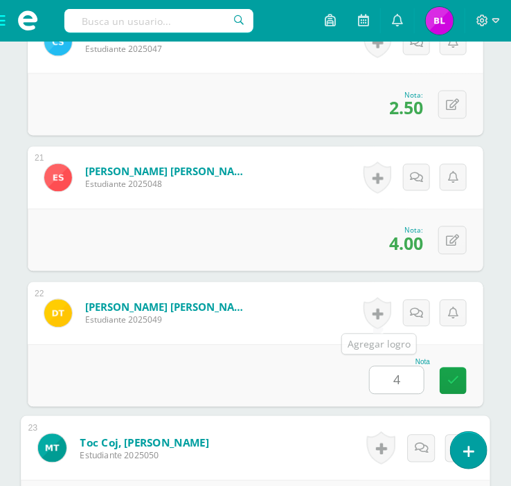
scroll to position [3361, 0]
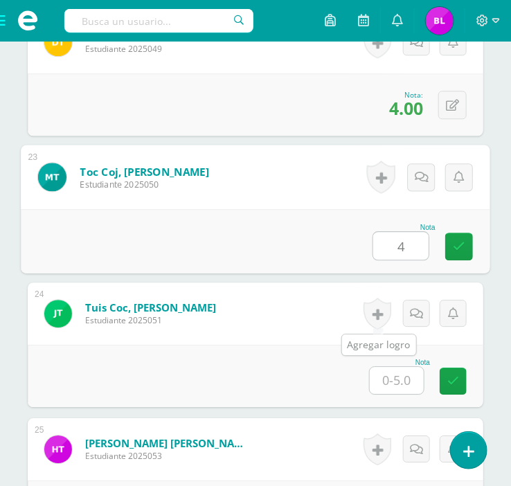
type input "4"
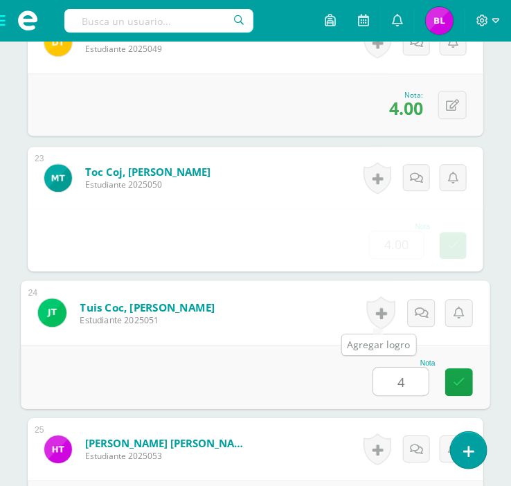
type input "4"
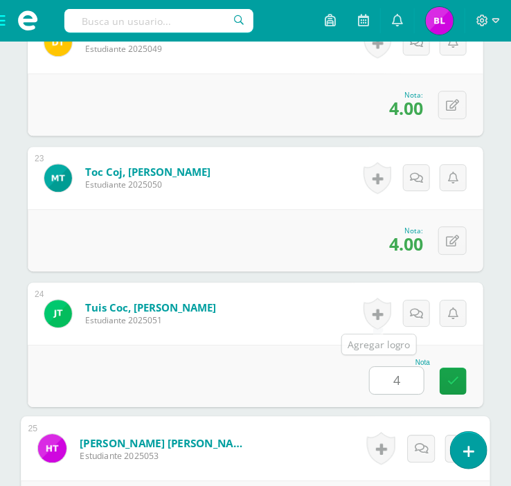
scroll to position [3632, 0]
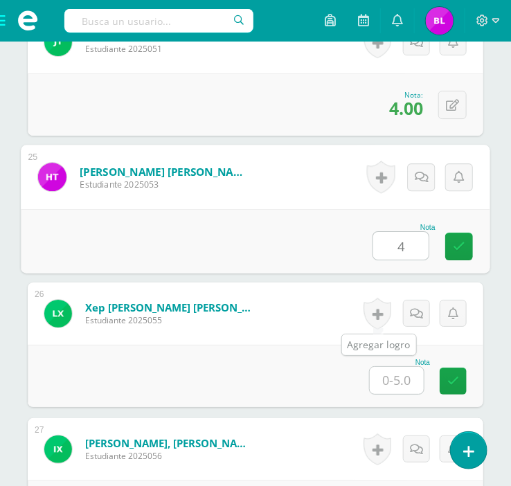
type input "4"
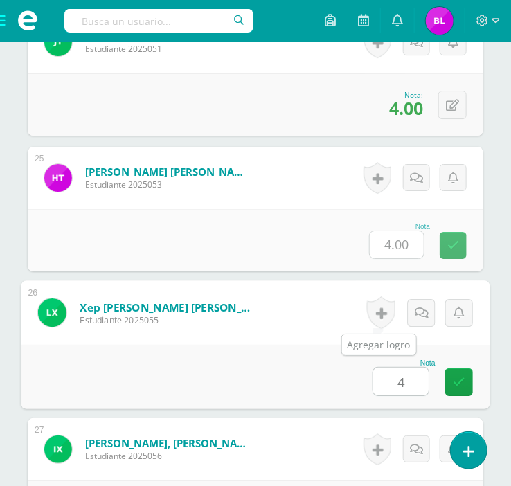
type input "4"
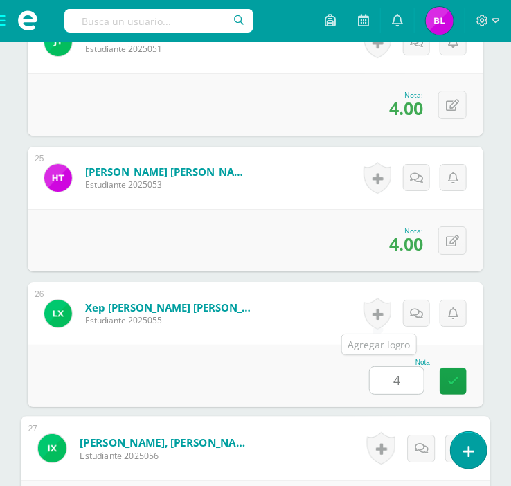
scroll to position [3904, 0]
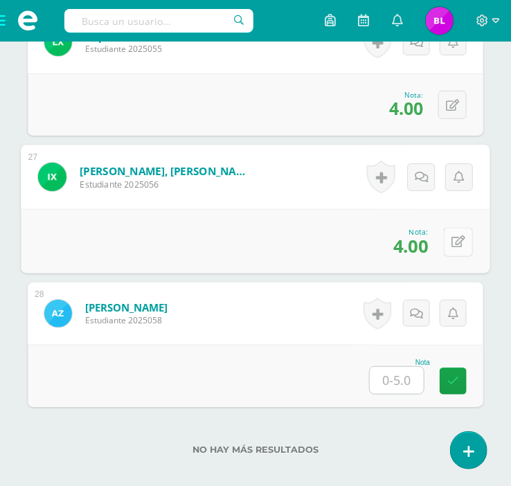
click at [453, 244] on icon at bounding box center [458, 242] width 14 height 12
type input "4.5"
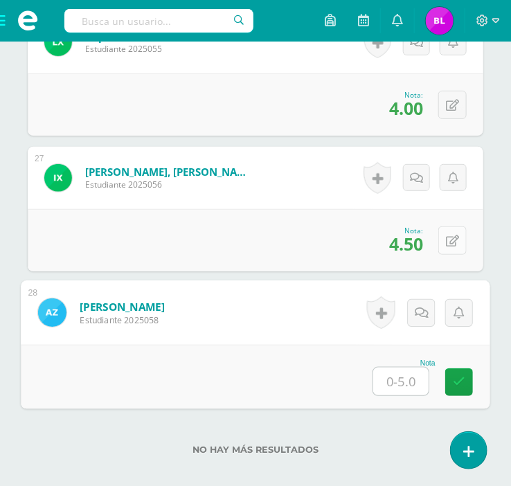
type input "4"
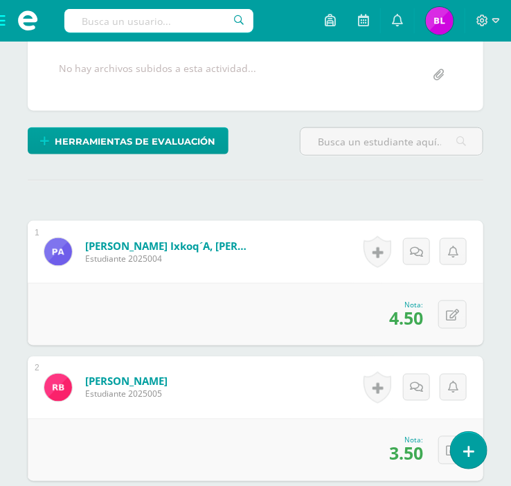
scroll to position [0, 0]
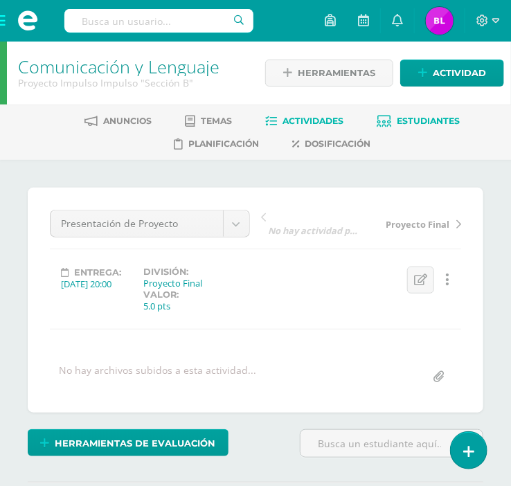
click at [441, 125] on span "Estudiantes" at bounding box center [428, 121] width 63 height 10
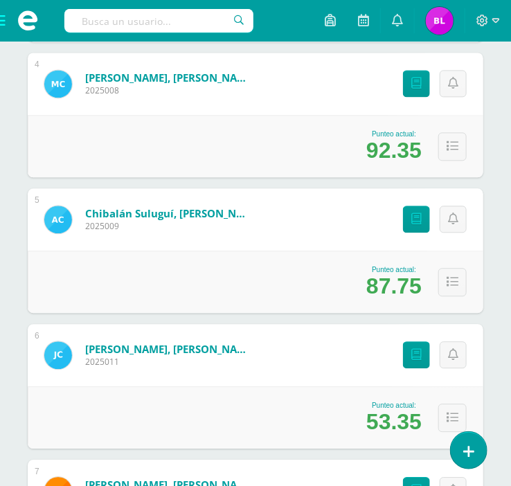
scroll to position [692, 0]
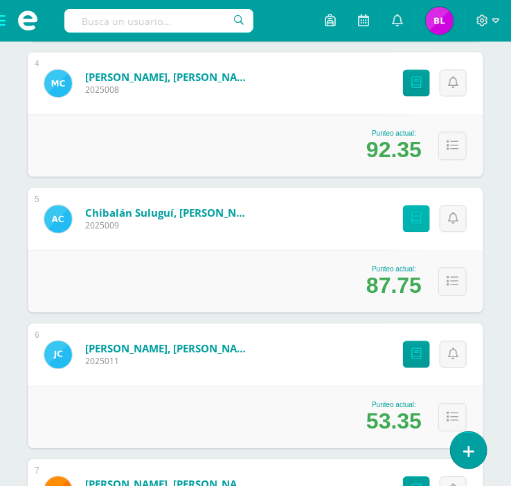
click at [419, 224] on link "Punteos" at bounding box center [416, 218] width 27 height 27
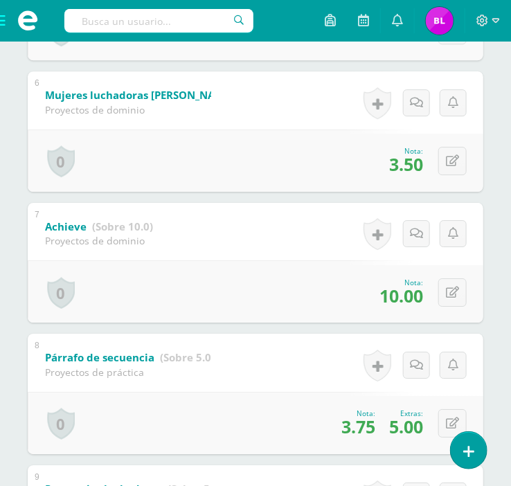
scroll to position [1339, 0]
